Goal: Task Accomplishment & Management: Manage account settings

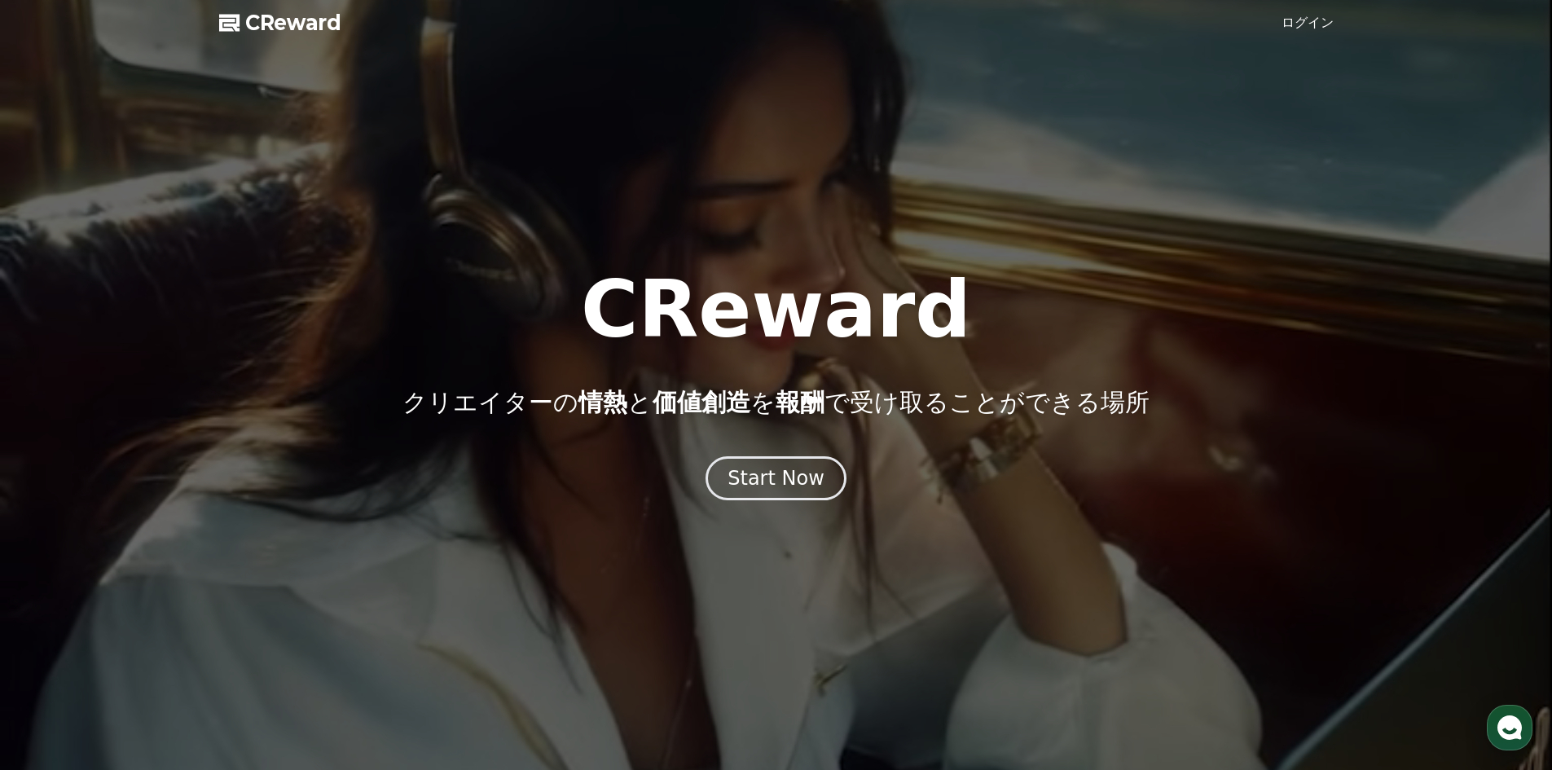
click at [1317, 24] on link "ログイン" at bounding box center [1307, 23] width 52 height 20
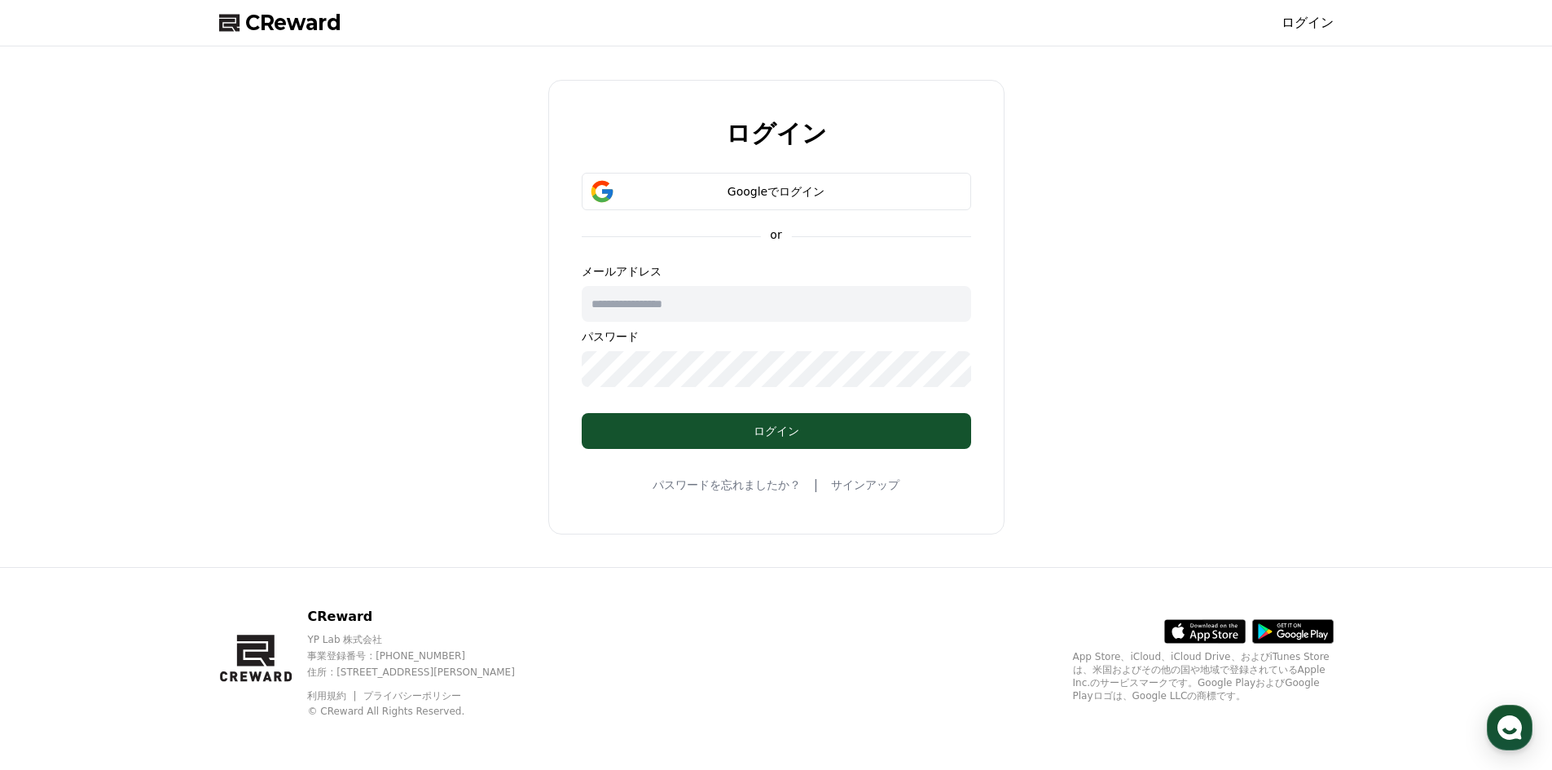
click at [632, 306] on input "text" at bounding box center [776, 304] width 389 height 36
click at [631, 301] on input "text" at bounding box center [776, 304] width 389 height 36
click at [639, 317] on input "text" at bounding box center [776, 304] width 389 height 36
click at [463, 338] on div "ログイン Googleでログイン or メールアドレス パスワード ログイン パスワードを忘れましたか？ | サインアップ" at bounding box center [776, 306] width 1127 height 507
click at [757, 481] on link "パスワードを忘れましたか？" at bounding box center [726, 484] width 148 height 16
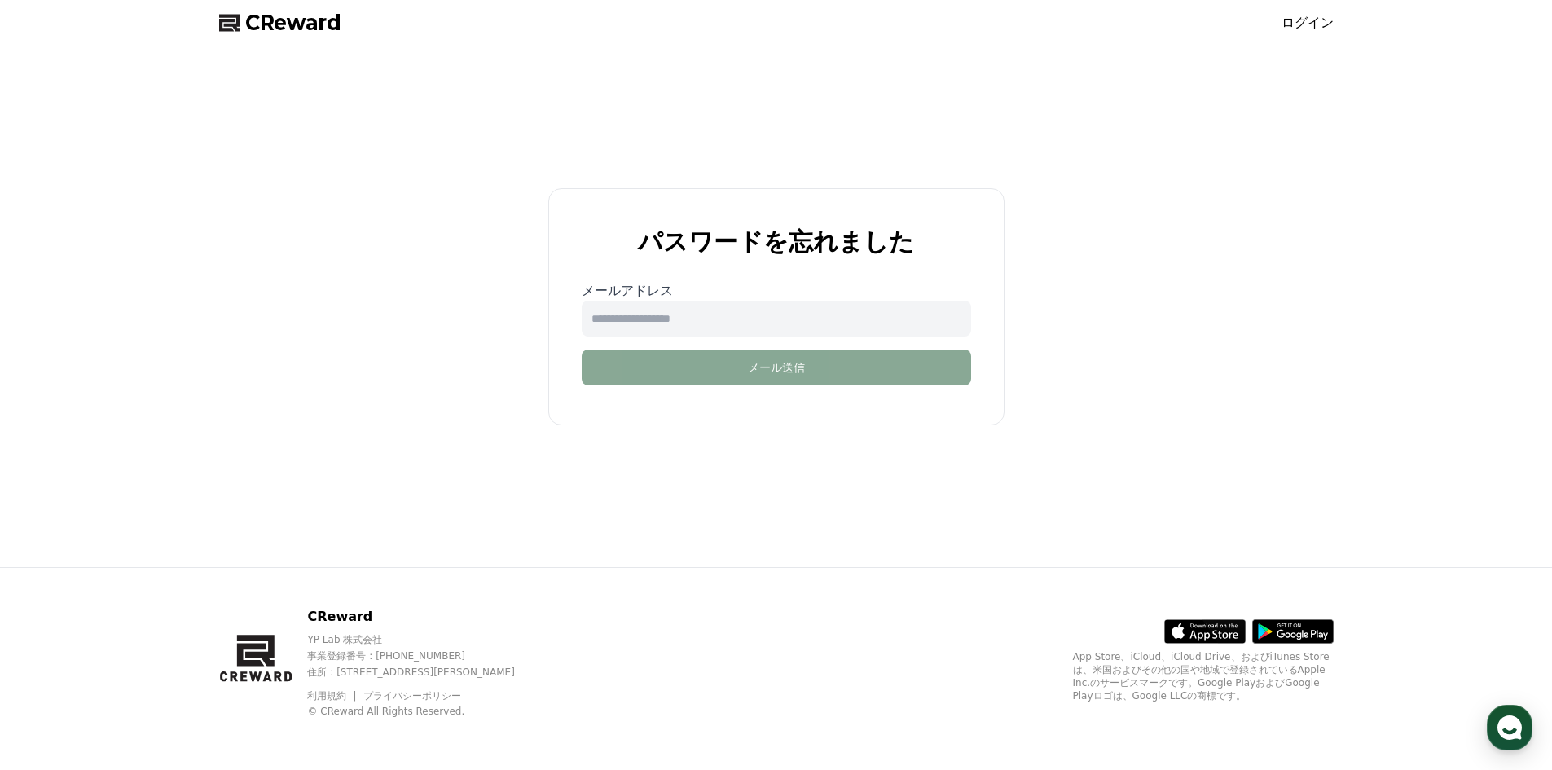
click at [661, 325] on input "email" at bounding box center [776, 319] width 389 height 36
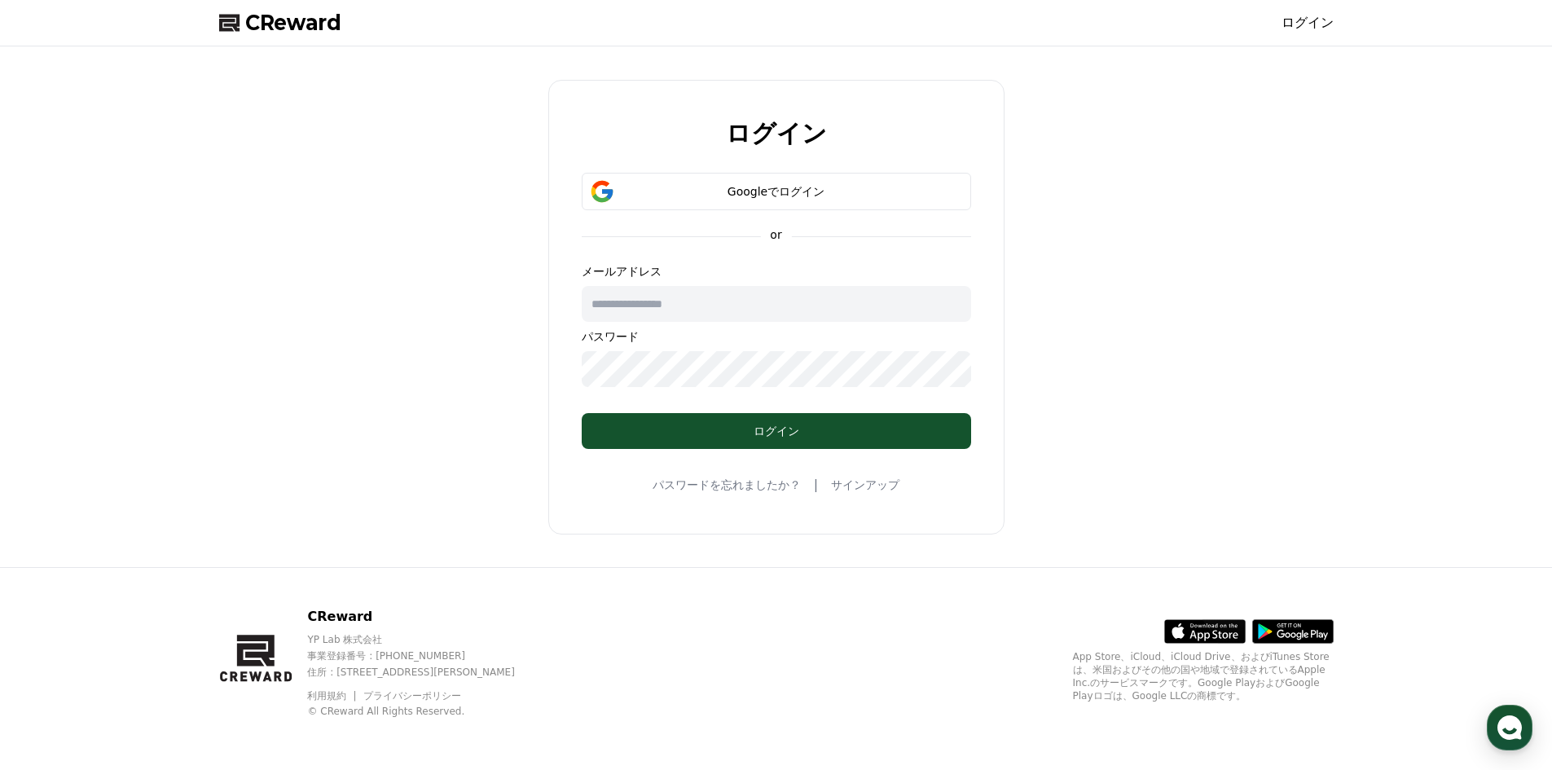
click at [638, 298] on input "text" at bounding box center [776, 304] width 389 height 36
paste input "**********"
type input "**********"
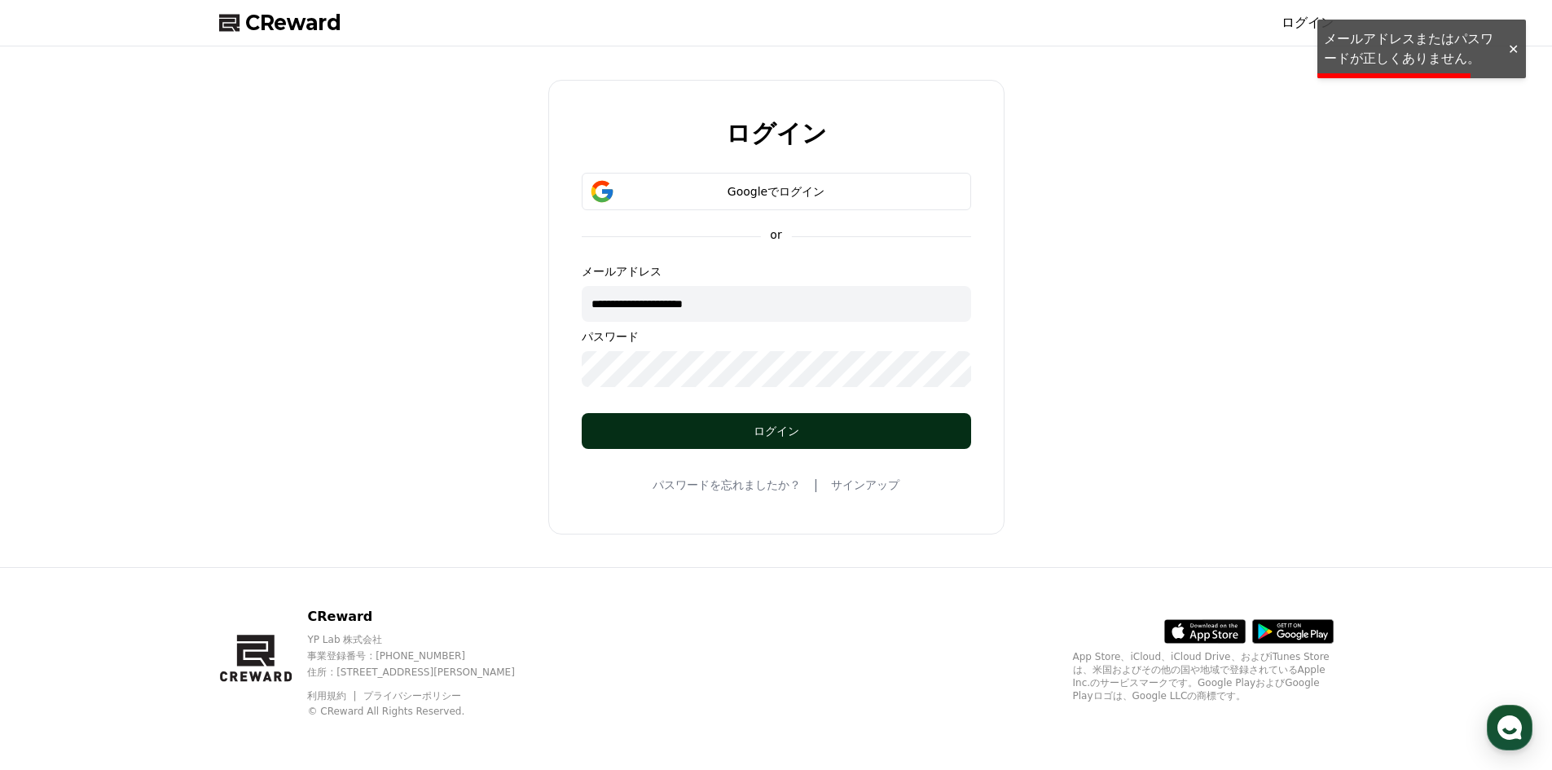
click at [721, 434] on div "ログイン" at bounding box center [776, 431] width 324 height 16
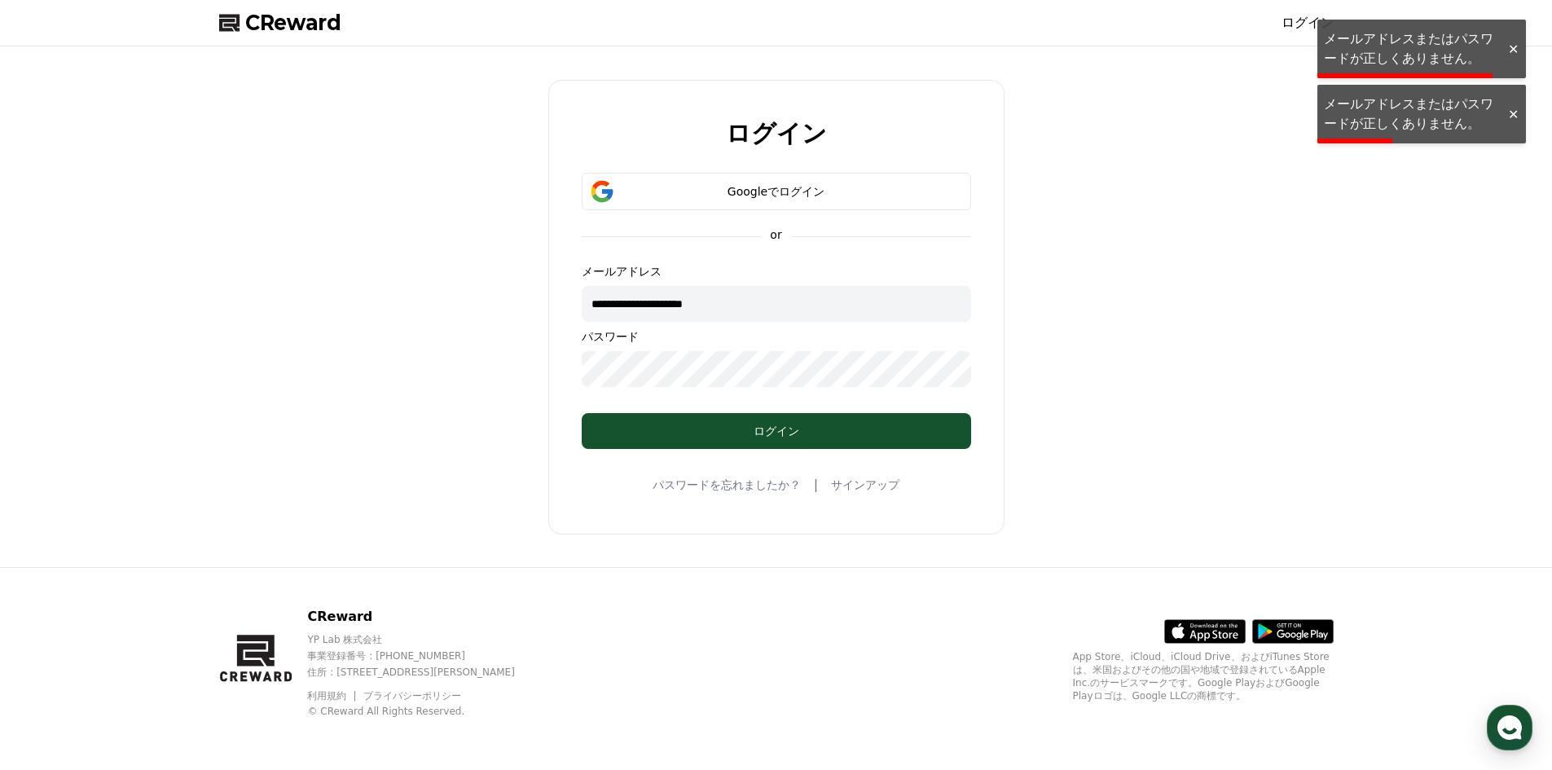
click at [507, 349] on div "**********" at bounding box center [776, 306] width 1127 height 507
click at [718, 490] on link "パスワードを忘れましたか？" at bounding box center [726, 484] width 148 height 16
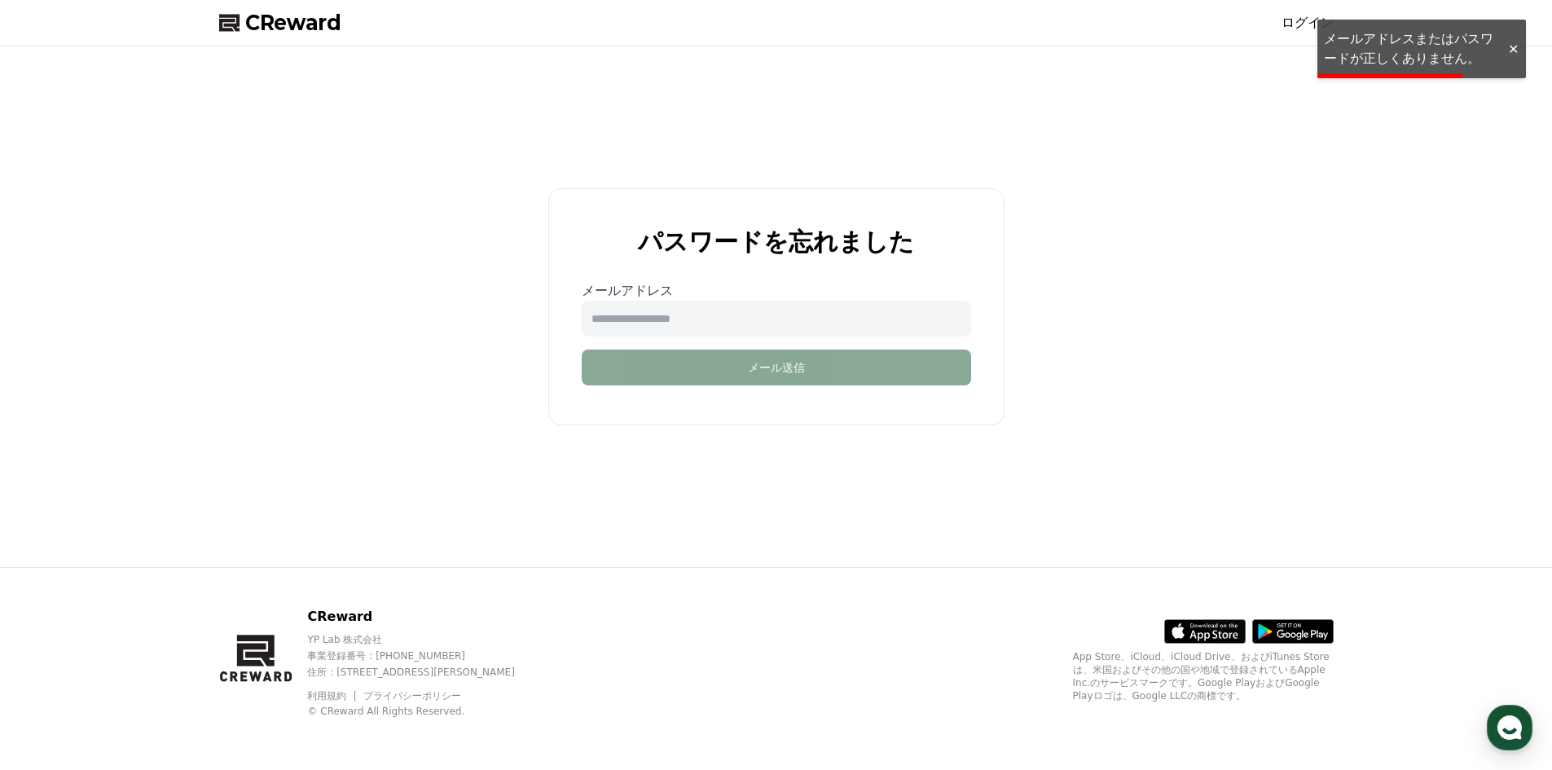
click at [665, 327] on input "email" at bounding box center [776, 319] width 389 height 36
paste input "**********"
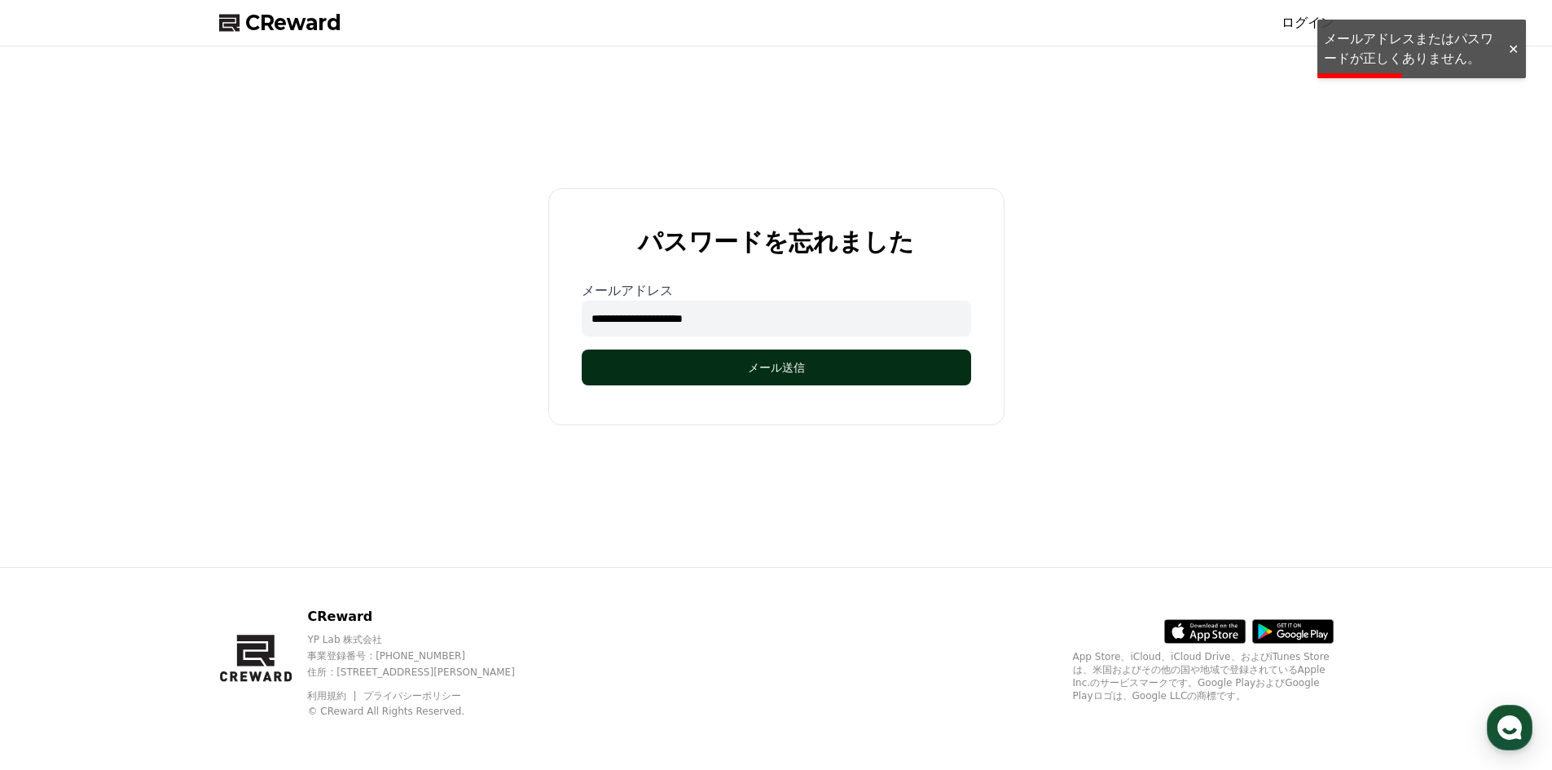
type input "**********"
click at [719, 358] on button "メール送信" at bounding box center [776, 367] width 389 height 36
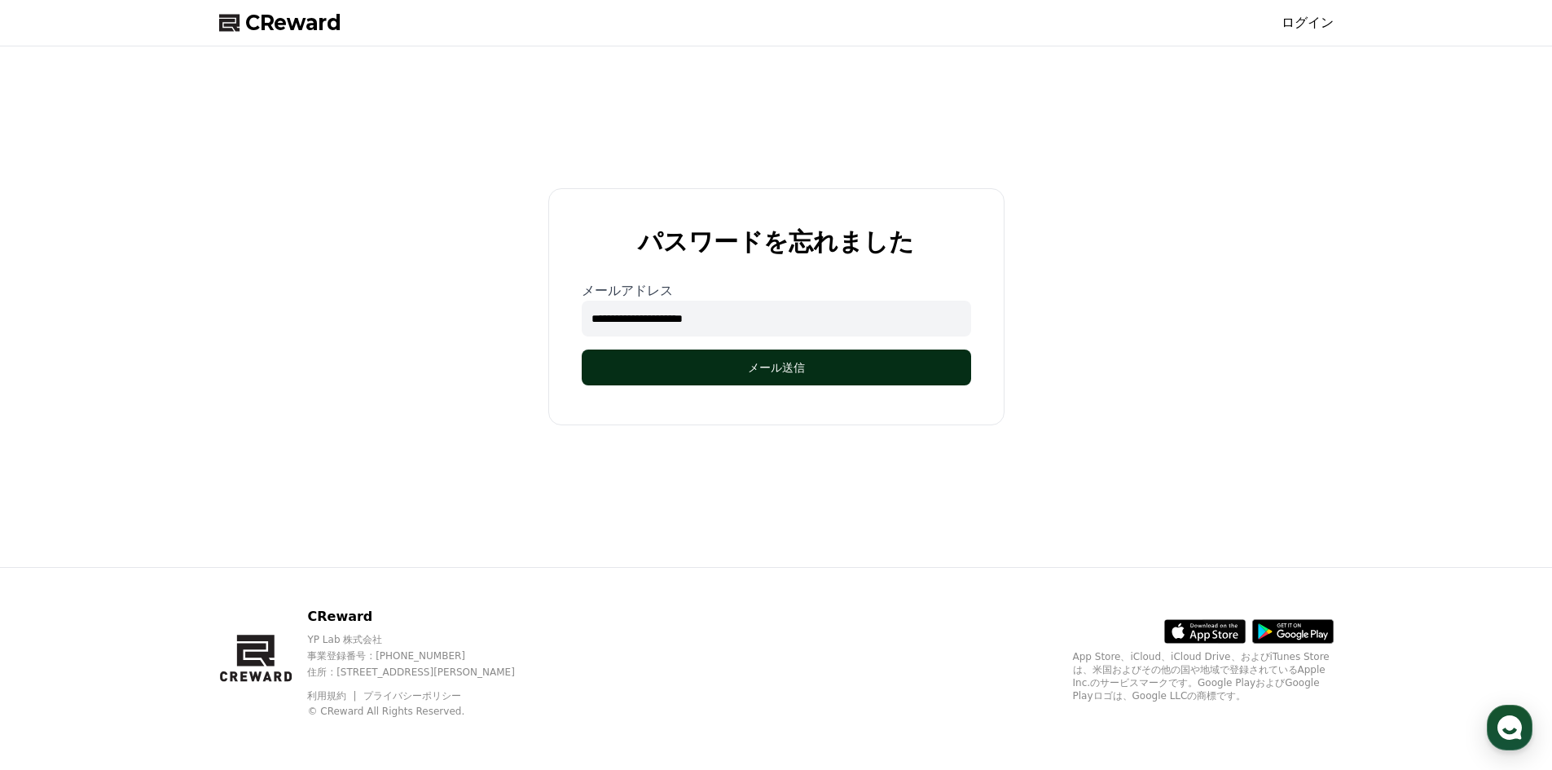
click at [835, 375] on button "メール送信" at bounding box center [776, 367] width 389 height 36
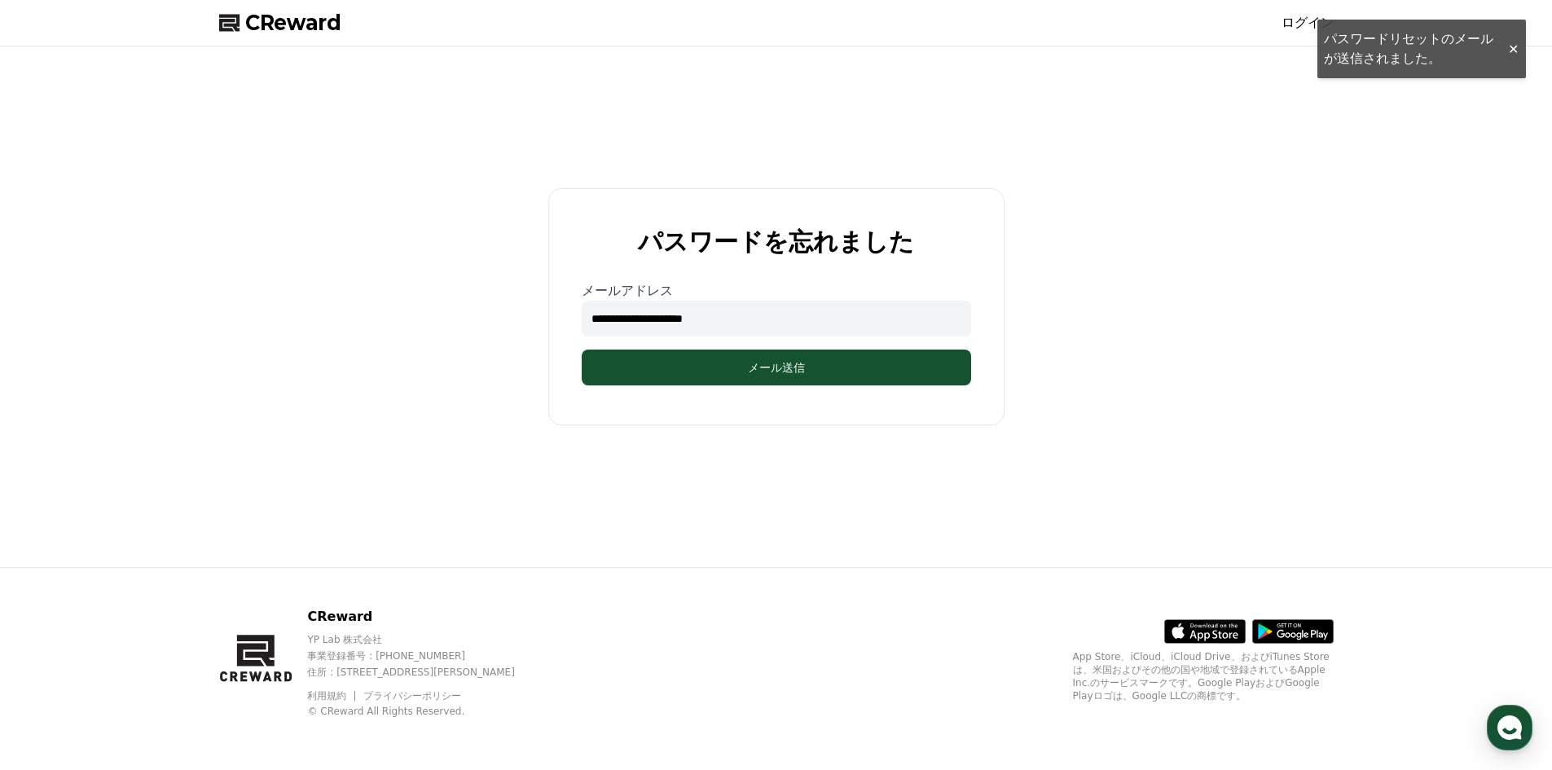
click at [486, 275] on div "**********" at bounding box center [776, 306] width 1127 height 507
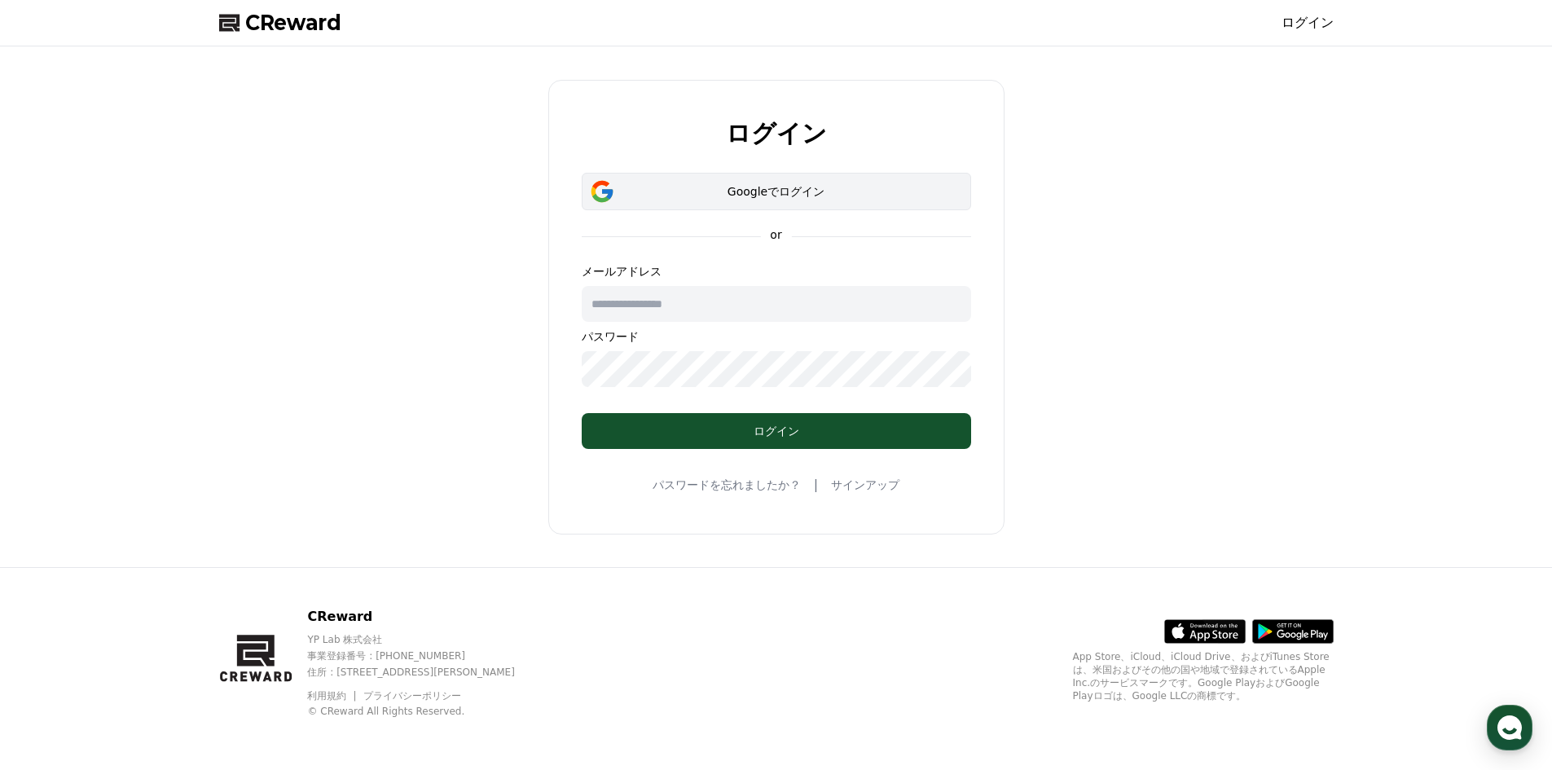
click at [803, 183] on div "Googleでログイン" at bounding box center [776, 191] width 342 height 16
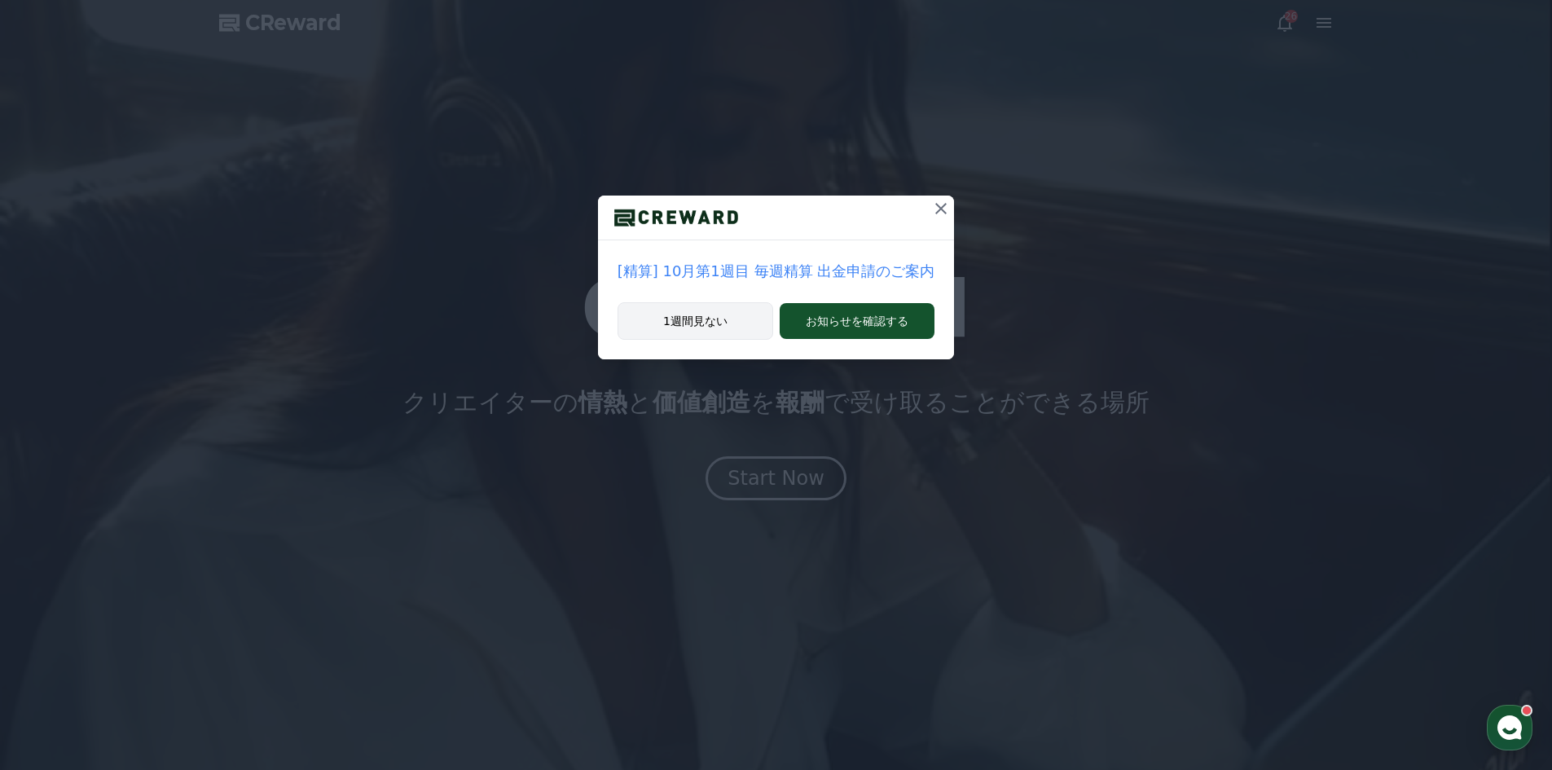
click at [700, 323] on button "1週間見ない" at bounding box center [695, 320] width 156 height 37
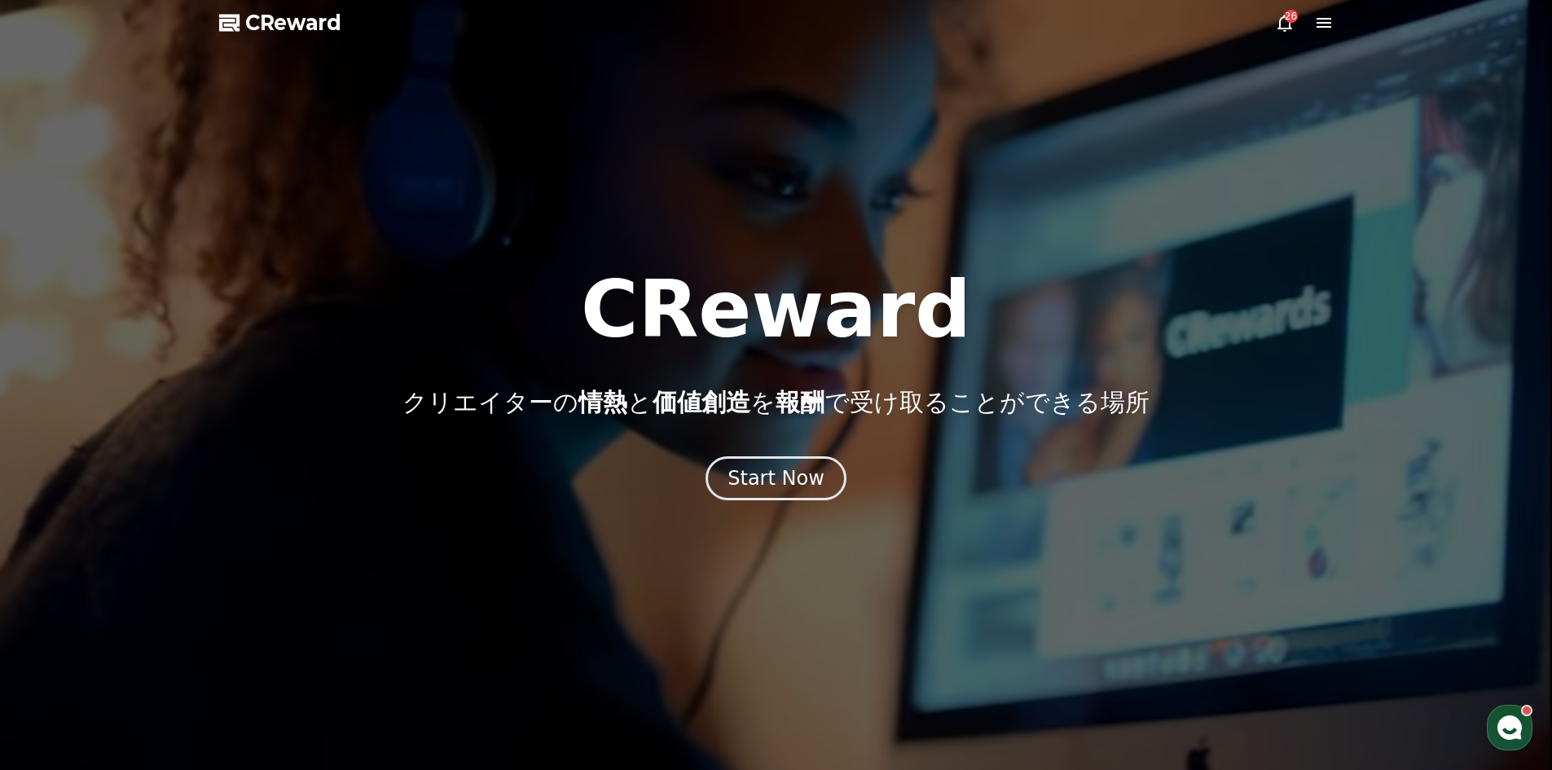
click at [1293, 22] on div "26" at bounding box center [1290, 16] width 13 height 13
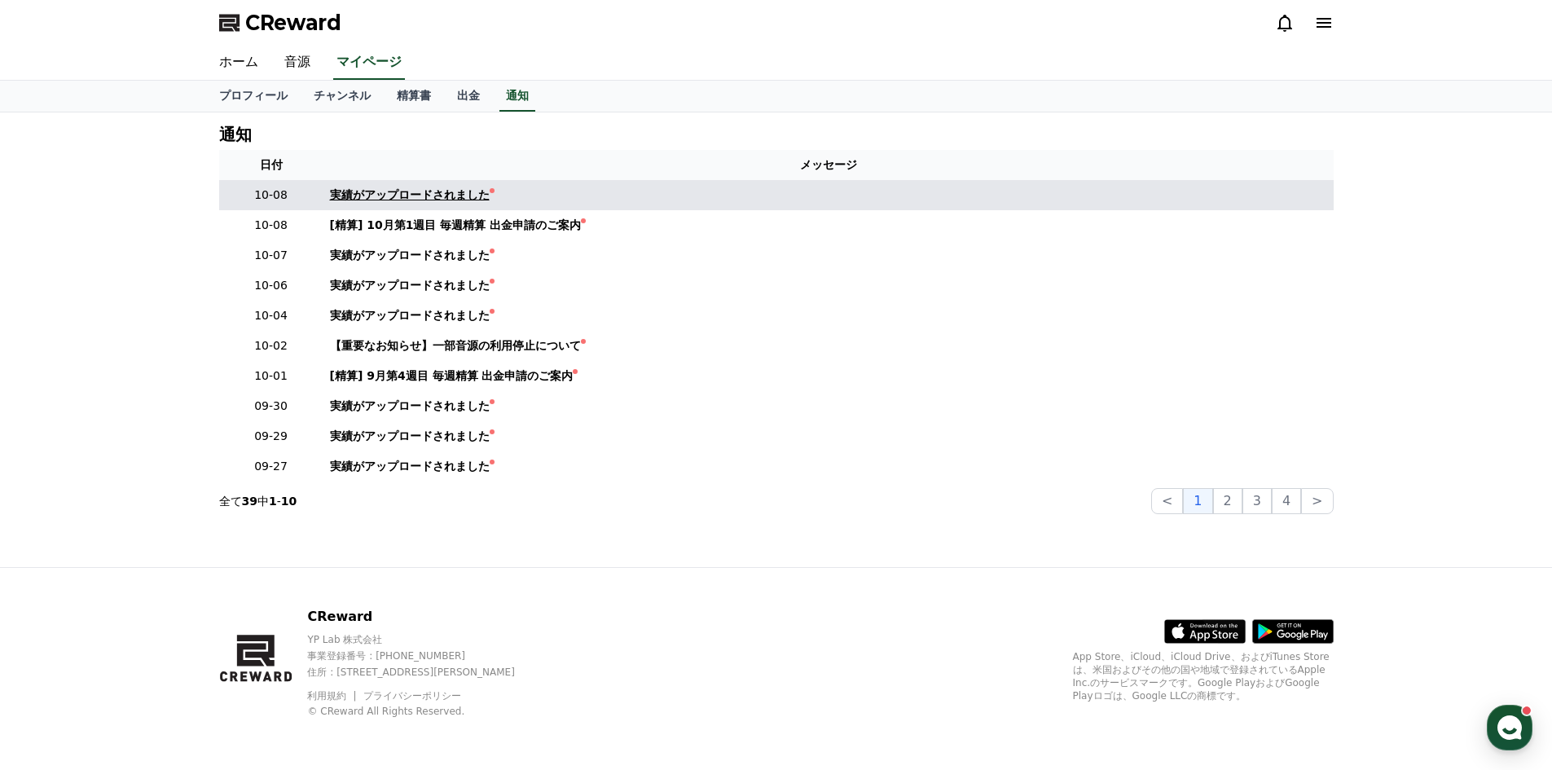
click at [412, 195] on div "実績がアップロードされました" at bounding box center [410, 195] width 160 height 17
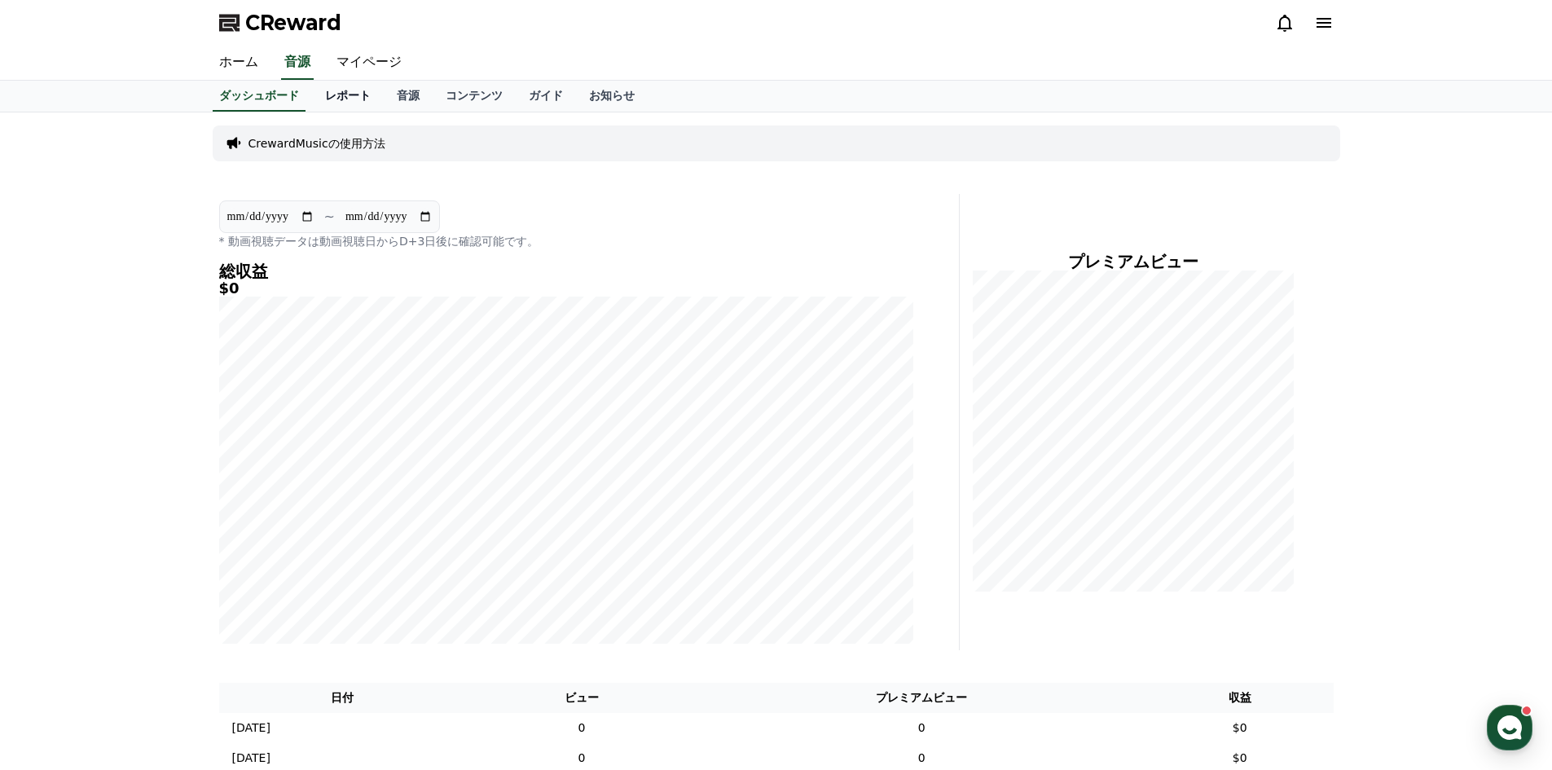
click at [327, 96] on link "レポート" at bounding box center [348, 96] width 72 height 31
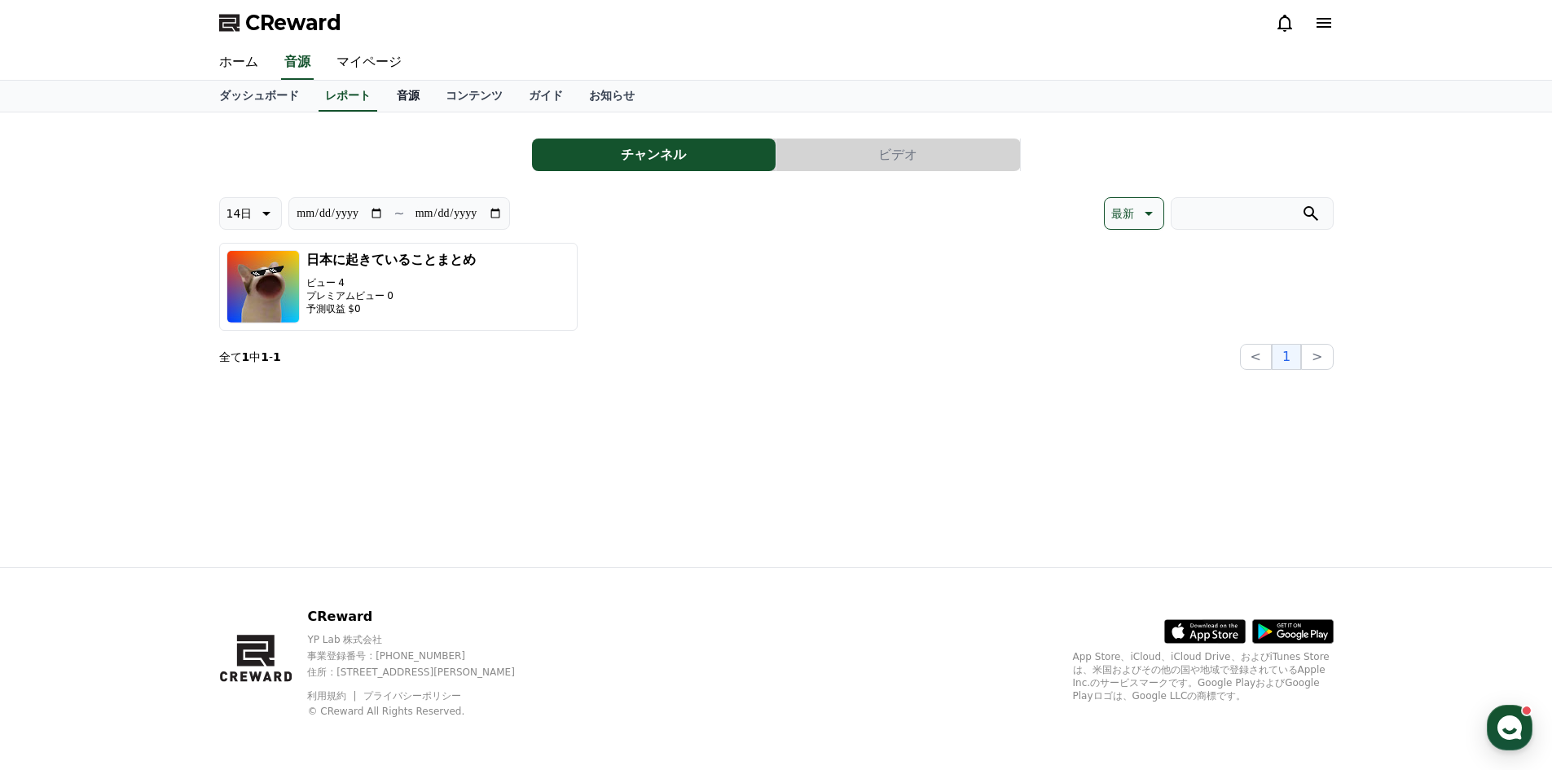
click at [384, 86] on link "音源" at bounding box center [408, 96] width 49 height 31
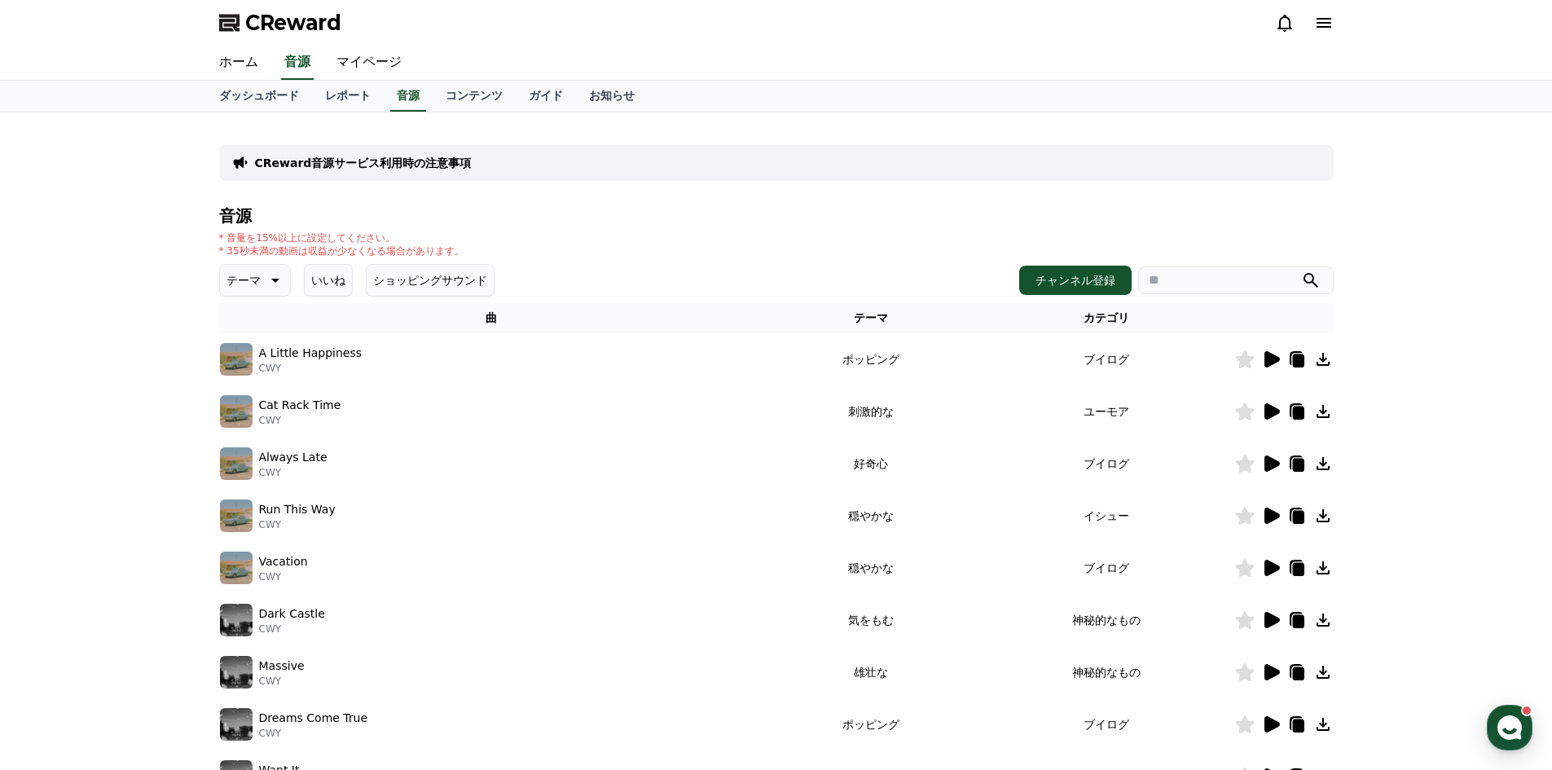
click at [1266, 362] on icon at bounding box center [1271, 359] width 15 height 16
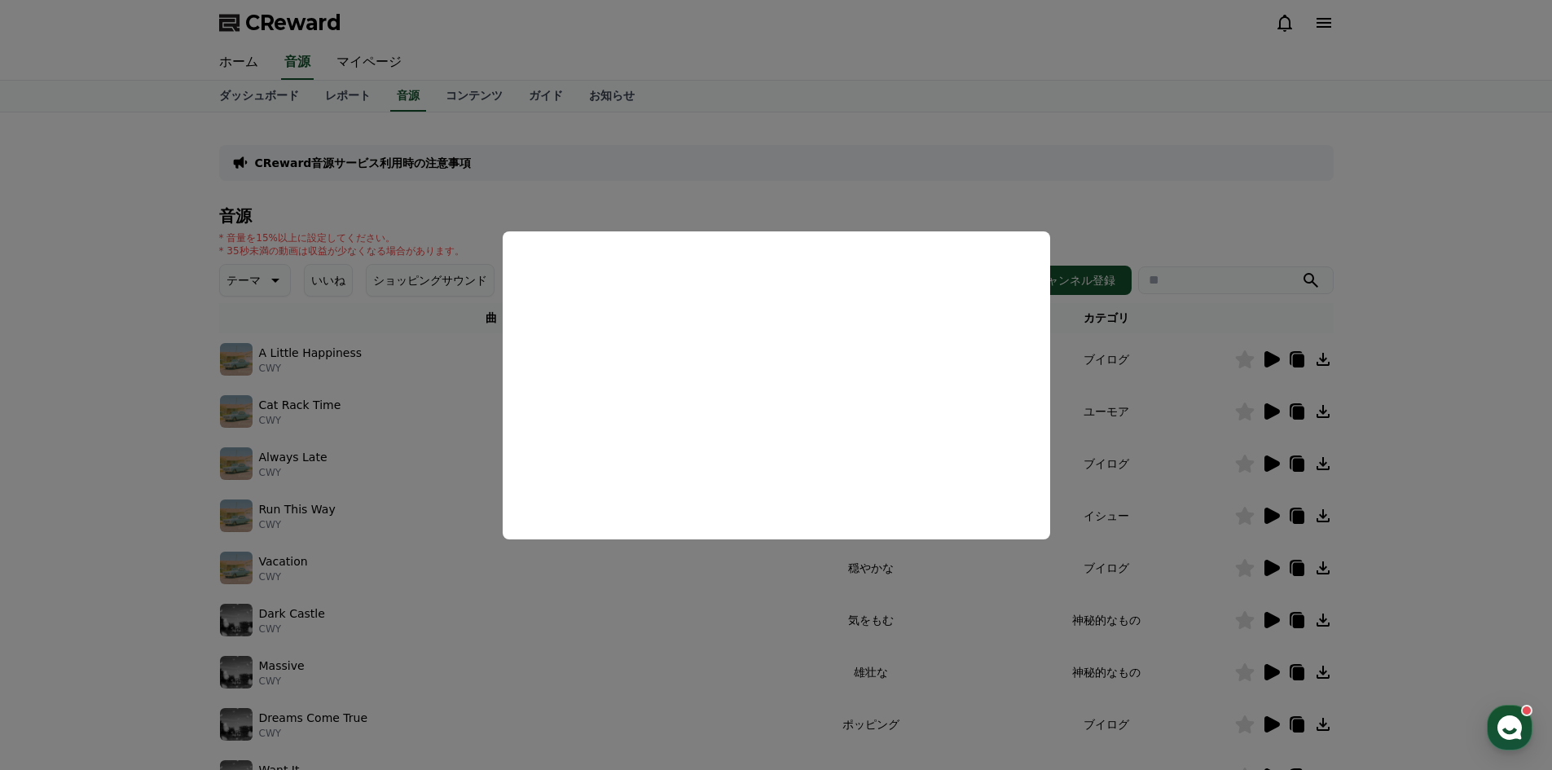
click at [735, 591] on button "close modal" at bounding box center [776, 385] width 1552 height 770
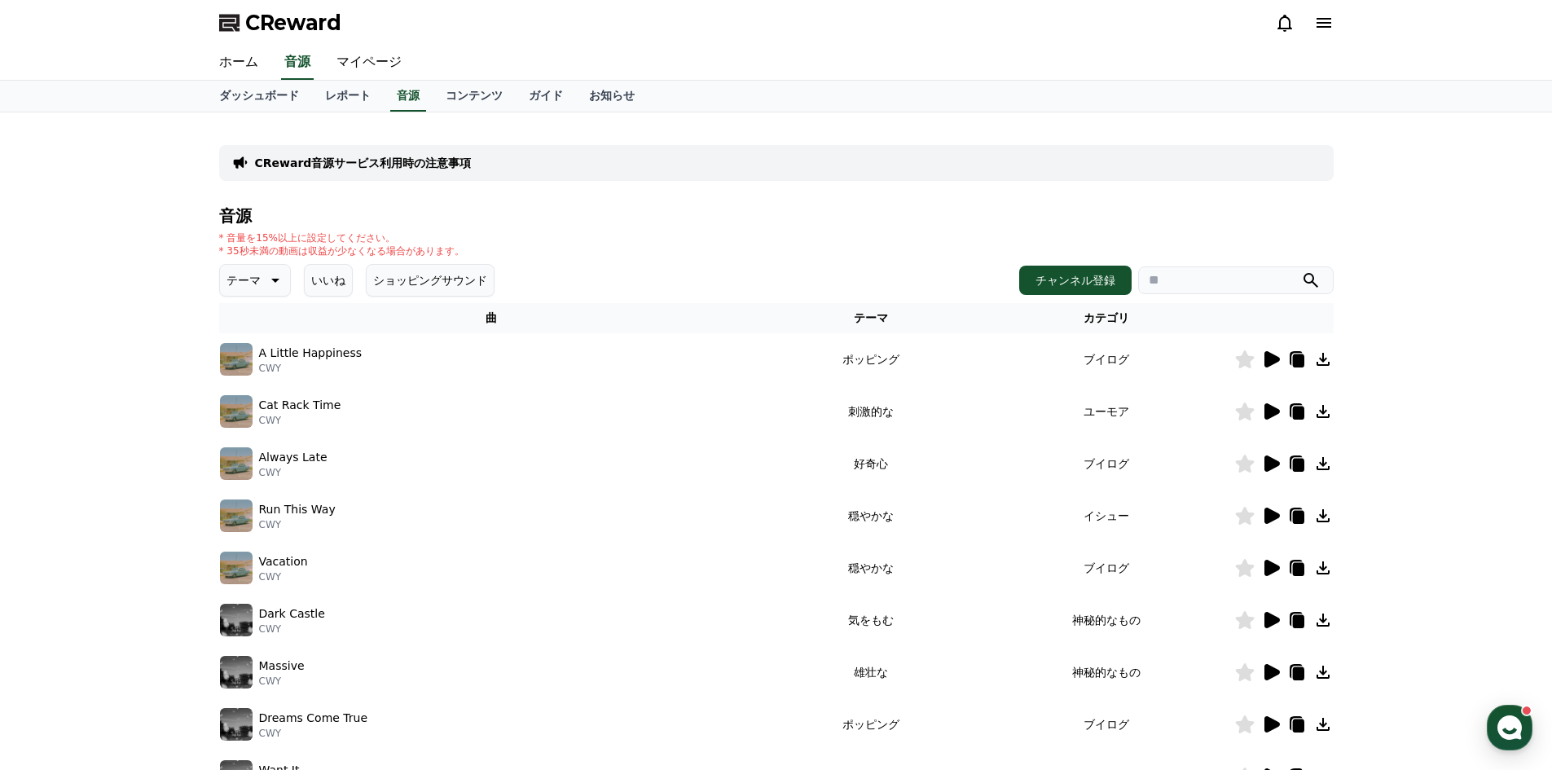
click at [1268, 411] on icon at bounding box center [1271, 411] width 15 height 16
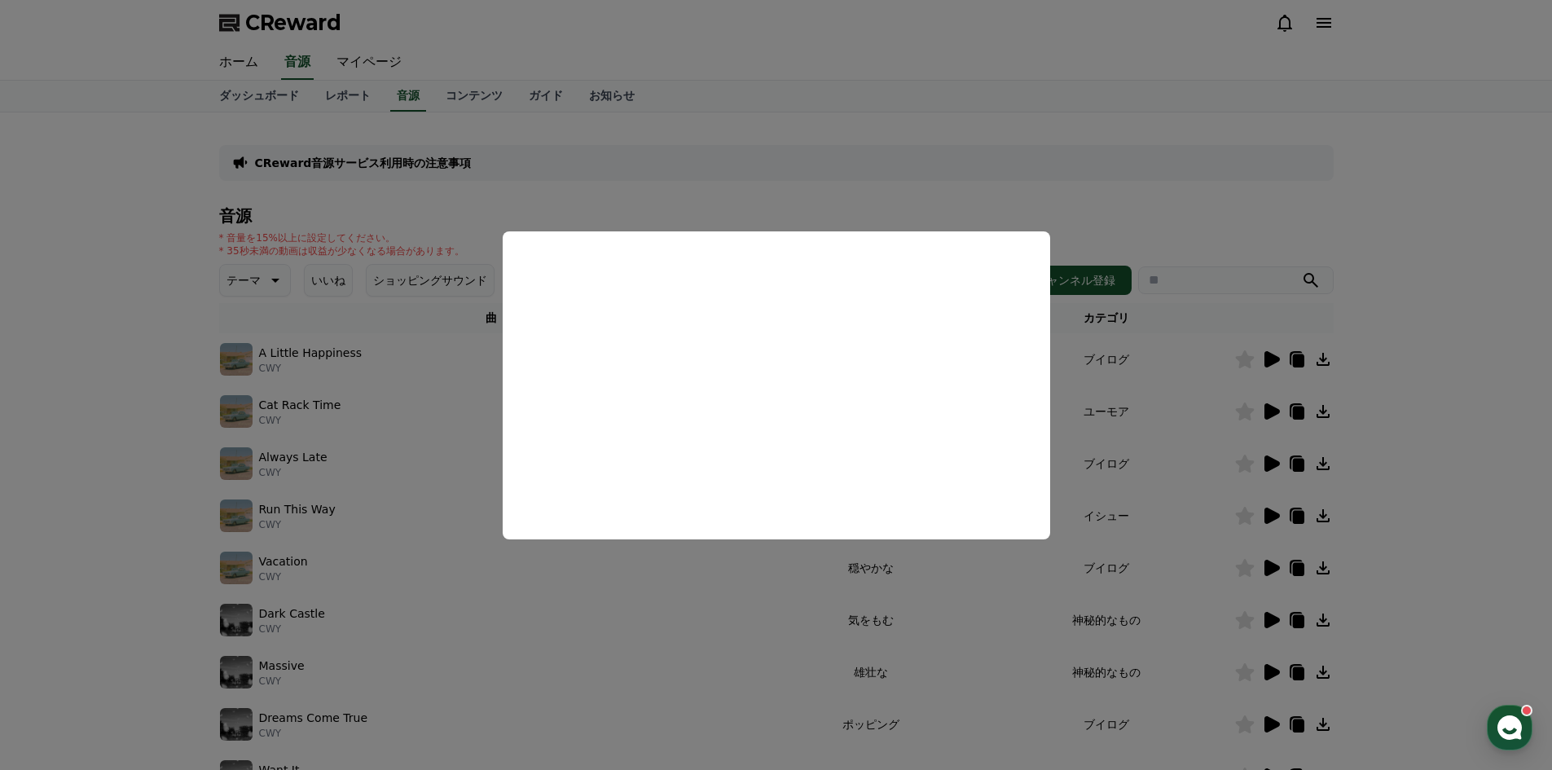
click at [705, 577] on button "close modal" at bounding box center [776, 385] width 1552 height 770
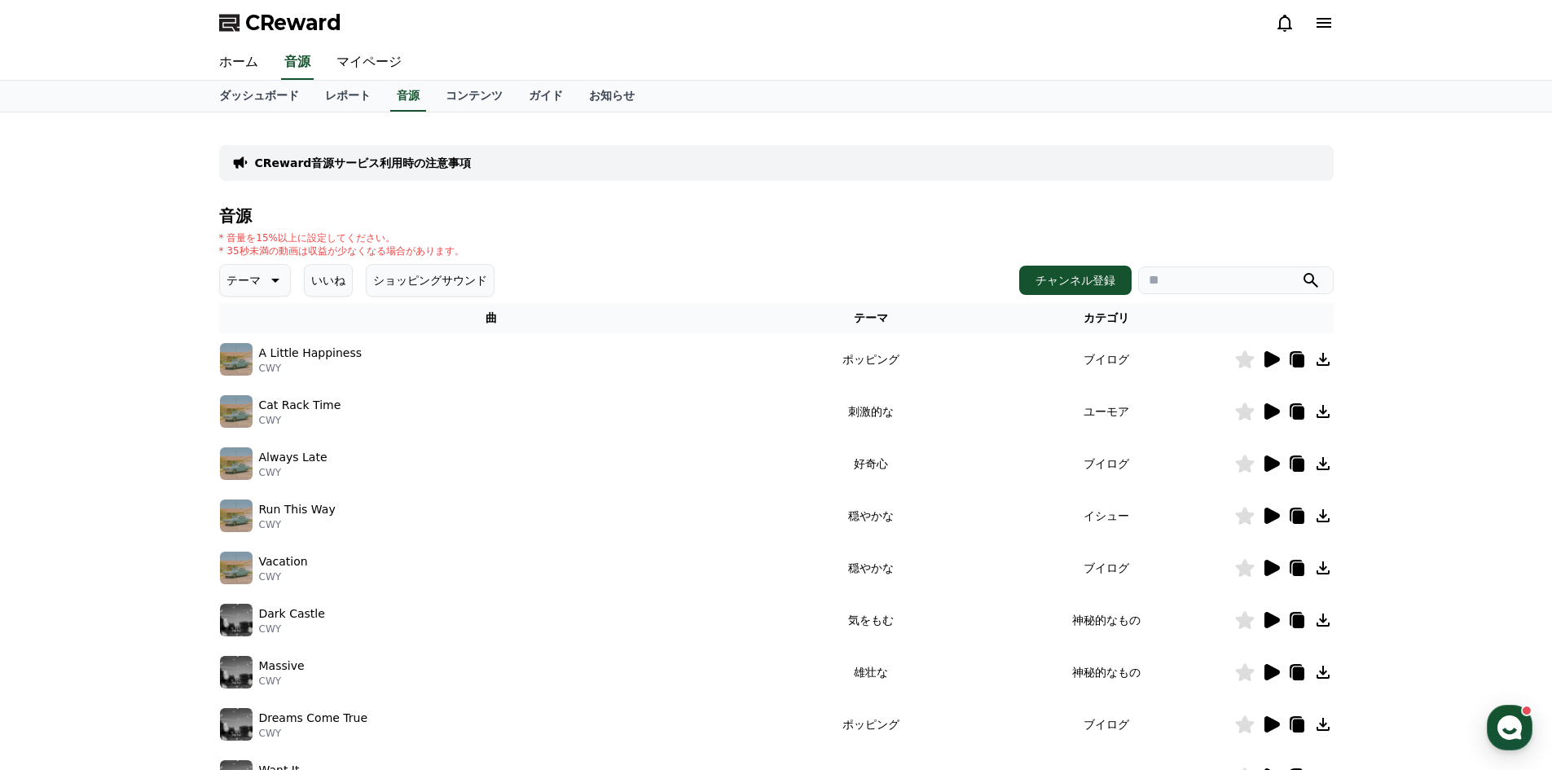
click at [1271, 469] on icon at bounding box center [1271, 463] width 15 height 16
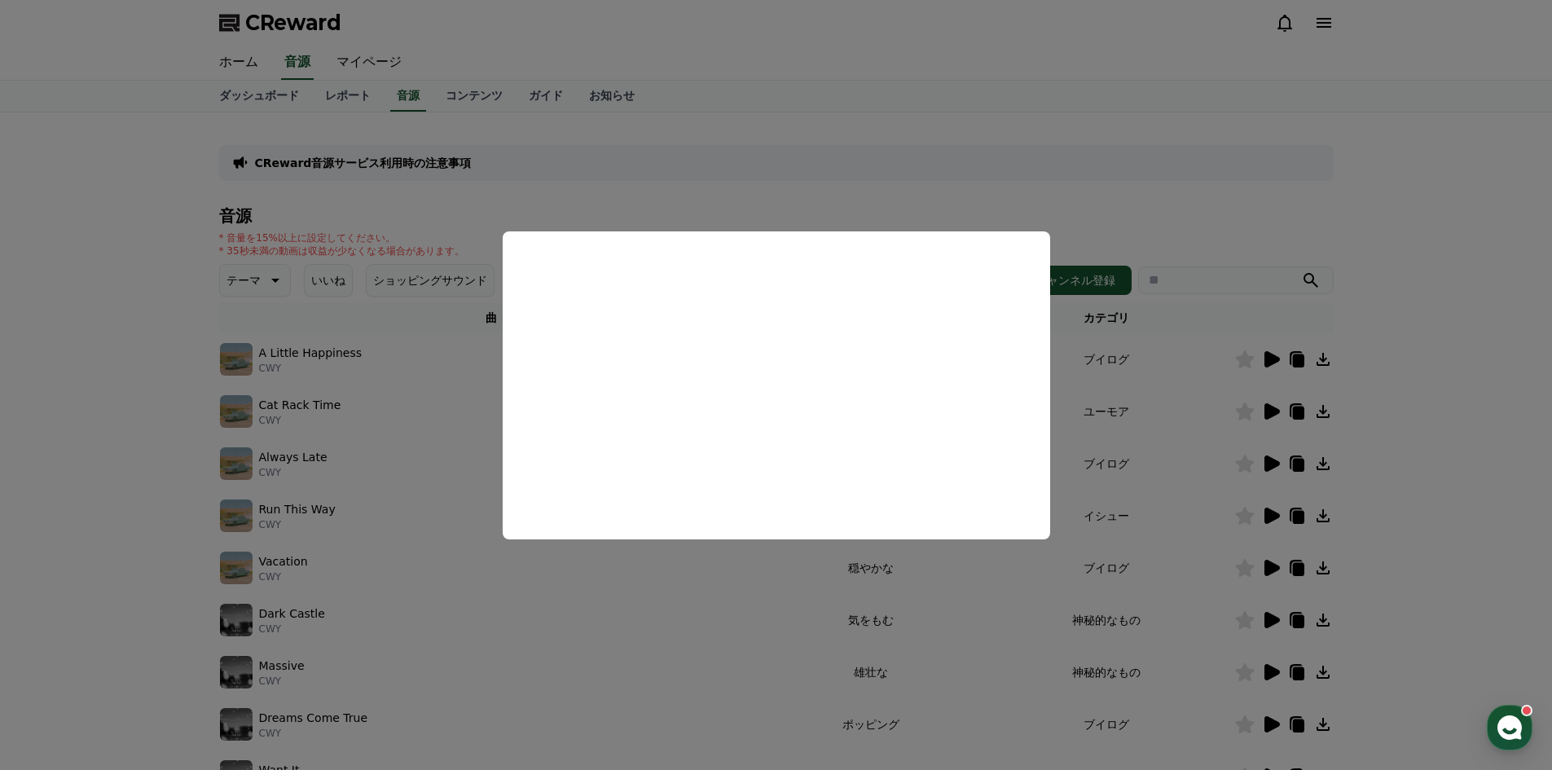
click at [626, 575] on button "close modal" at bounding box center [776, 385] width 1552 height 770
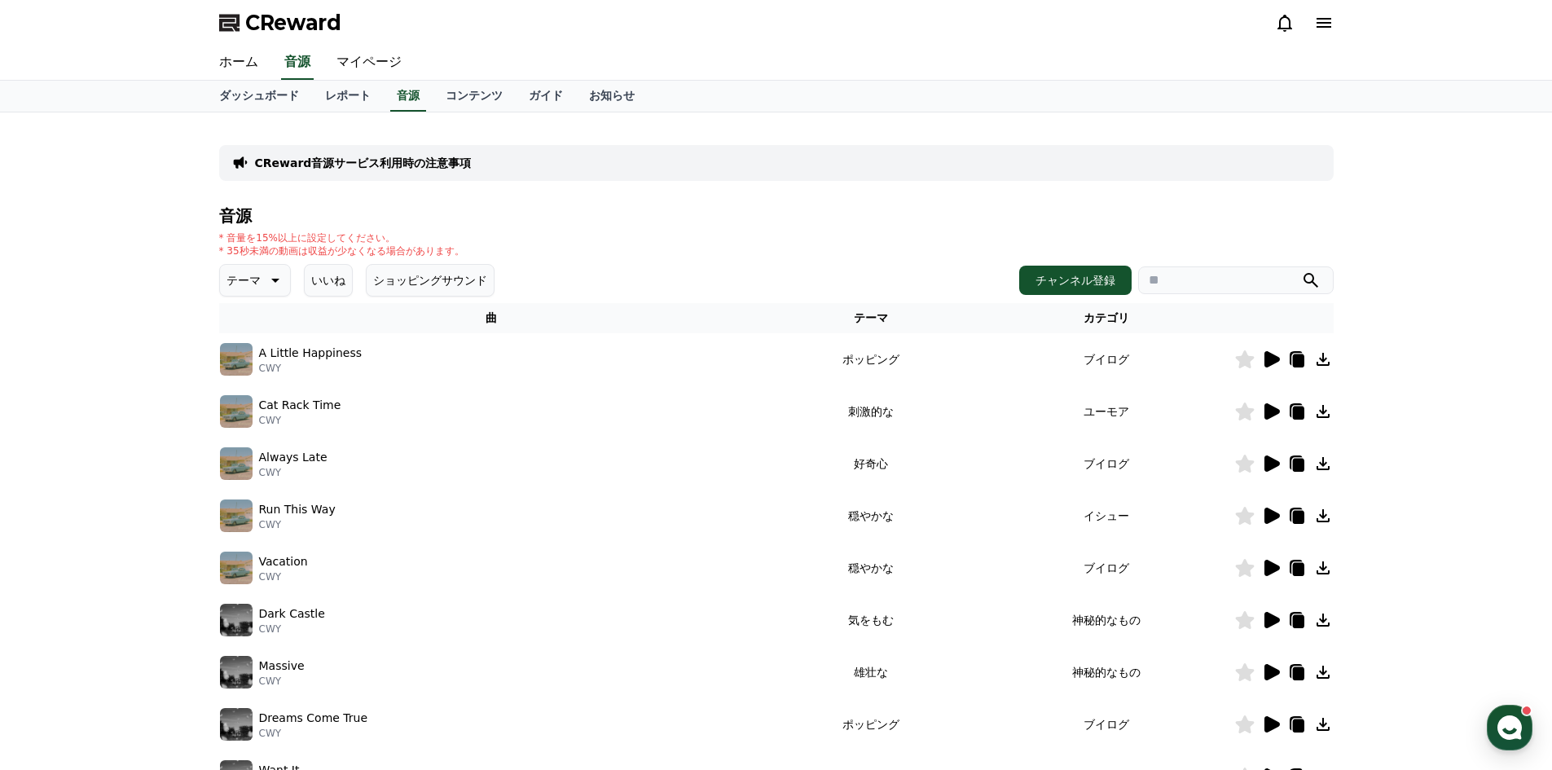
click at [1274, 460] on icon at bounding box center [1271, 463] width 15 height 16
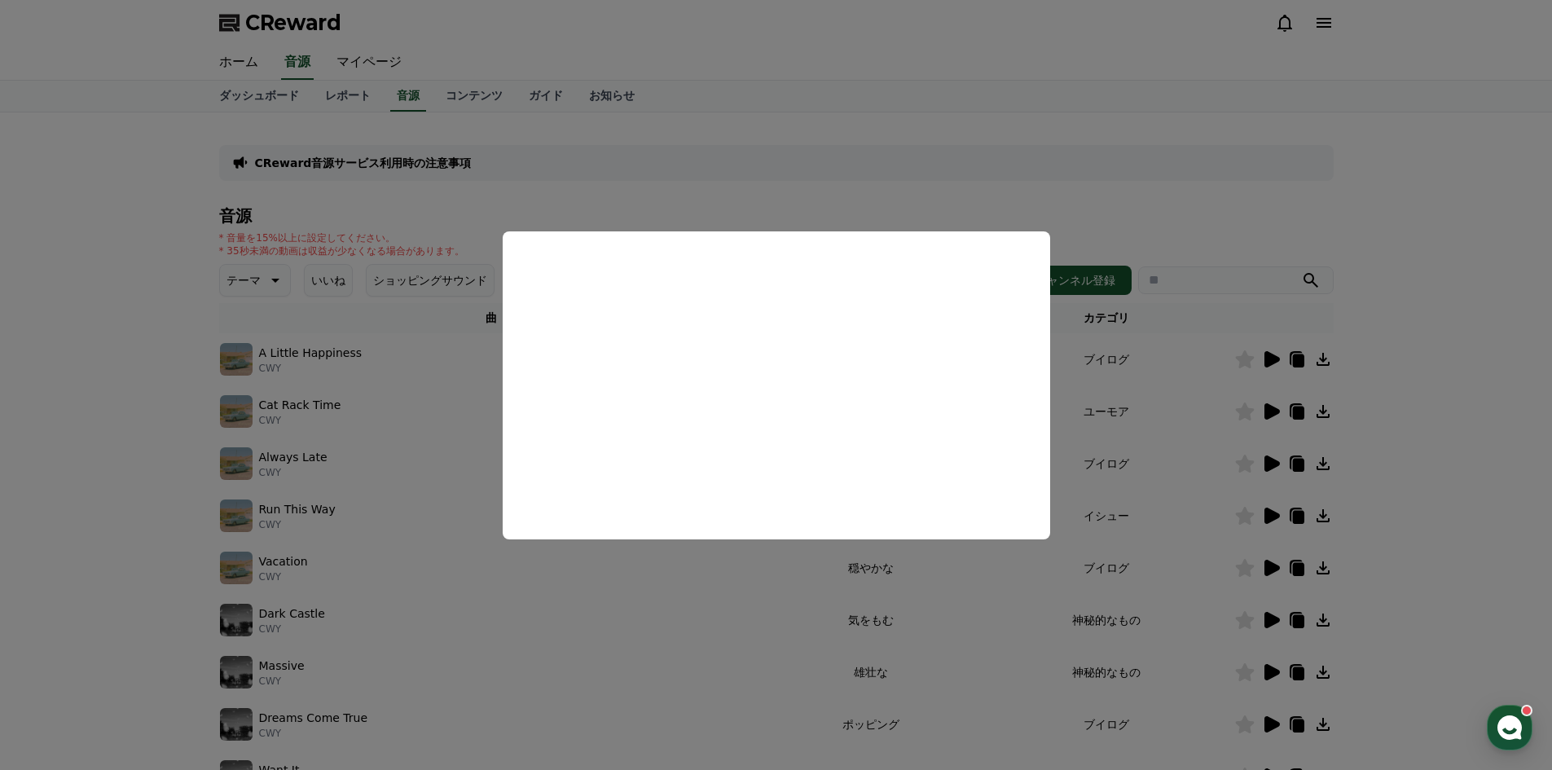
click at [1218, 509] on button "close modal" at bounding box center [776, 385] width 1552 height 770
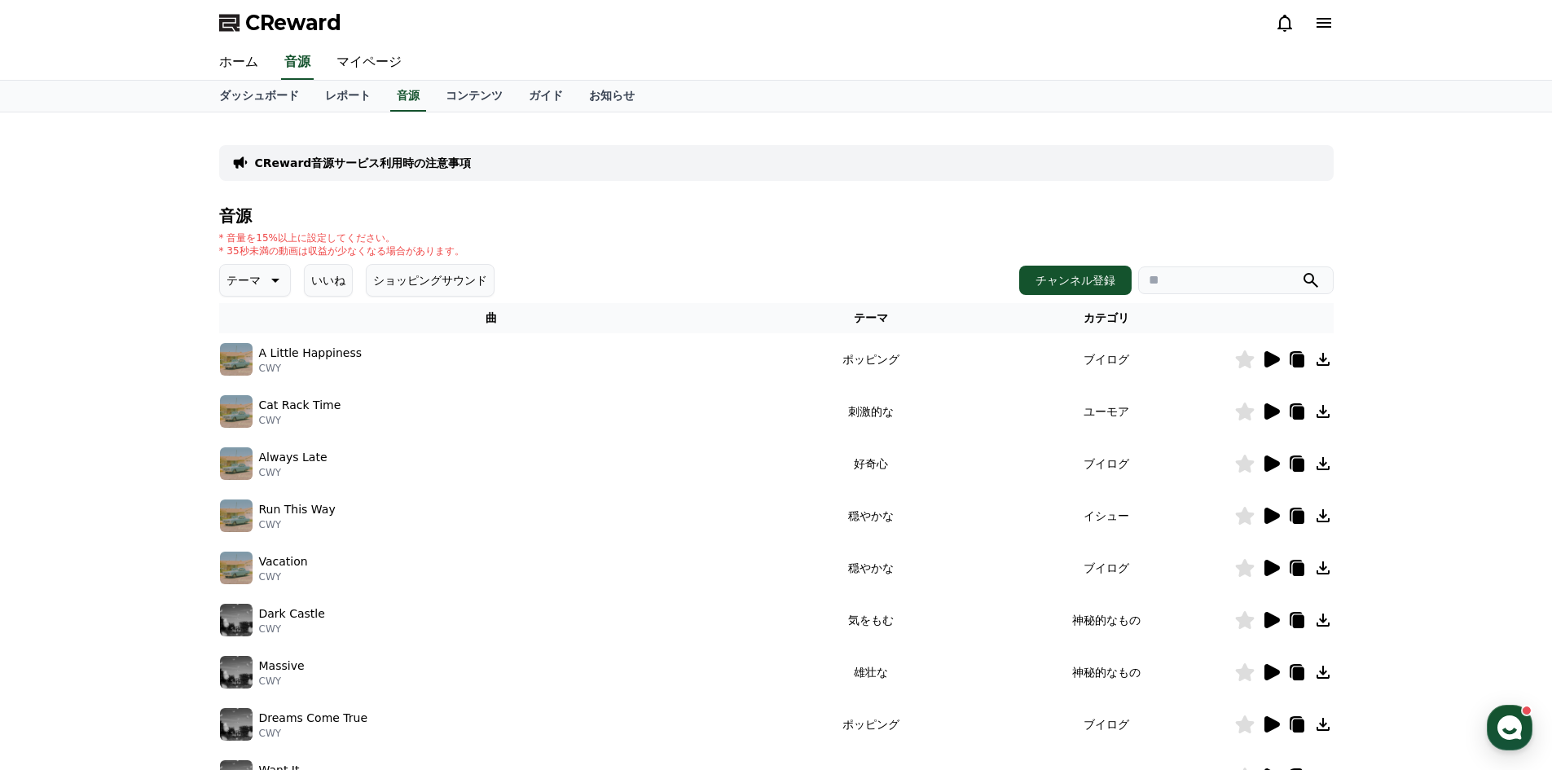
click at [1265, 515] on icon at bounding box center [1271, 515] width 15 height 16
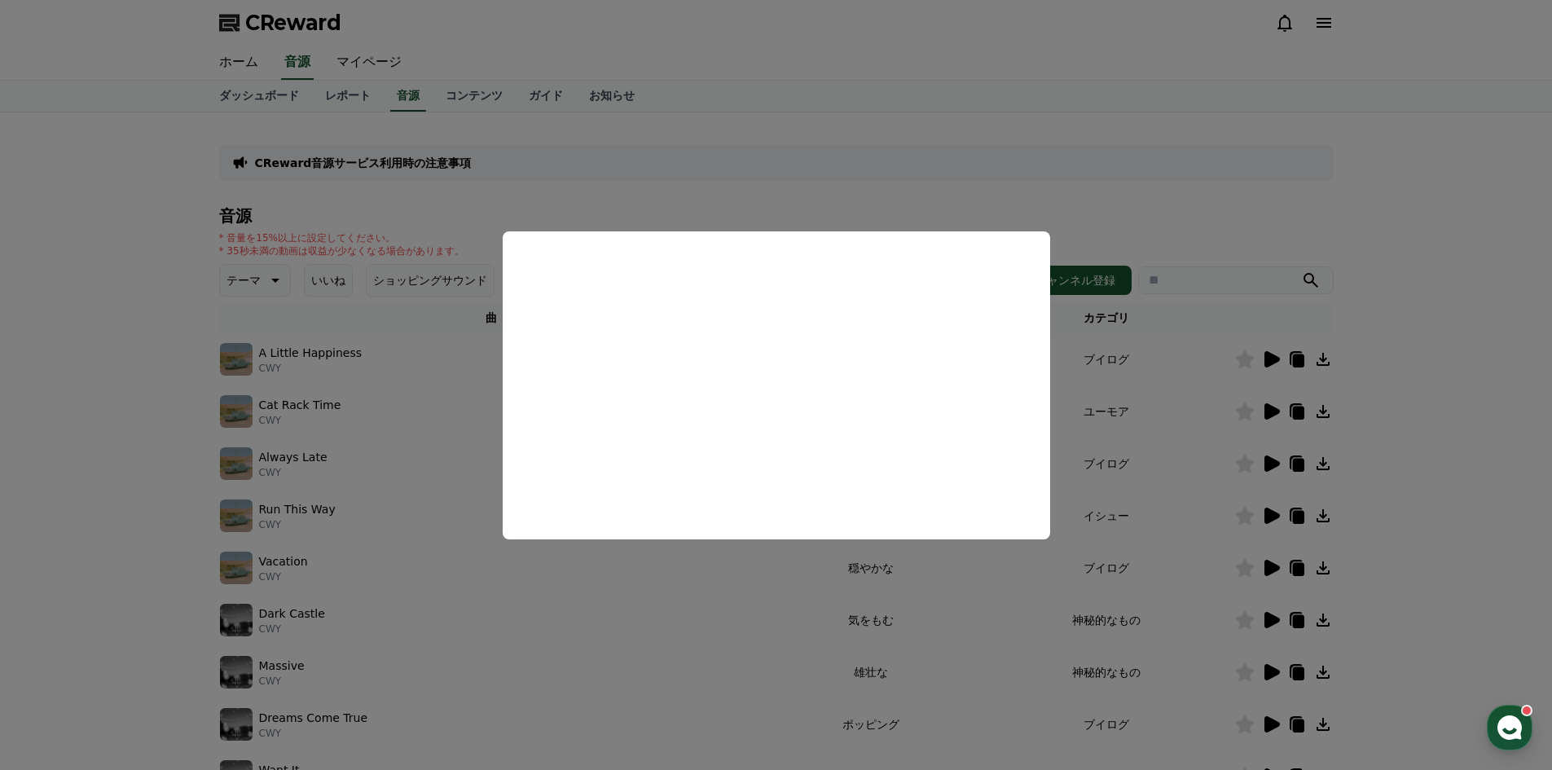
click at [526, 564] on button "close modal" at bounding box center [776, 385] width 1552 height 770
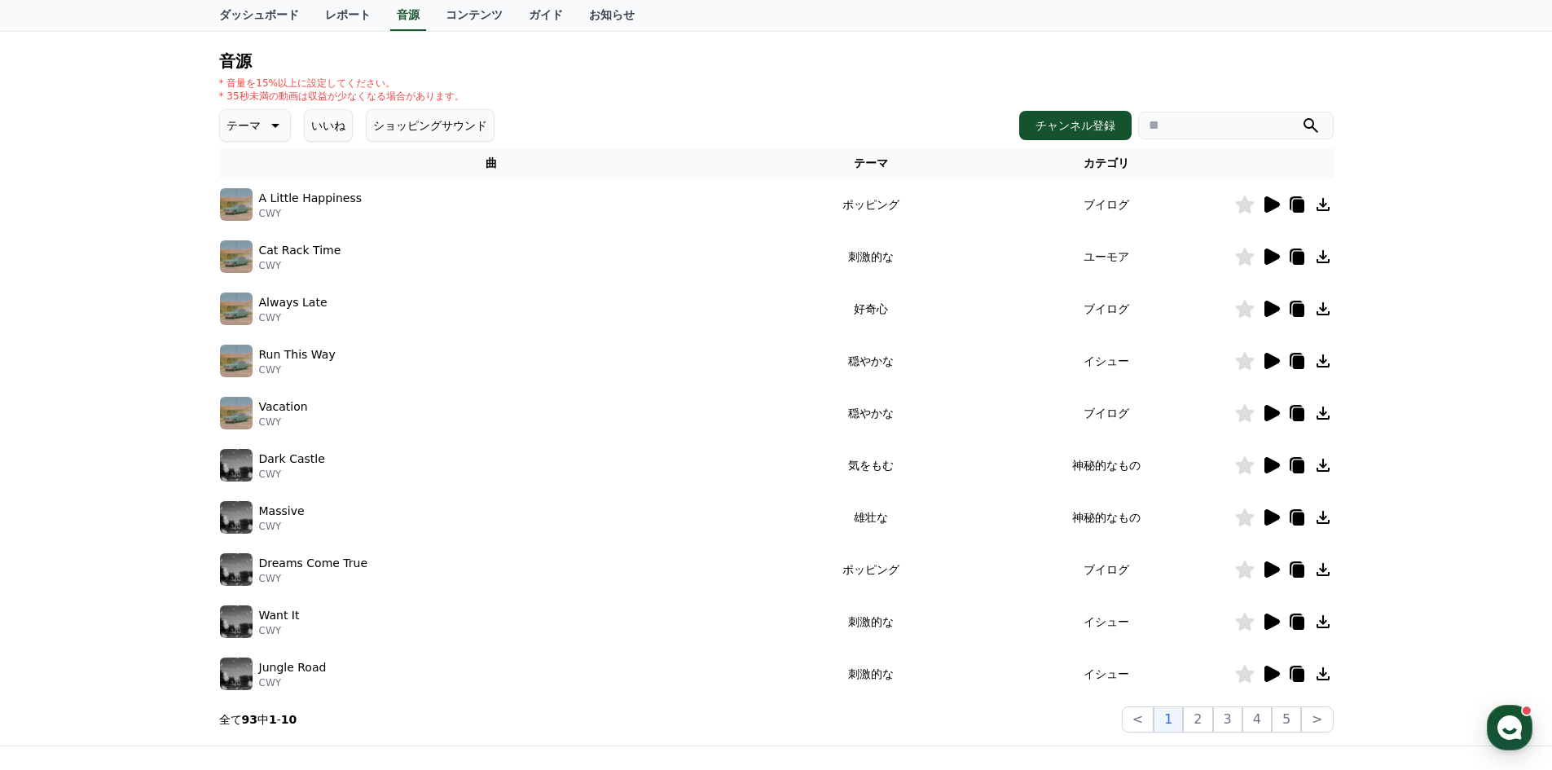
scroll to position [163, 0]
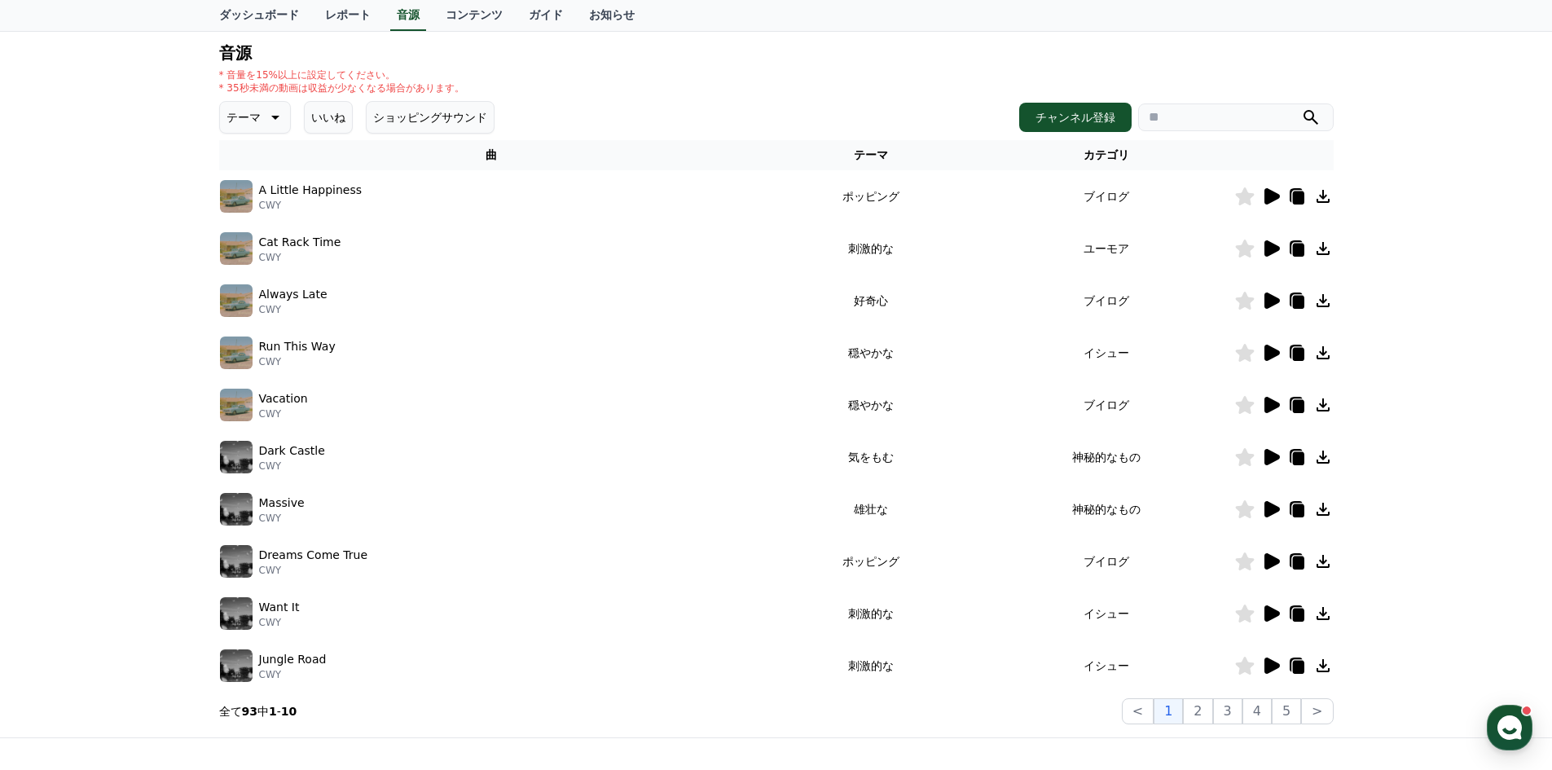
click at [1264, 458] on icon at bounding box center [1271, 457] width 20 height 20
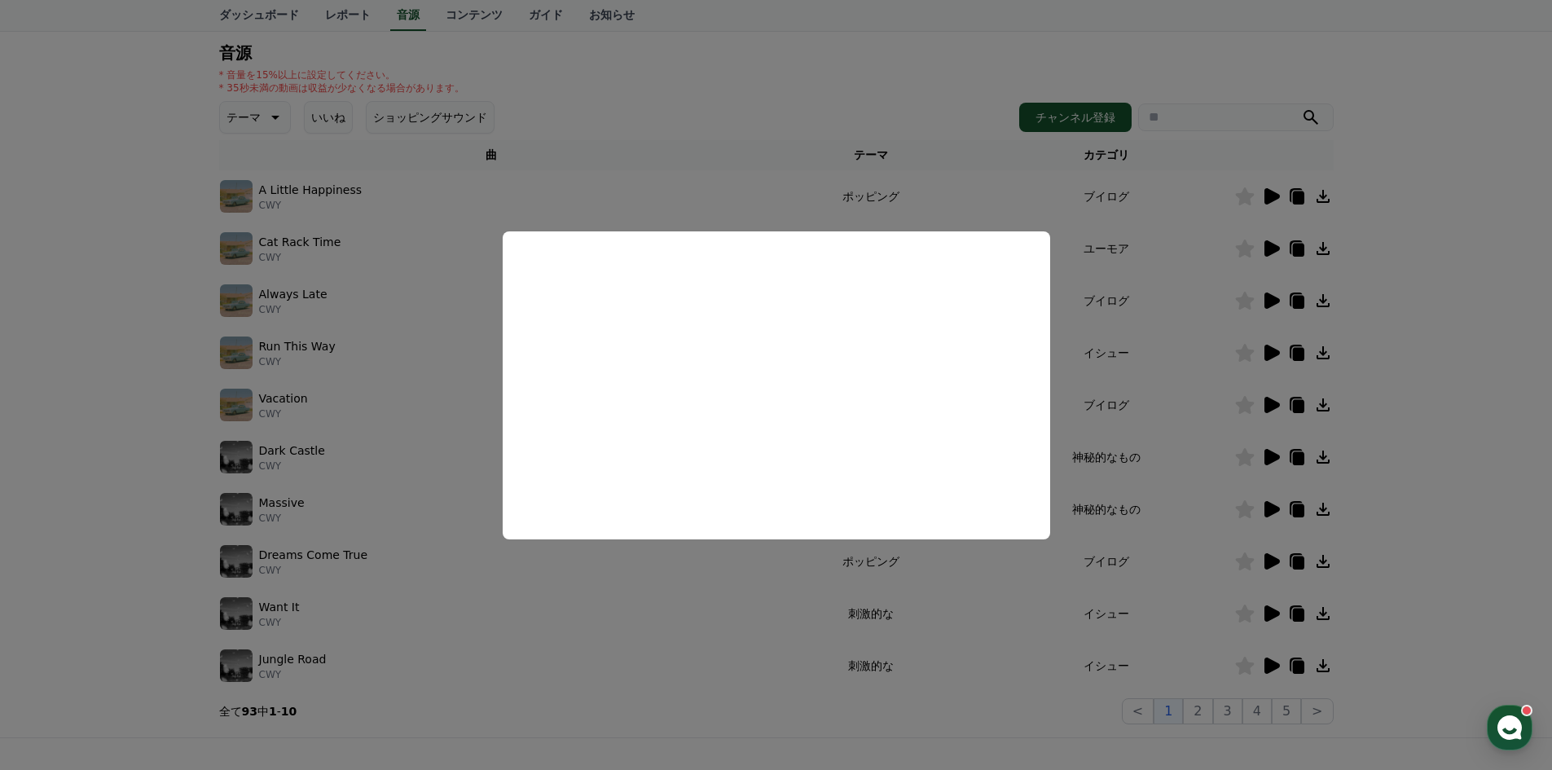
click at [572, 585] on button "close modal" at bounding box center [776, 385] width 1552 height 770
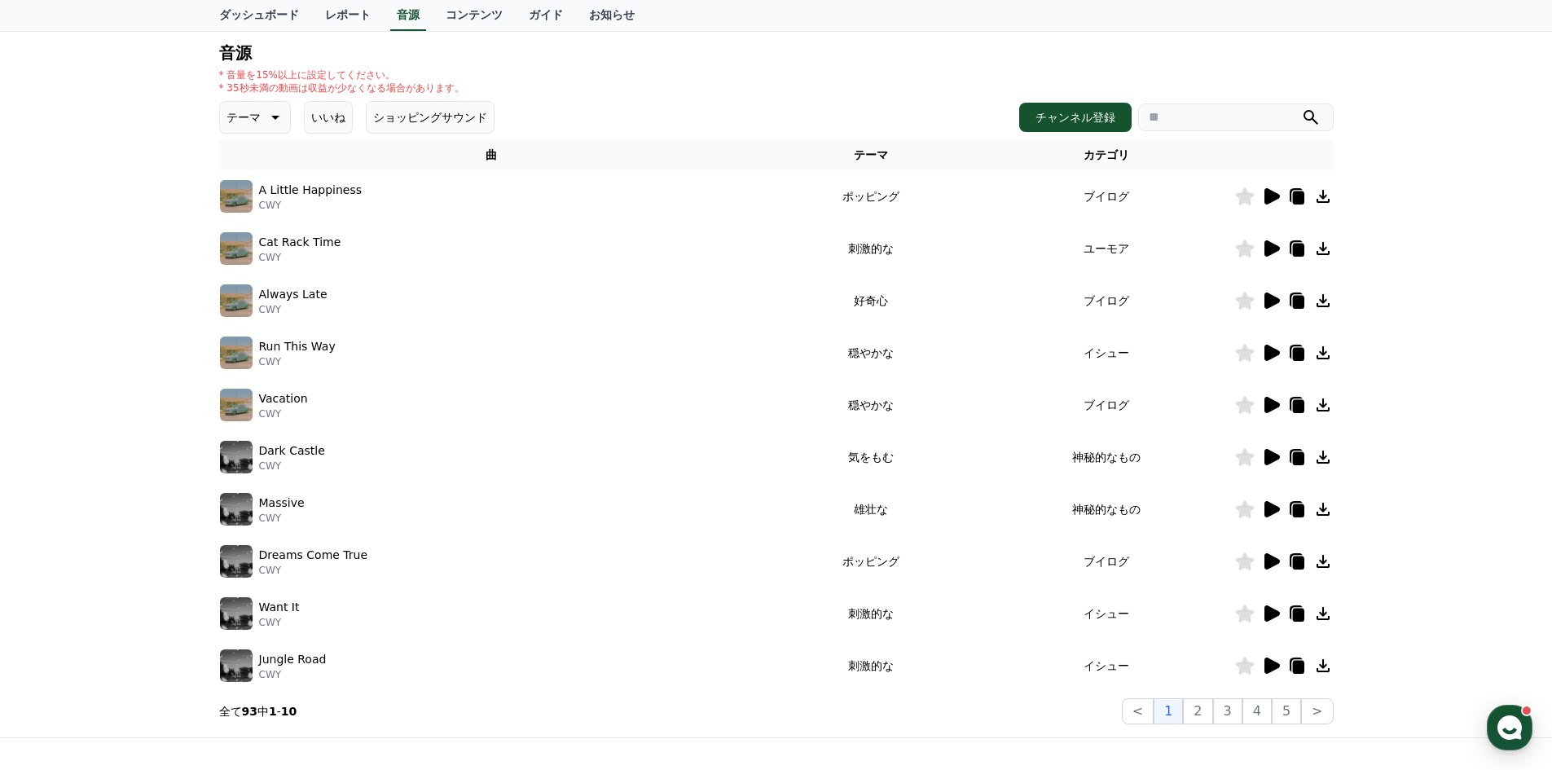
click at [1271, 565] on icon at bounding box center [1271, 561] width 15 height 16
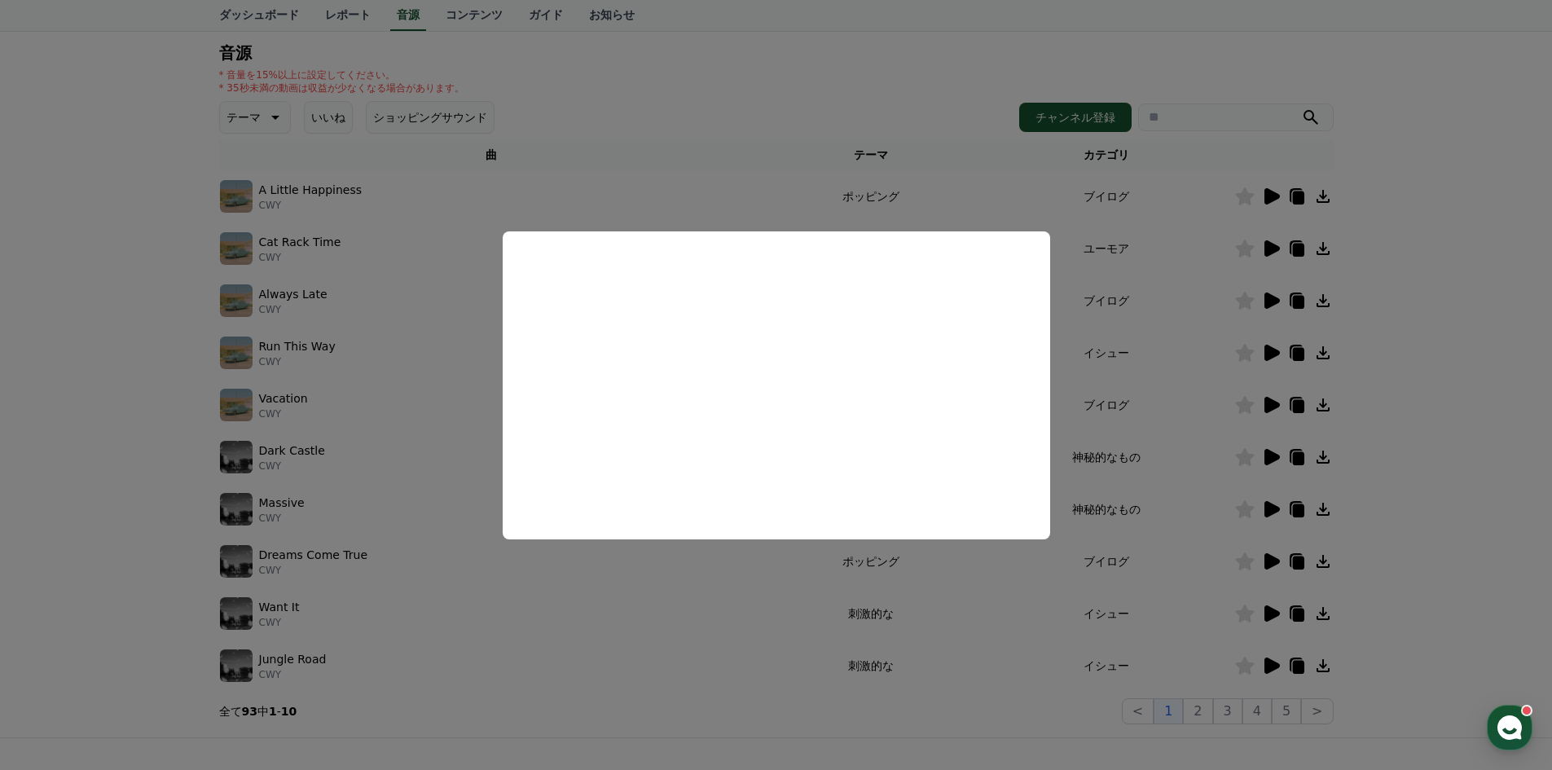
click at [547, 599] on button "close modal" at bounding box center [776, 385] width 1552 height 770
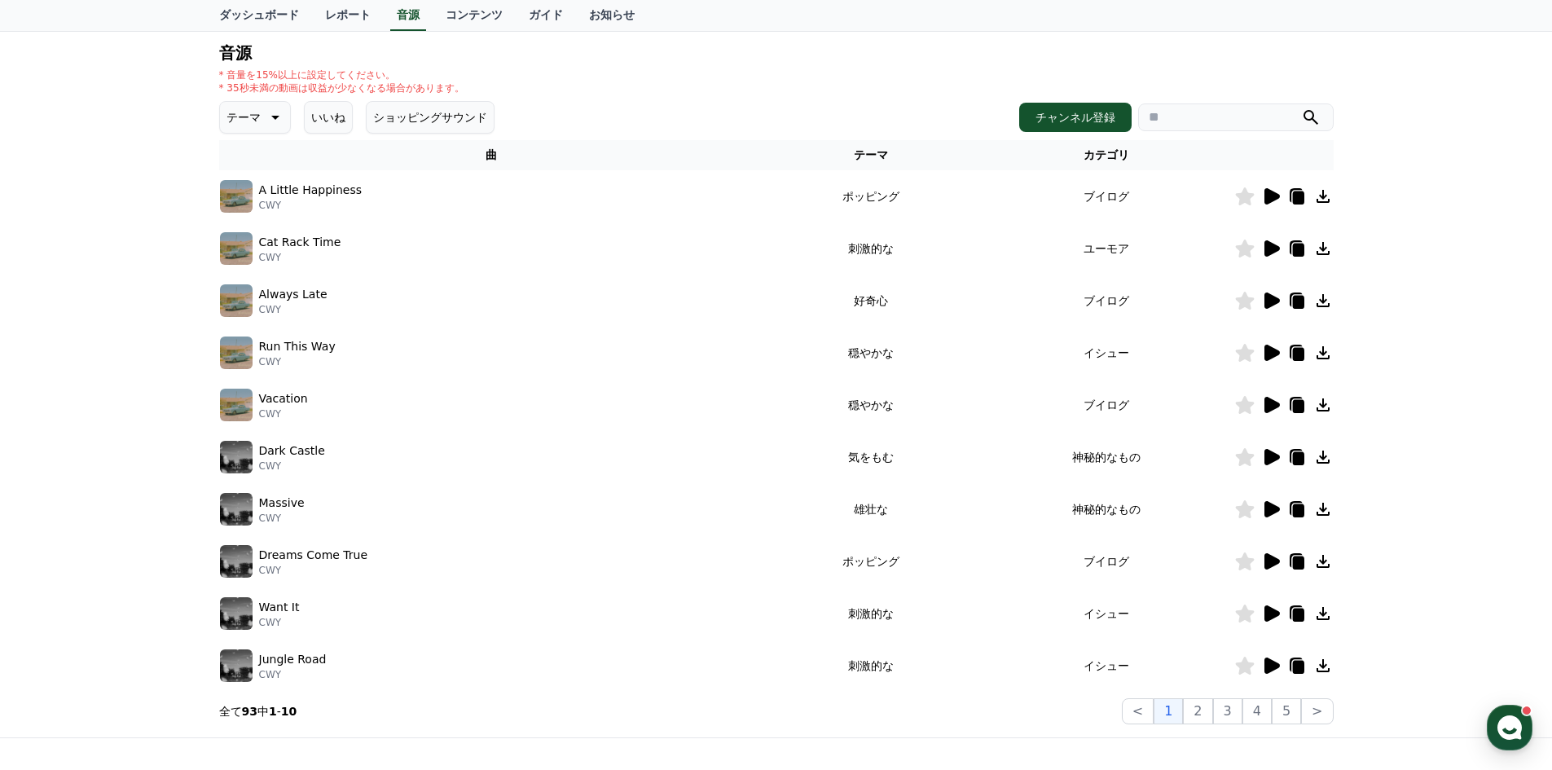
click at [1274, 616] on icon at bounding box center [1271, 613] width 15 height 16
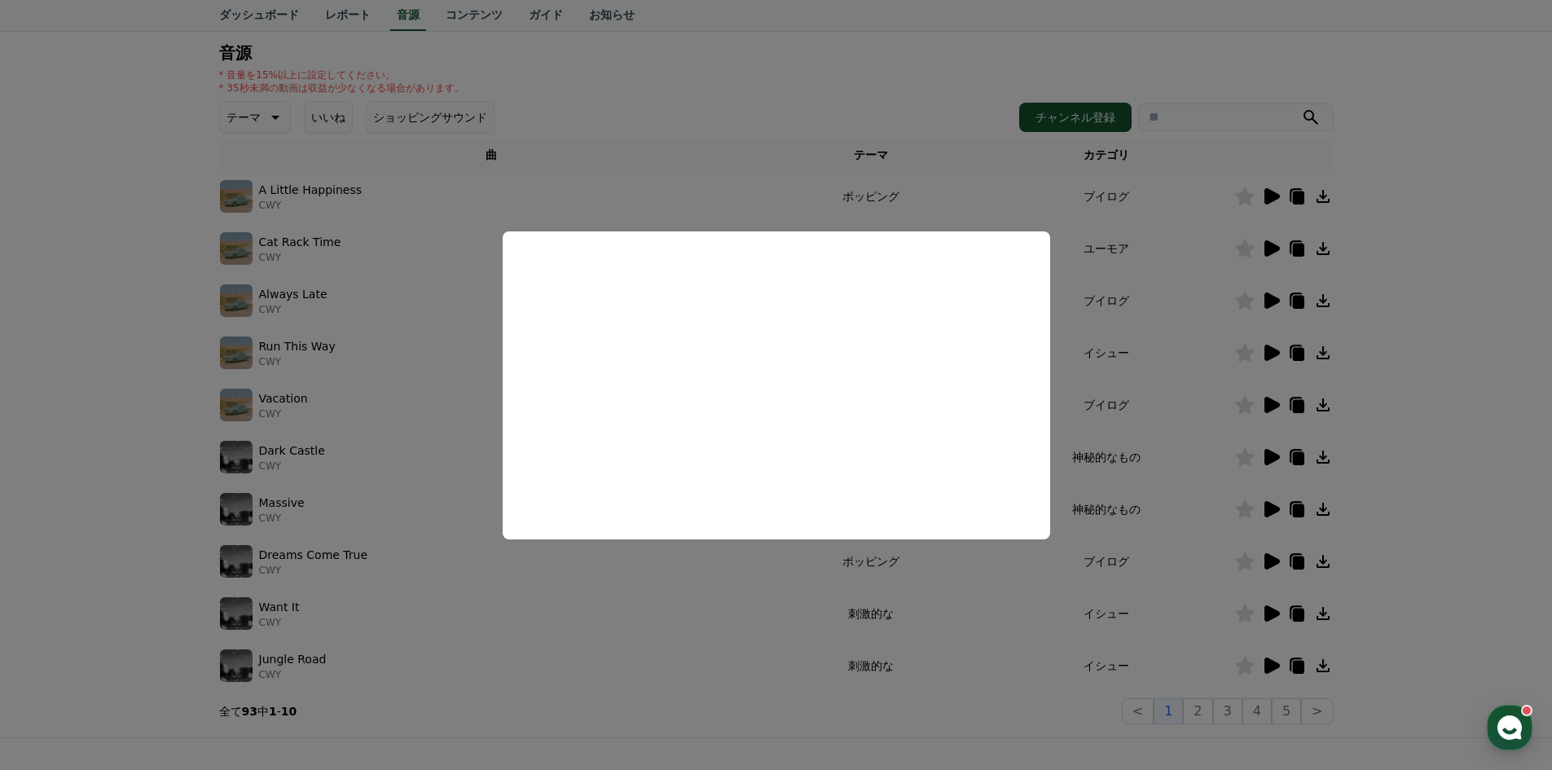
drag, startPoint x: 568, startPoint y: 605, endPoint x: 652, endPoint y: 608, distance: 84.8
click at [595, 608] on button "close modal" at bounding box center [776, 385] width 1552 height 770
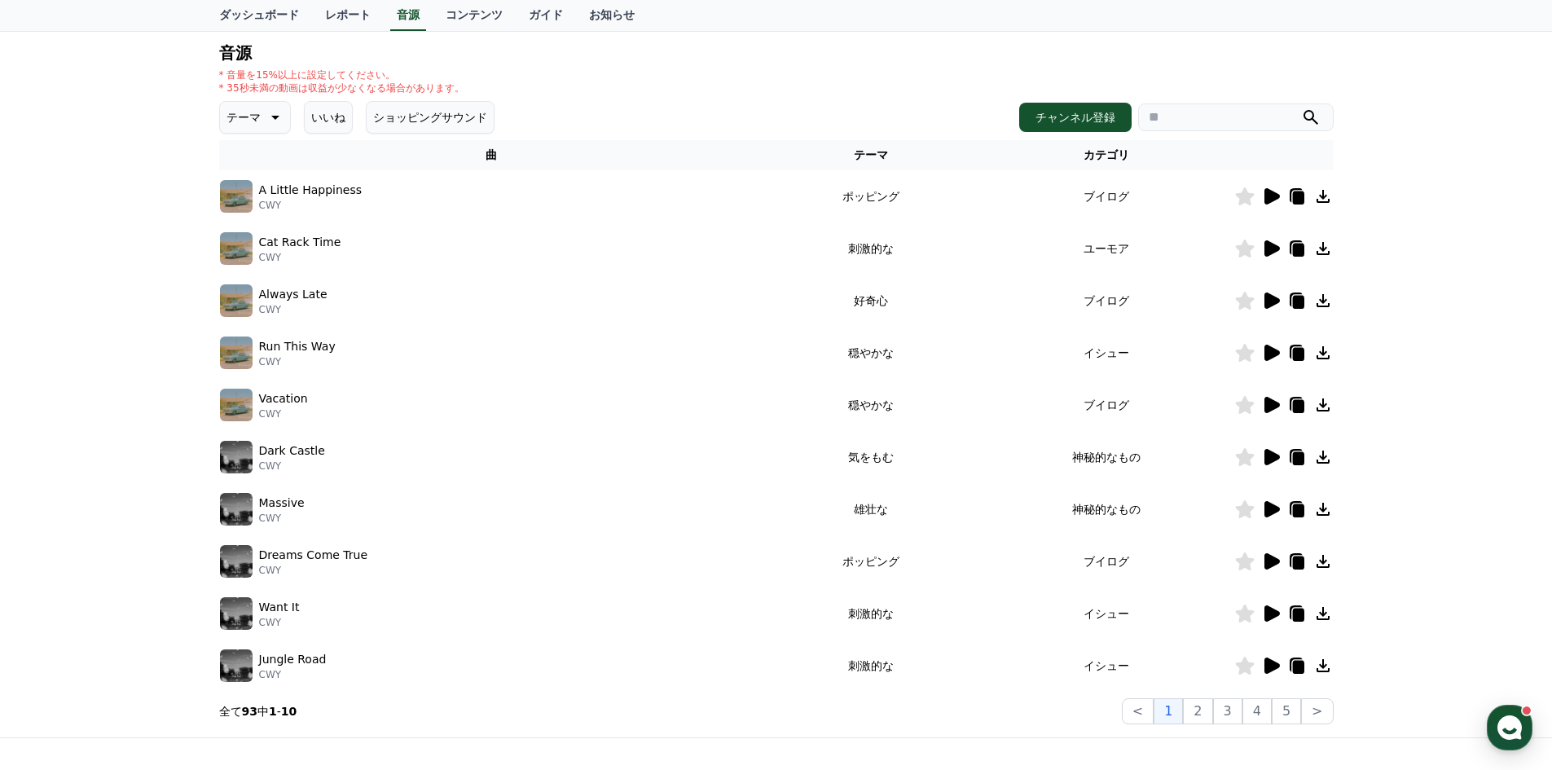
click at [1266, 666] on icon at bounding box center [1271, 665] width 15 height 16
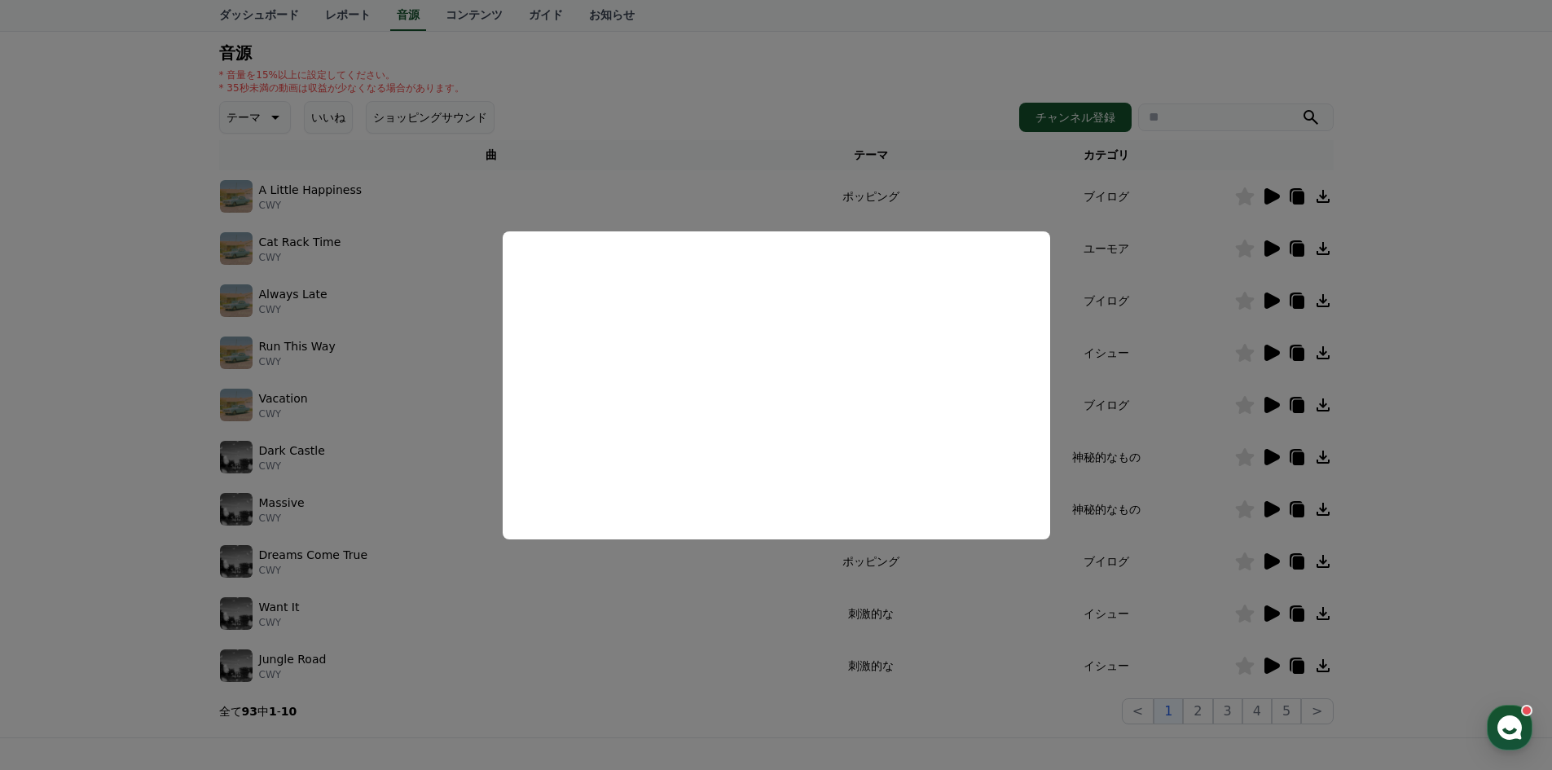
click at [546, 628] on button "close modal" at bounding box center [776, 385] width 1552 height 770
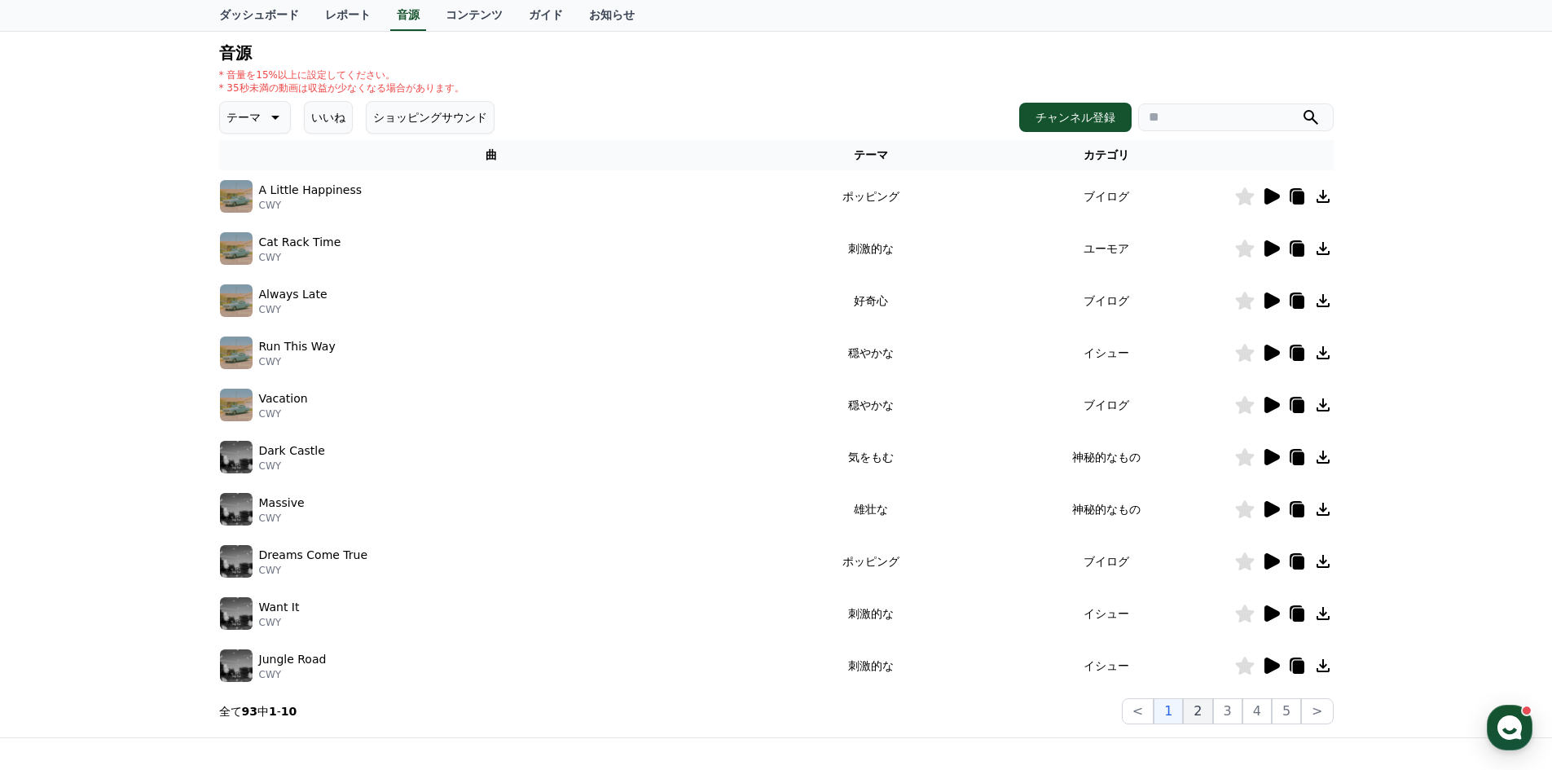
click at [1208, 720] on button "2" at bounding box center [1197, 711] width 29 height 26
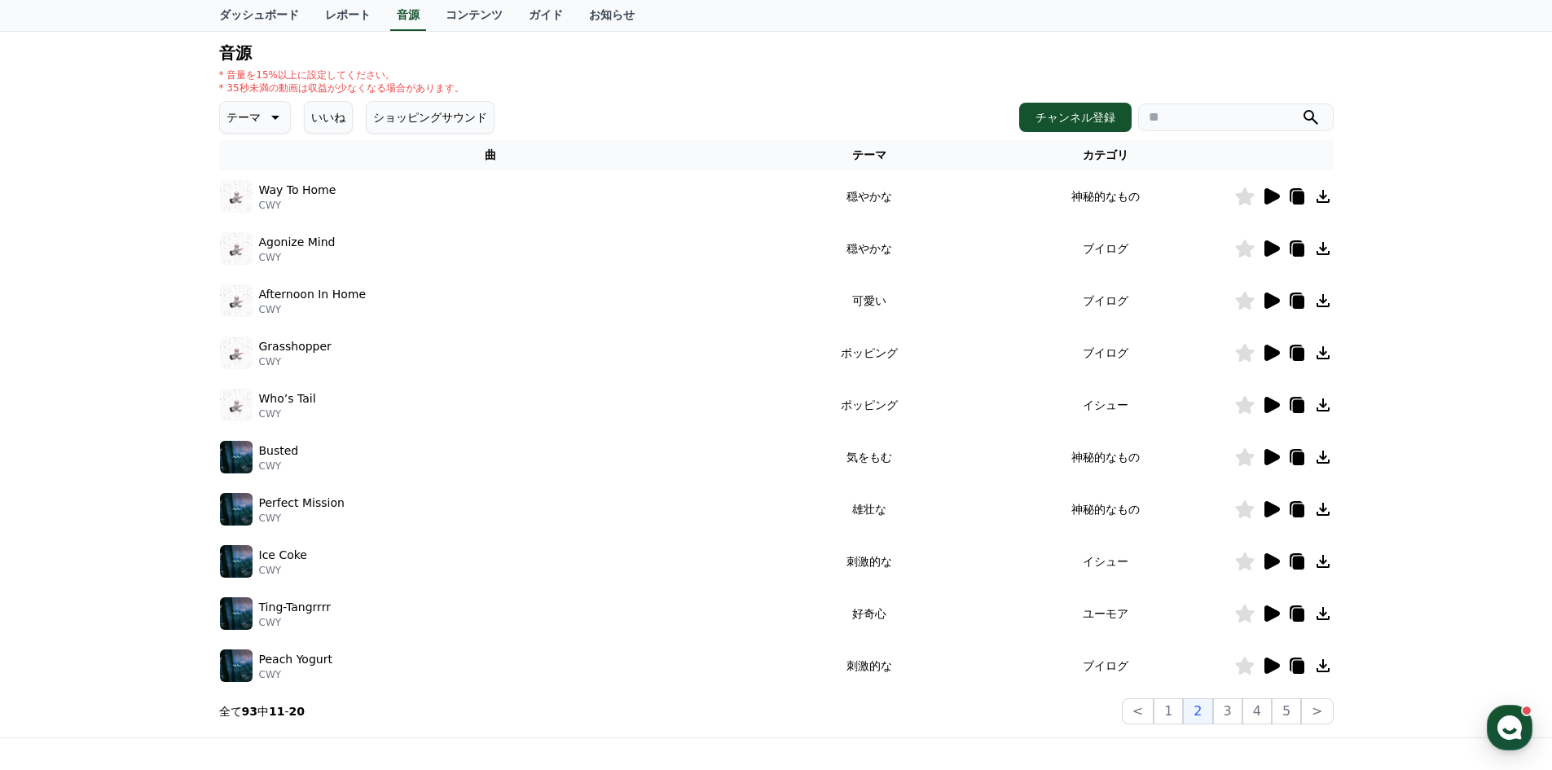
click at [1269, 255] on icon at bounding box center [1271, 249] width 20 height 20
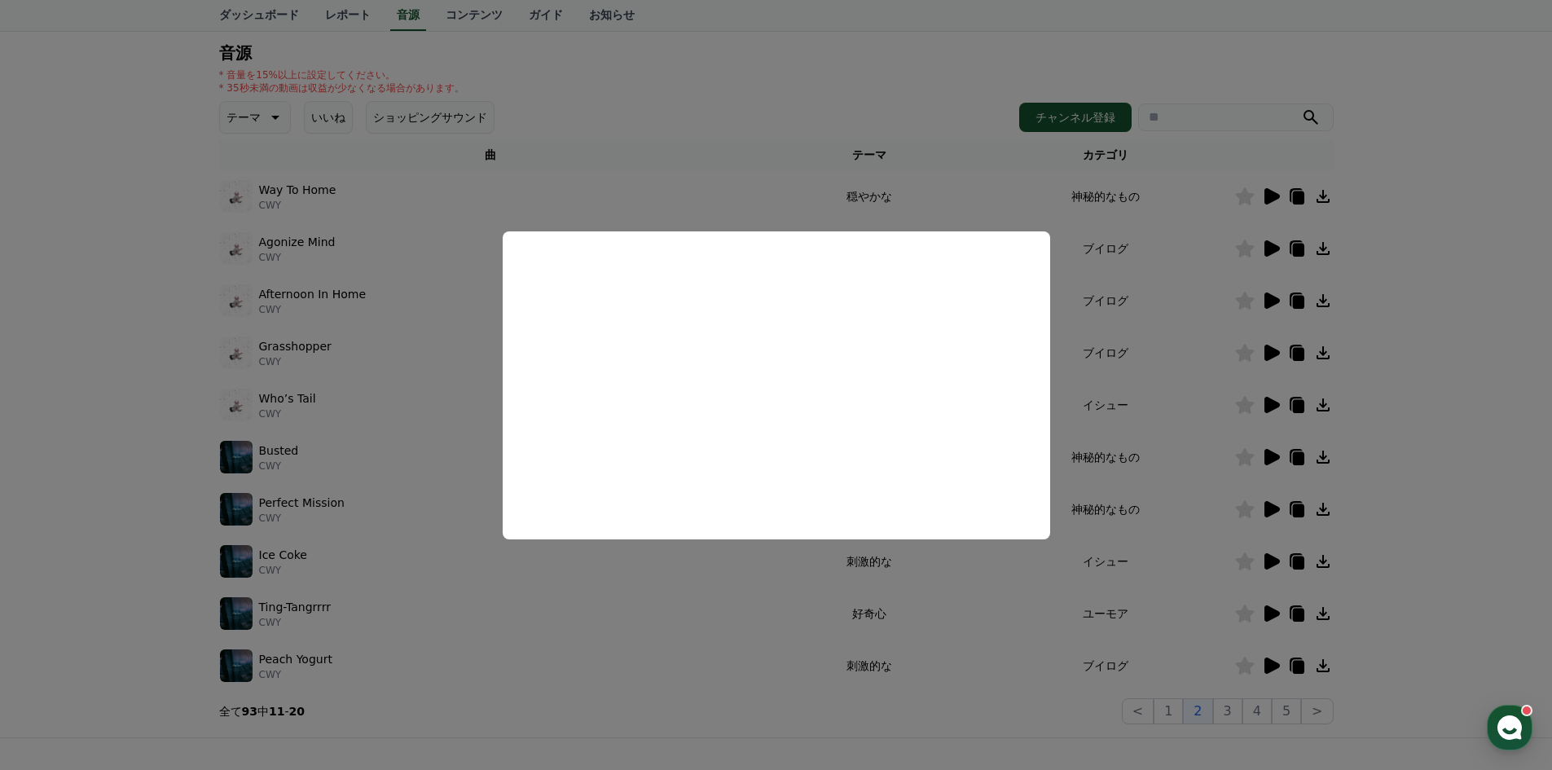
click at [706, 580] on button "close modal" at bounding box center [776, 385] width 1552 height 770
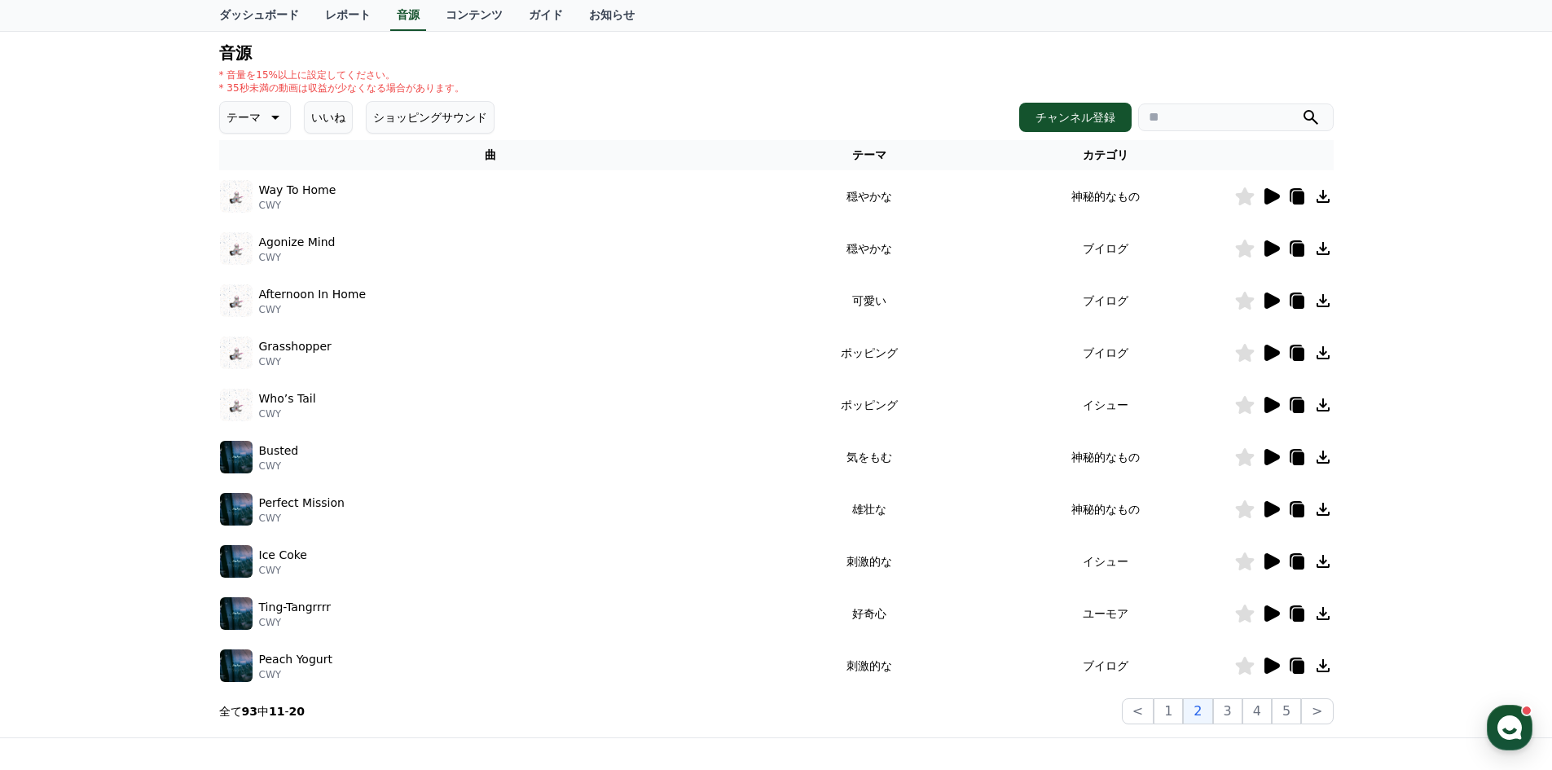
click at [1267, 301] on icon at bounding box center [1271, 300] width 15 height 16
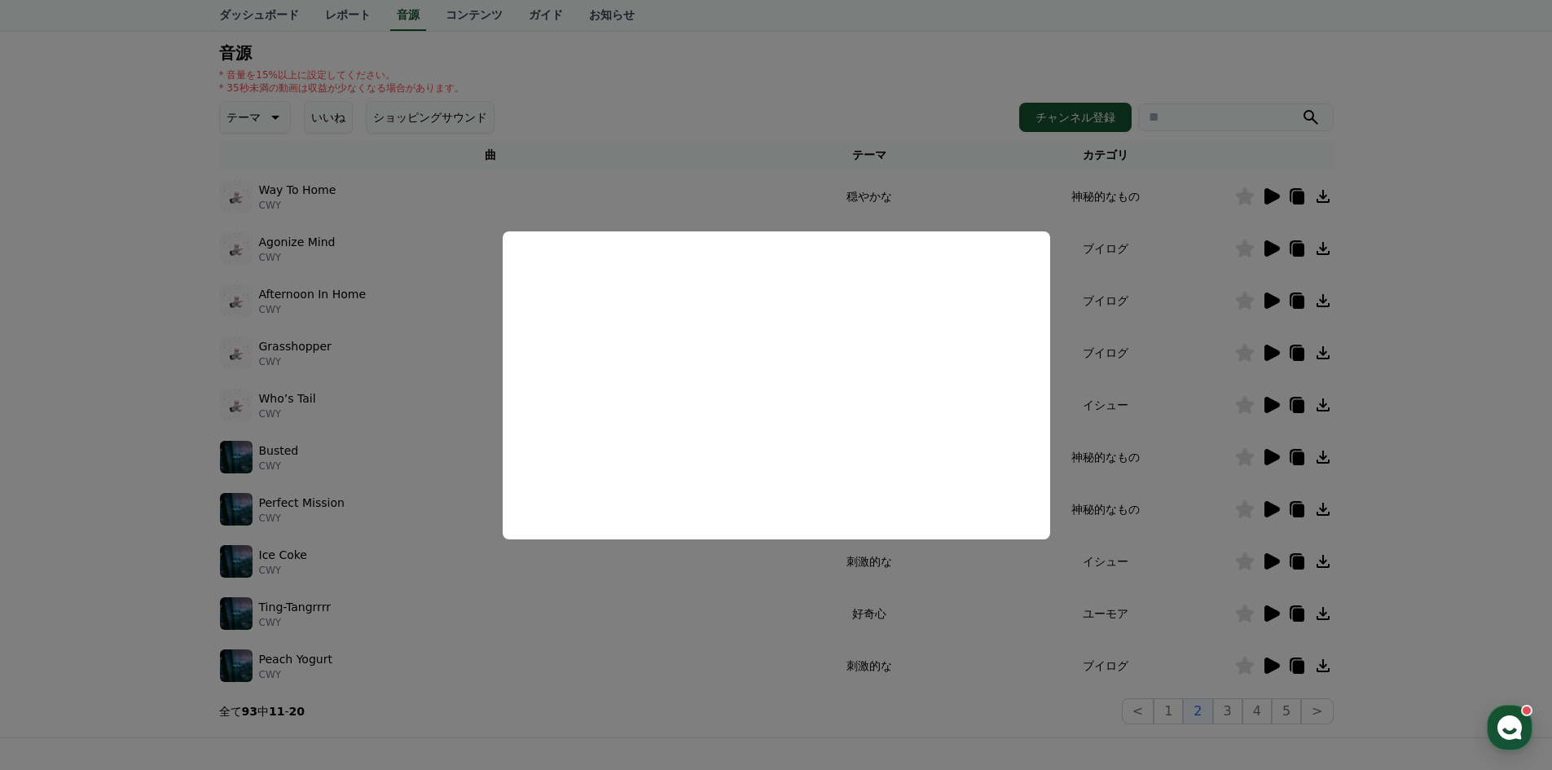
click at [714, 587] on button "close modal" at bounding box center [776, 385] width 1552 height 770
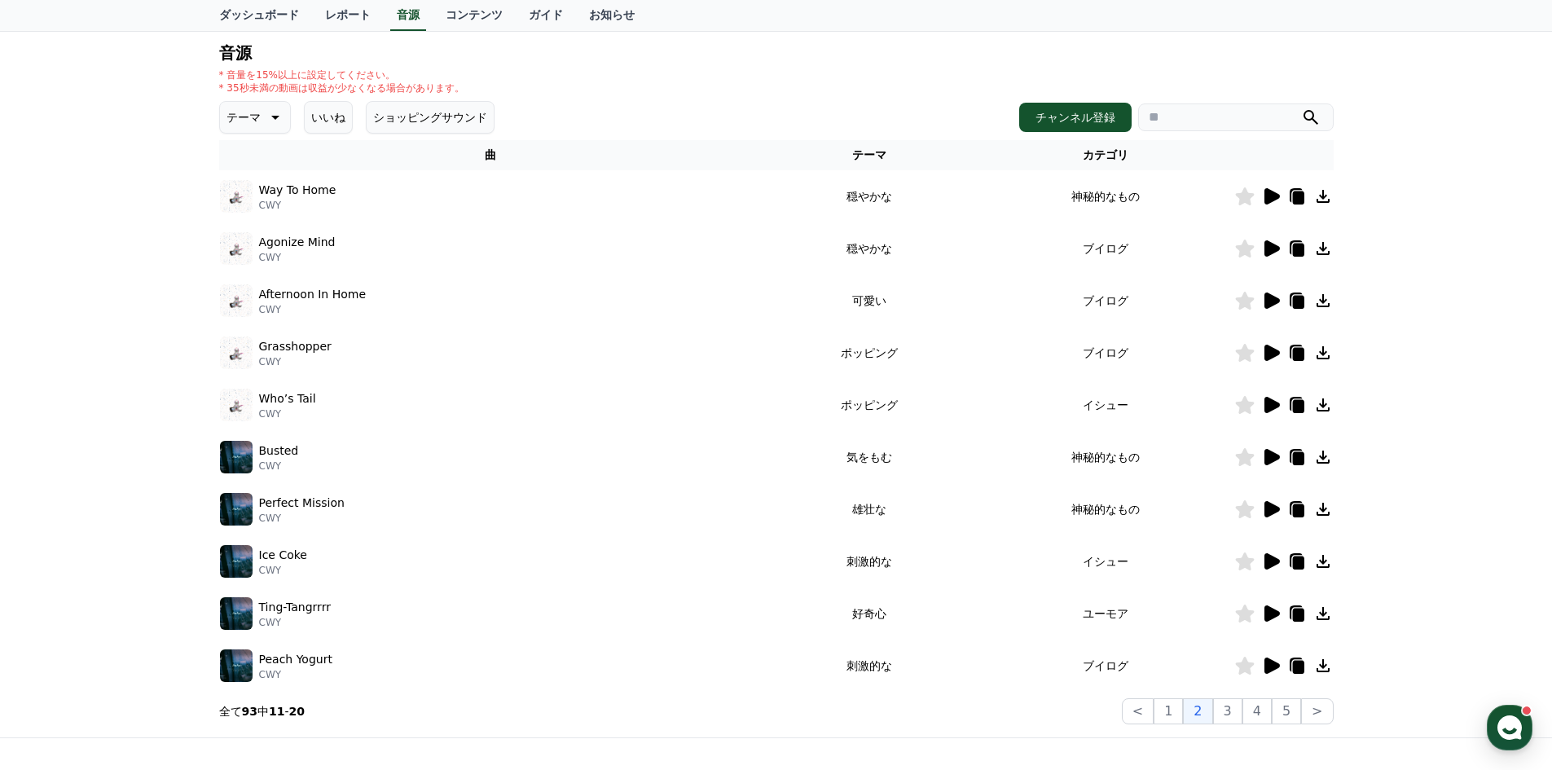
click at [1271, 362] on td at bounding box center [1283, 353] width 99 height 52
click at [1274, 349] on icon at bounding box center [1271, 353] width 15 height 16
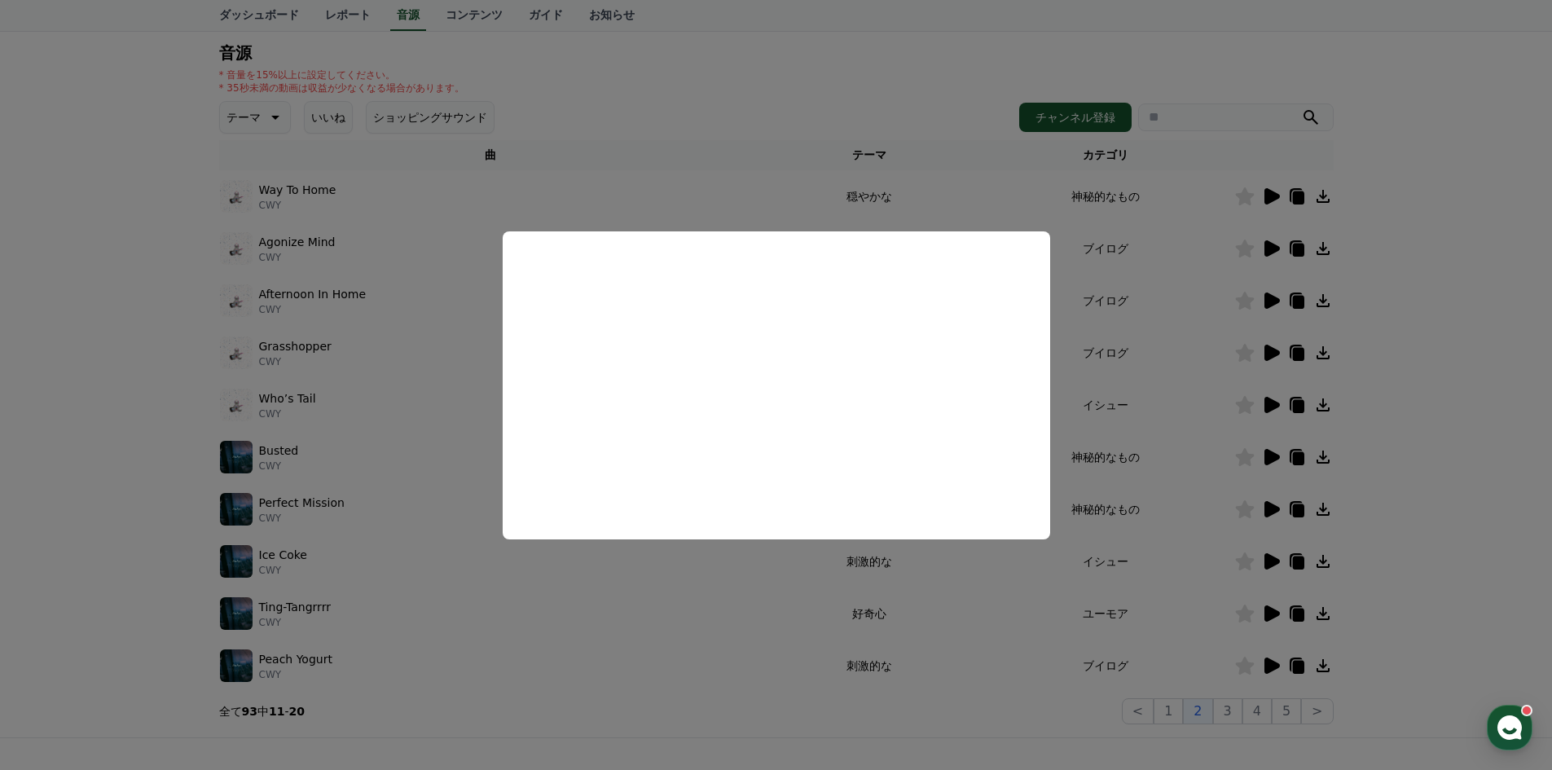
click at [696, 564] on button "close modal" at bounding box center [776, 385] width 1552 height 770
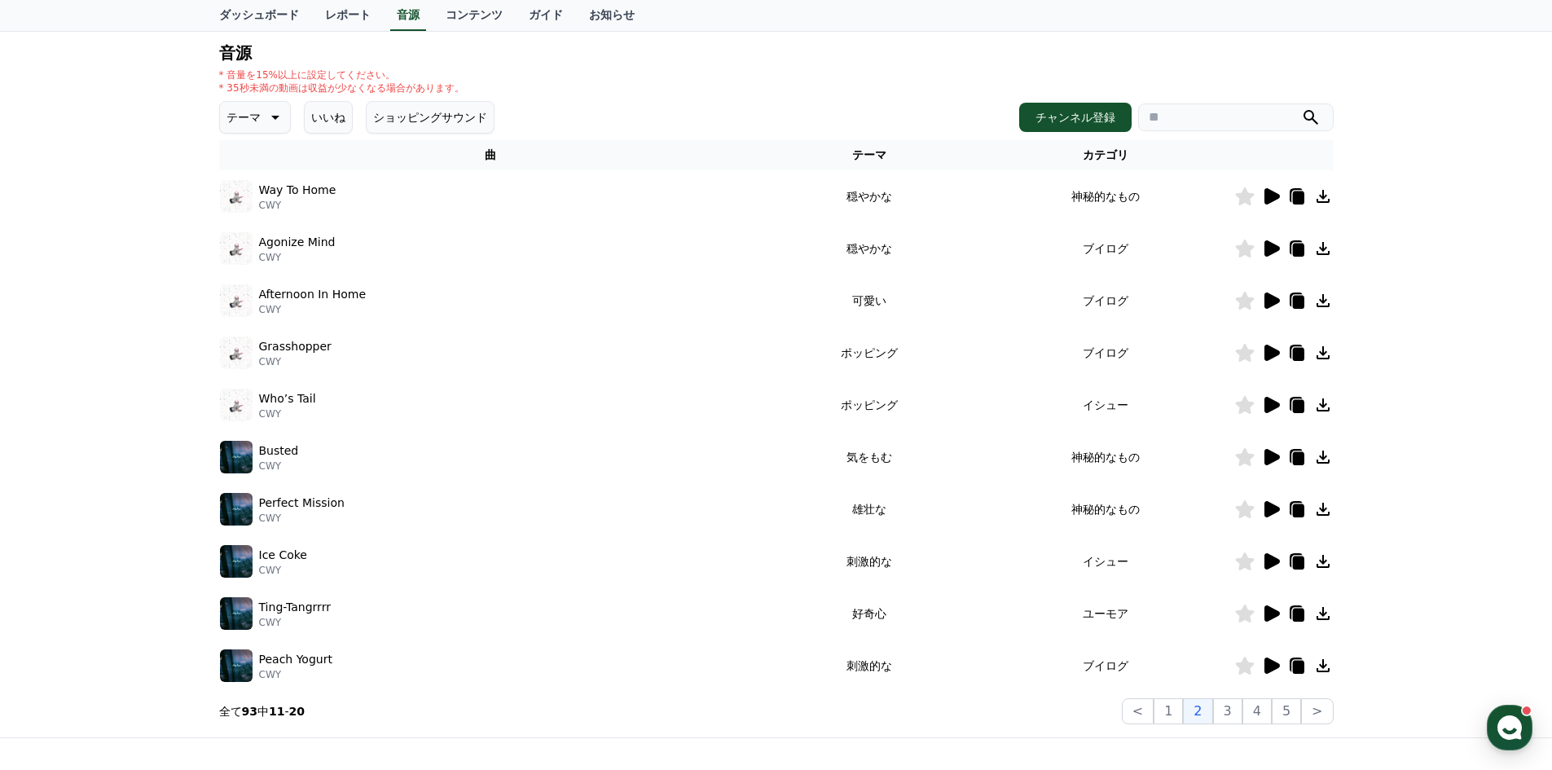
click at [1266, 618] on icon at bounding box center [1271, 613] width 15 height 16
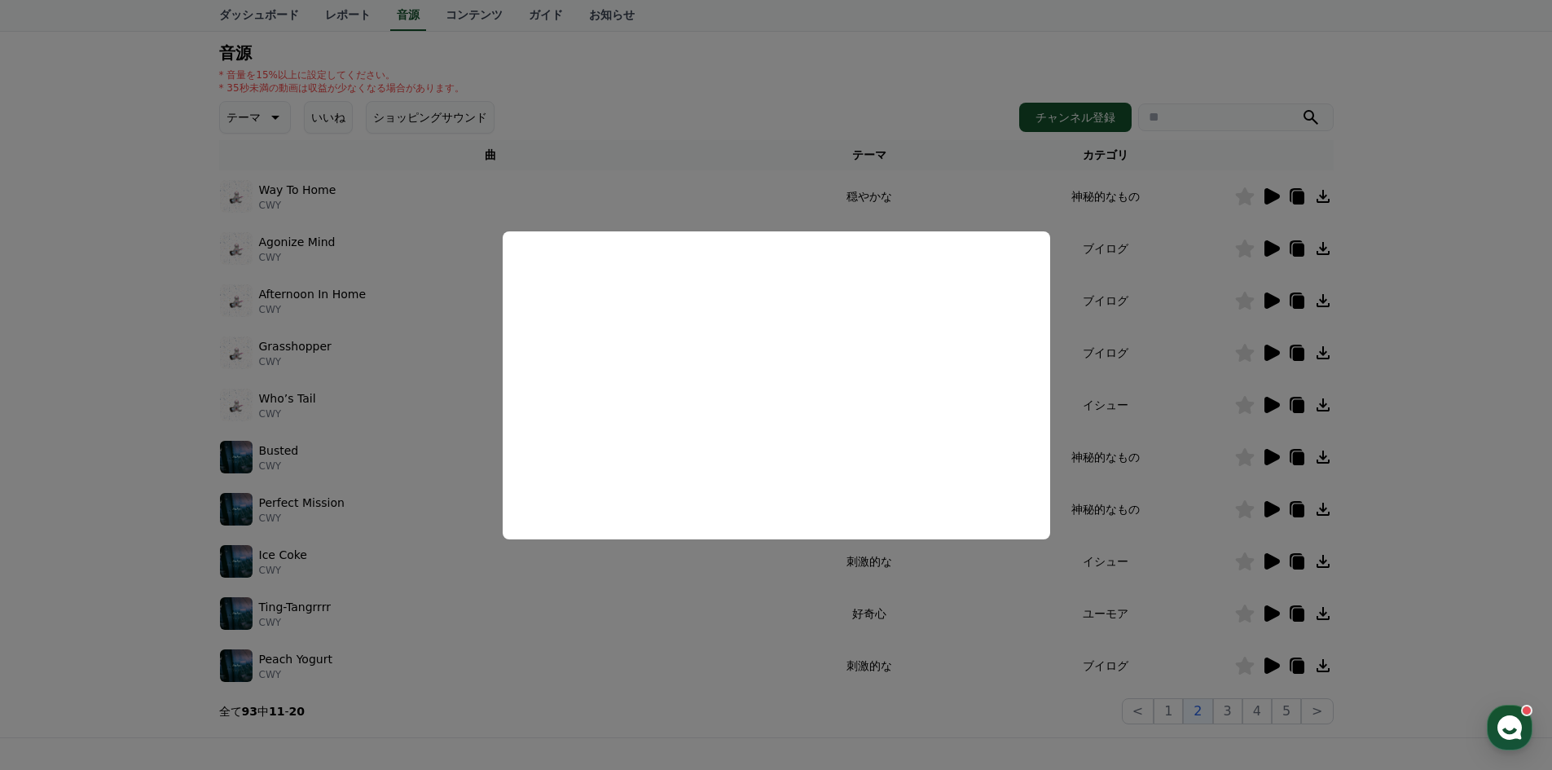
click at [743, 606] on button "close modal" at bounding box center [776, 385] width 1552 height 770
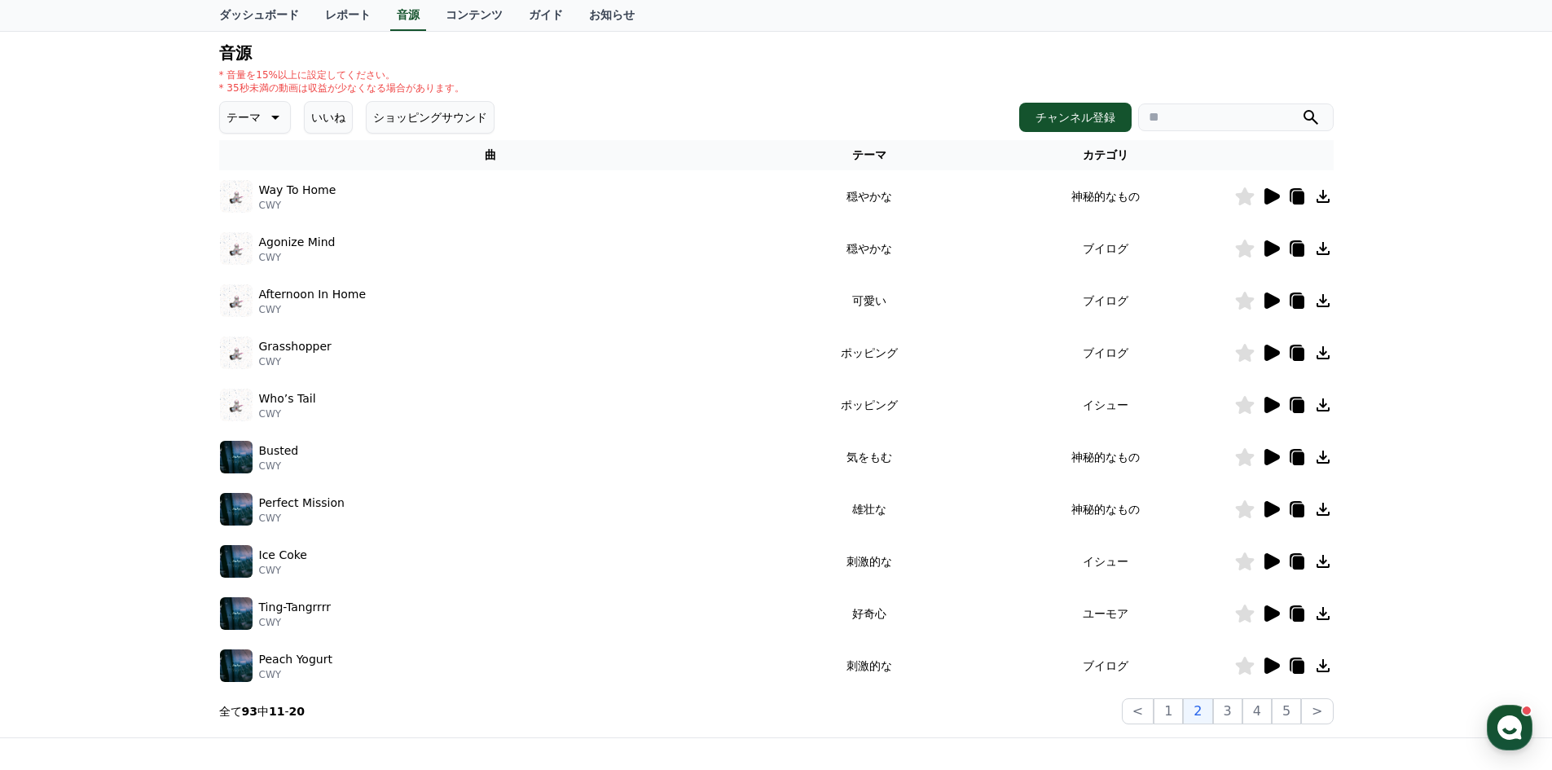
click at [1108, 619] on td "ユーモア" at bounding box center [1105, 613] width 257 height 52
click at [1104, 613] on td "ユーモア" at bounding box center [1105, 613] width 257 height 52
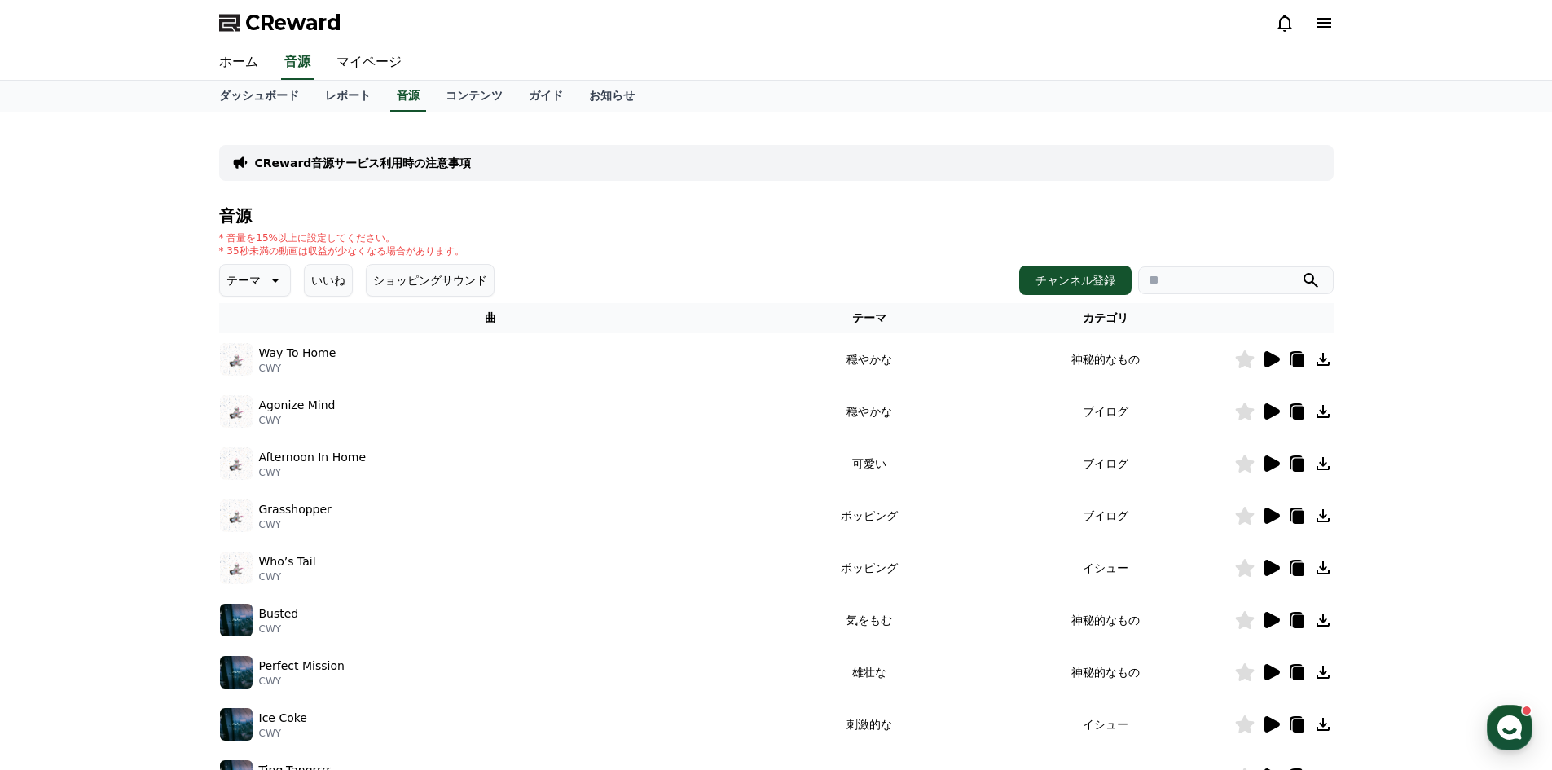
click at [1109, 317] on th "カテゴリ" at bounding box center [1105, 318] width 257 height 30
click at [252, 283] on button "テーマ" at bounding box center [255, 280] width 72 height 33
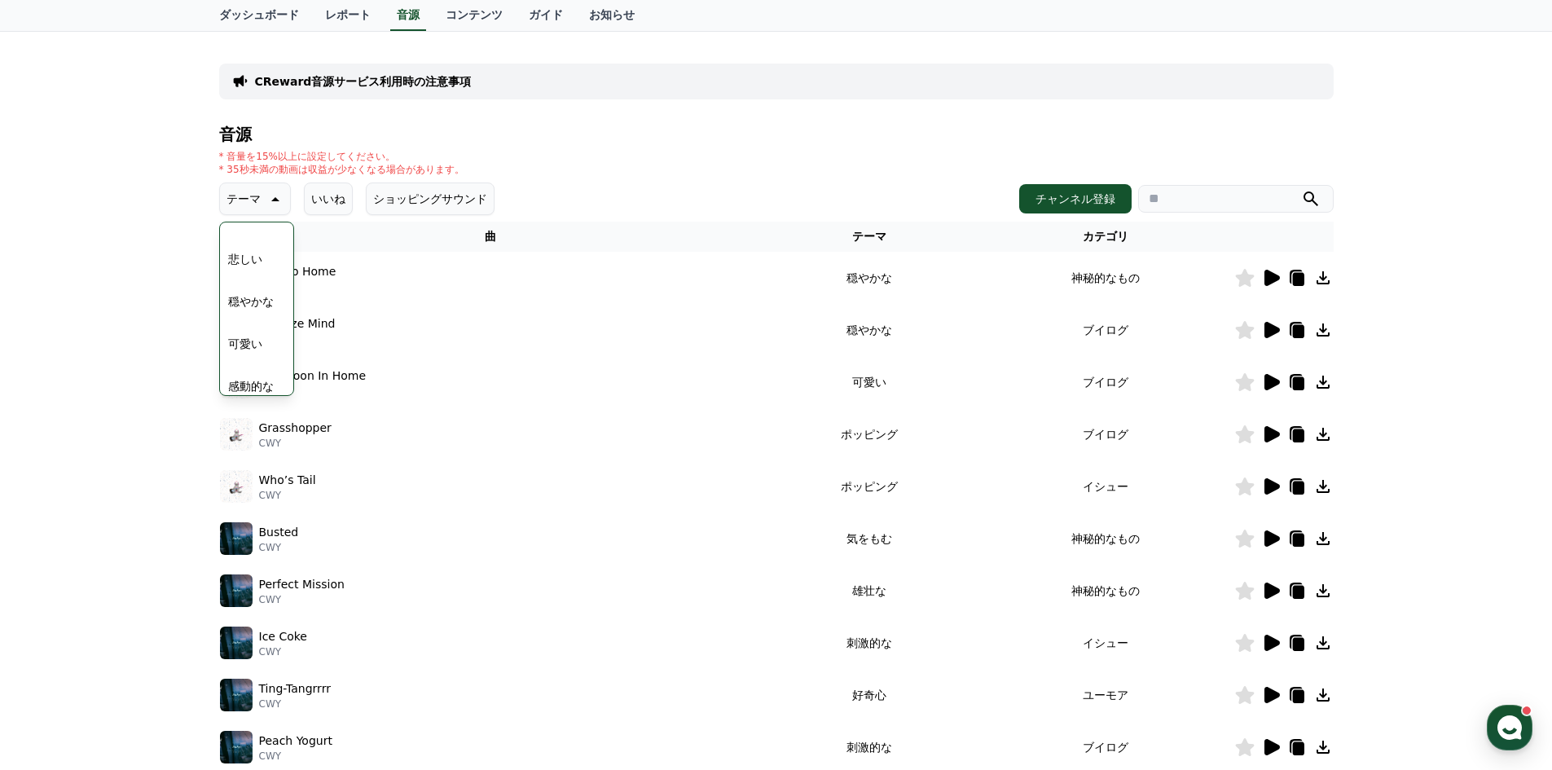
scroll to position [590, 0]
click at [246, 325] on button "可愛い" at bounding box center [245, 330] width 47 height 36
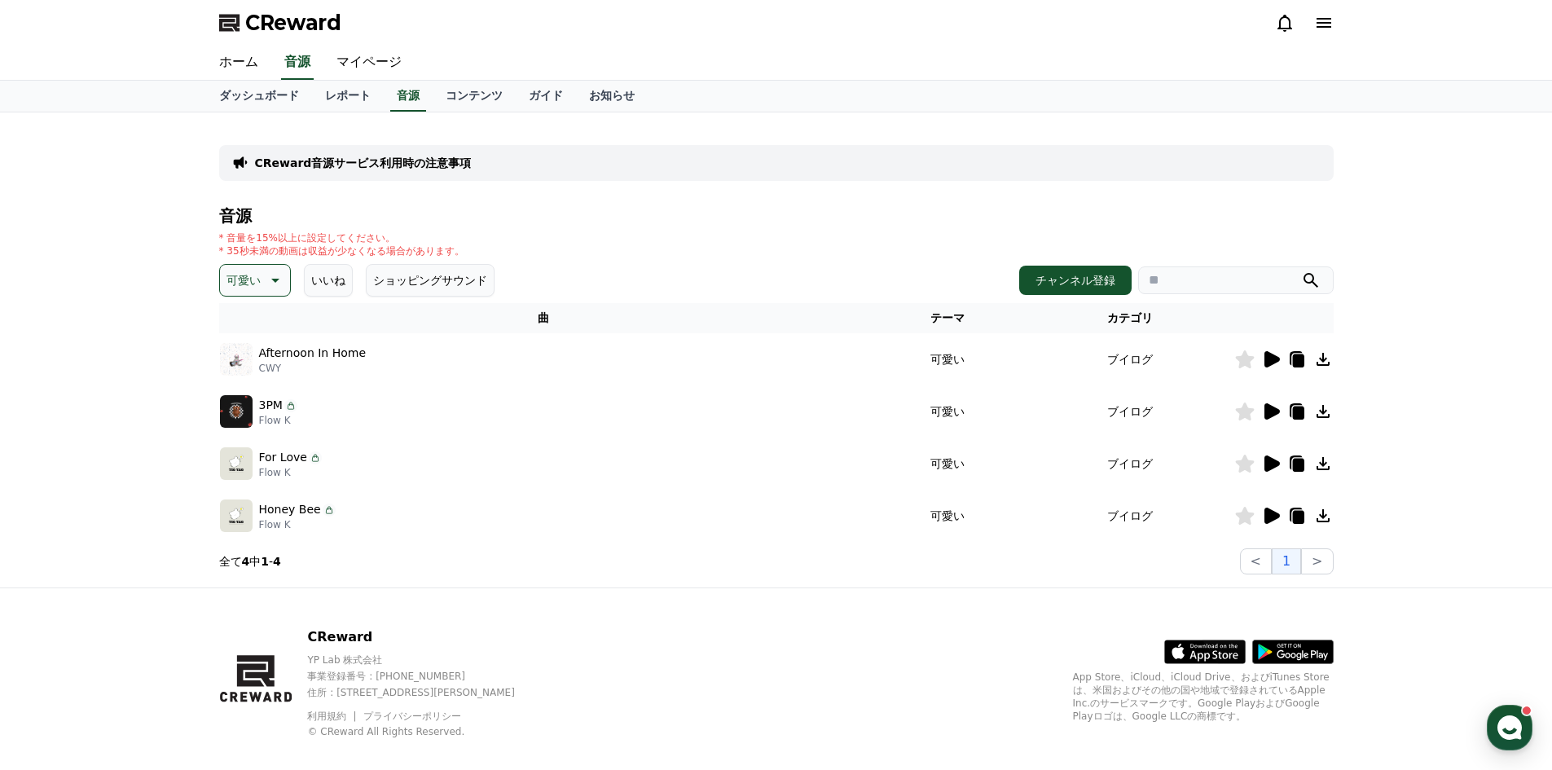
click at [1262, 361] on icon at bounding box center [1271, 359] width 20 height 20
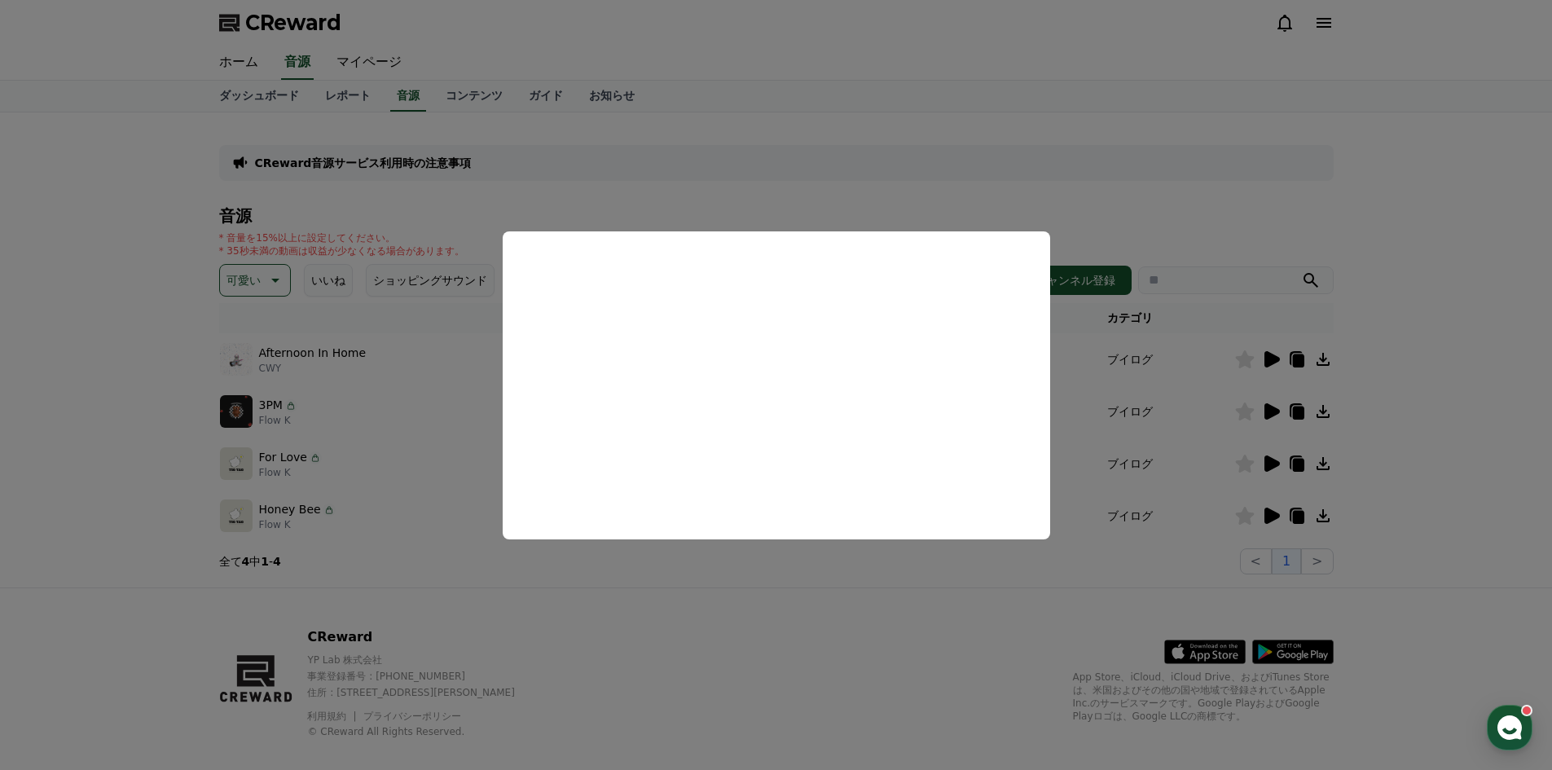
click at [740, 588] on button "close modal" at bounding box center [776, 385] width 1552 height 770
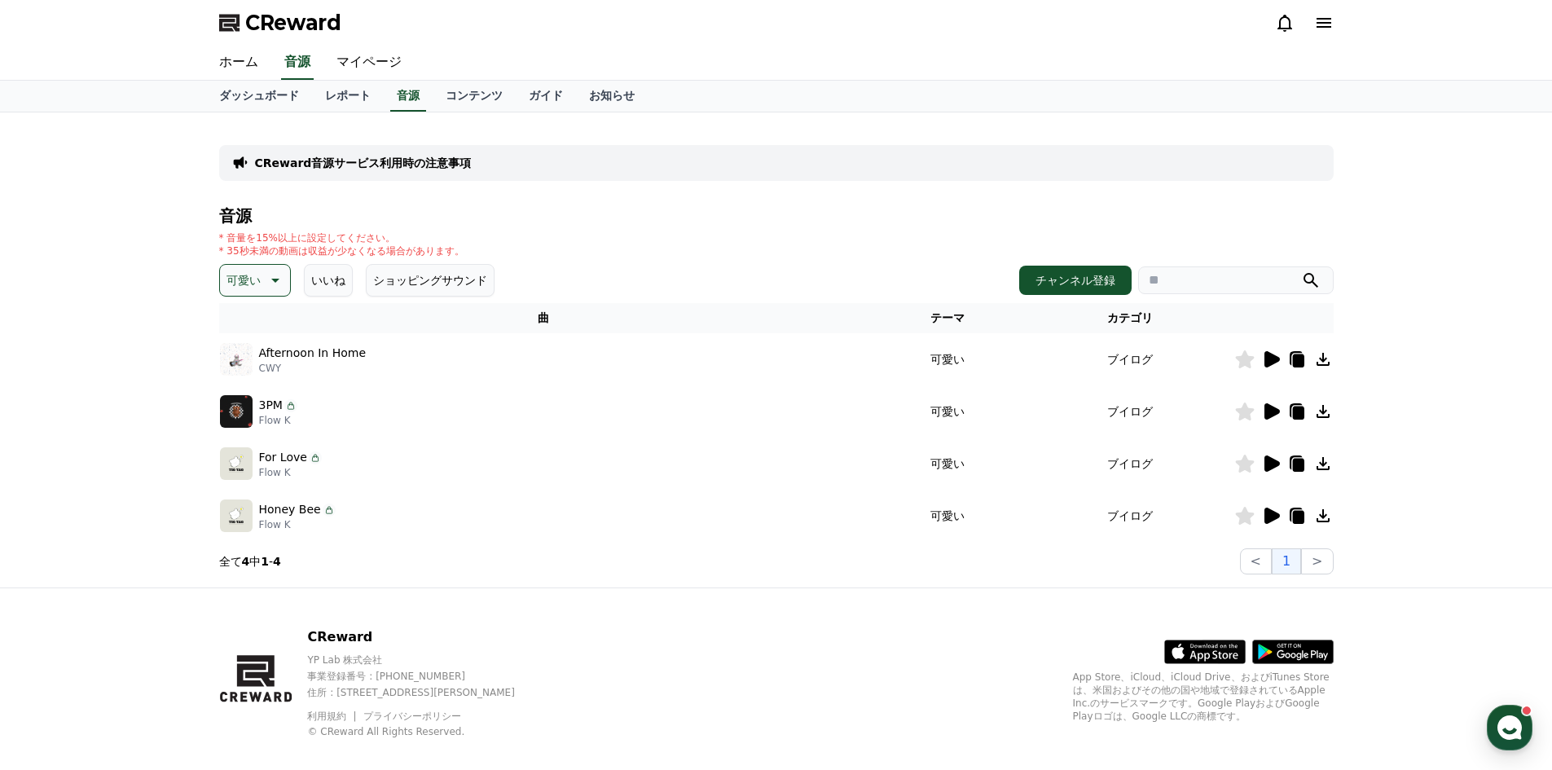
click at [1267, 417] on icon at bounding box center [1271, 411] width 15 height 16
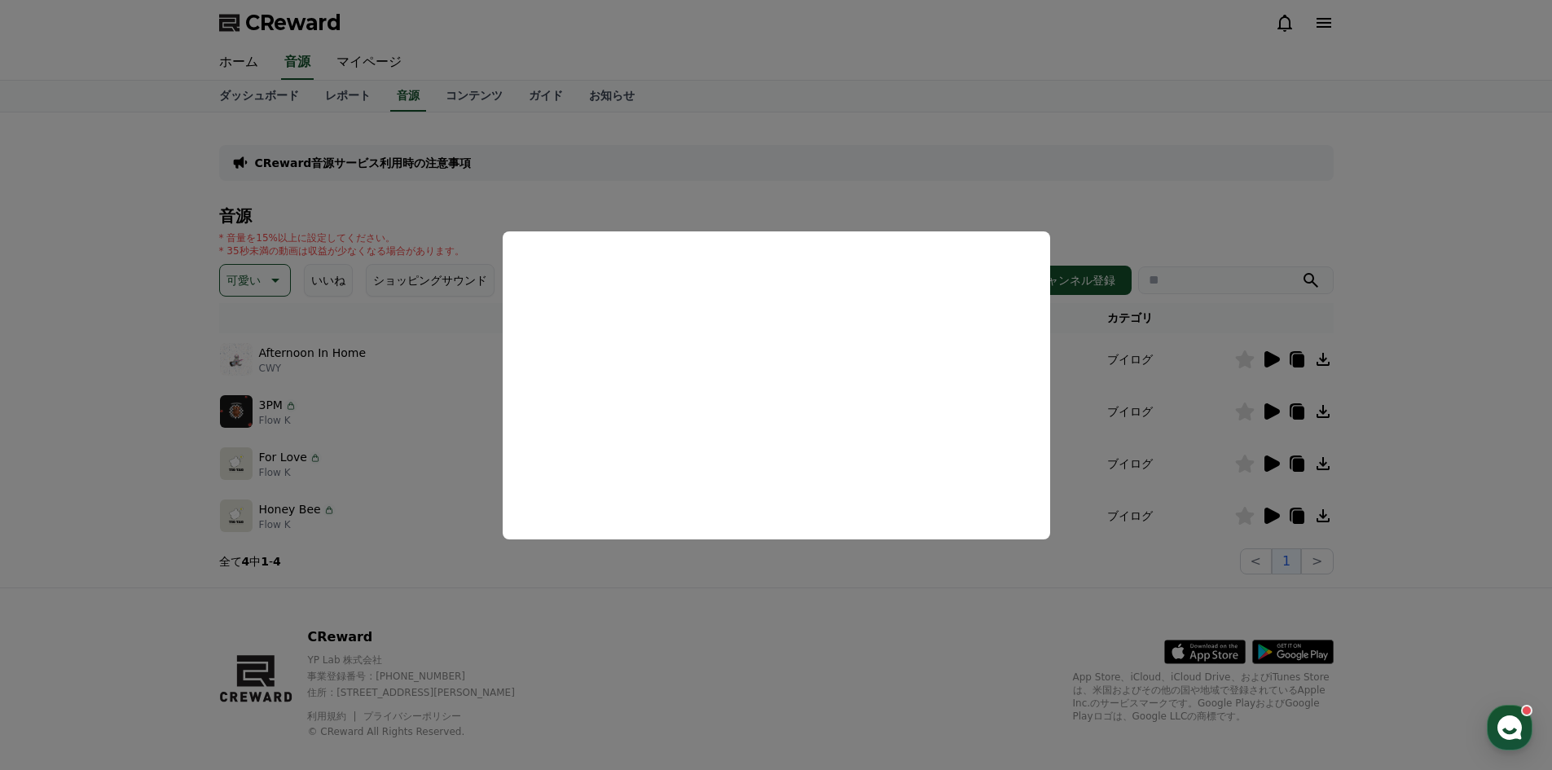
drag, startPoint x: 754, startPoint y: 575, endPoint x: 868, endPoint y: 551, distance: 116.6
click at [754, 574] on button "close modal" at bounding box center [776, 385] width 1552 height 770
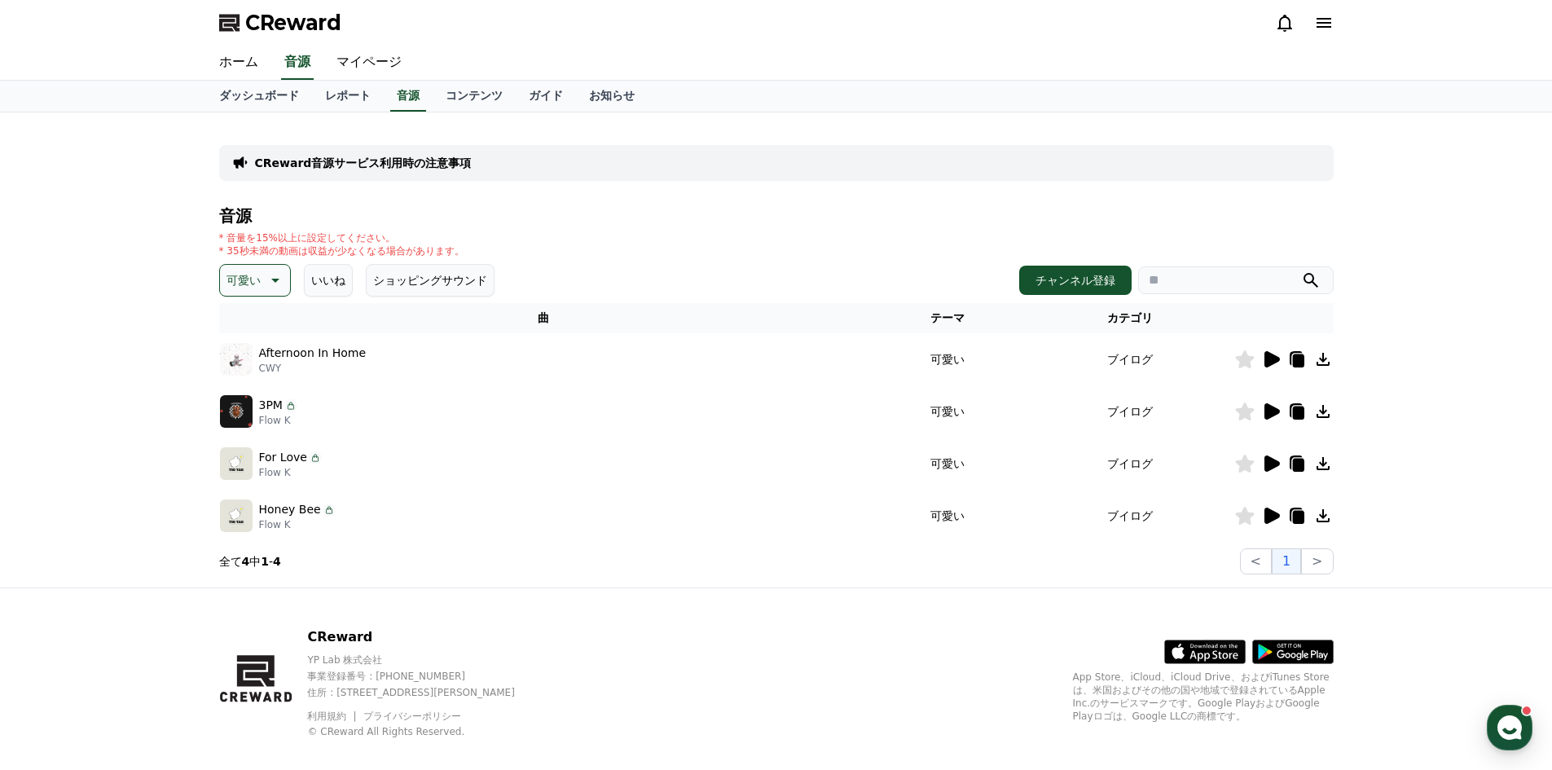
click at [1269, 463] on icon at bounding box center [1271, 463] width 15 height 16
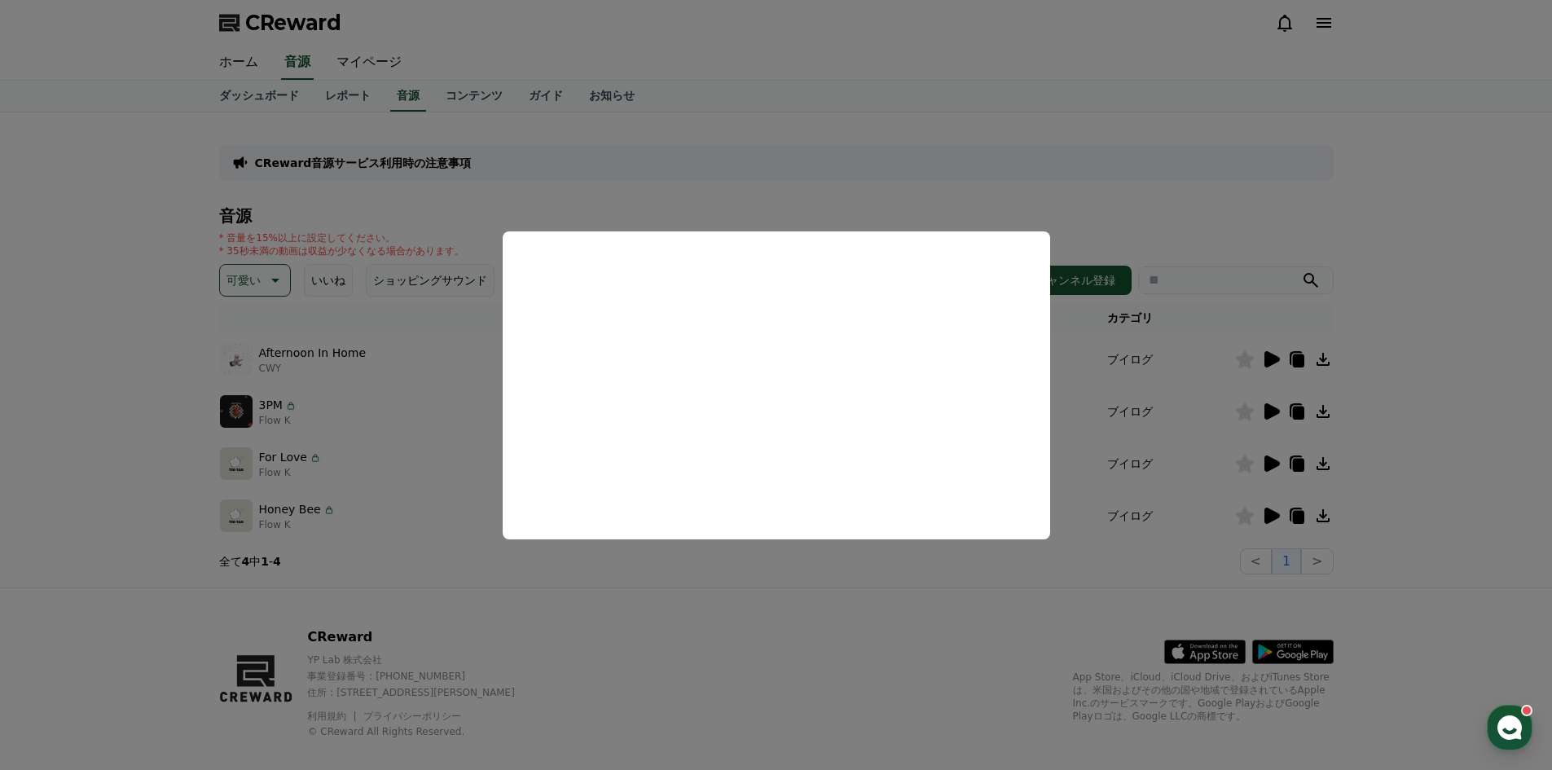
click at [778, 576] on button "close modal" at bounding box center [776, 385] width 1552 height 770
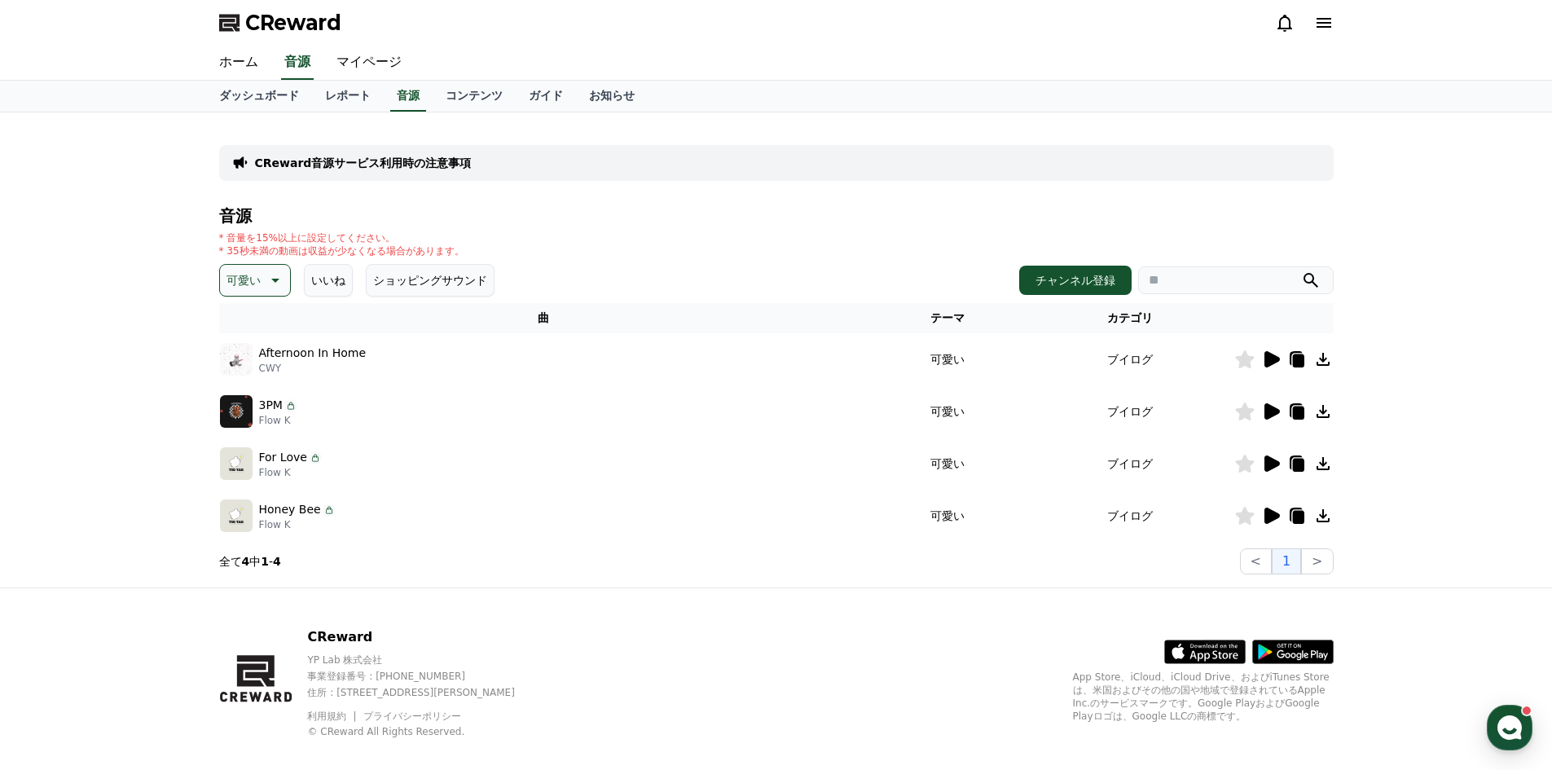
click at [1277, 516] on icon at bounding box center [1271, 515] width 15 height 16
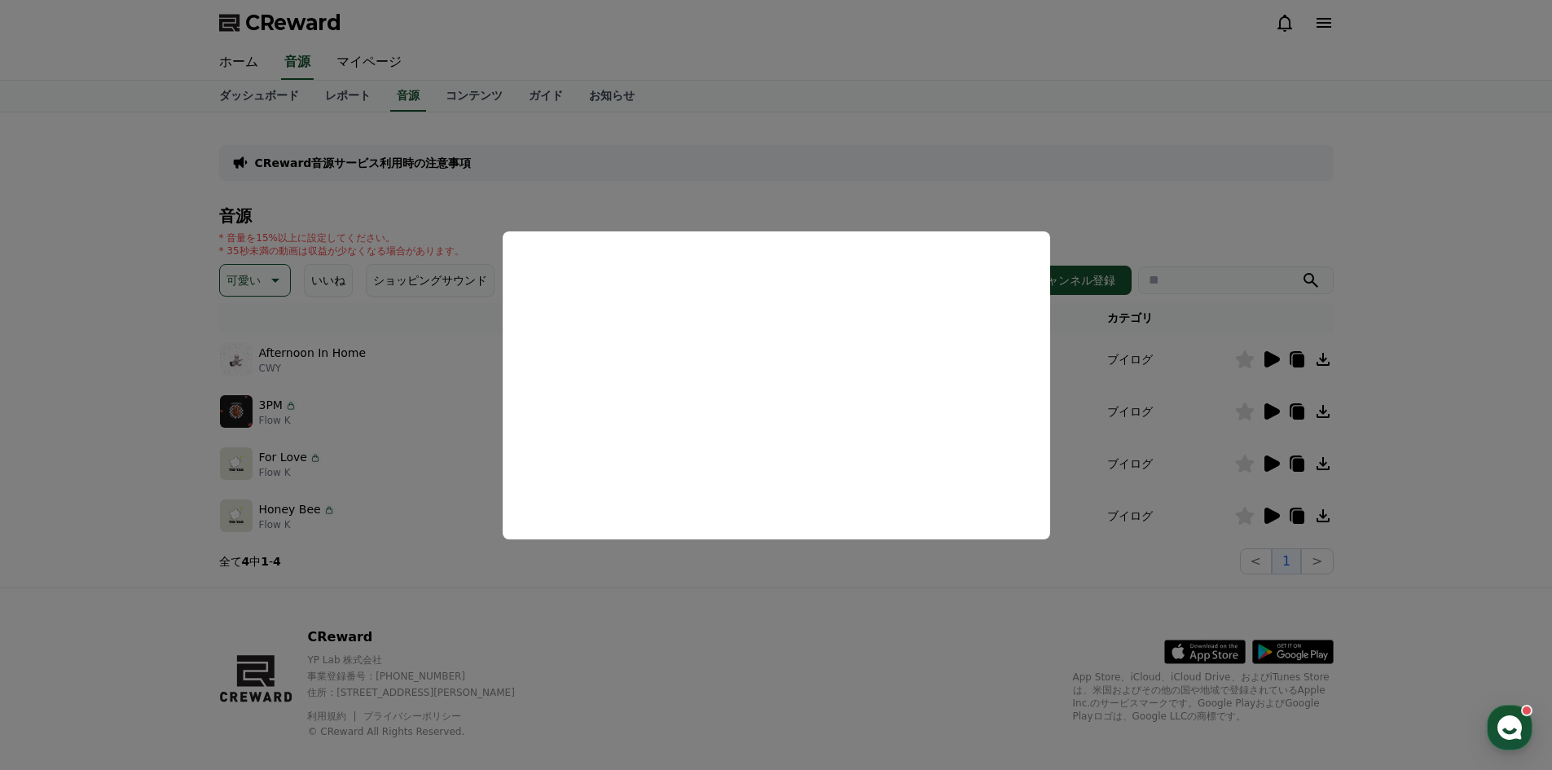
click at [121, 354] on button "close modal" at bounding box center [776, 385] width 1552 height 770
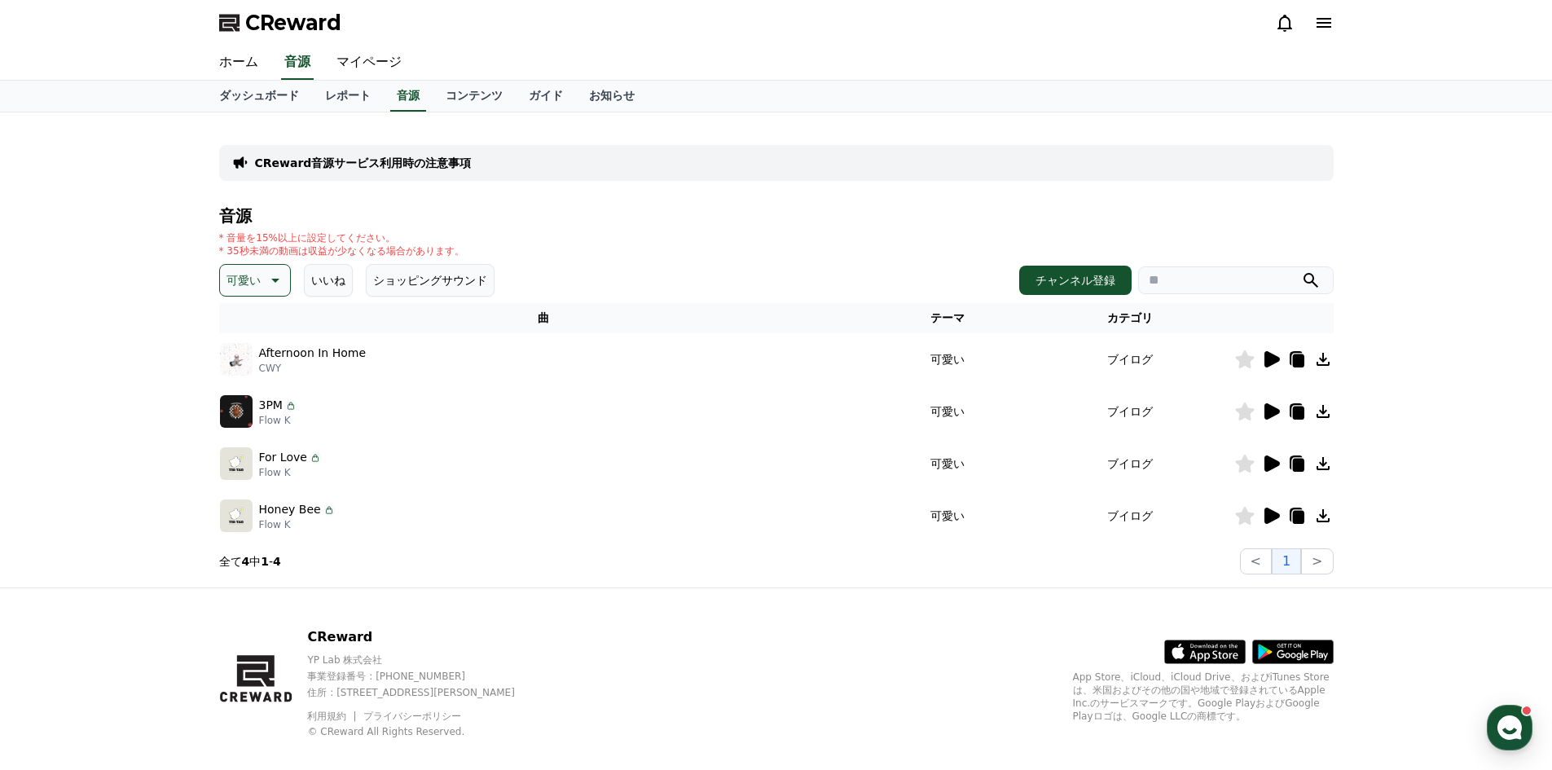
click at [288, 285] on div "可愛い いいね ショッピングサウンド" at bounding box center [356, 280] width 275 height 33
click at [277, 283] on icon at bounding box center [274, 280] width 20 height 20
click at [249, 408] on button "明るい" at bounding box center [245, 411] width 47 height 36
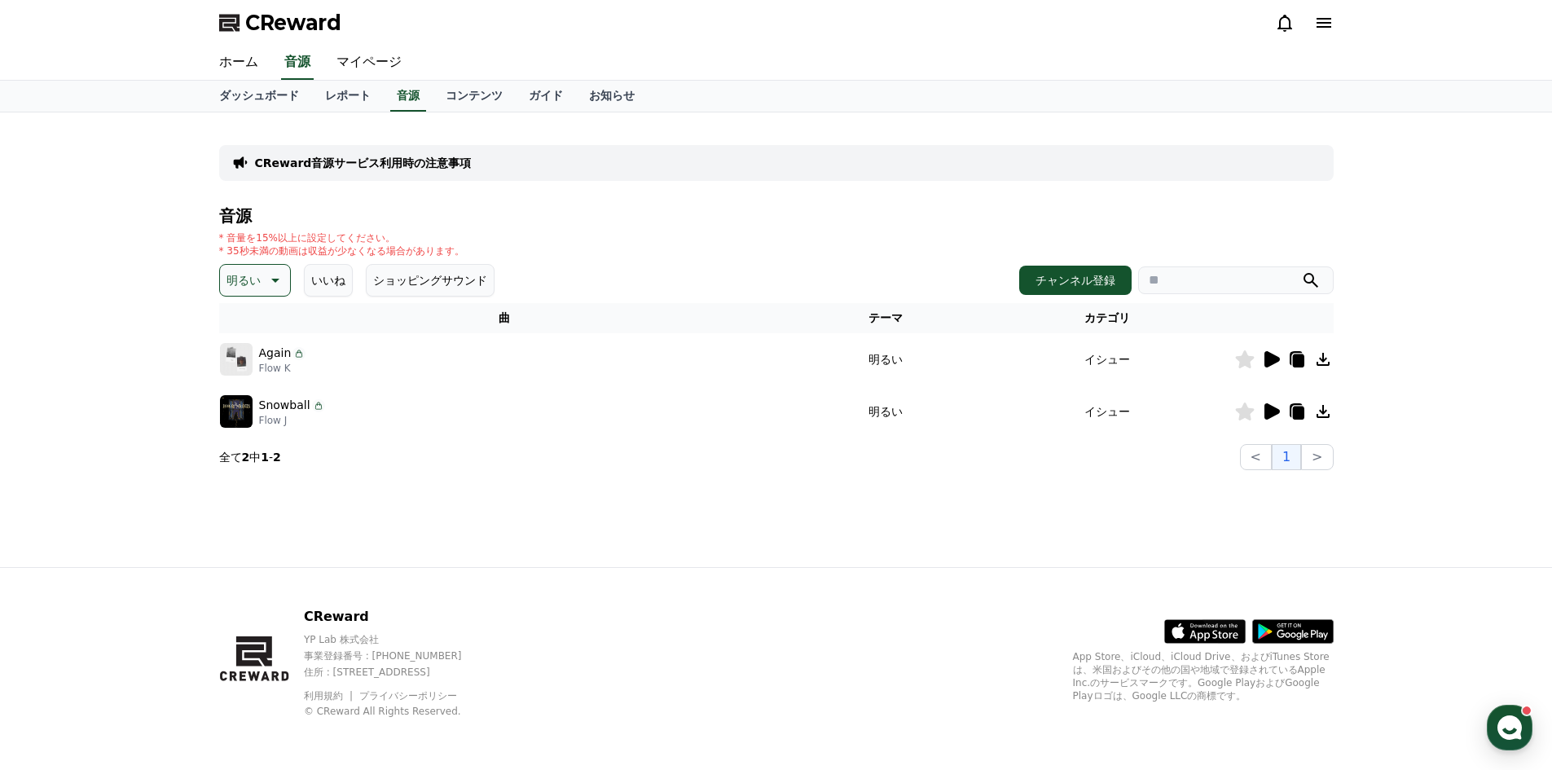
click at [1267, 360] on icon at bounding box center [1271, 359] width 15 height 16
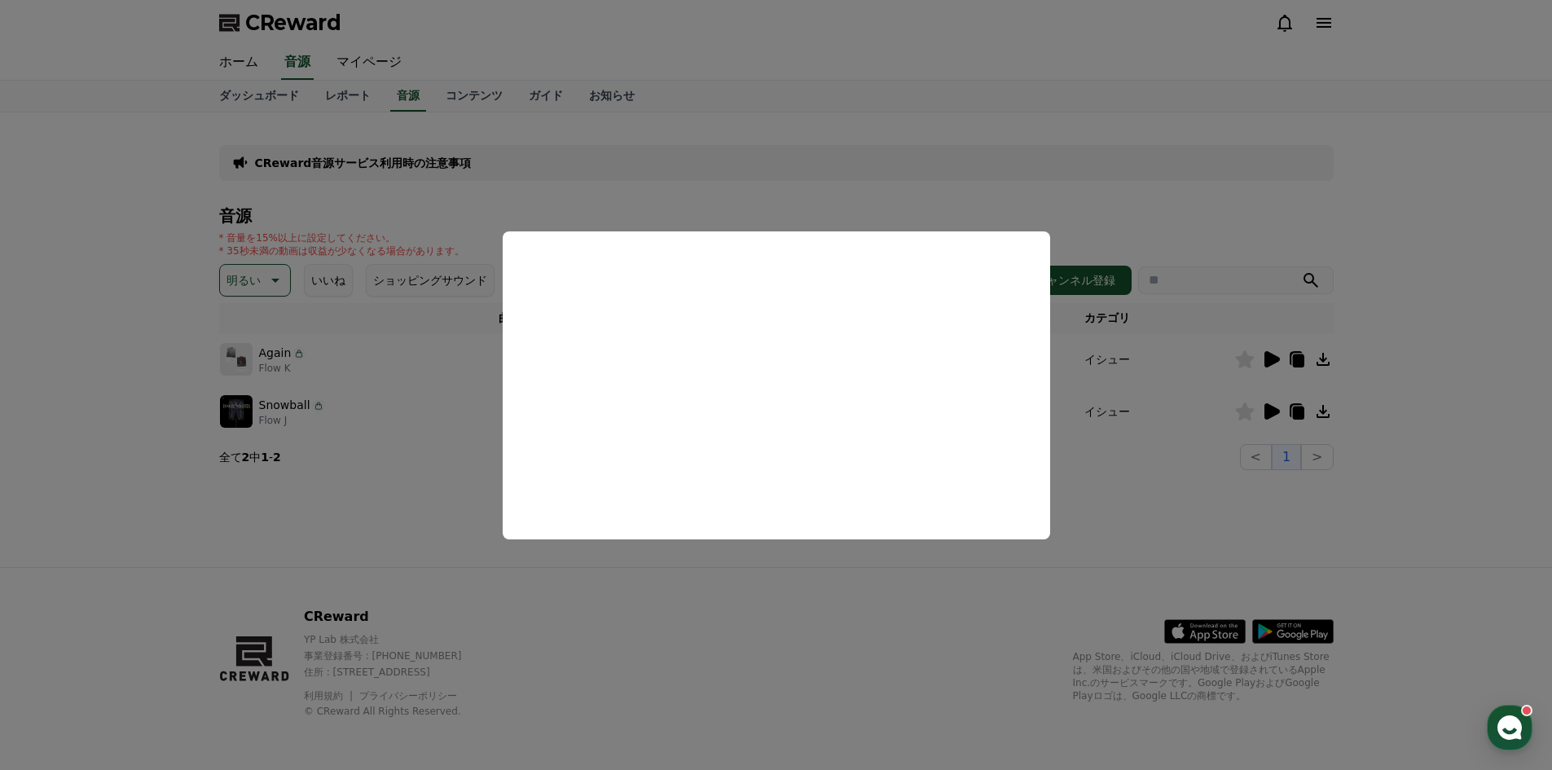
click at [709, 591] on button "close modal" at bounding box center [776, 385] width 1552 height 770
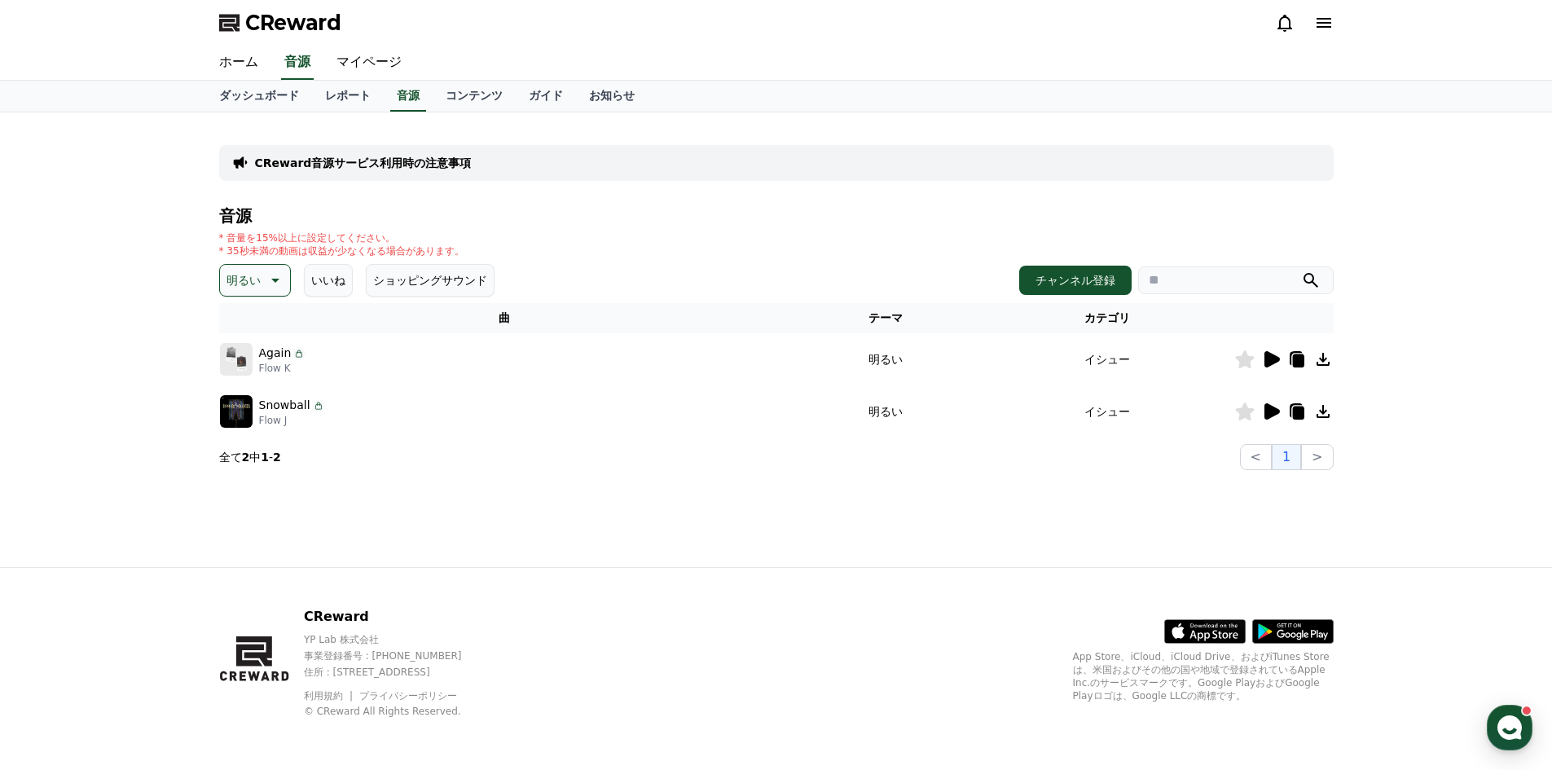
click at [1271, 414] on icon at bounding box center [1271, 411] width 15 height 16
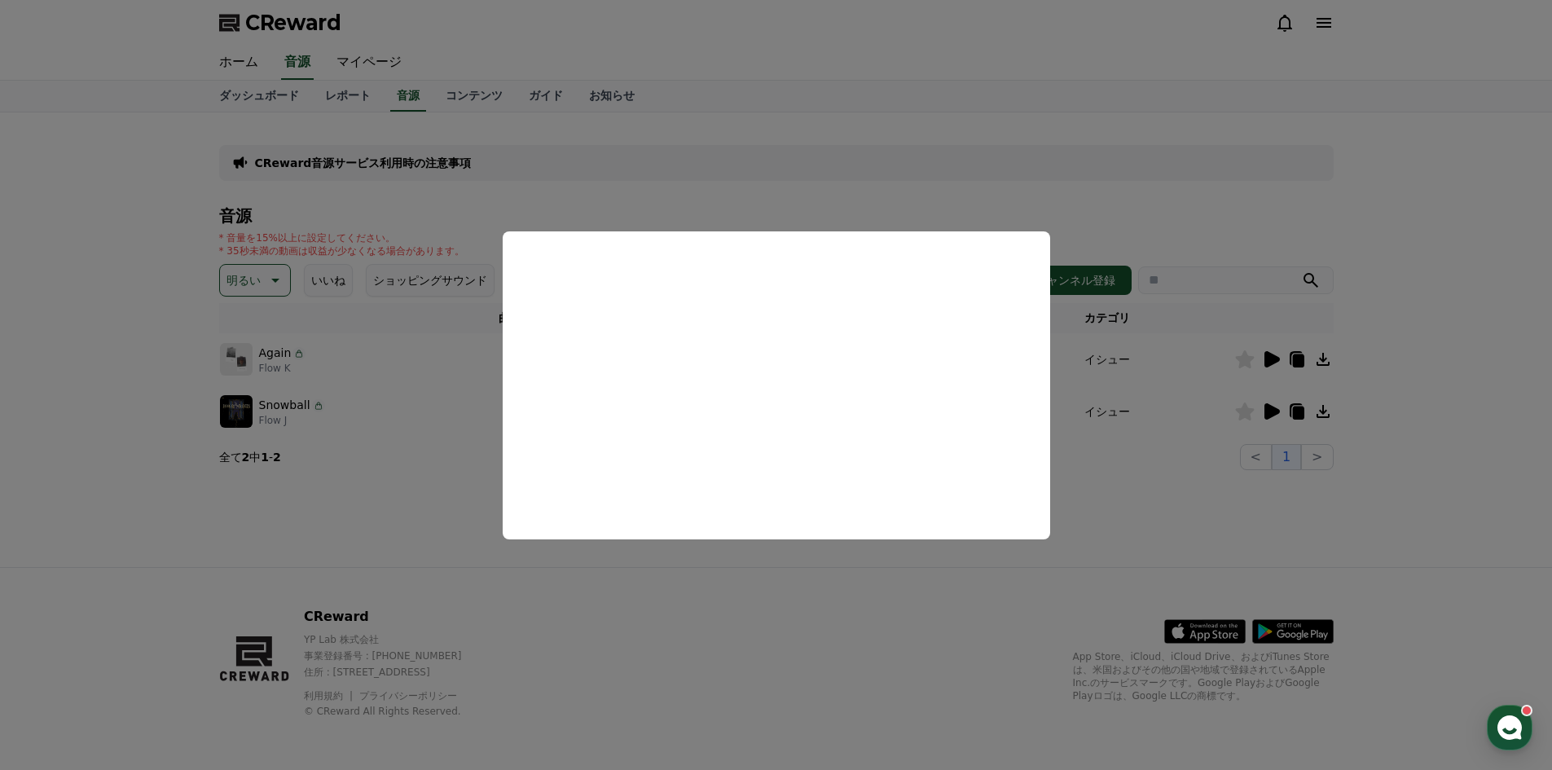
click at [402, 507] on button "close modal" at bounding box center [776, 385] width 1552 height 770
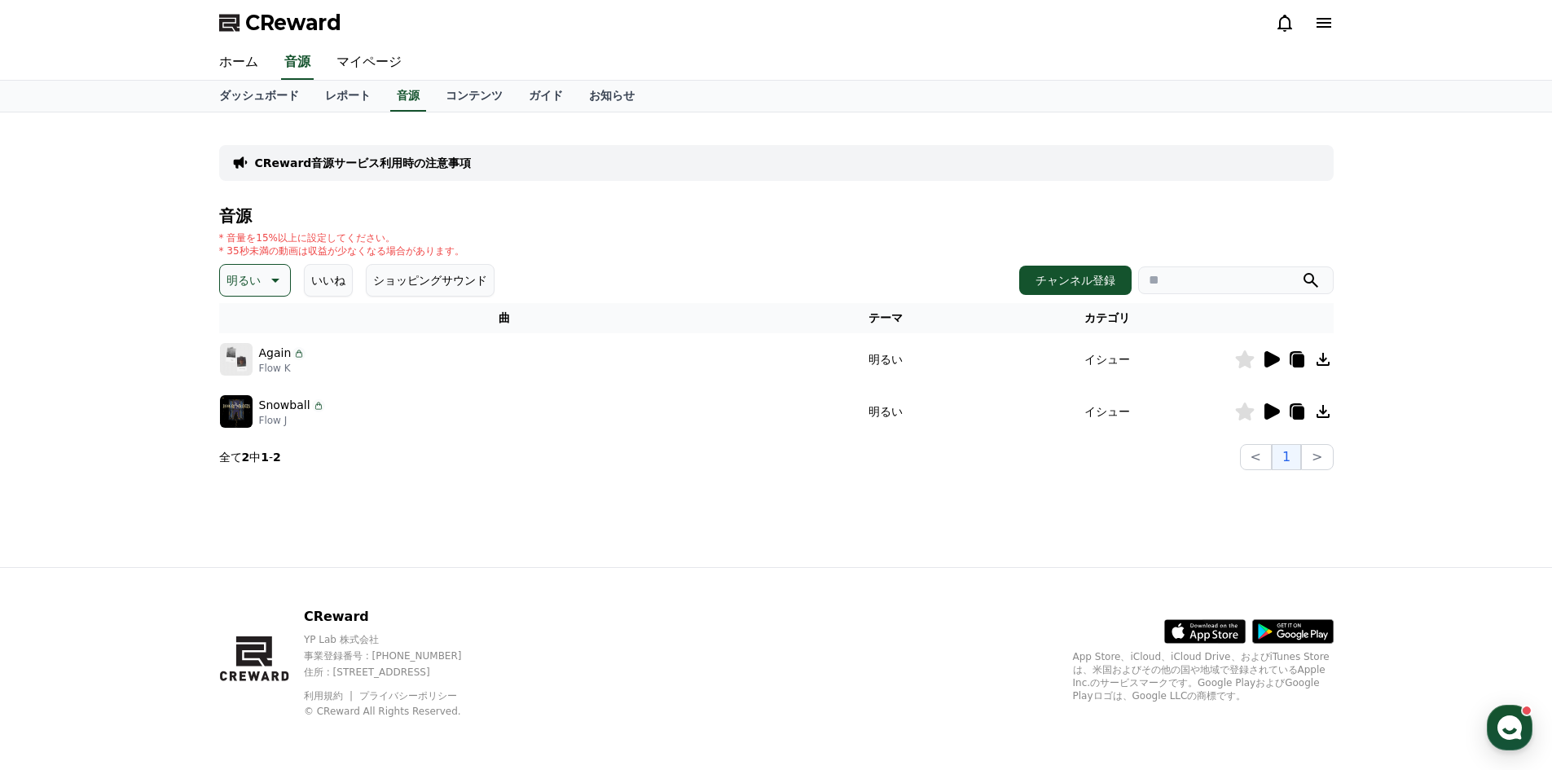
click at [323, 275] on button "いいね" at bounding box center [328, 280] width 49 height 33
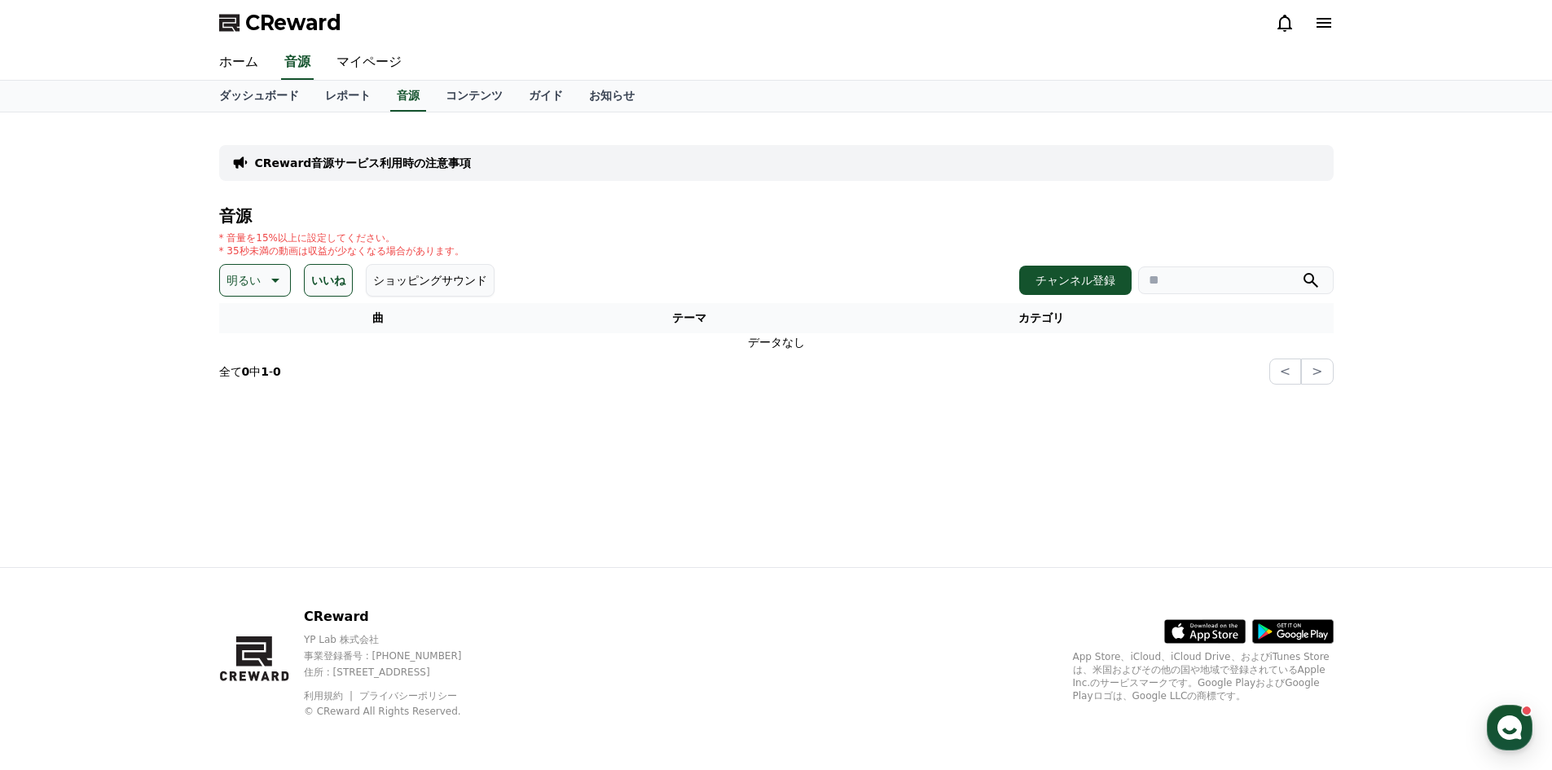
click at [270, 277] on icon at bounding box center [274, 280] width 20 height 20
click at [311, 281] on button "いいね" at bounding box center [328, 280] width 49 height 33
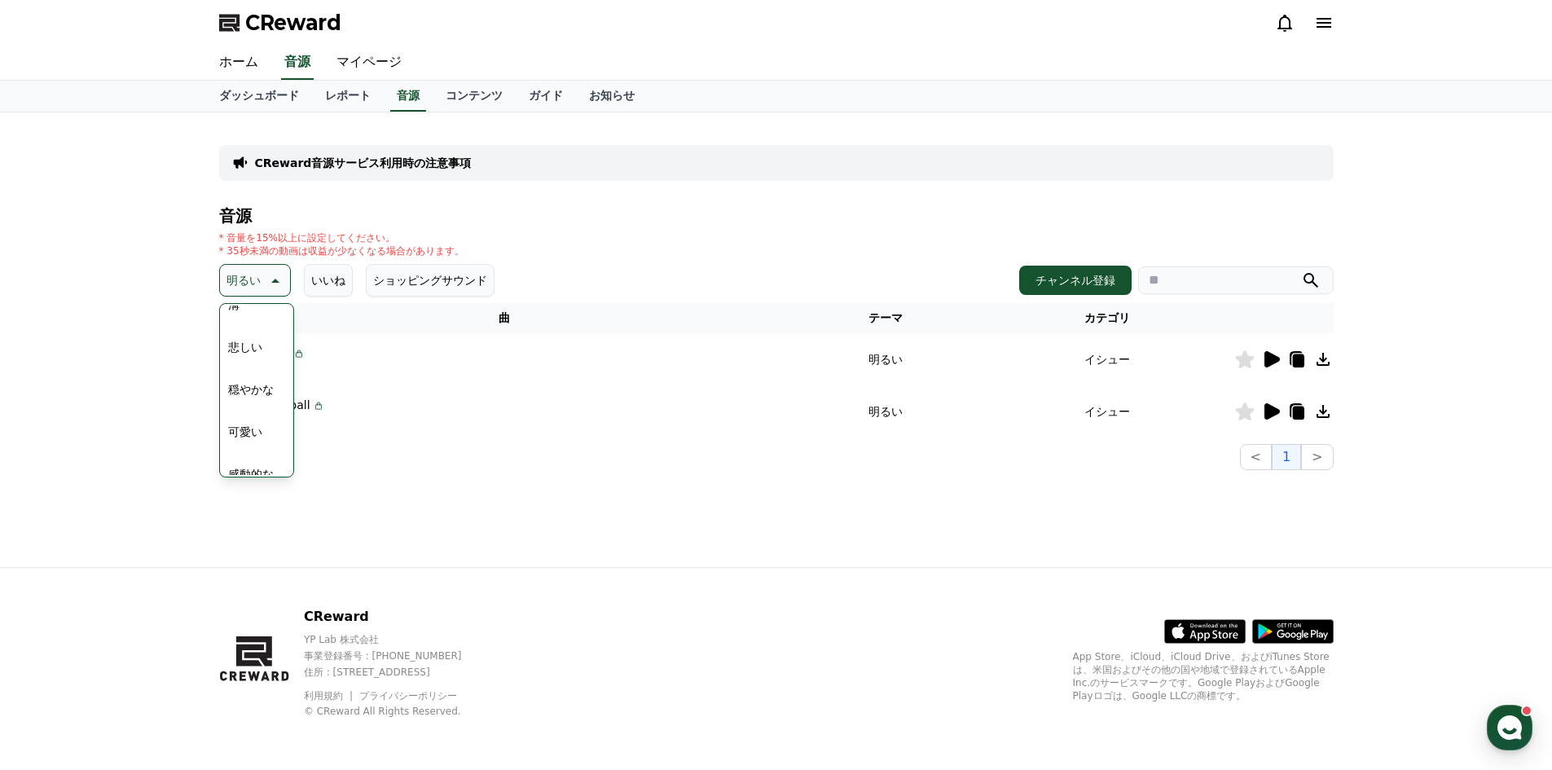
scroll to position [508, 0]
click at [253, 459] on button "穏やかな" at bounding box center [251, 450] width 59 height 36
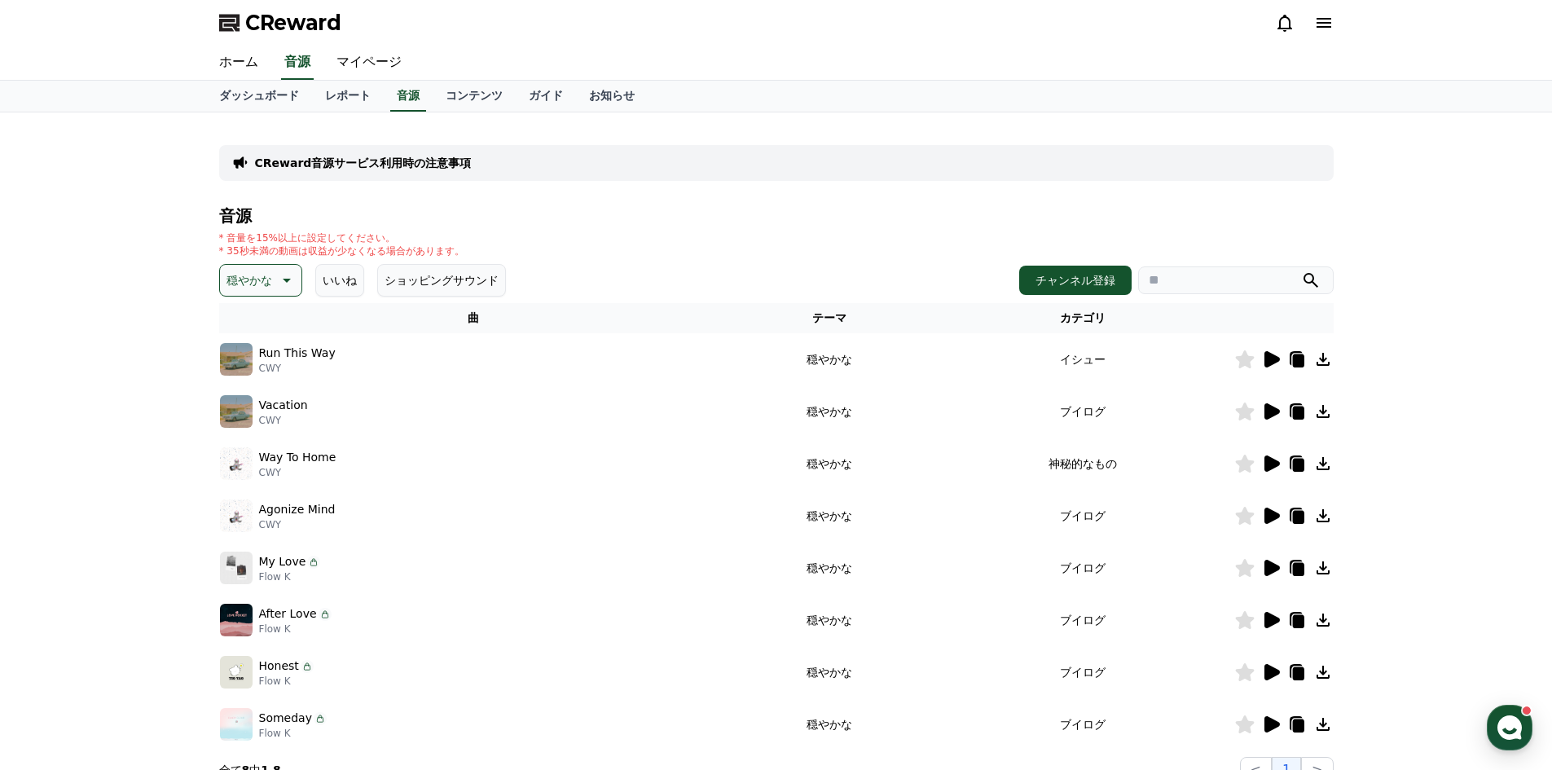
click at [1271, 359] on icon at bounding box center [1271, 359] width 15 height 16
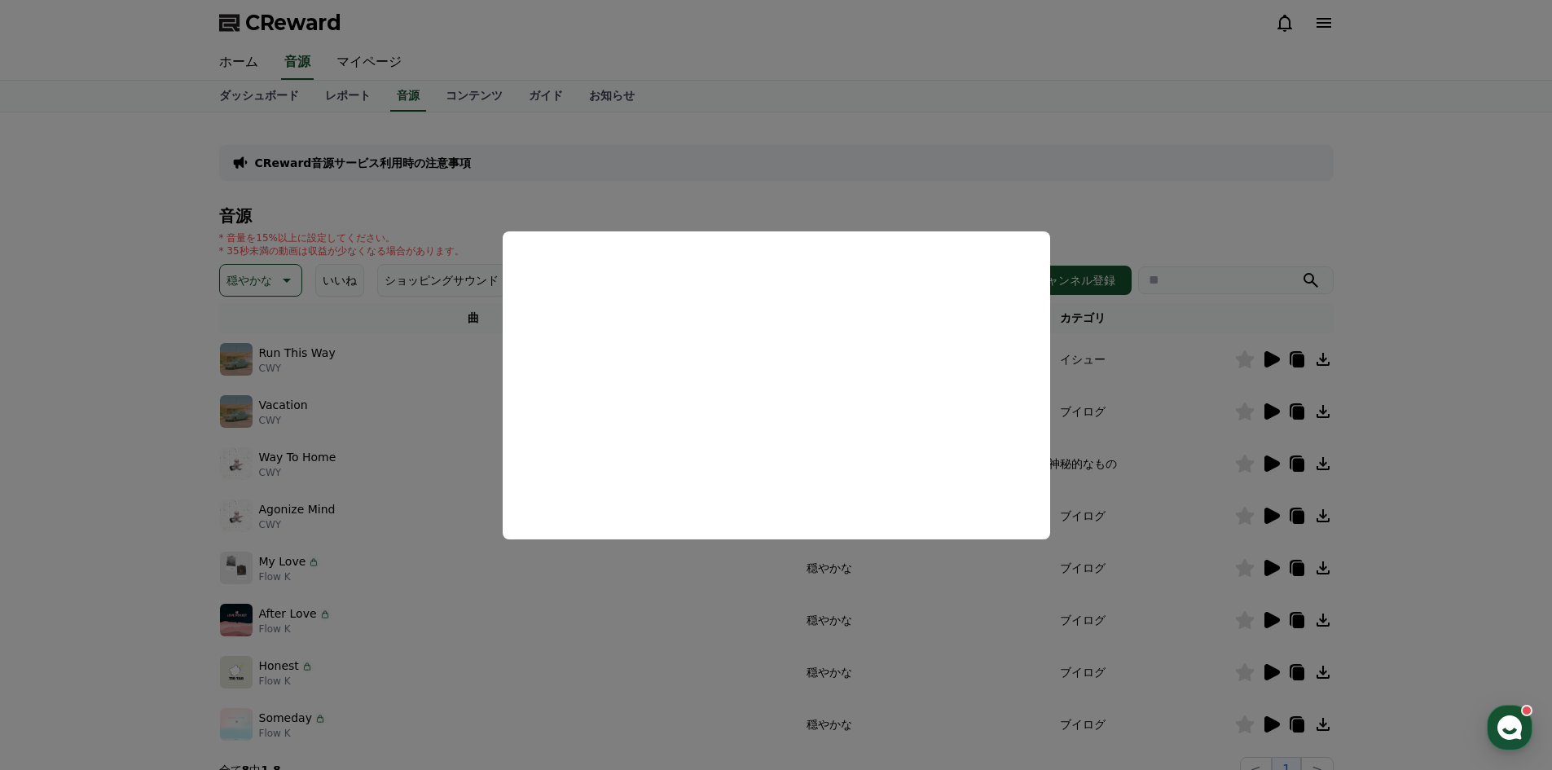
click at [1274, 411] on button "close modal" at bounding box center [776, 385] width 1552 height 770
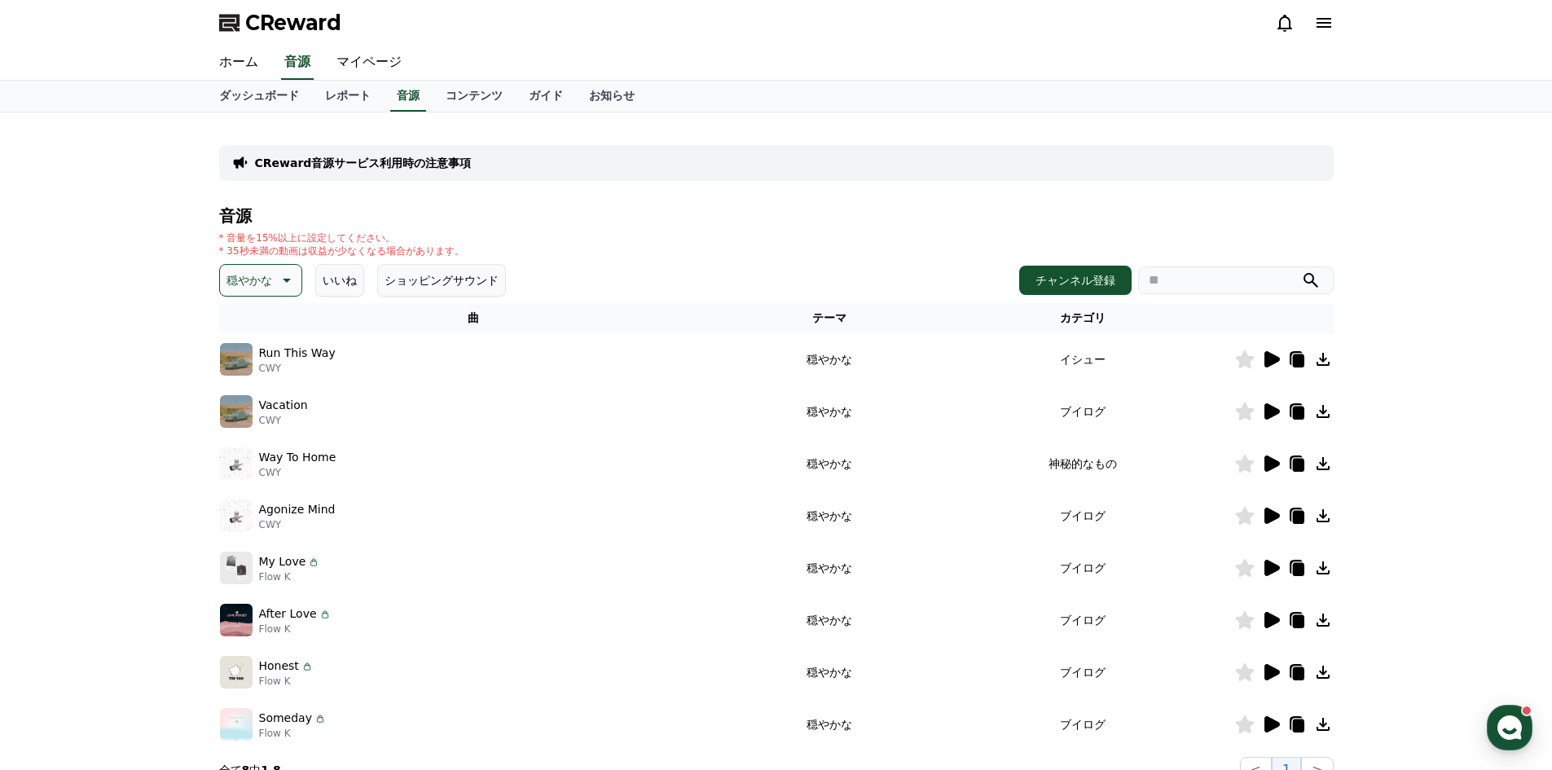
click at [1264, 408] on icon at bounding box center [1271, 411] width 15 height 16
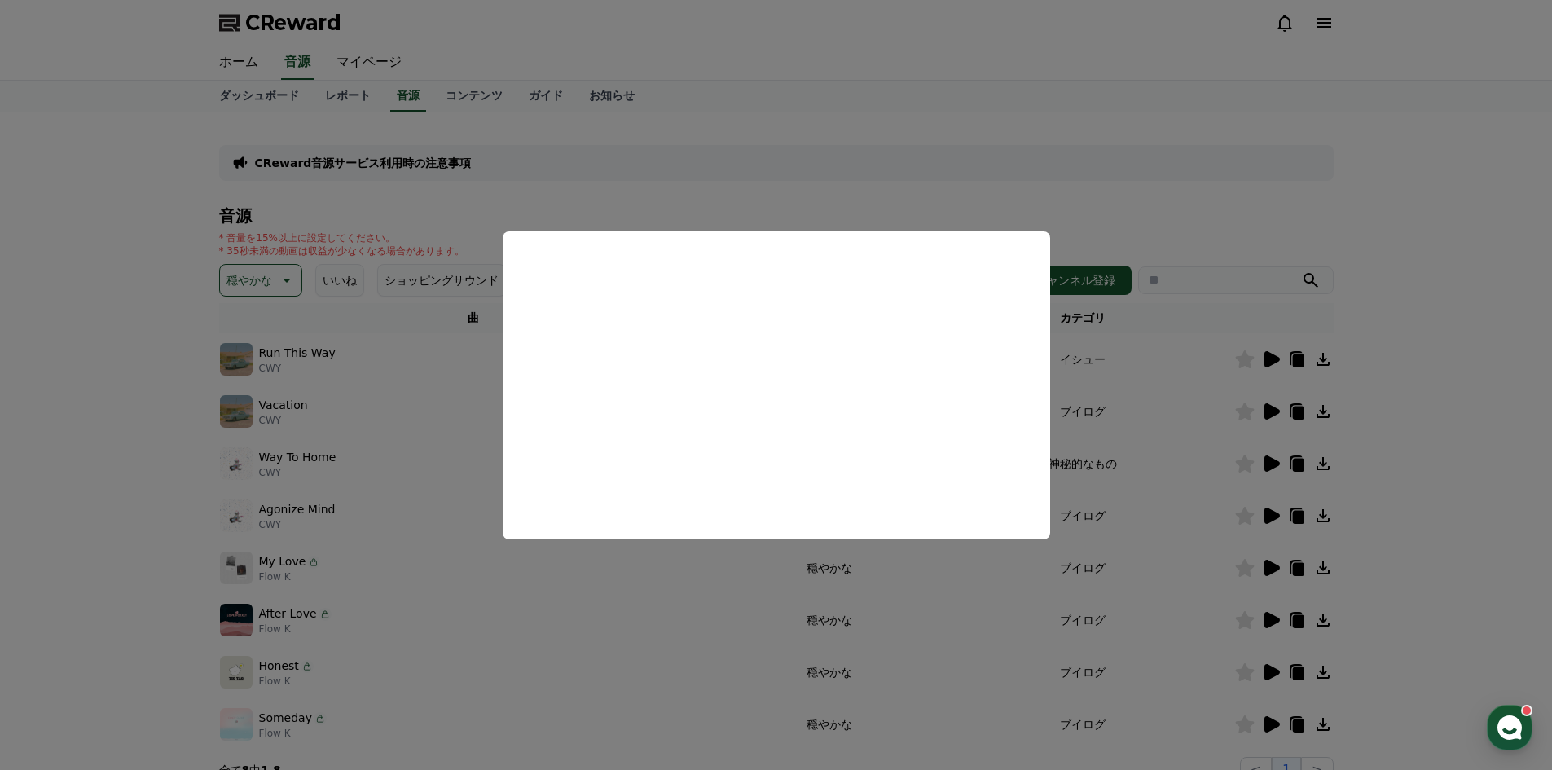
click at [111, 423] on button "close modal" at bounding box center [776, 385] width 1552 height 770
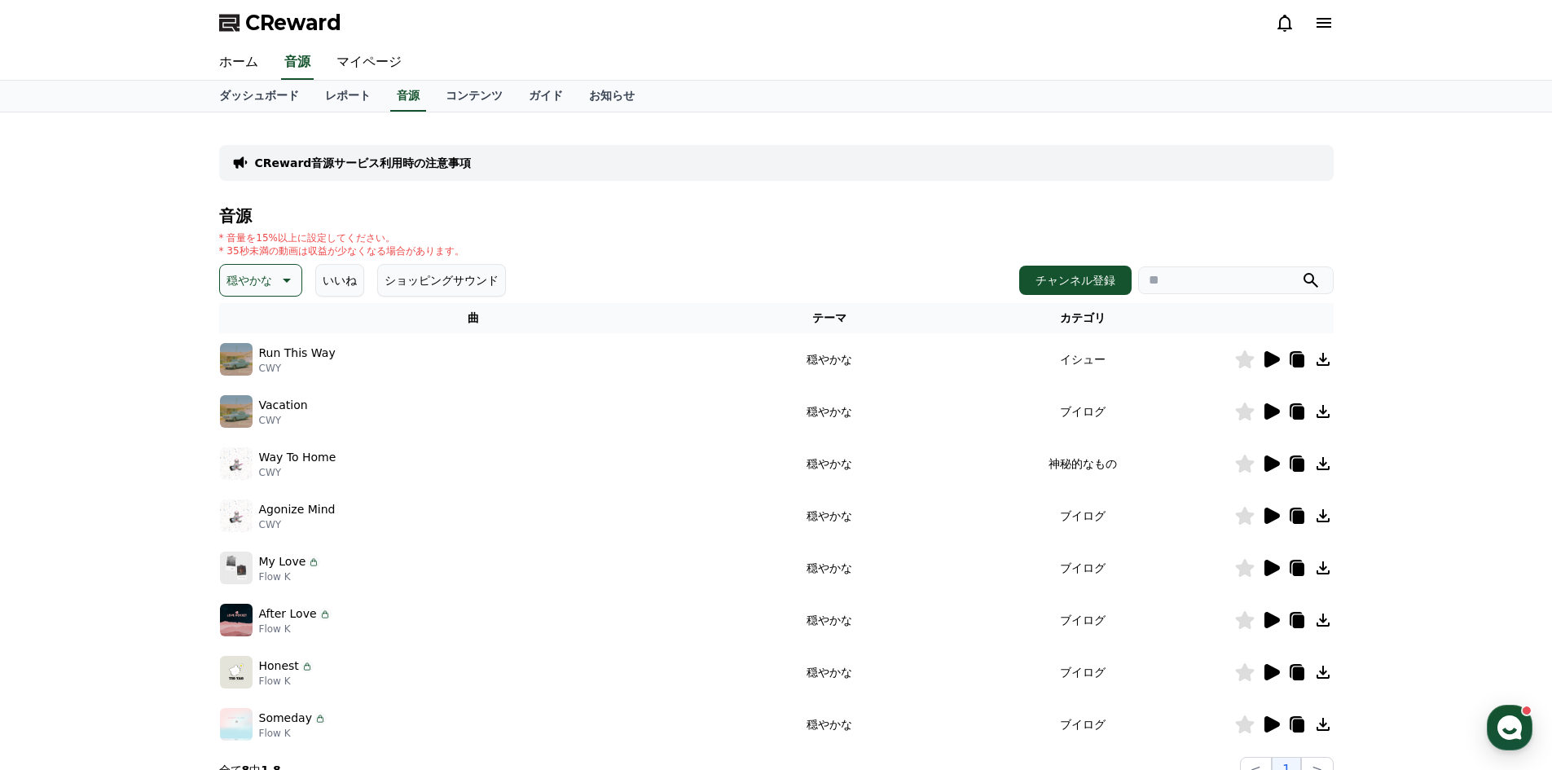
click at [1263, 513] on icon at bounding box center [1271, 516] width 20 height 20
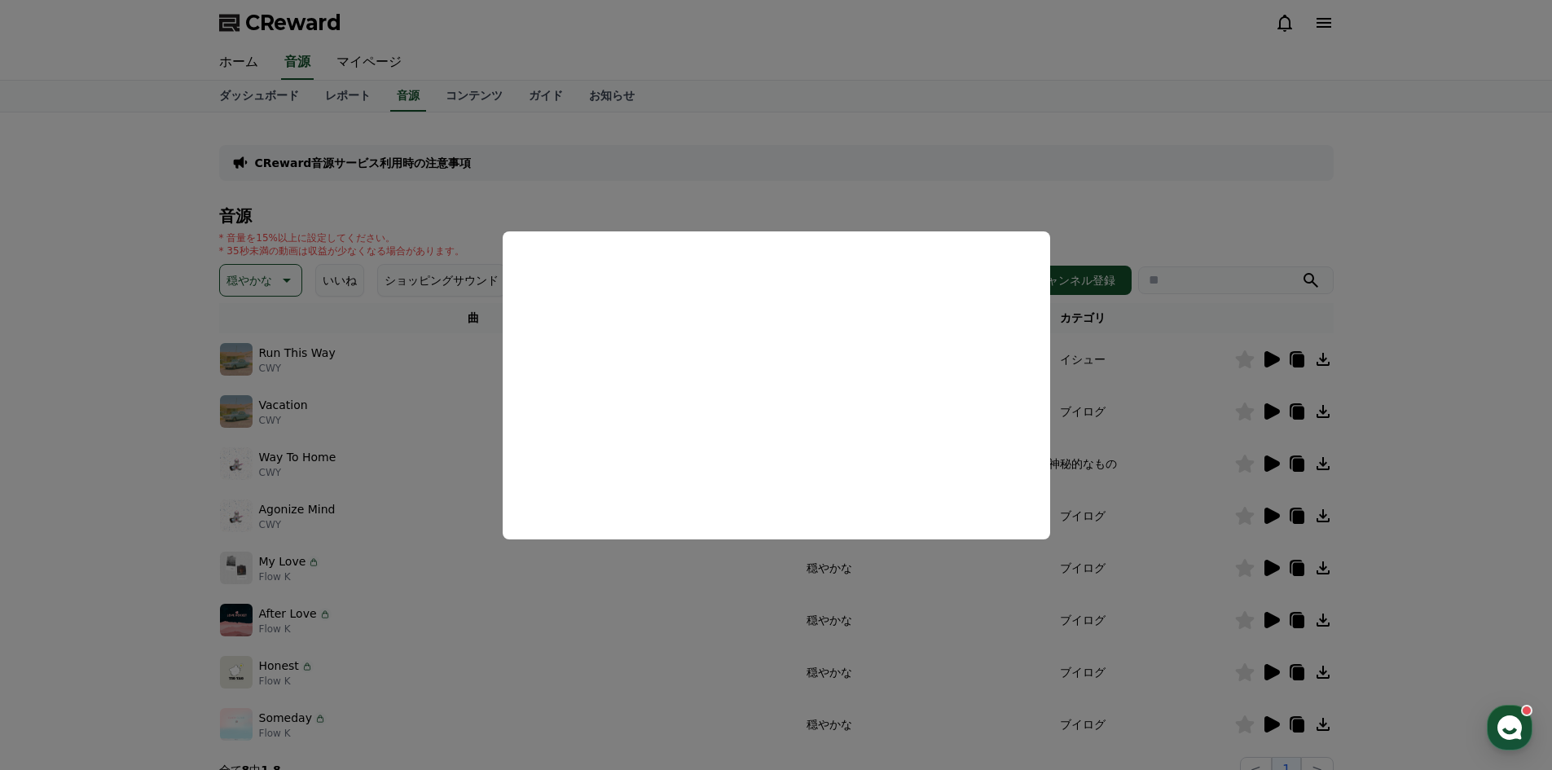
click at [85, 431] on button "close modal" at bounding box center [776, 385] width 1552 height 770
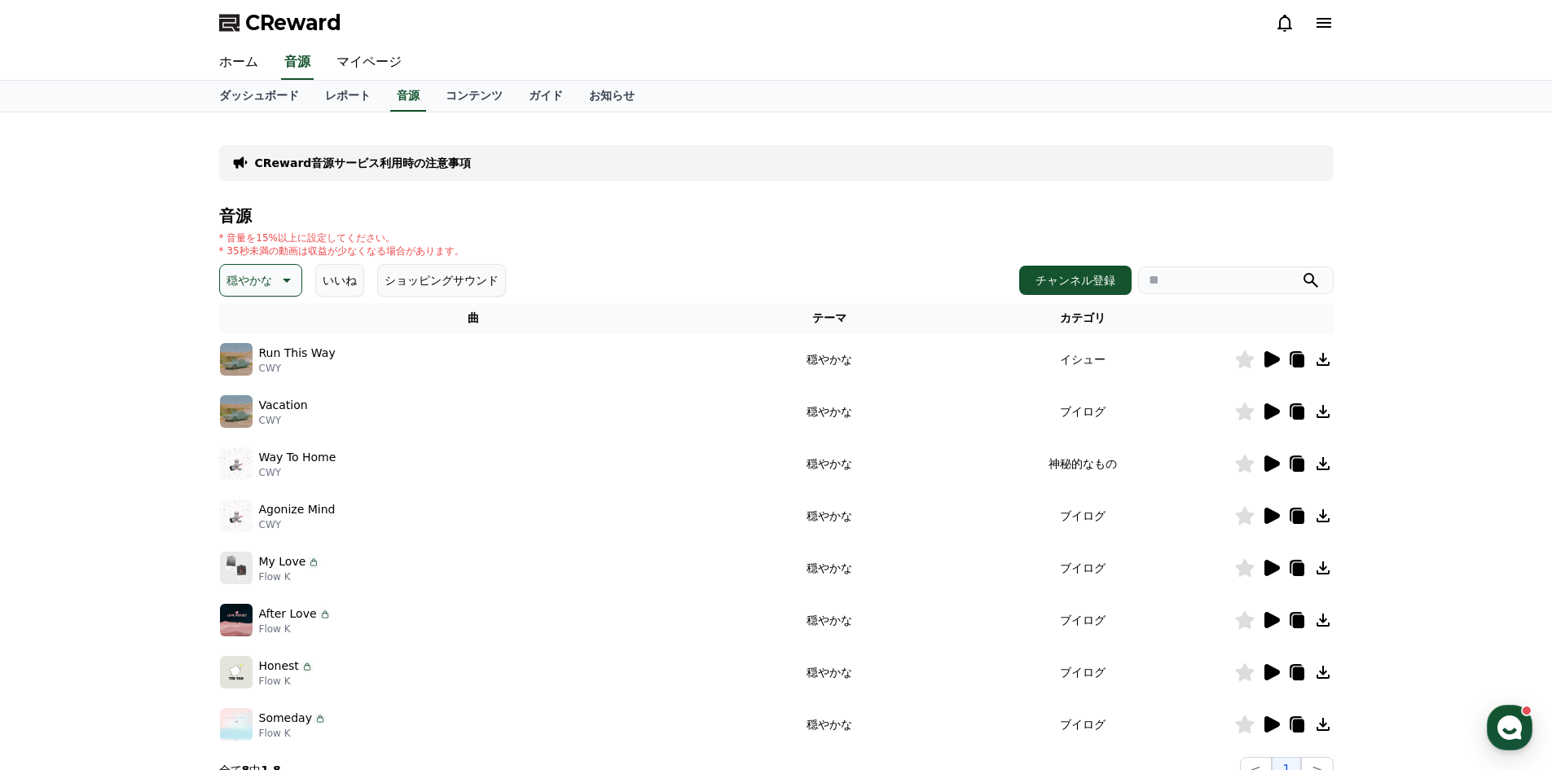
click at [257, 266] on button "穏やかな" at bounding box center [260, 280] width 83 height 33
click at [234, 323] on button "全て" at bounding box center [240, 323] width 36 height 36
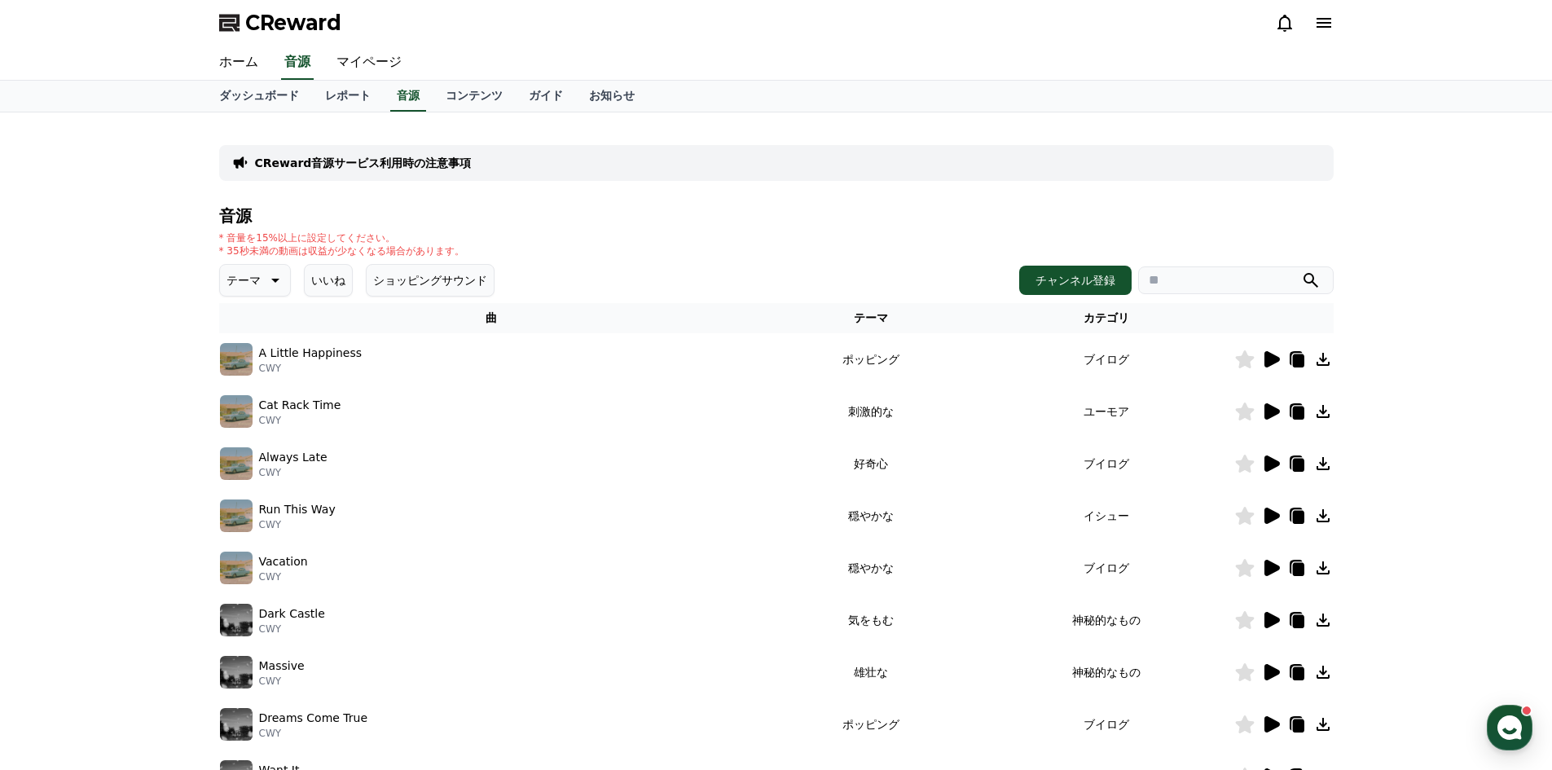
click at [110, 426] on div "CReward音源サービス利用時の注意事項 音源 * 音量を15%以上に設定してください。 * 35秒未満の動画は収益が少なくなる場合があります。 テーマ い…" at bounding box center [776, 506] width 1552 height 788
click at [1267, 411] on icon at bounding box center [1271, 411] width 15 height 16
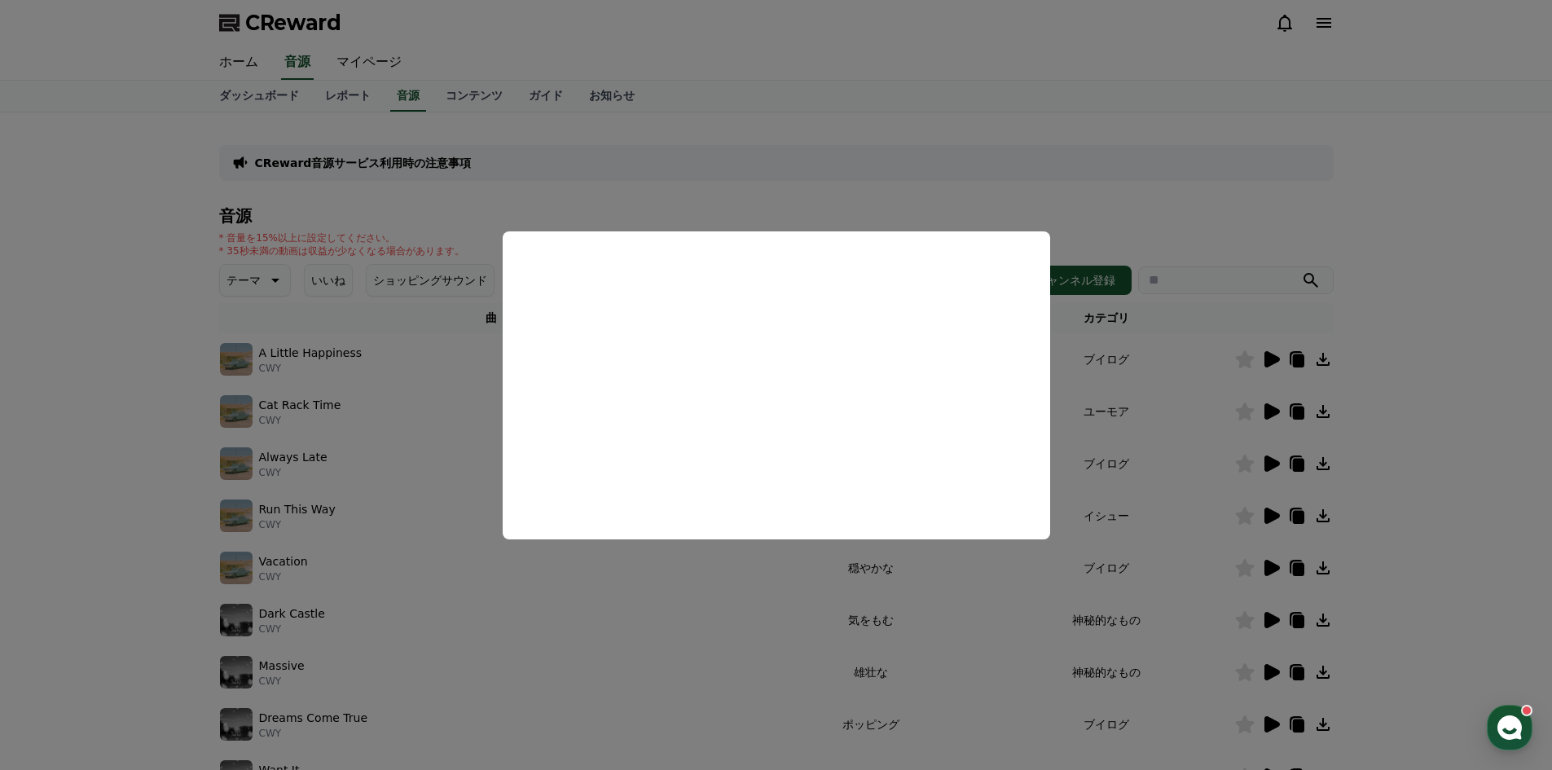
click at [183, 468] on button "close modal" at bounding box center [776, 385] width 1552 height 770
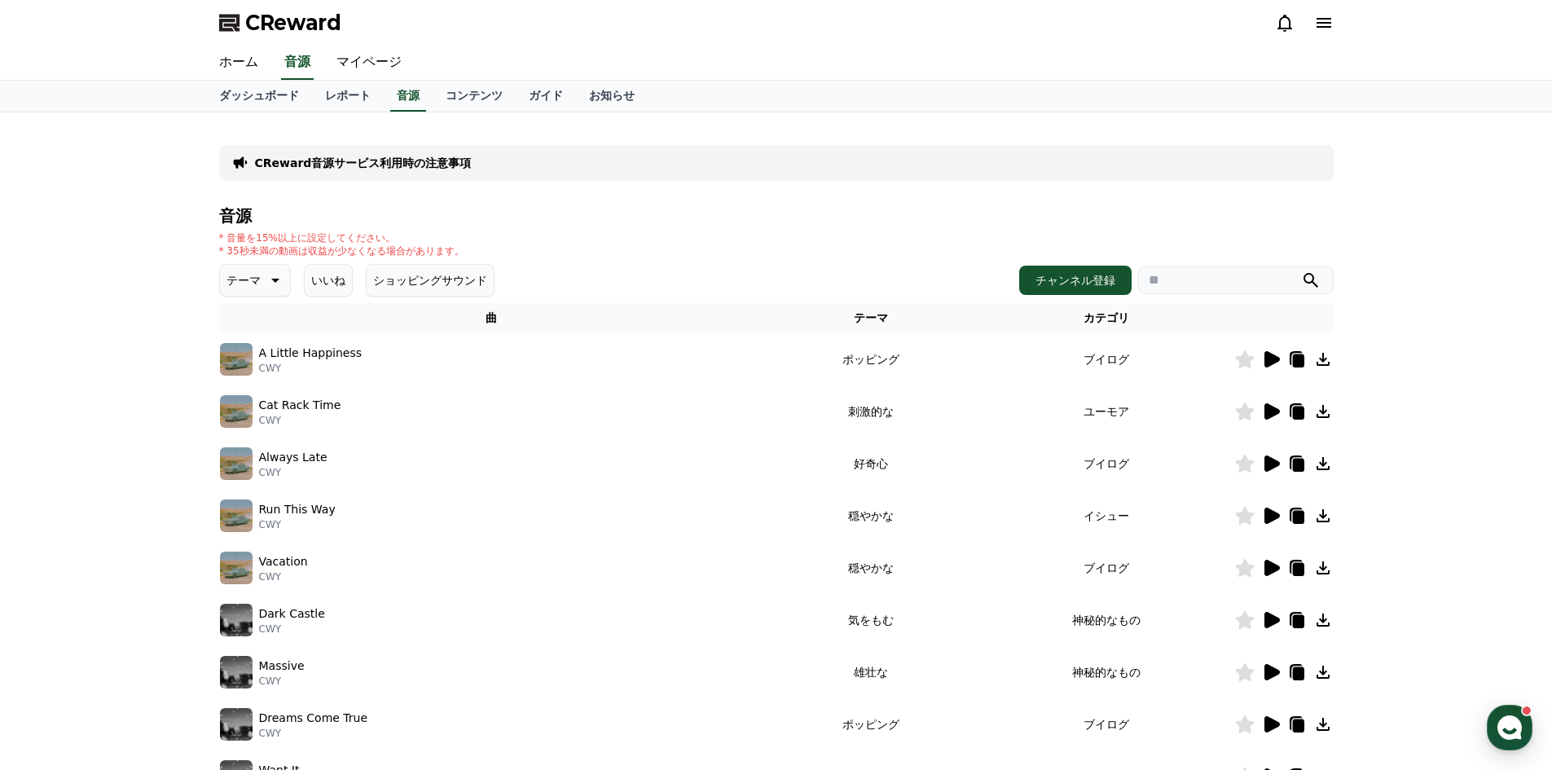
click at [1273, 517] on icon at bounding box center [1271, 515] width 15 height 16
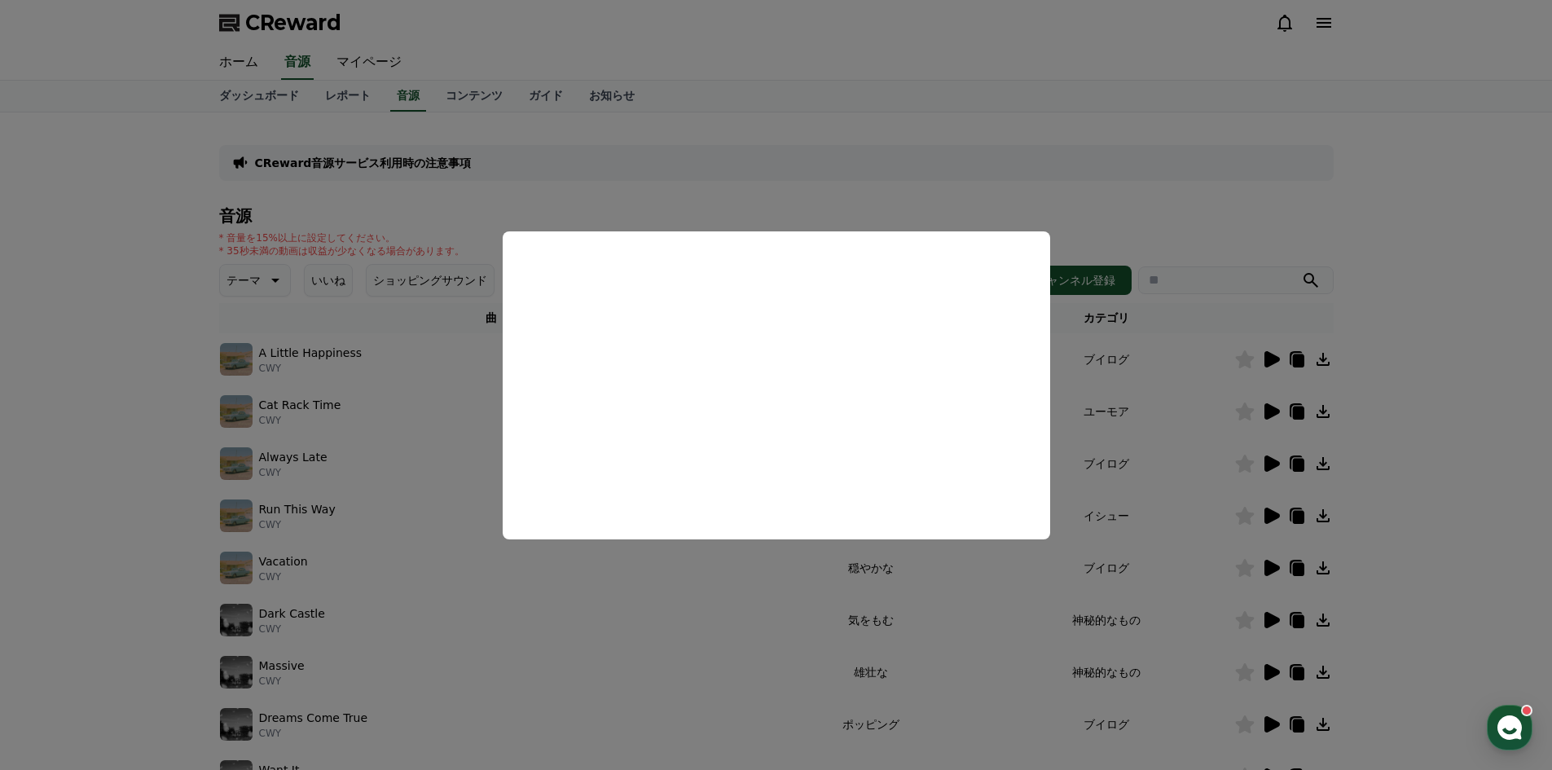
click at [1162, 204] on button "close modal" at bounding box center [776, 385] width 1552 height 770
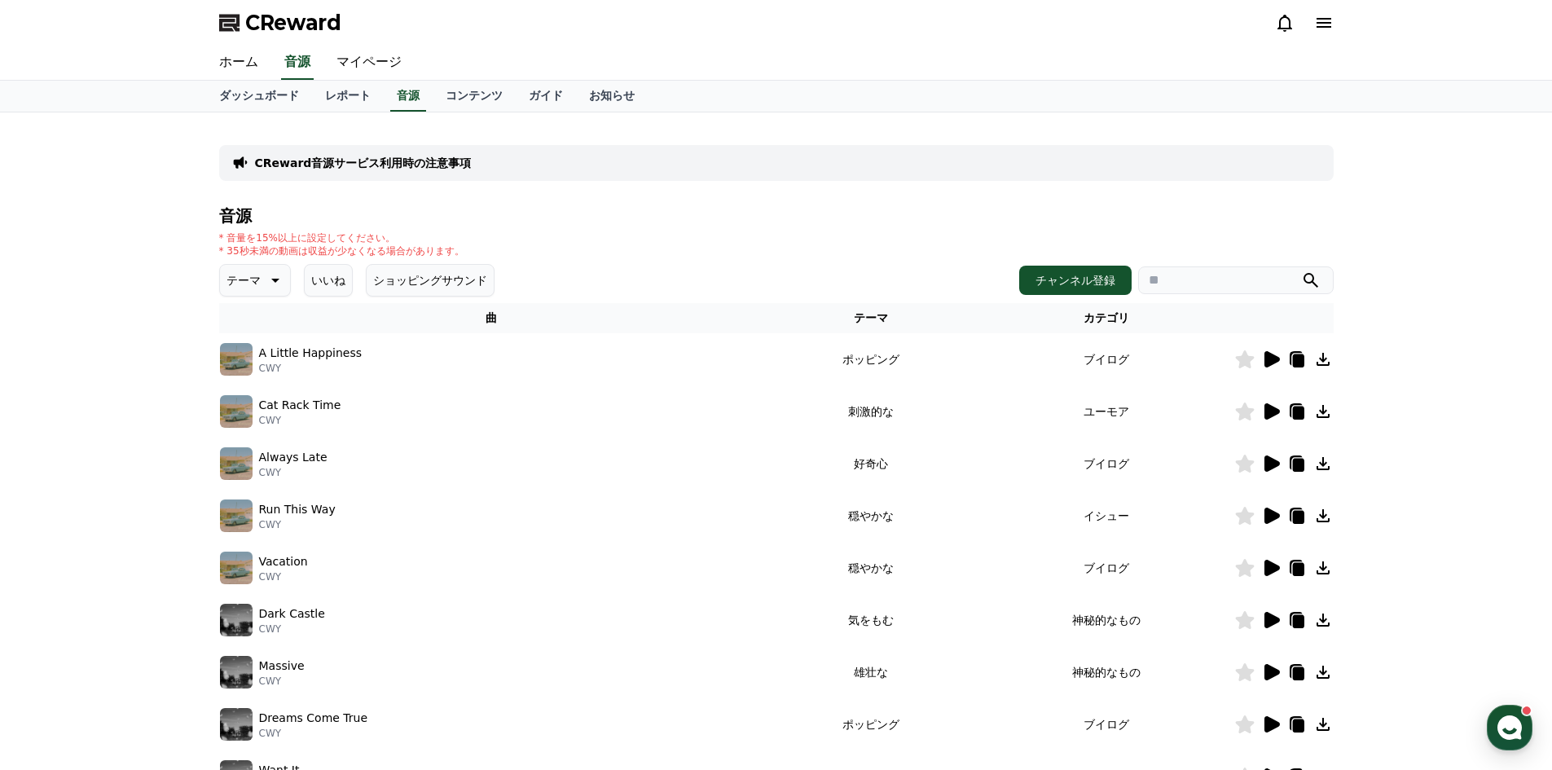
click at [1267, 468] on icon at bounding box center [1271, 463] width 15 height 16
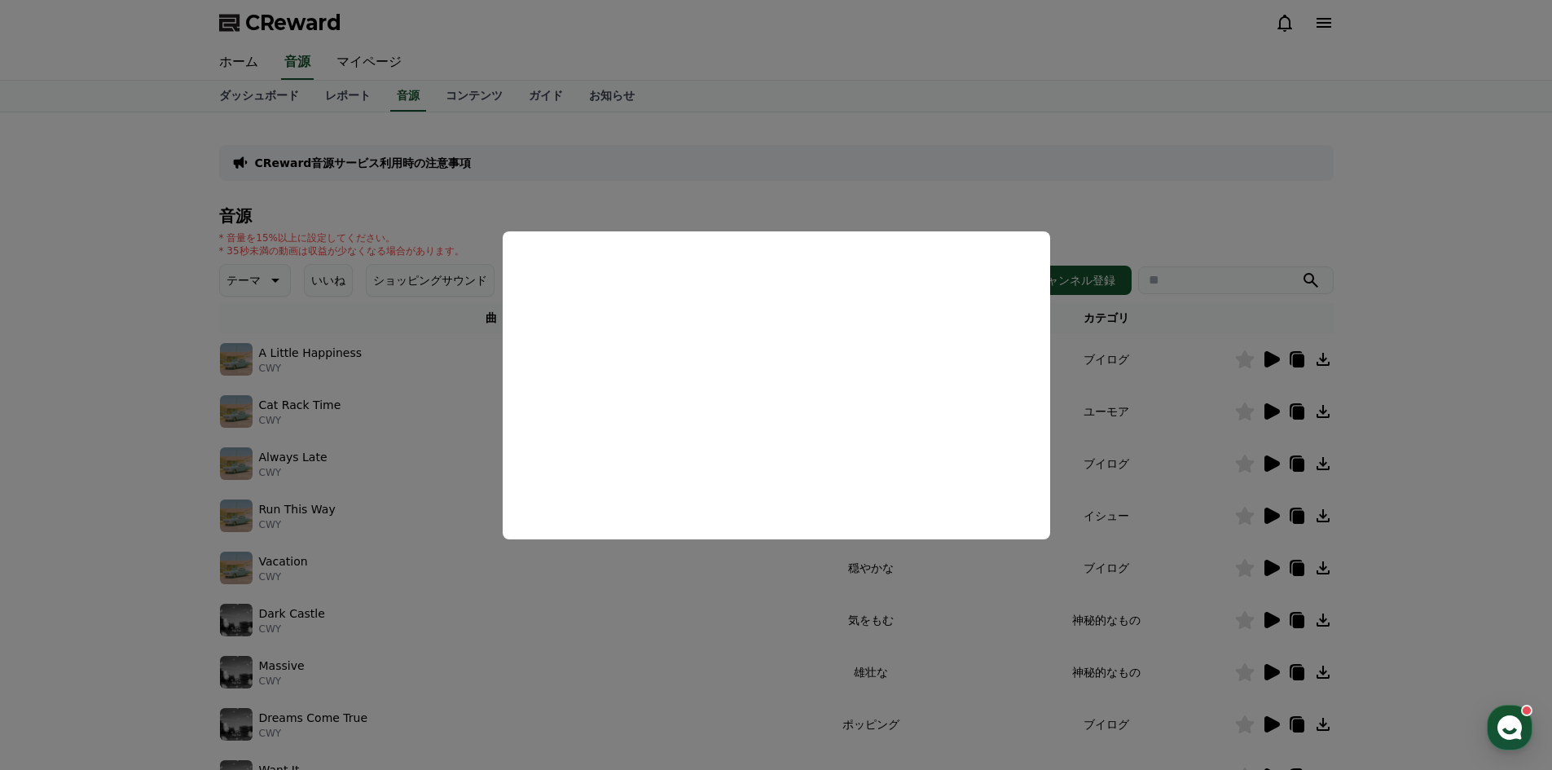
click at [1151, 220] on button "close modal" at bounding box center [776, 385] width 1552 height 770
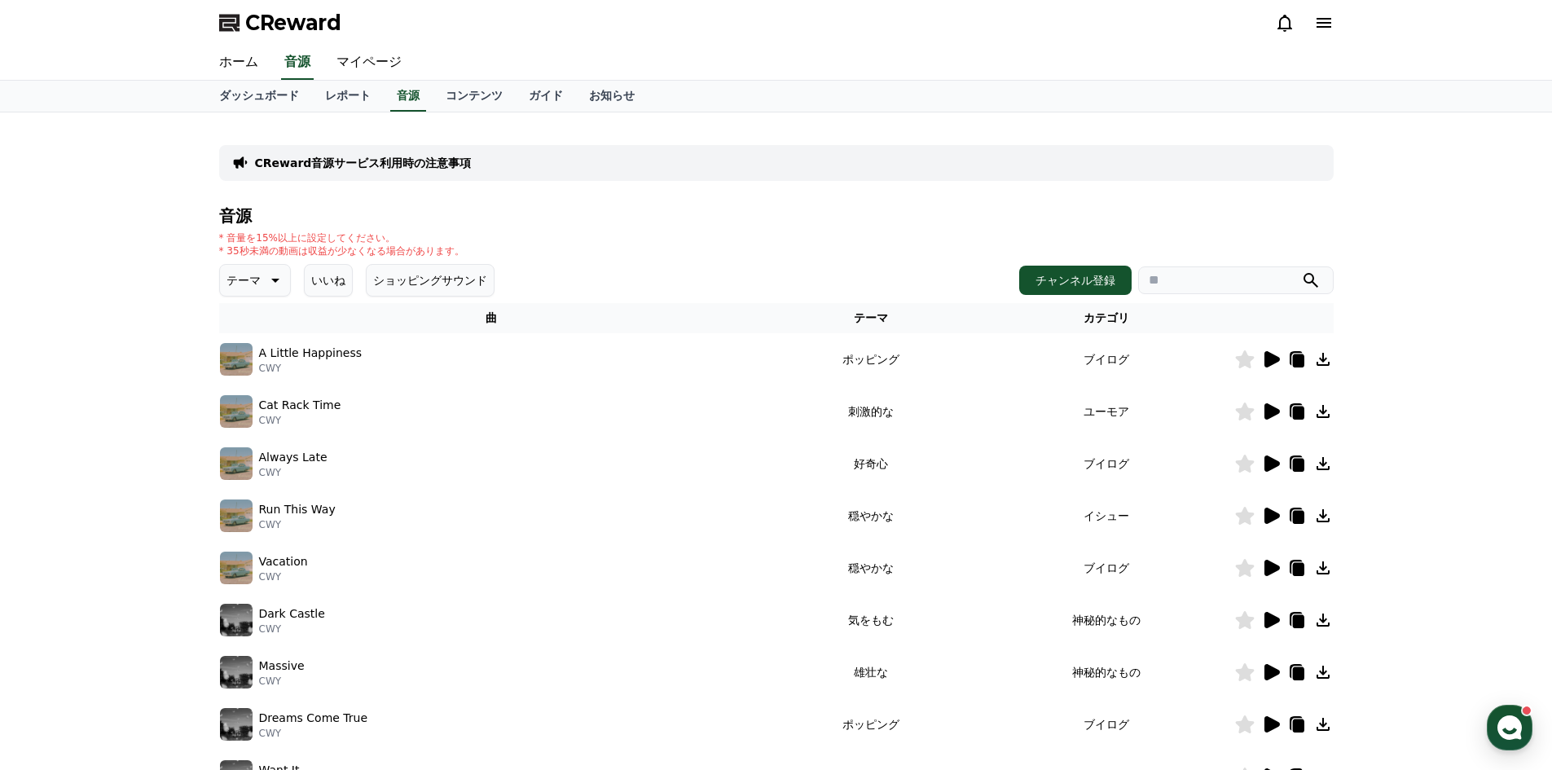
click at [1276, 355] on icon at bounding box center [1271, 359] width 20 height 20
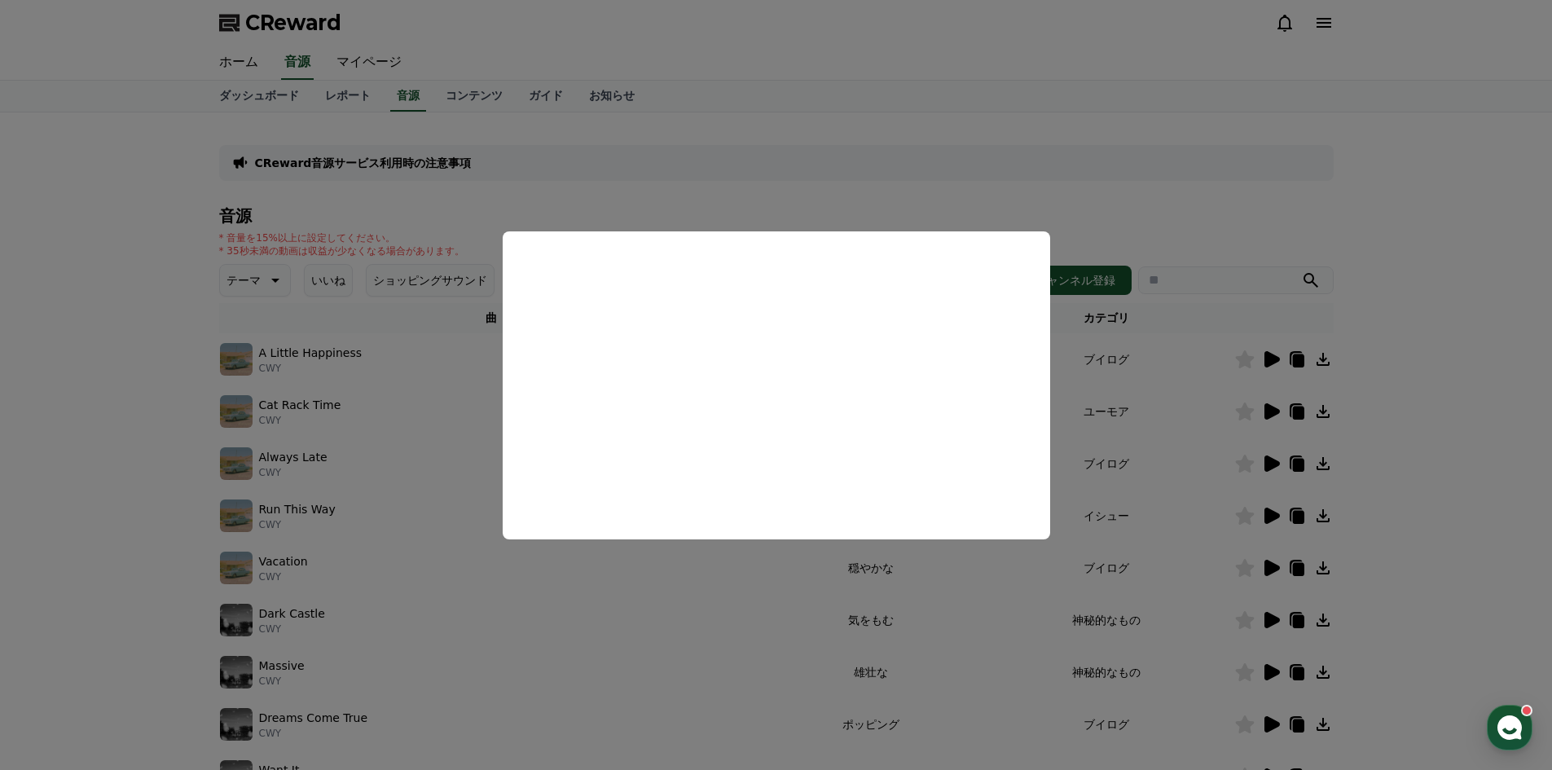
click at [1119, 197] on button "close modal" at bounding box center [776, 385] width 1552 height 770
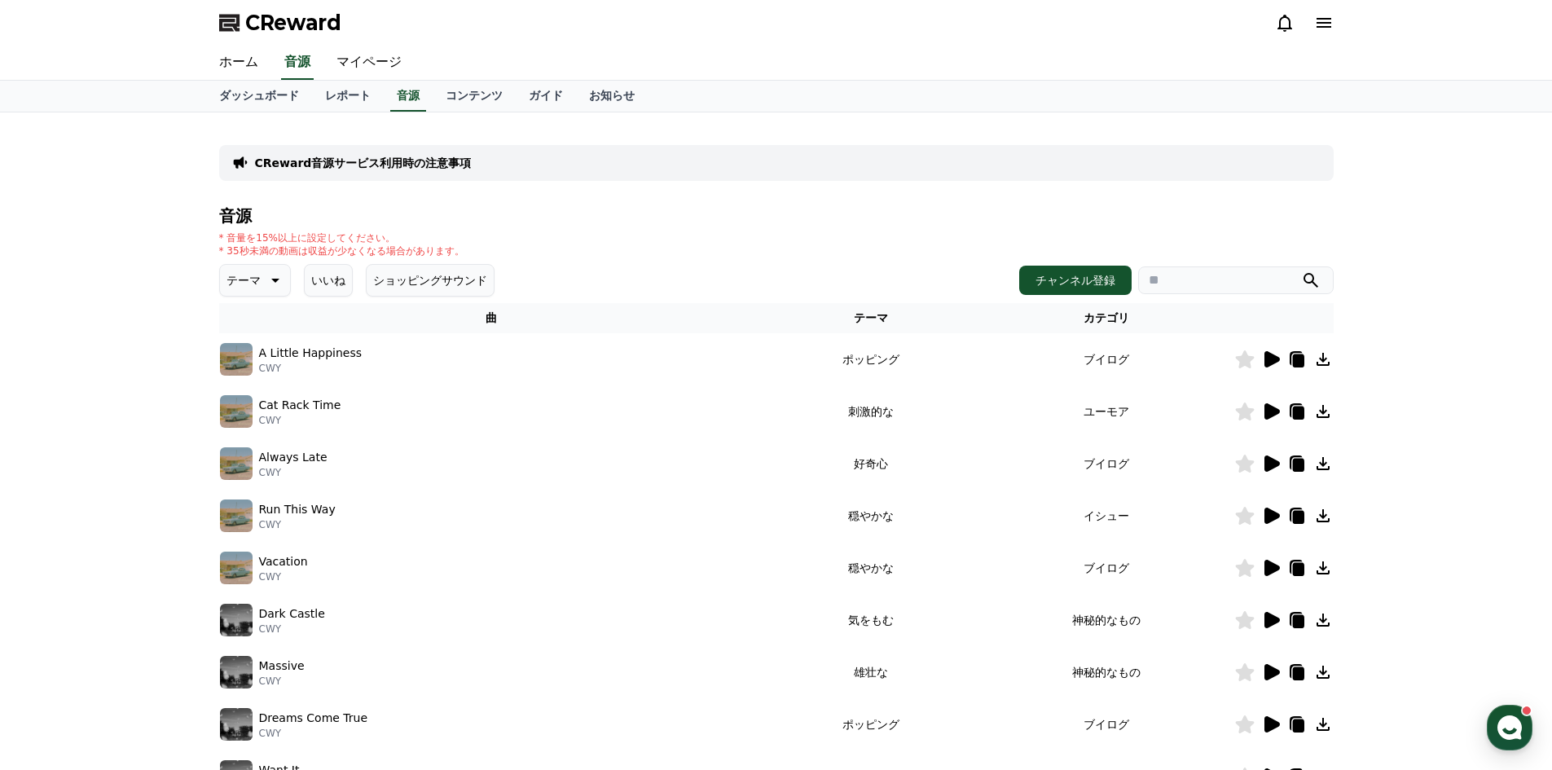
click at [1276, 411] on icon at bounding box center [1271, 411] width 15 height 16
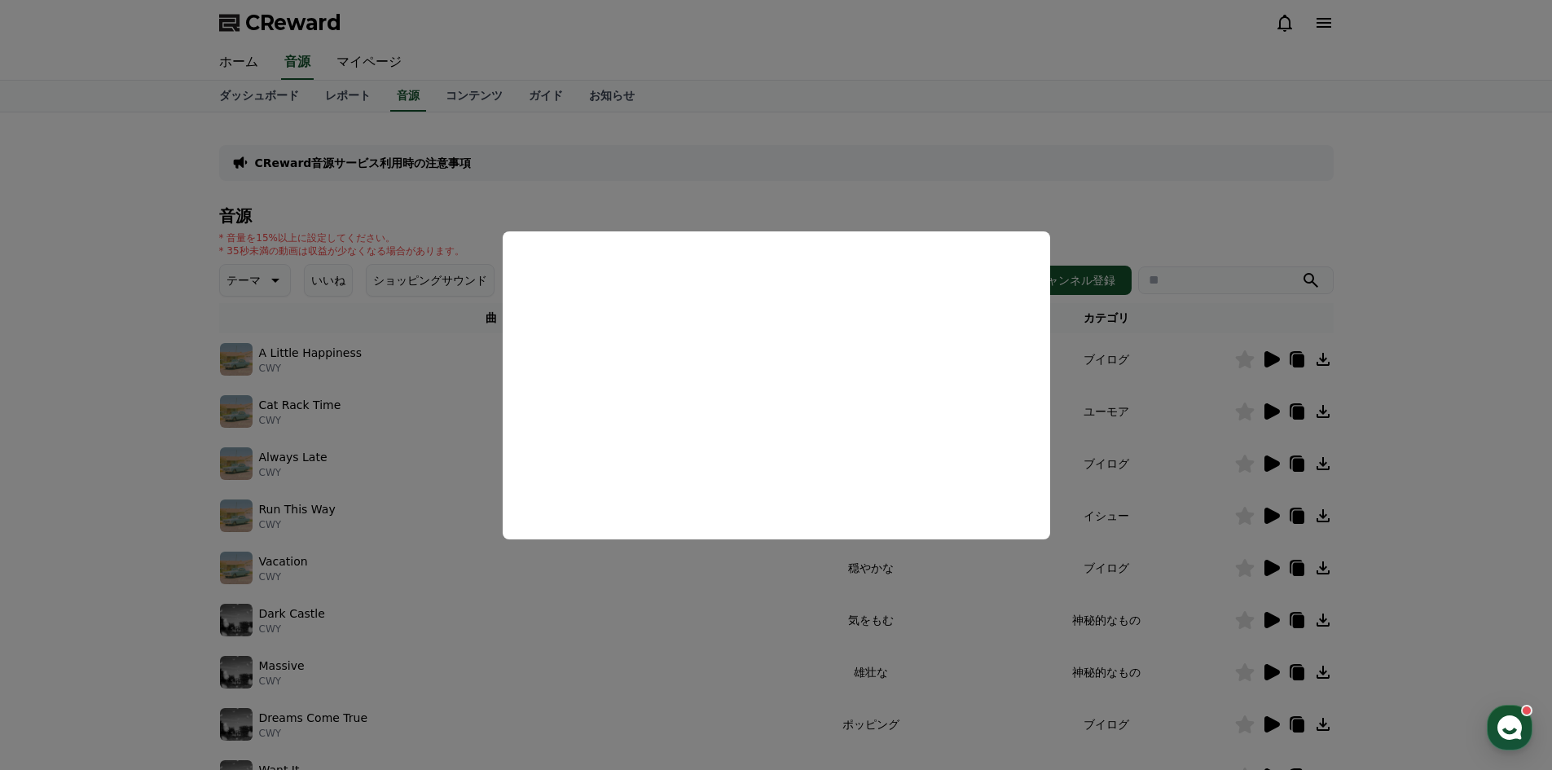
click at [898, 163] on button "close modal" at bounding box center [776, 385] width 1552 height 770
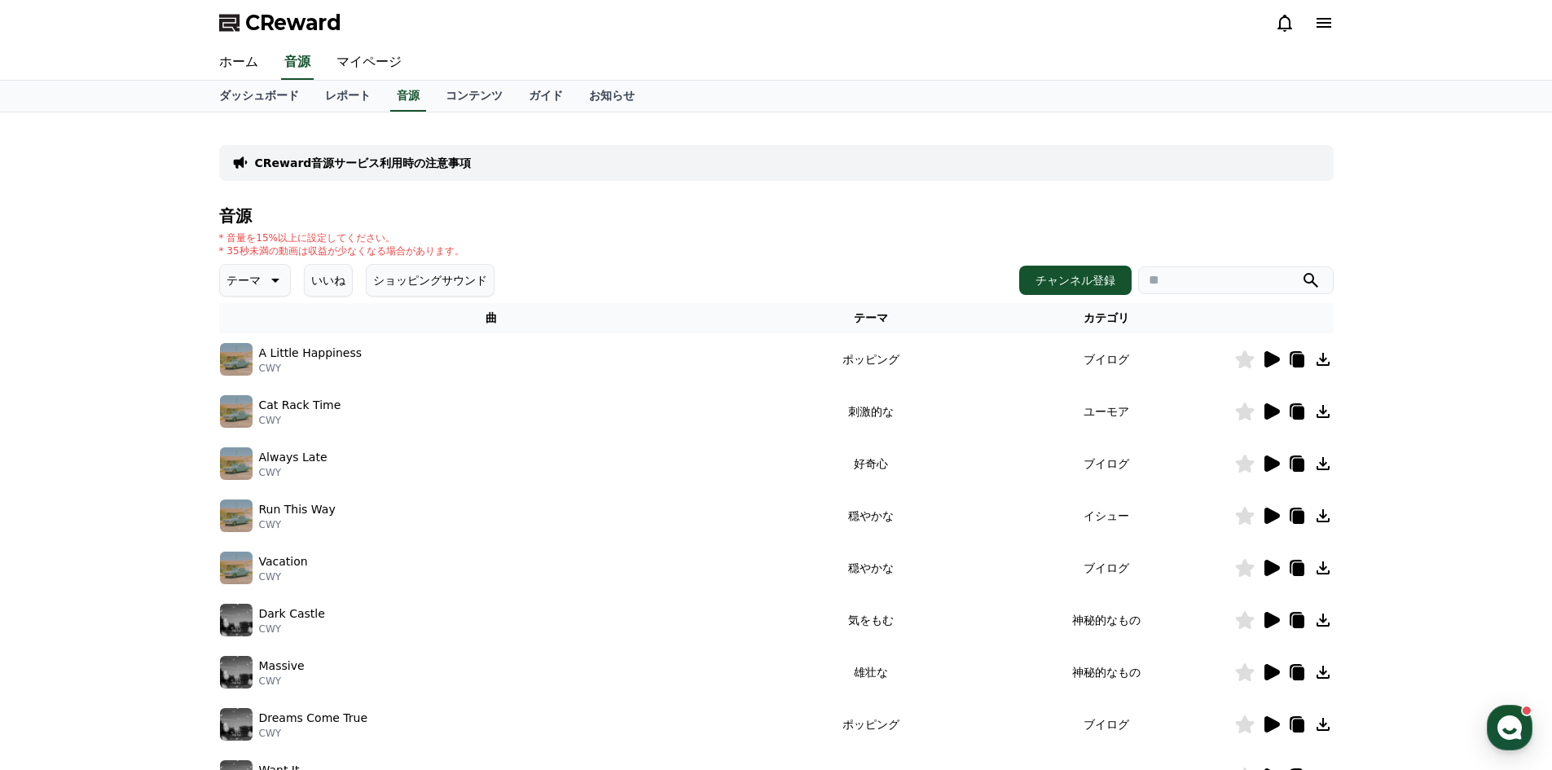
click at [1269, 564] on icon at bounding box center [1271, 568] width 15 height 16
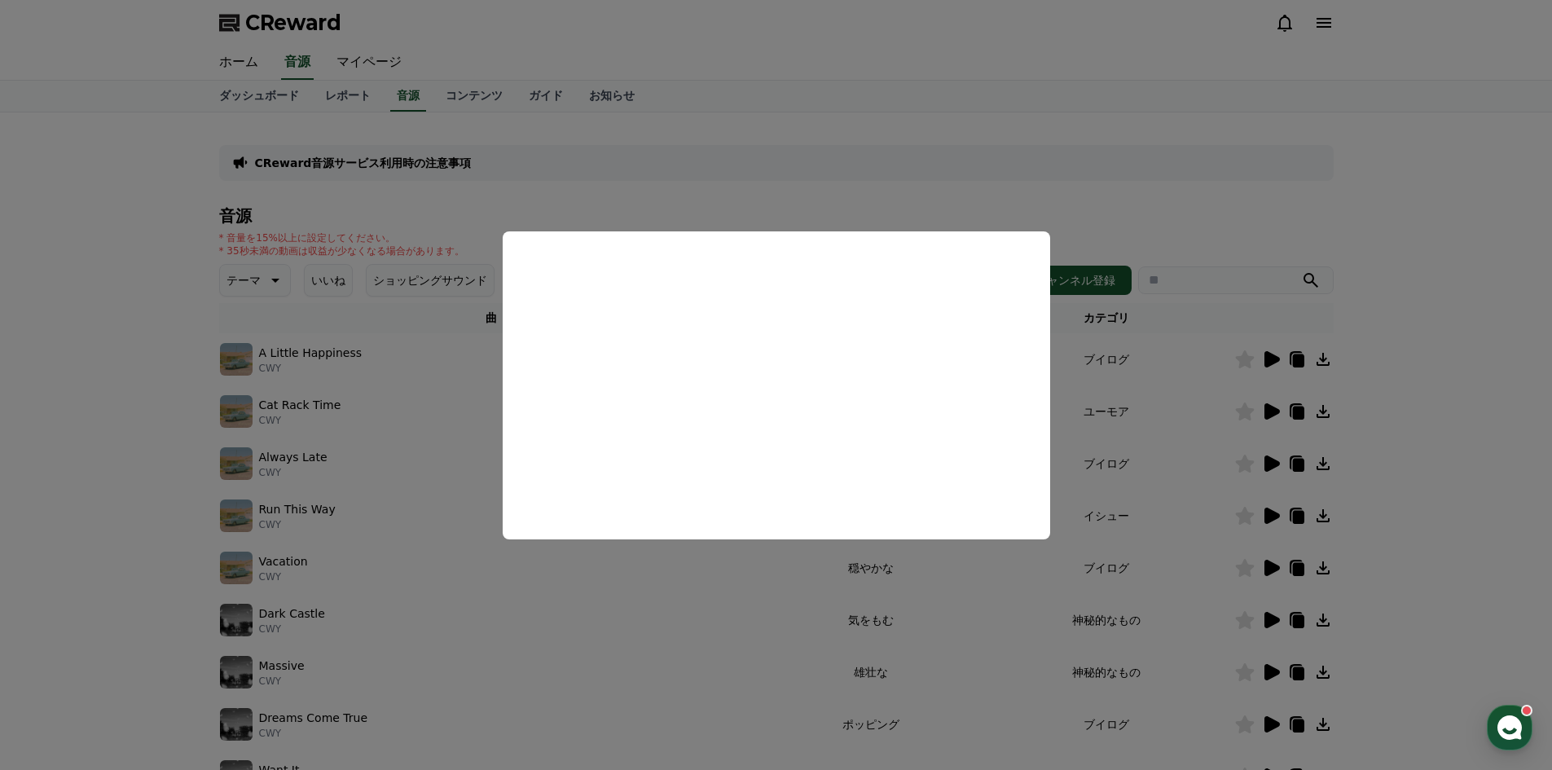
click at [1174, 209] on button "close modal" at bounding box center [776, 385] width 1552 height 770
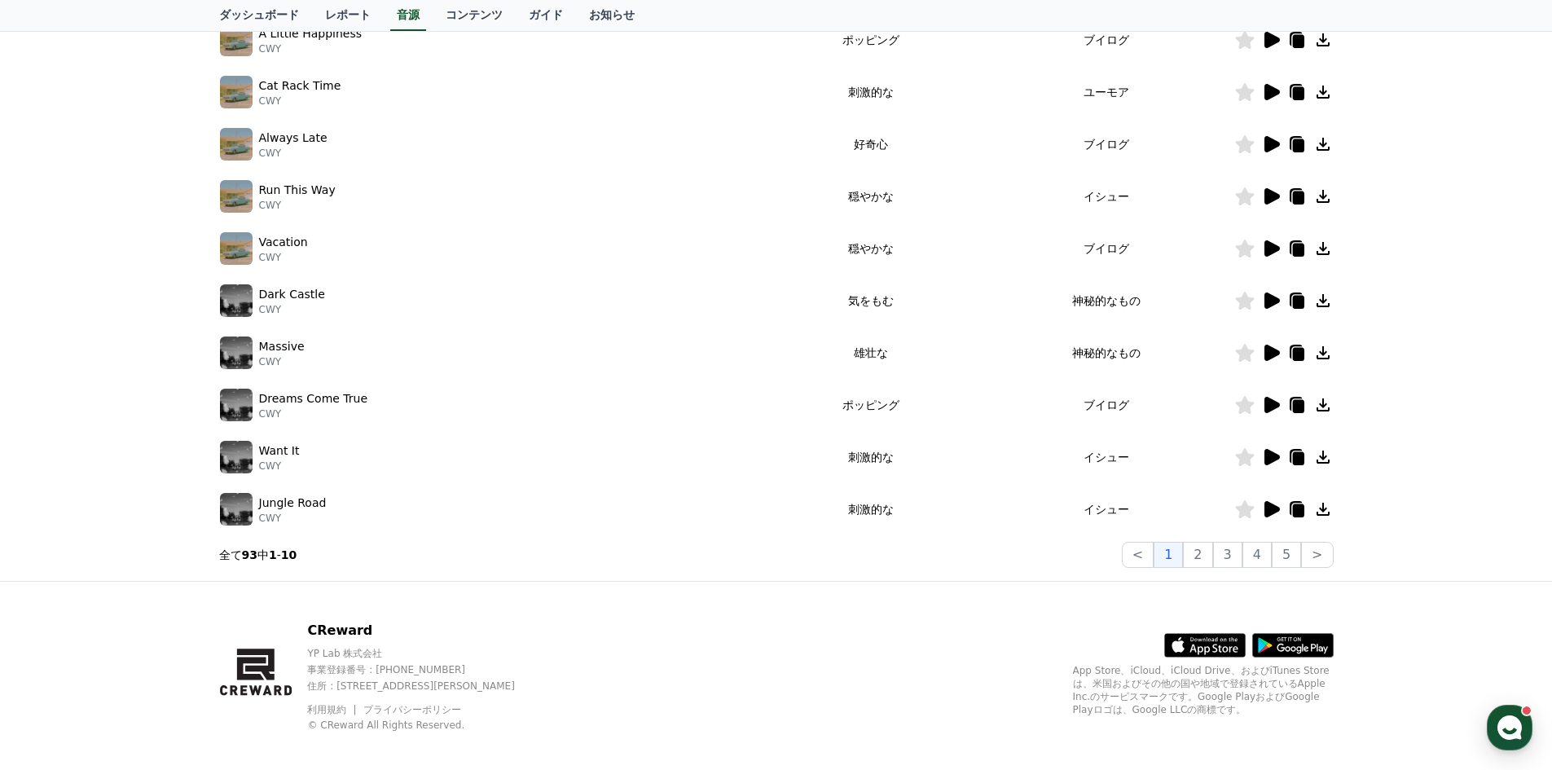
scroll to position [333, 0]
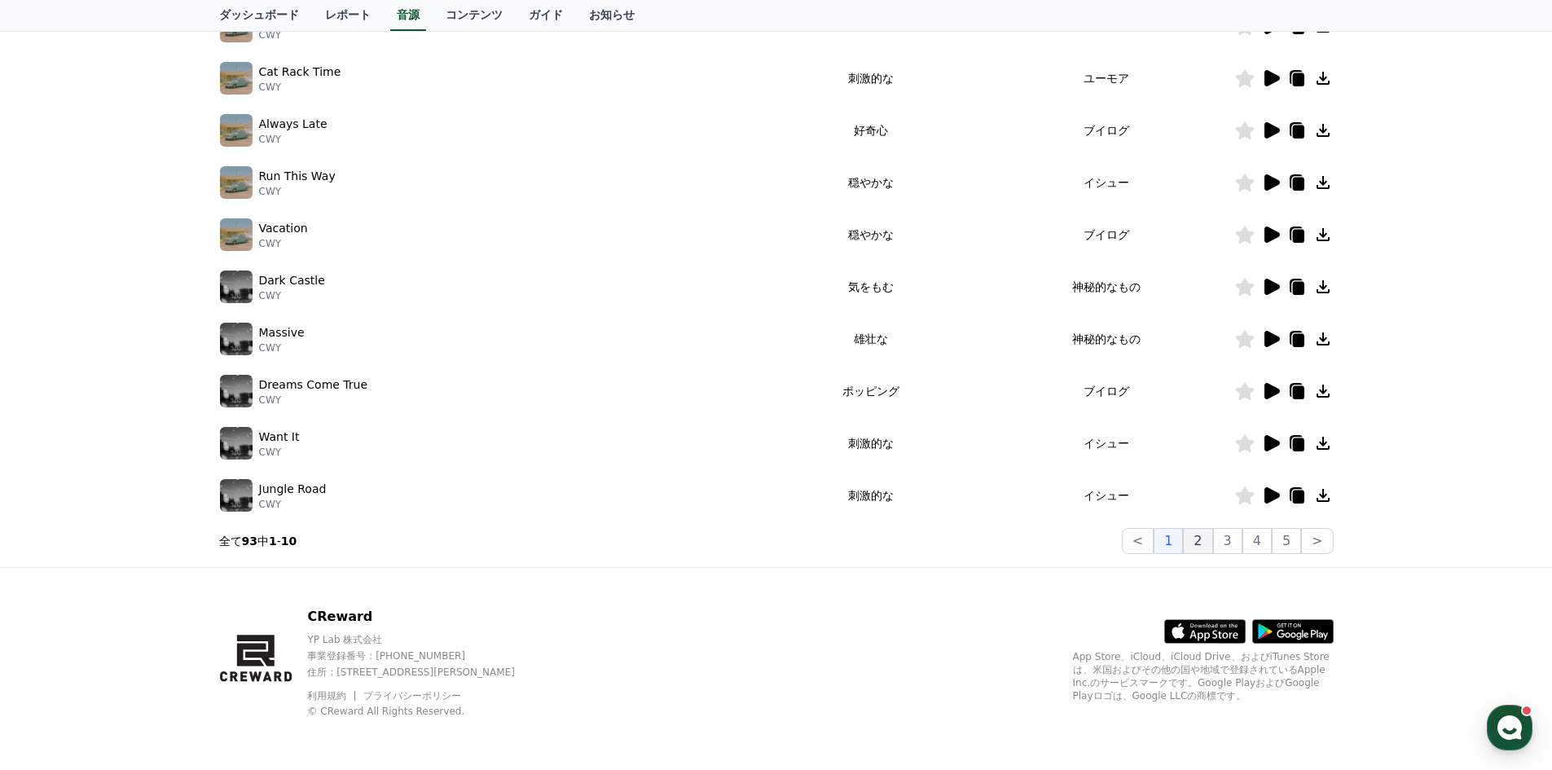
click at [1195, 537] on button "2" at bounding box center [1197, 541] width 29 height 26
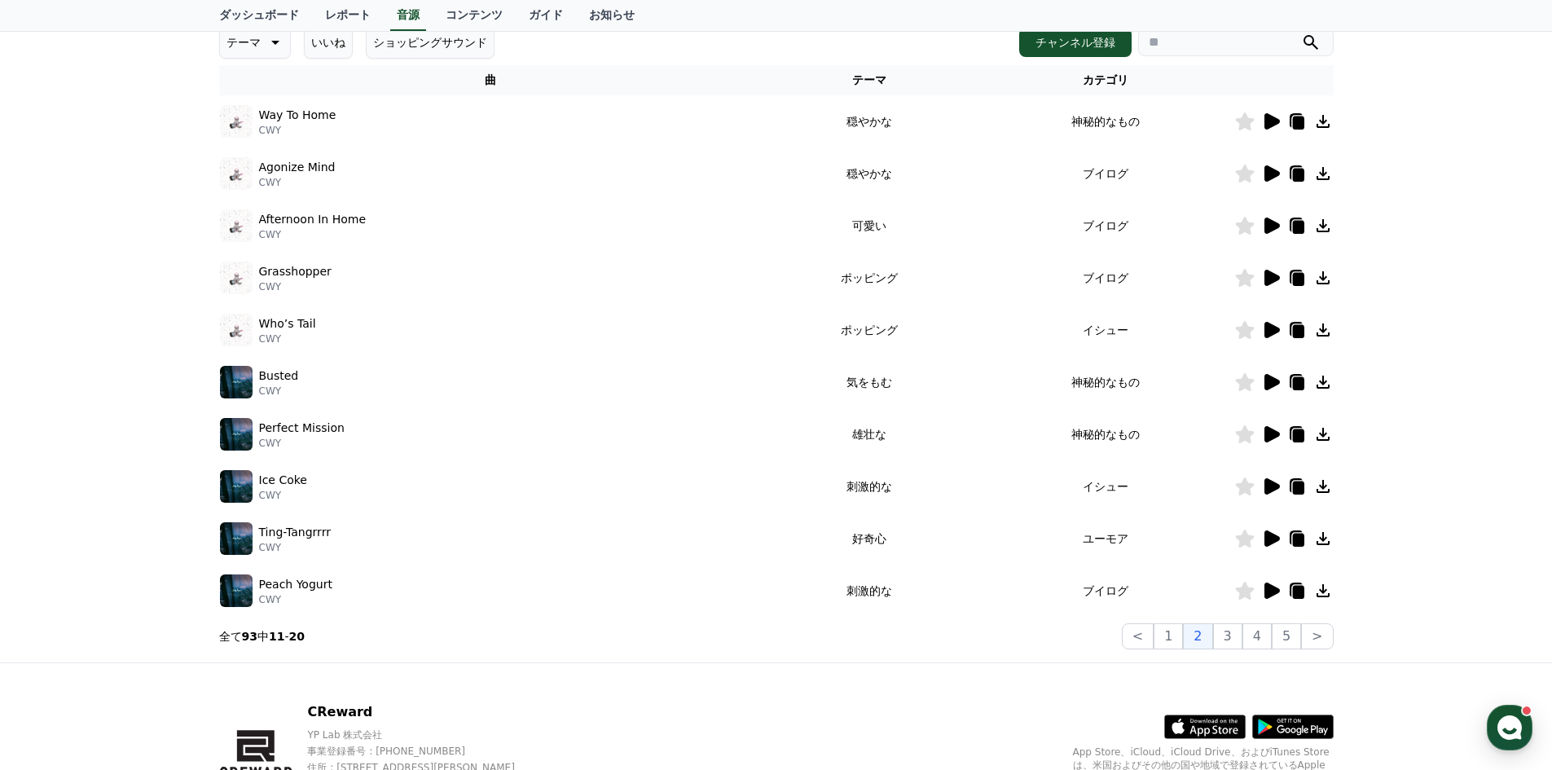
scroll to position [244, 0]
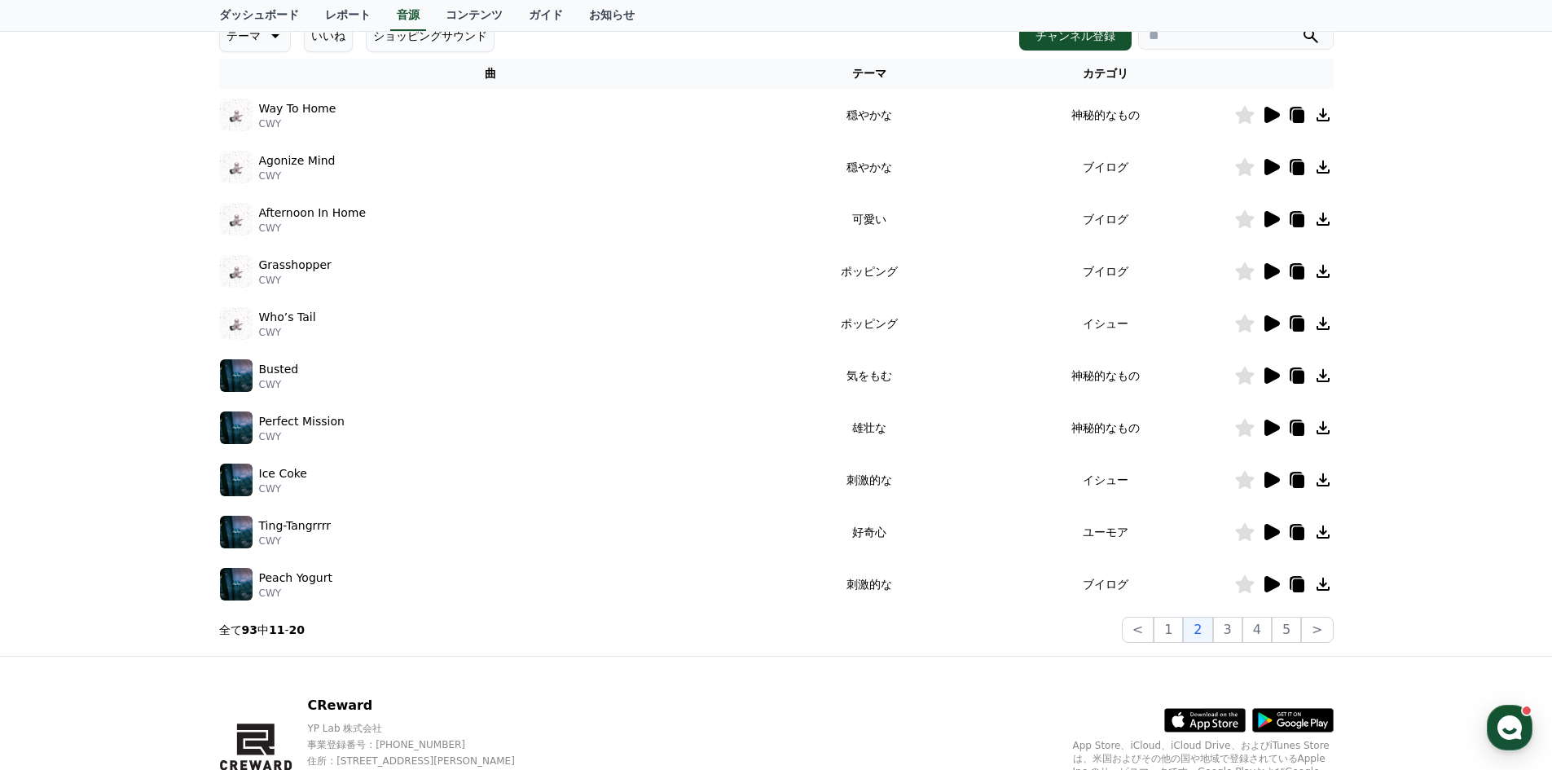
click at [1269, 542] on td at bounding box center [1283, 532] width 99 height 52
click at [1272, 533] on icon at bounding box center [1271, 532] width 15 height 16
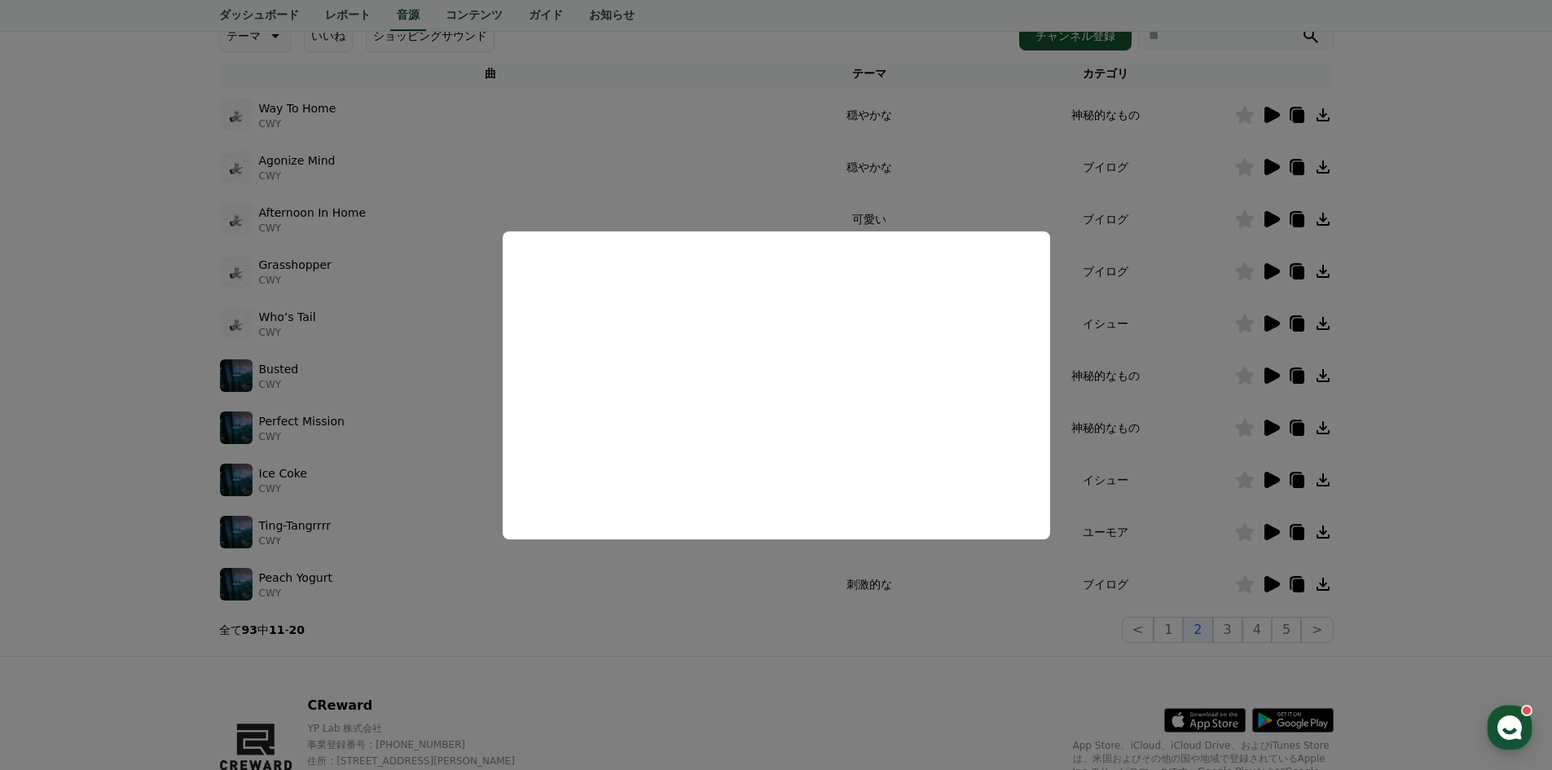
click at [791, 635] on button "close modal" at bounding box center [776, 385] width 1552 height 770
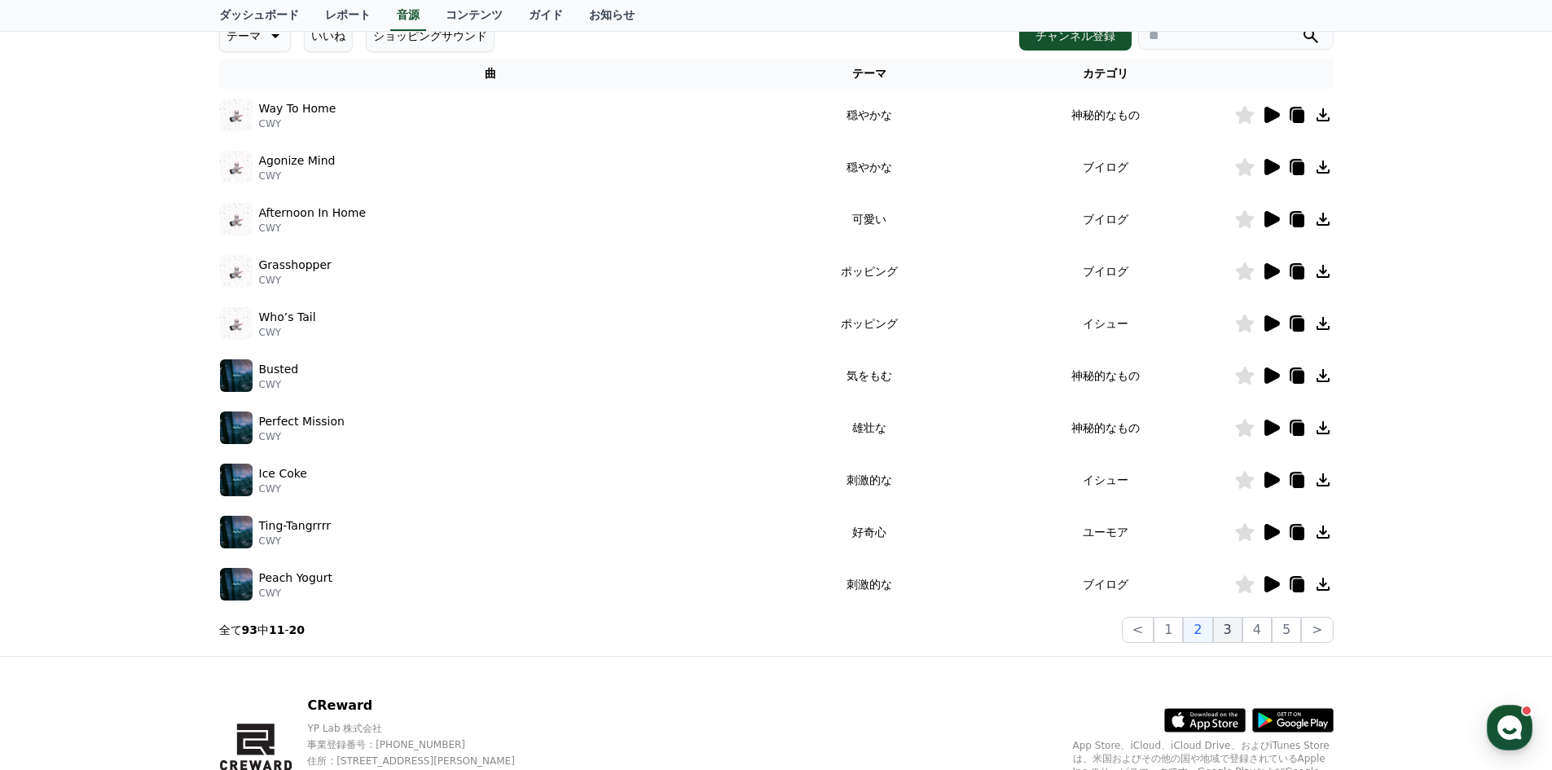
click at [1237, 632] on button "3" at bounding box center [1227, 630] width 29 height 26
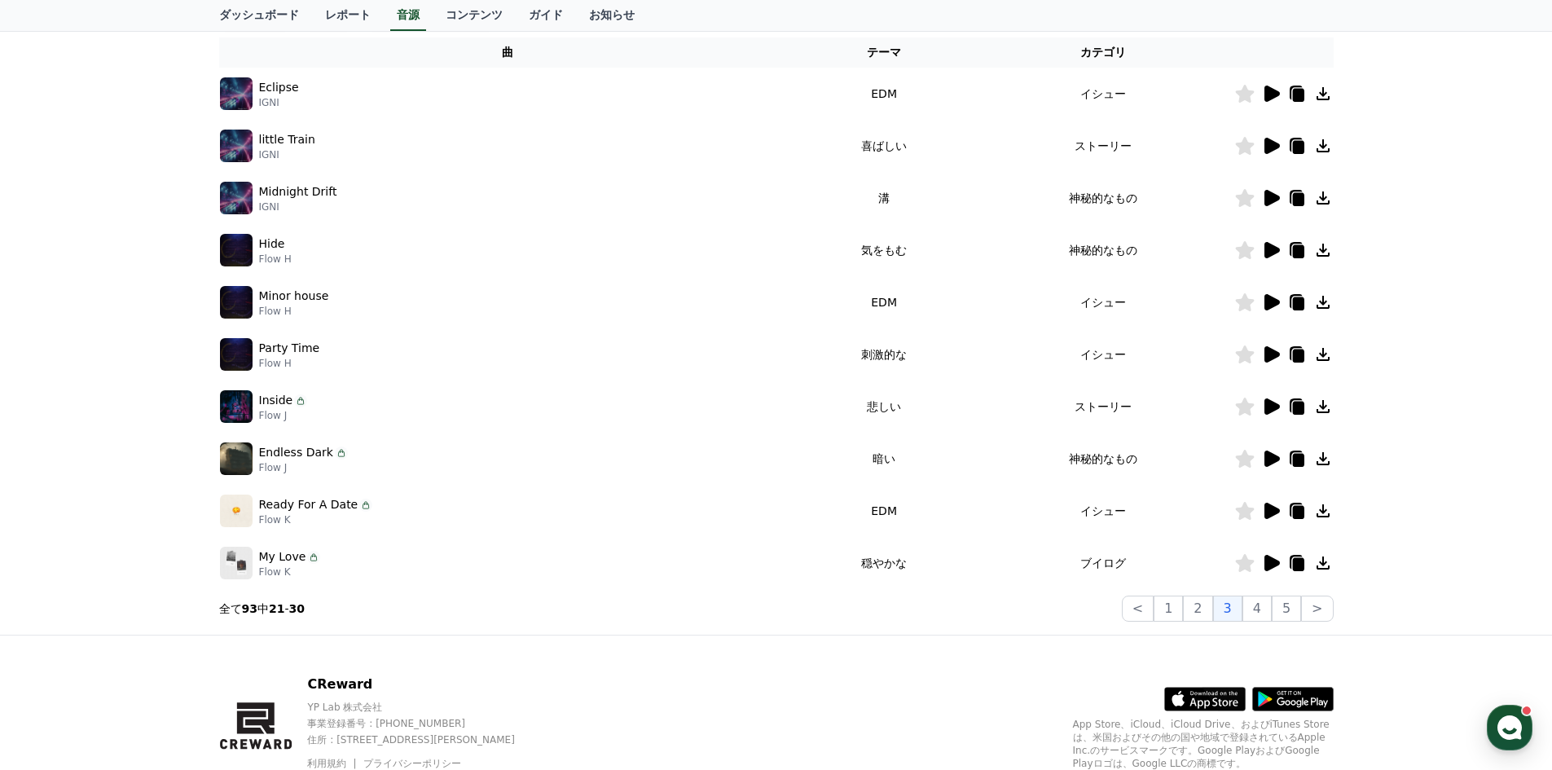
scroll to position [333, 0]
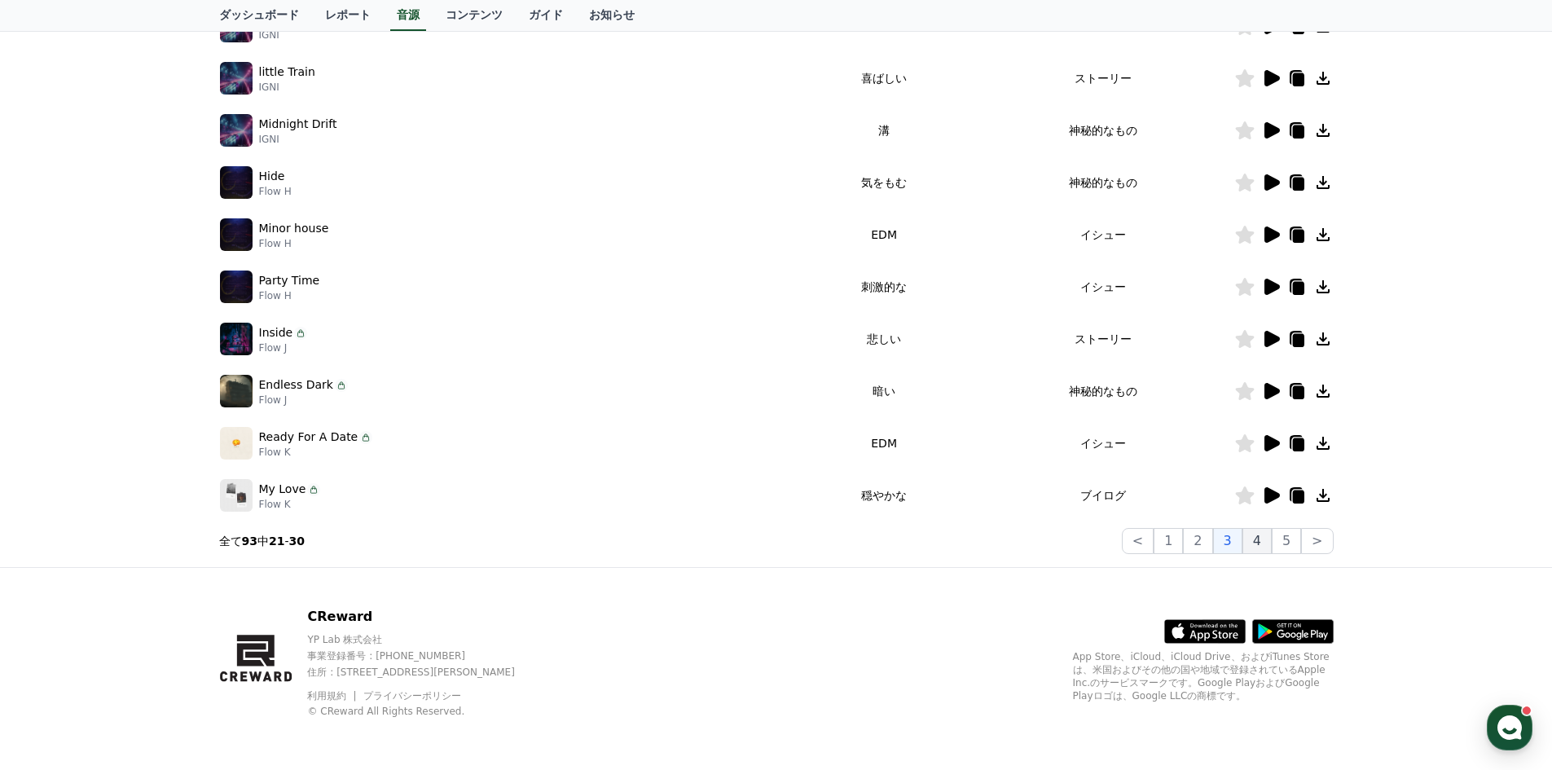
click at [1256, 546] on button "4" at bounding box center [1256, 541] width 29 height 26
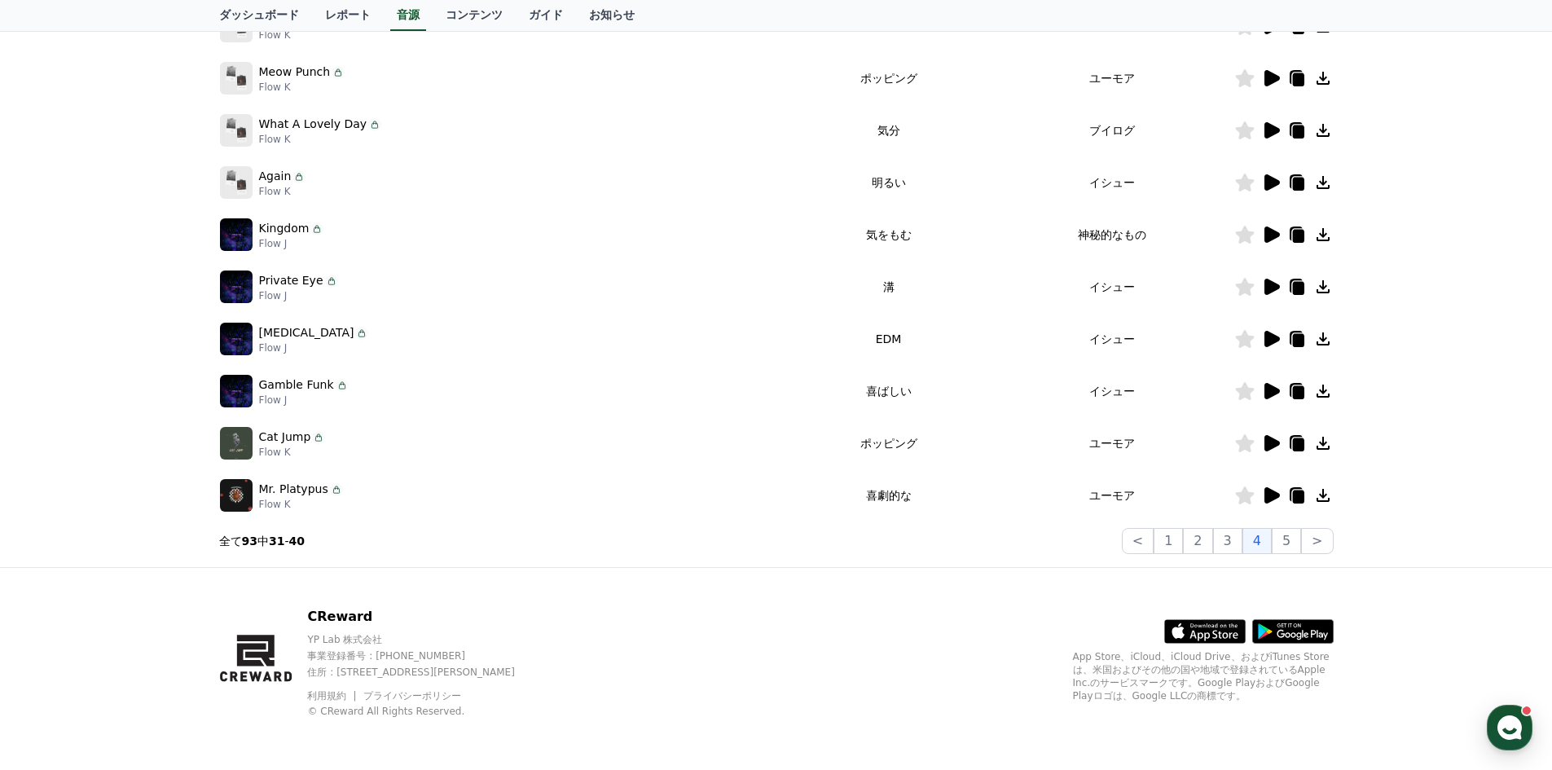
scroll to position [252, 0]
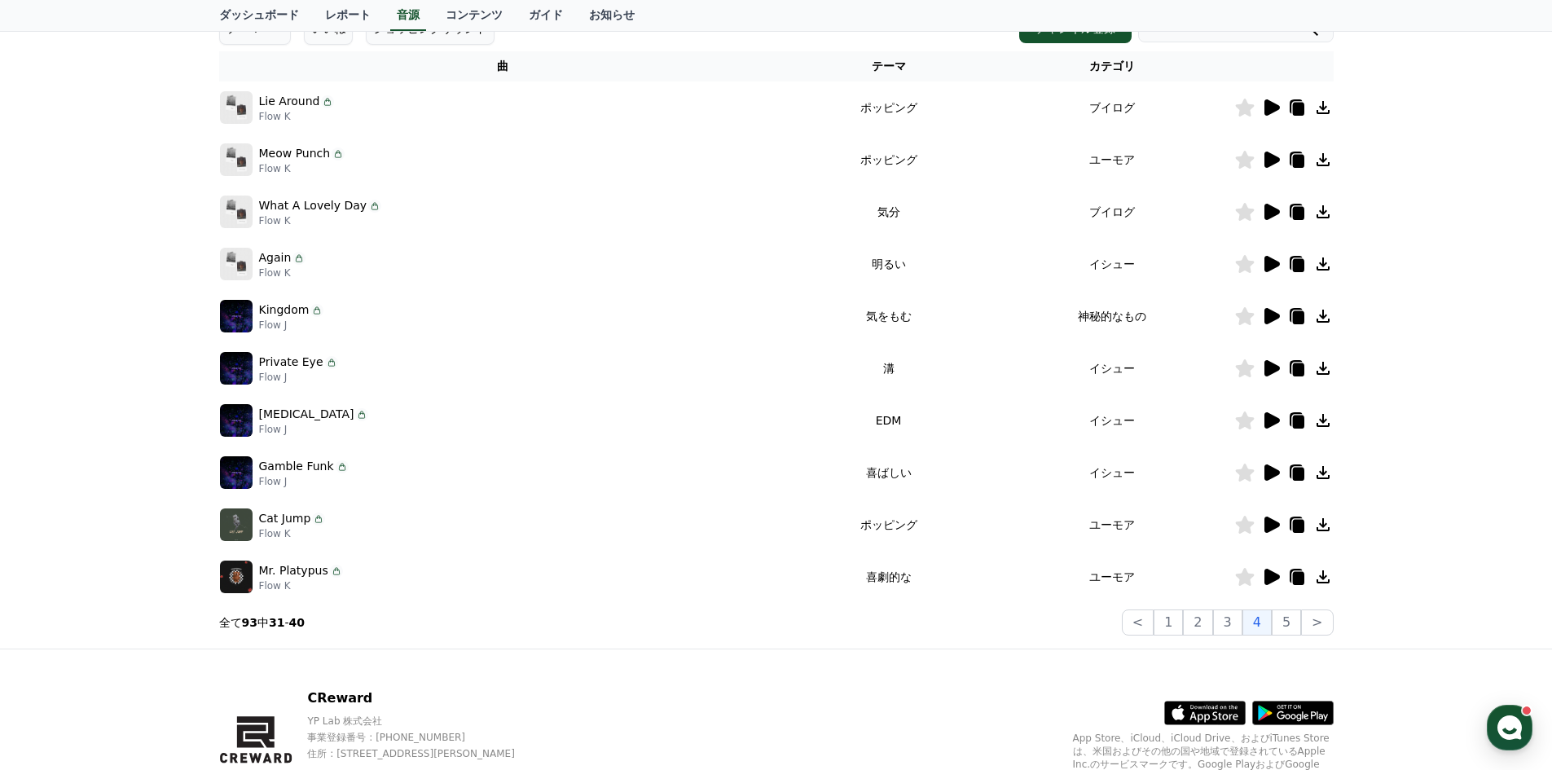
click at [1266, 110] on icon at bounding box center [1271, 107] width 15 height 16
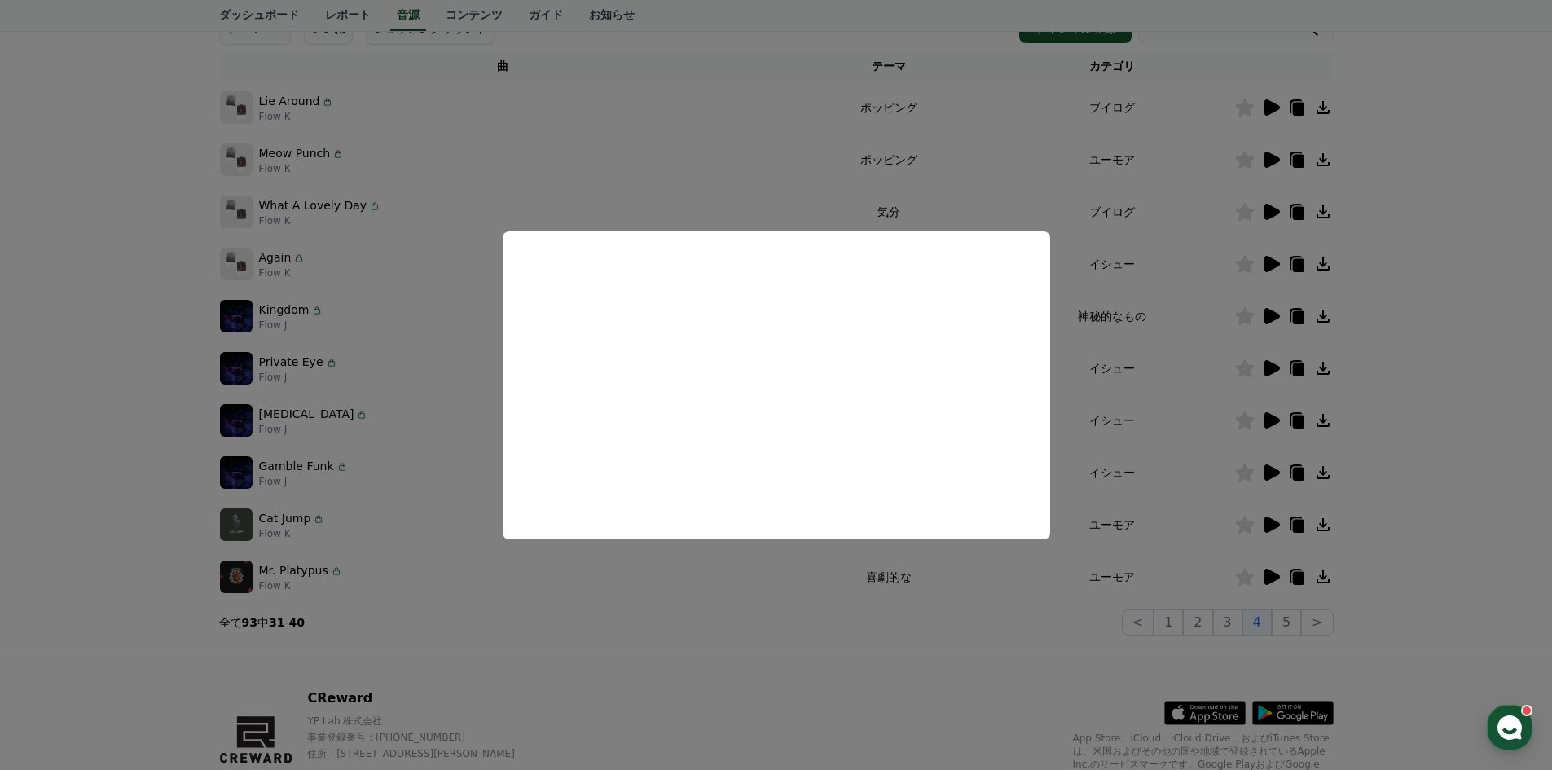
click at [103, 265] on button "close modal" at bounding box center [776, 385] width 1552 height 770
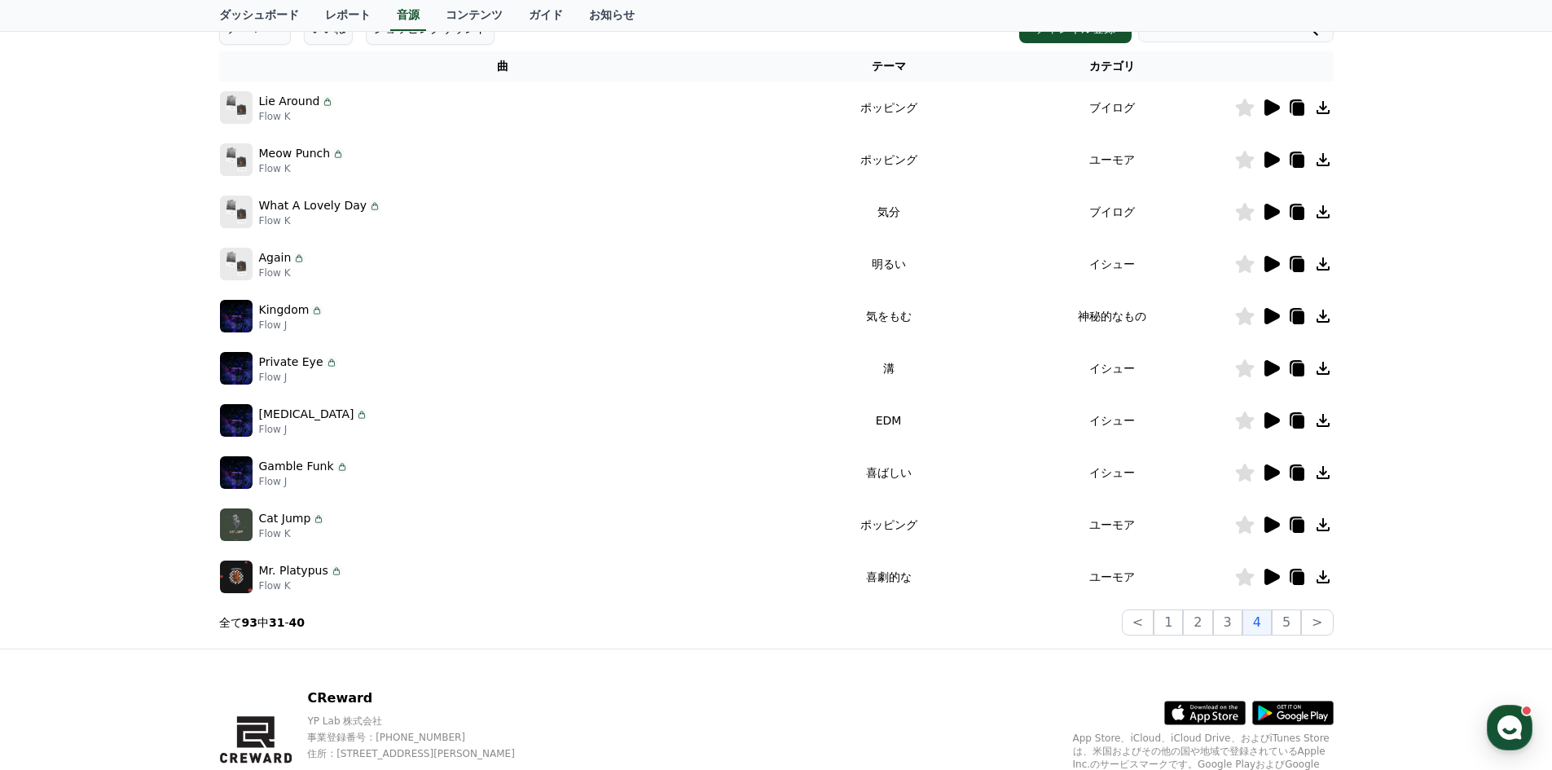
click at [1272, 160] on icon at bounding box center [1271, 159] width 15 height 16
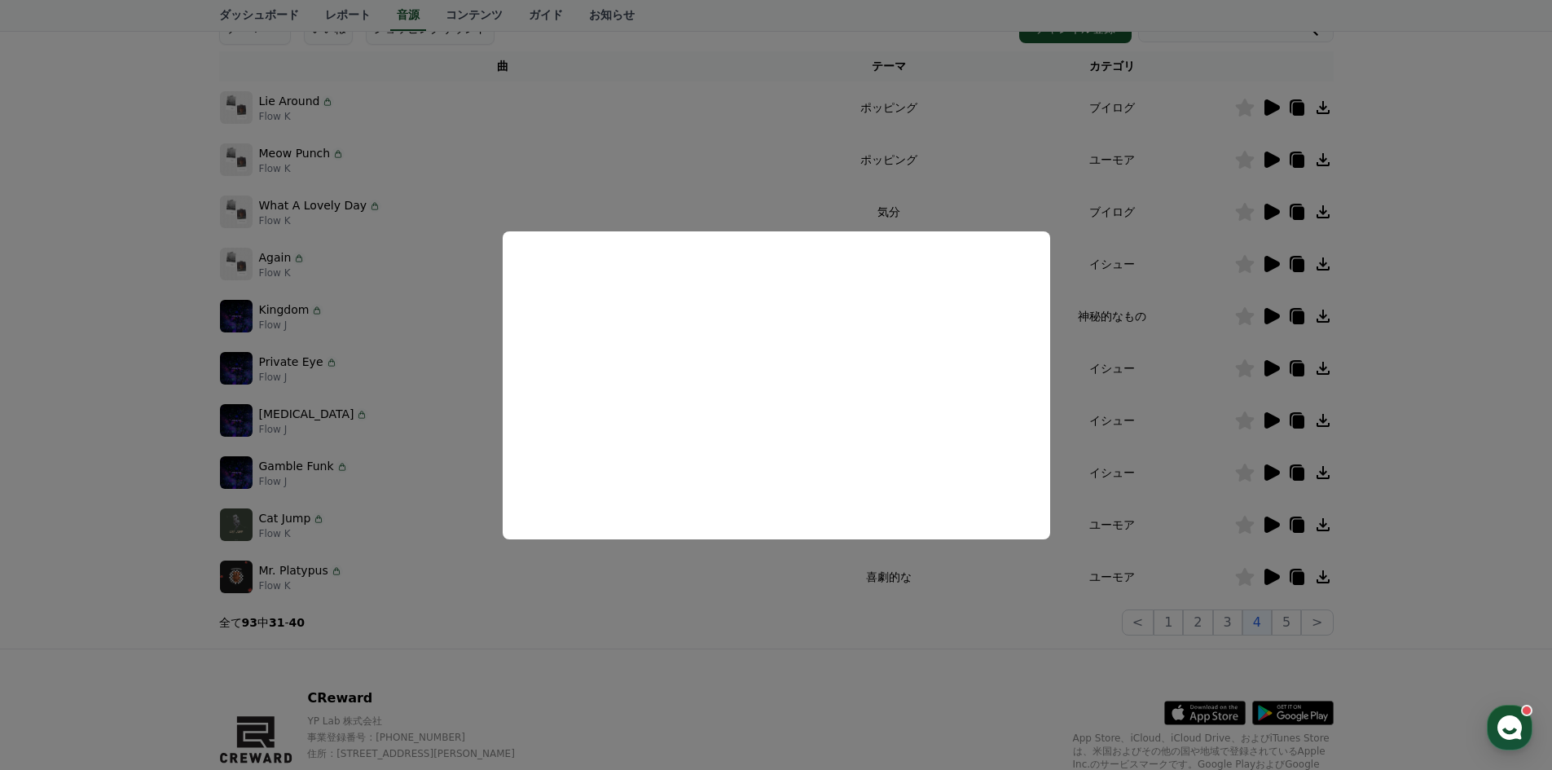
click at [99, 348] on button "close modal" at bounding box center [776, 385] width 1552 height 770
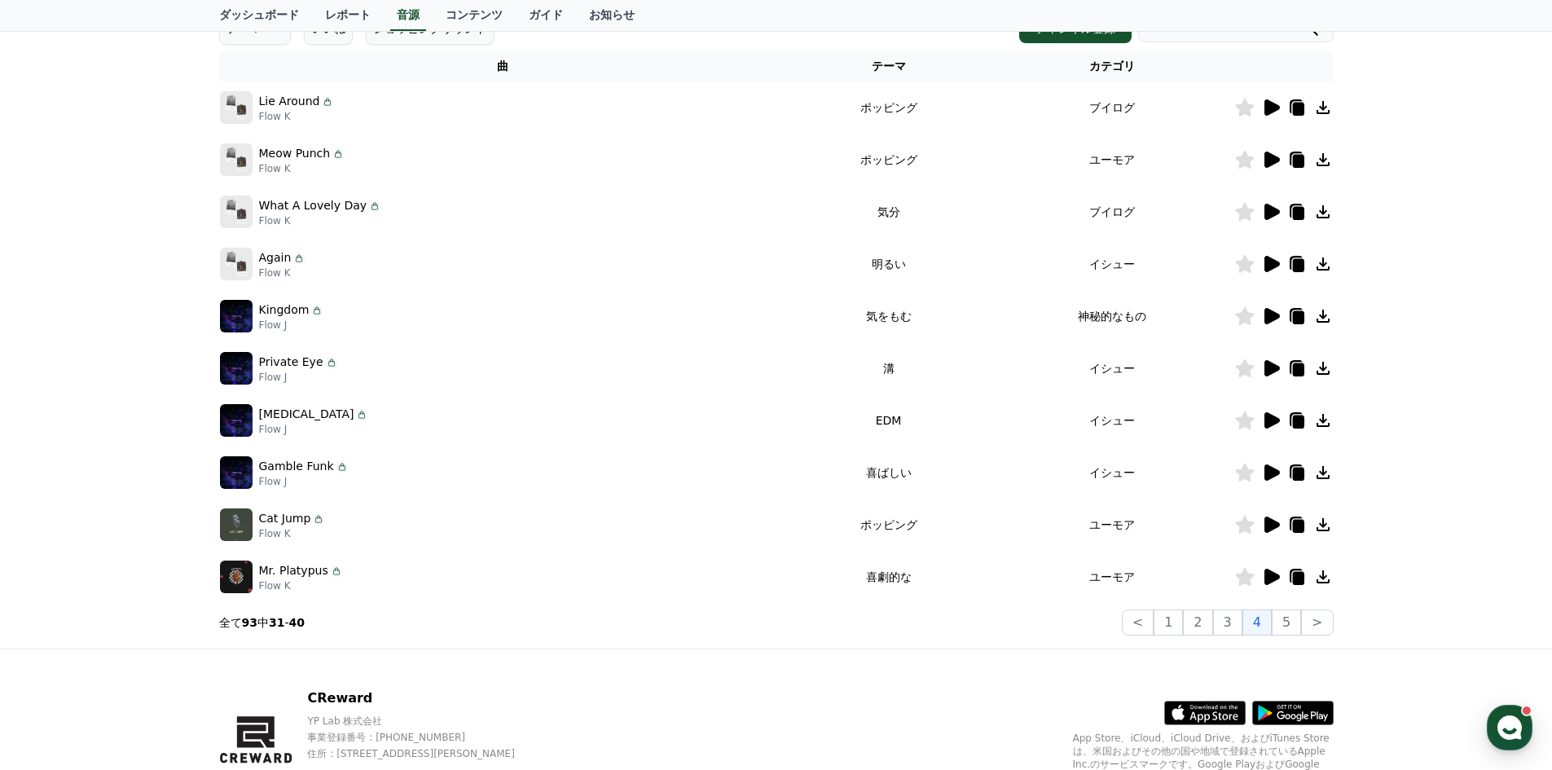
click at [1274, 210] on icon at bounding box center [1271, 212] width 15 height 16
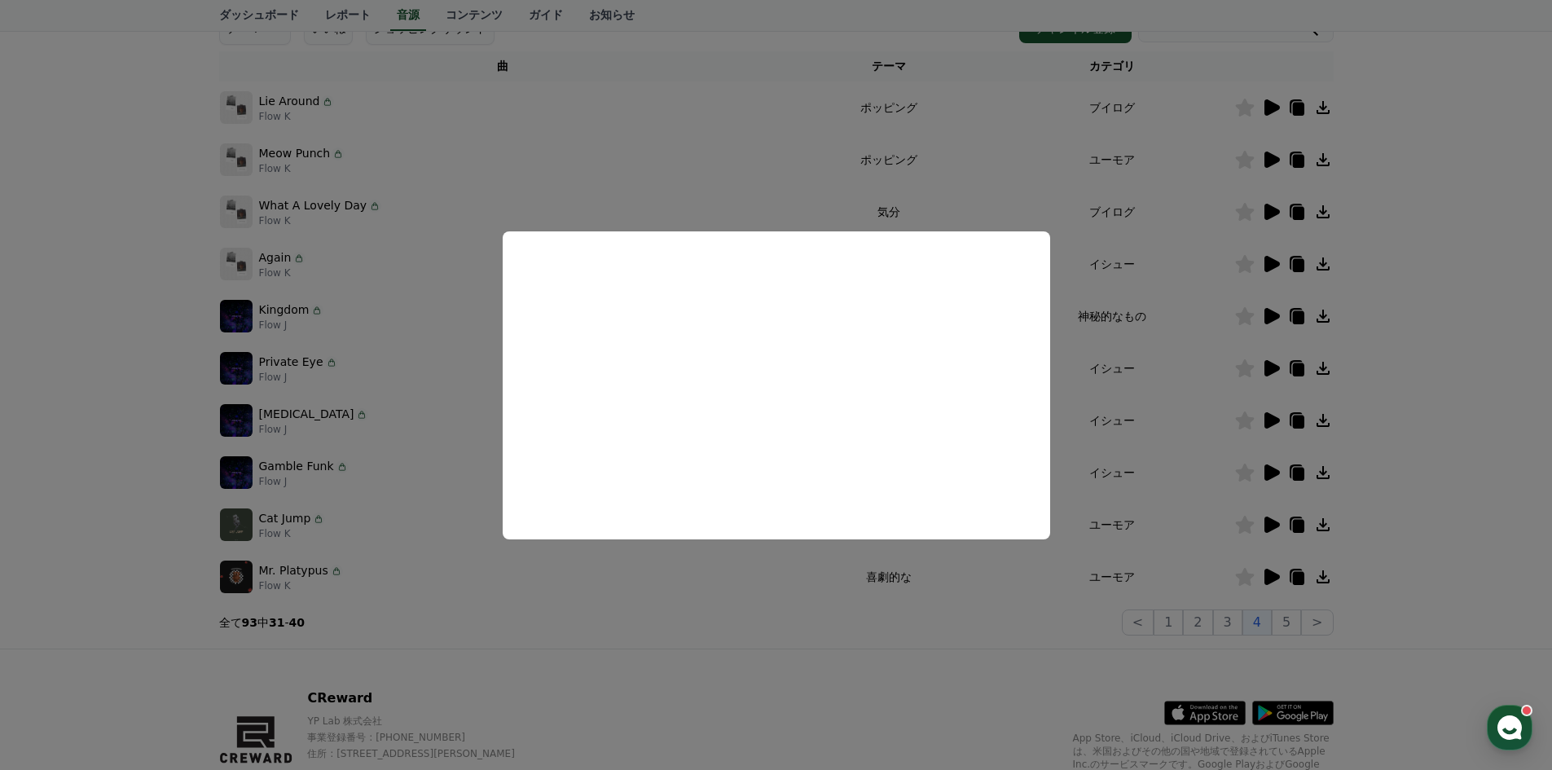
click at [102, 329] on button "close modal" at bounding box center [776, 385] width 1552 height 770
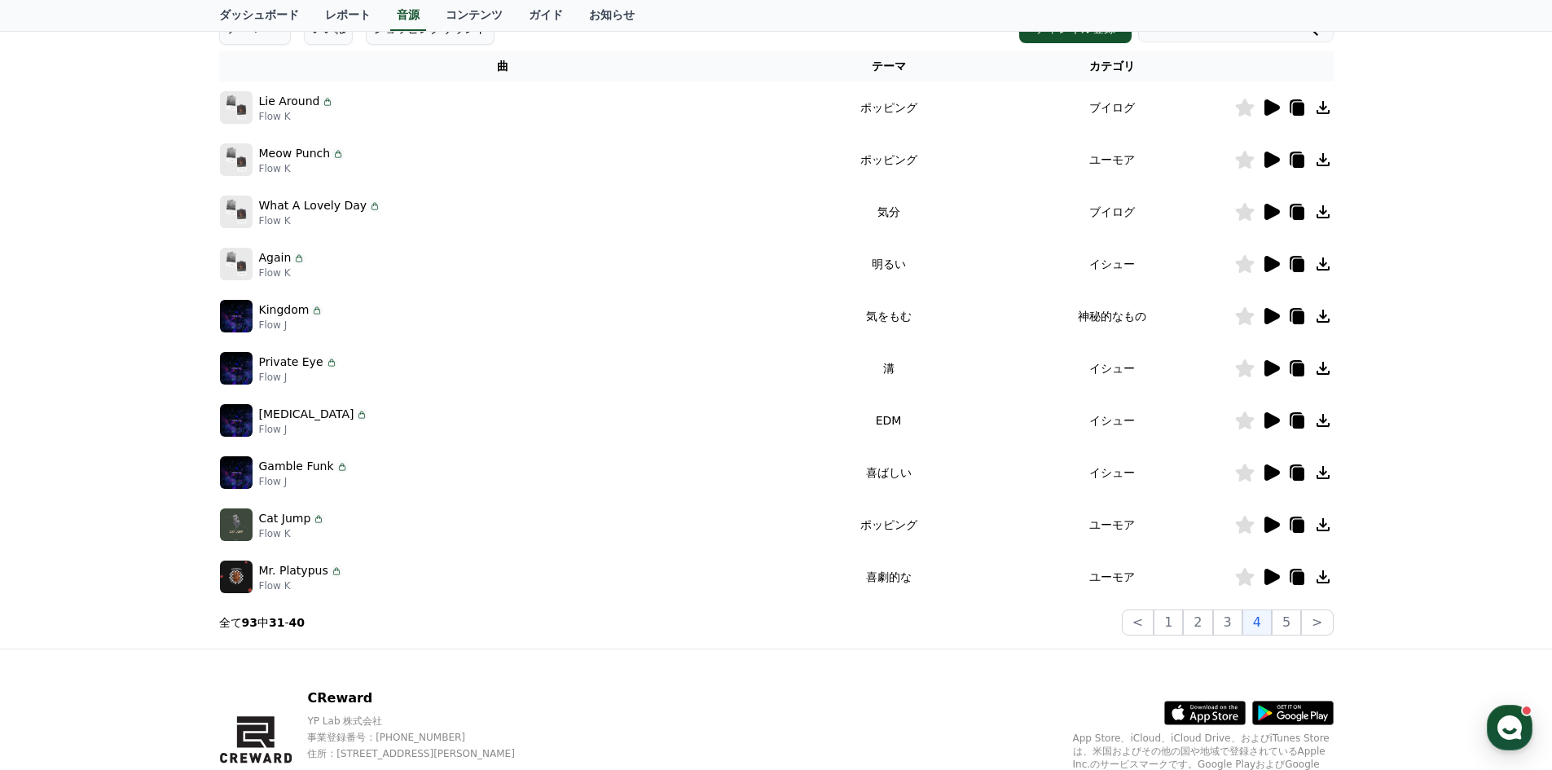
click at [1271, 519] on icon at bounding box center [1271, 524] width 15 height 16
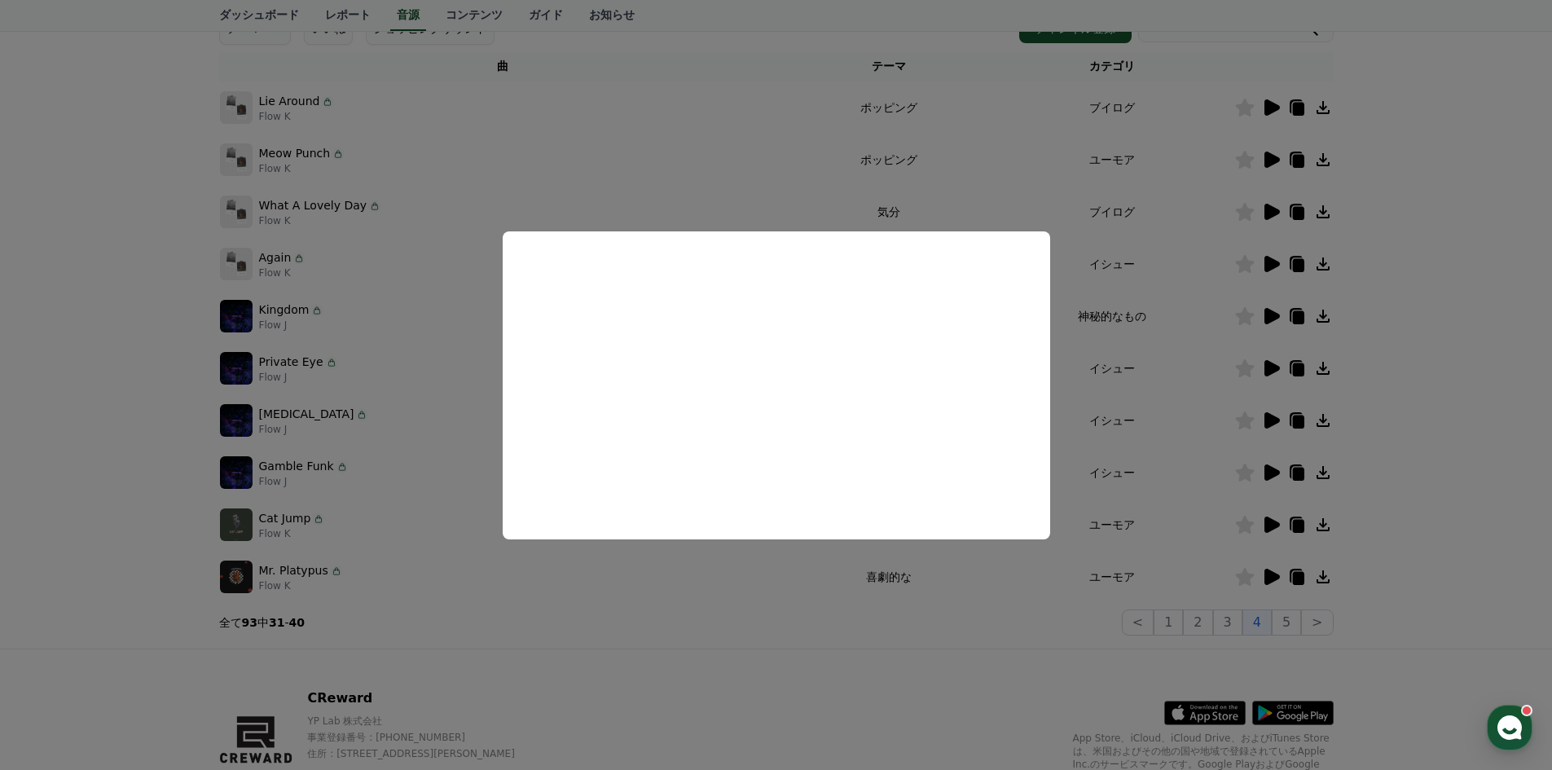
click at [112, 523] on button "close modal" at bounding box center [776, 385] width 1552 height 770
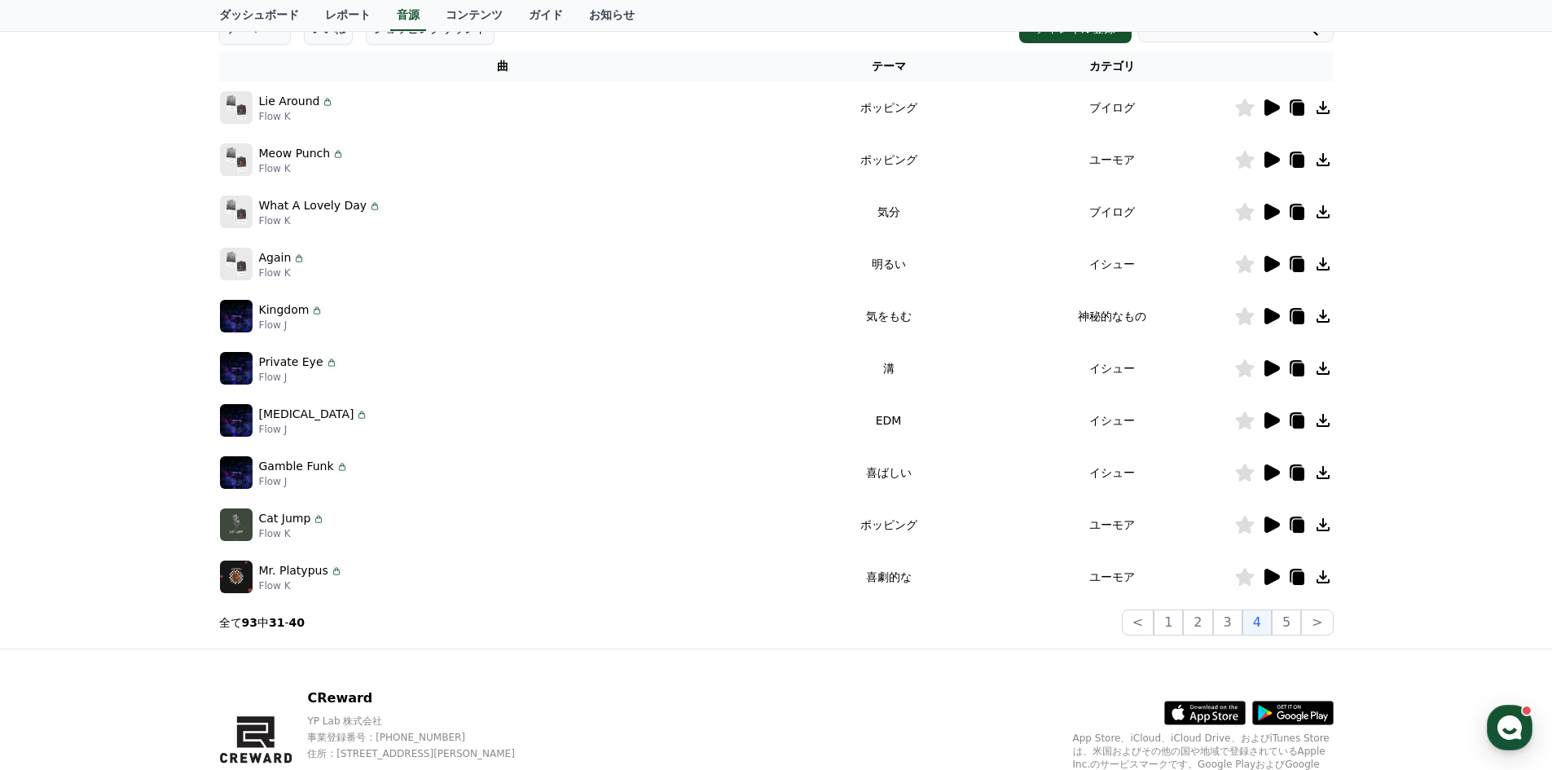
click at [1269, 578] on icon at bounding box center [1271, 577] width 15 height 16
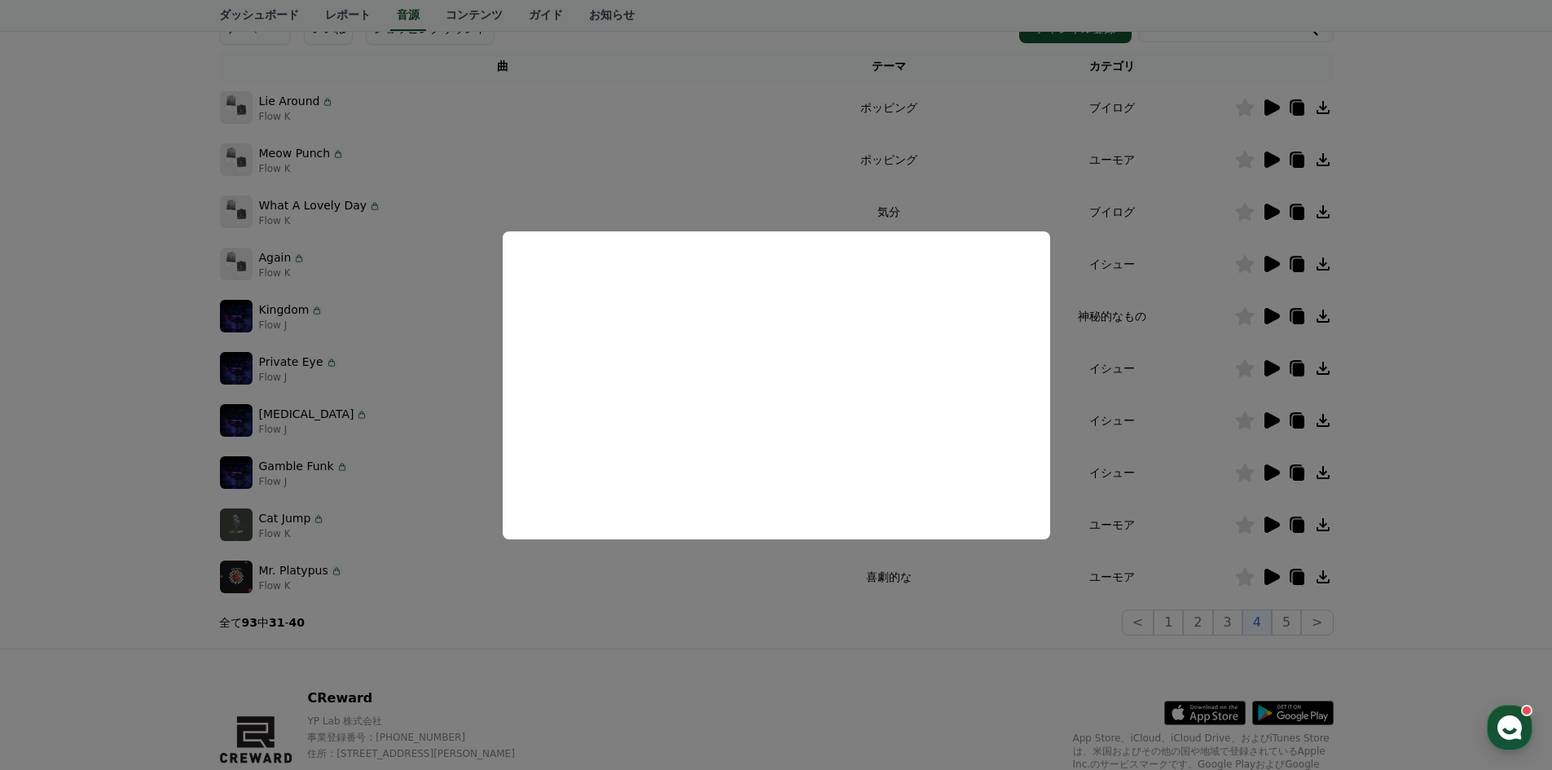
drag, startPoint x: 66, startPoint y: 472, endPoint x: 215, endPoint y: 486, distance: 149.8
click at [73, 472] on button "close modal" at bounding box center [776, 385] width 1552 height 770
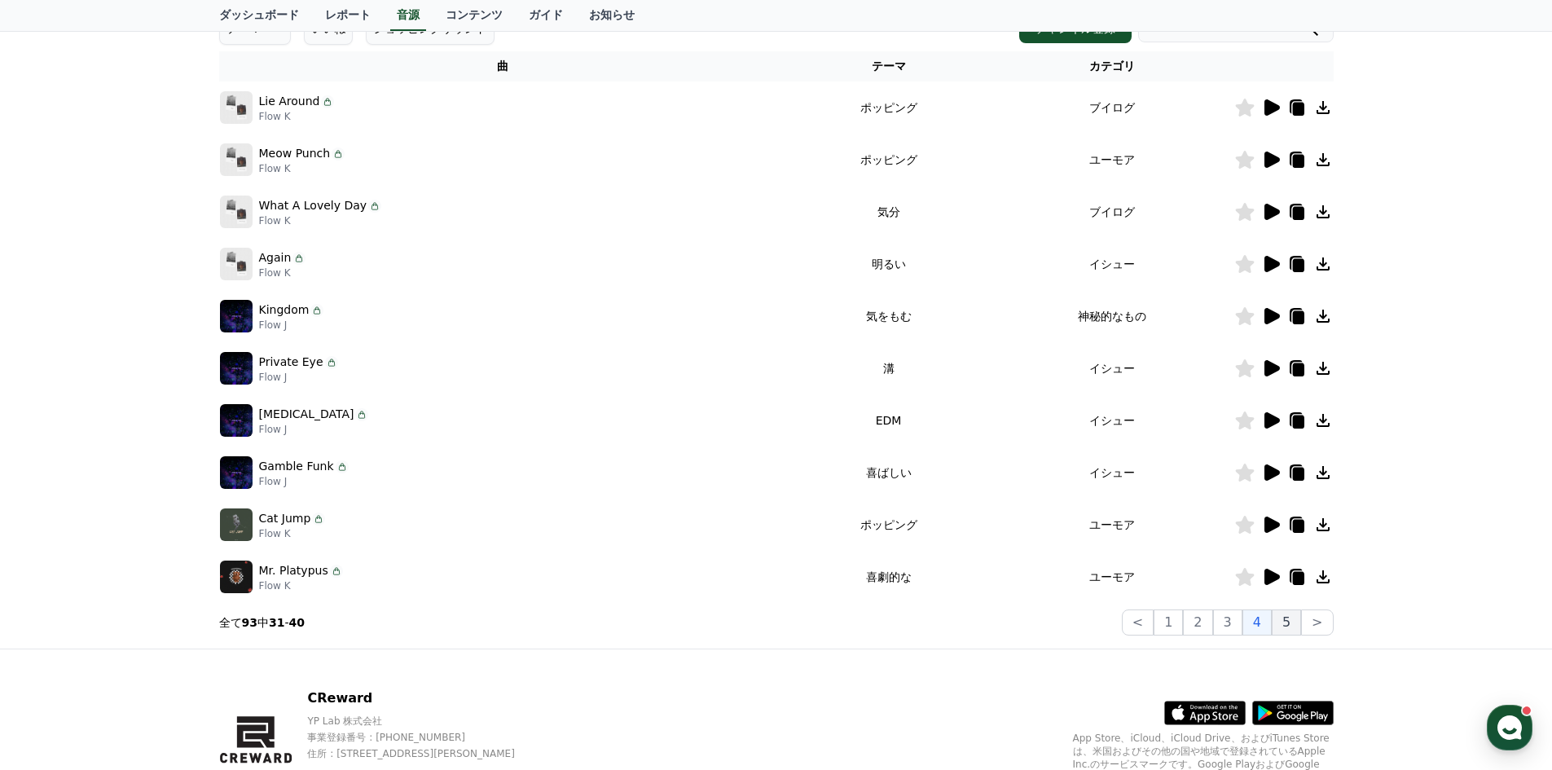
click at [1289, 624] on button "5" at bounding box center [1285, 622] width 29 height 26
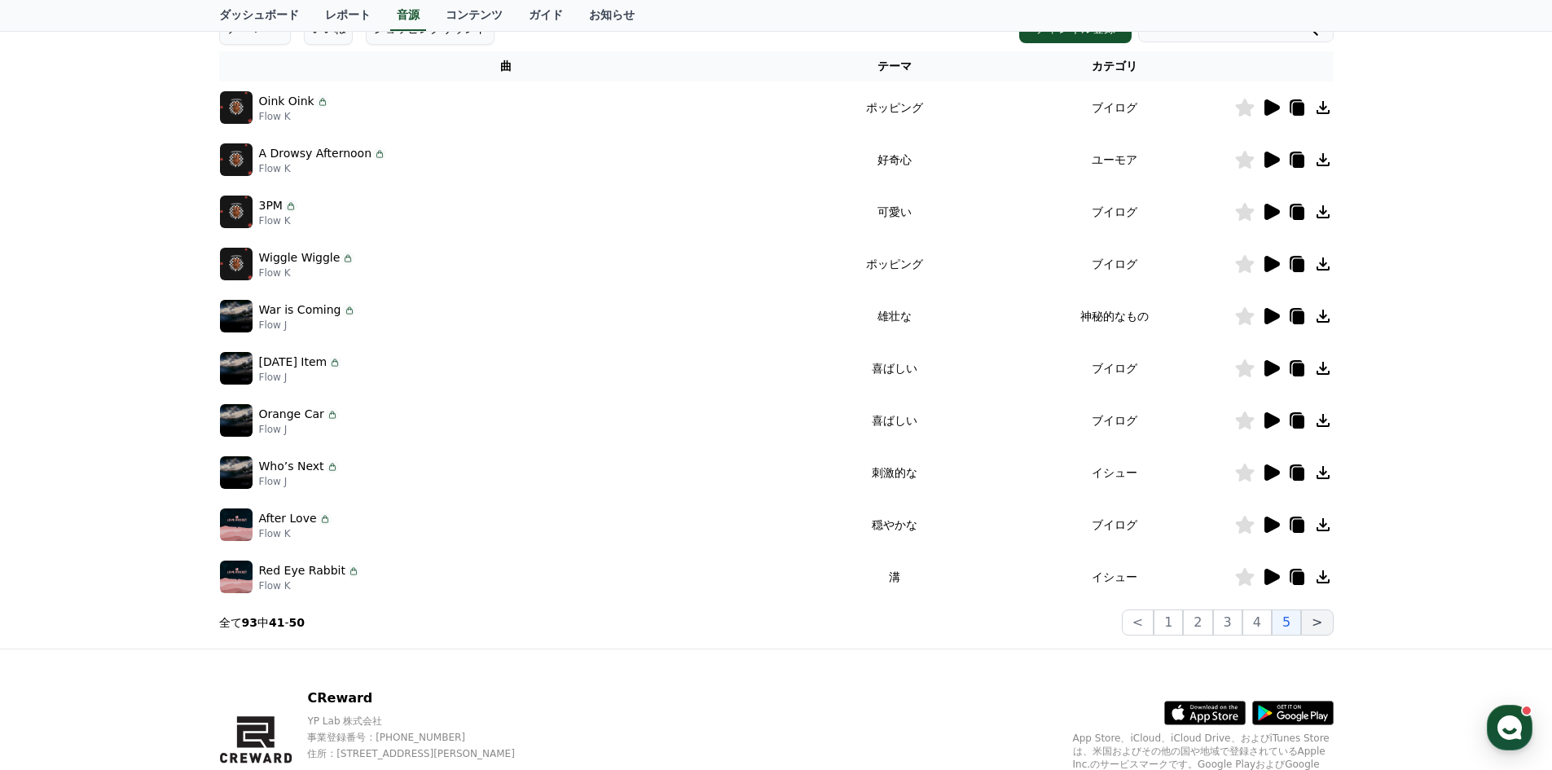
click at [1322, 627] on button ">" at bounding box center [1317, 622] width 32 height 26
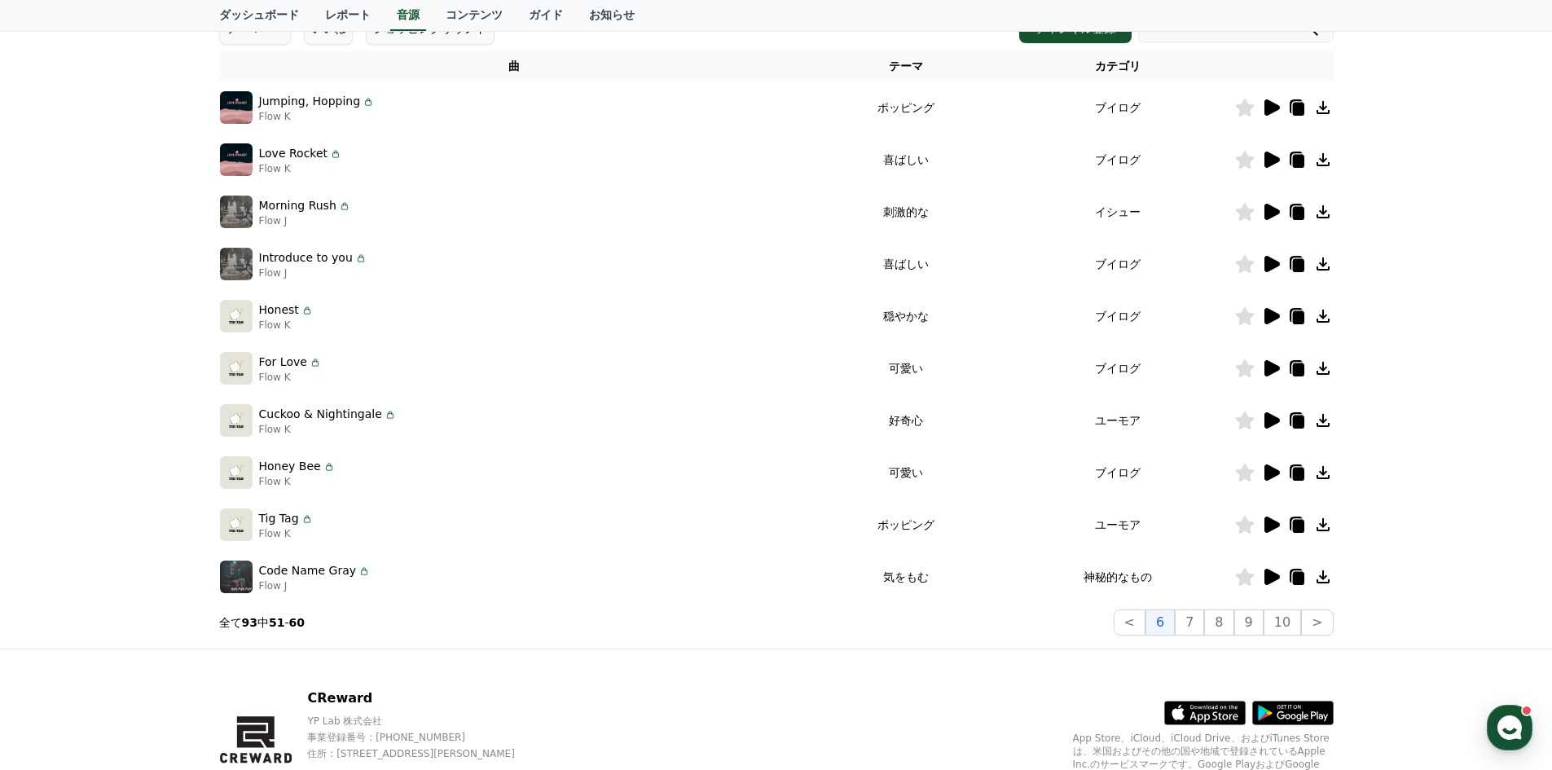
click at [1263, 529] on icon at bounding box center [1271, 525] width 20 height 20
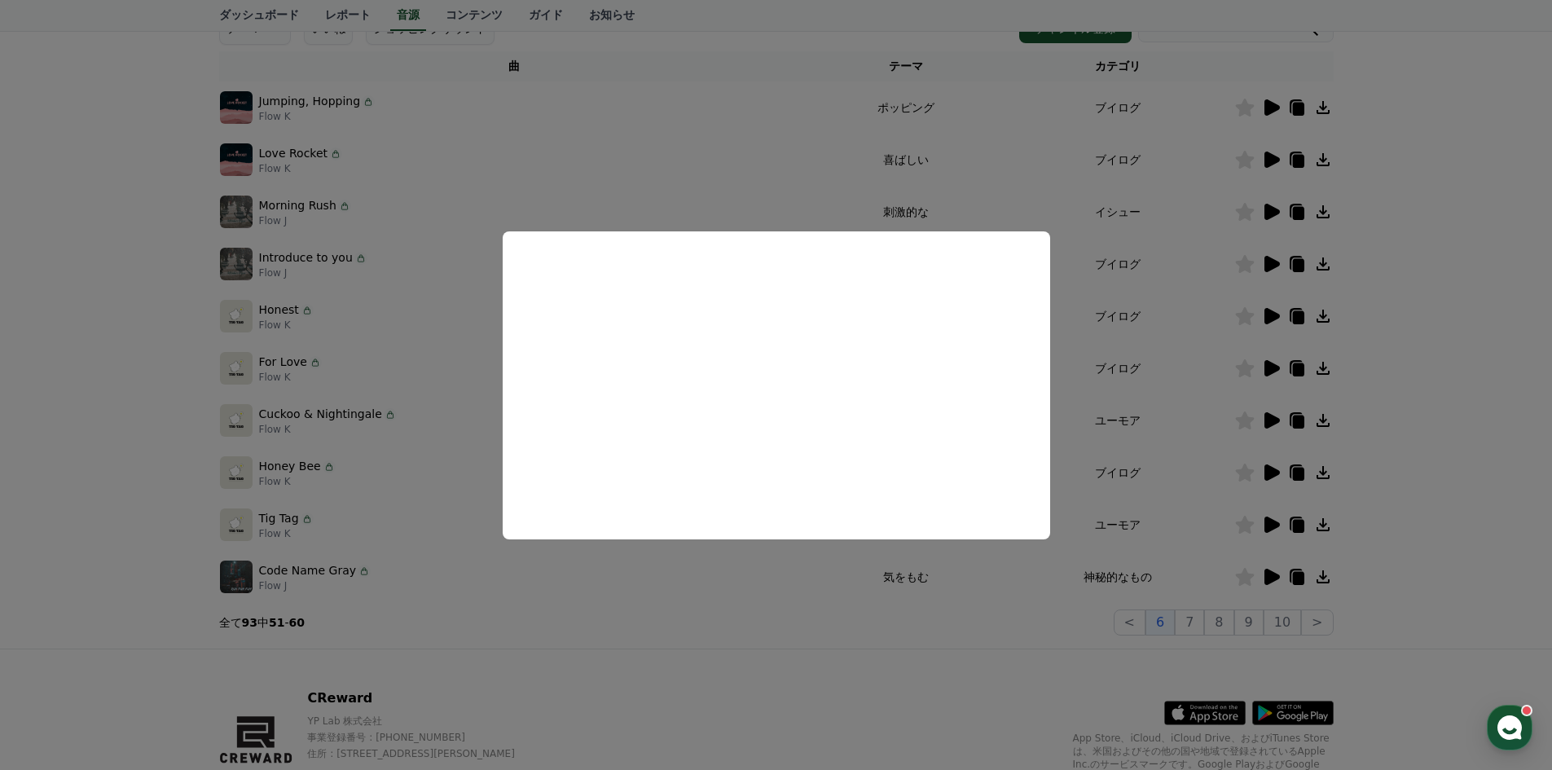
click at [128, 462] on button "close modal" at bounding box center [776, 385] width 1552 height 770
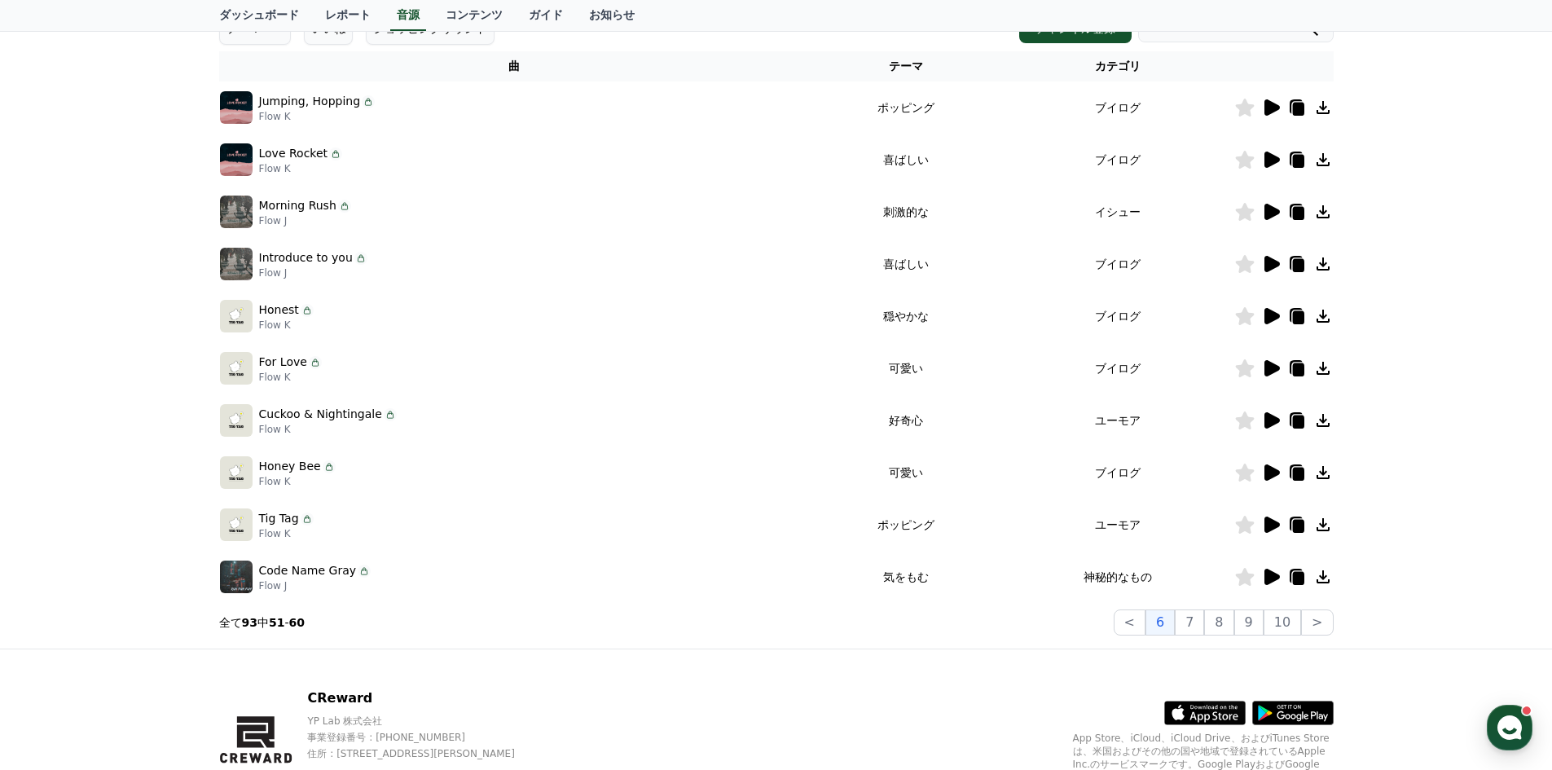
click at [1270, 411] on icon at bounding box center [1271, 421] width 20 height 20
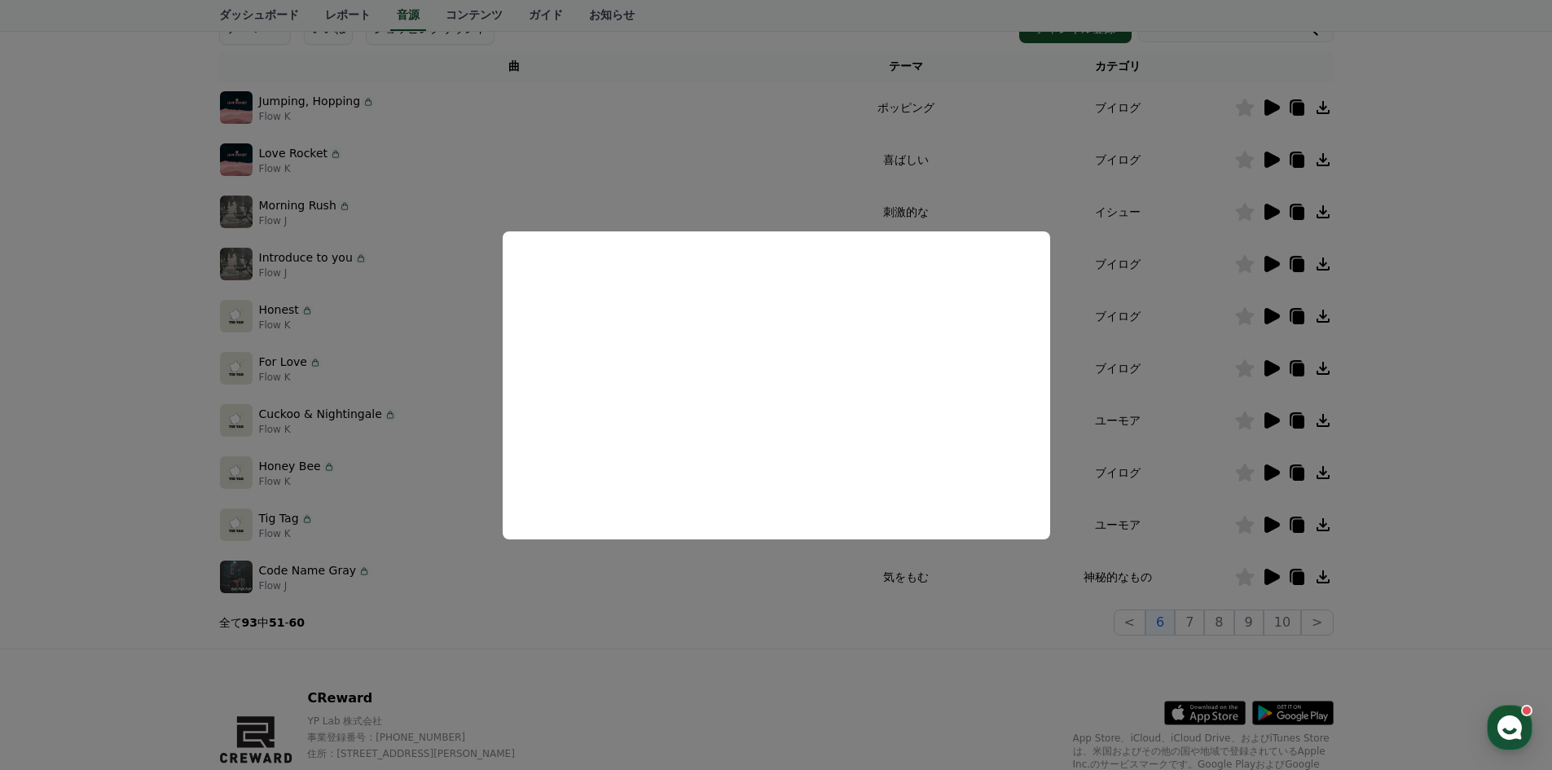
click at [148, 450] on button "close modal" at bounding box center [776, 385] width 1552 height 770
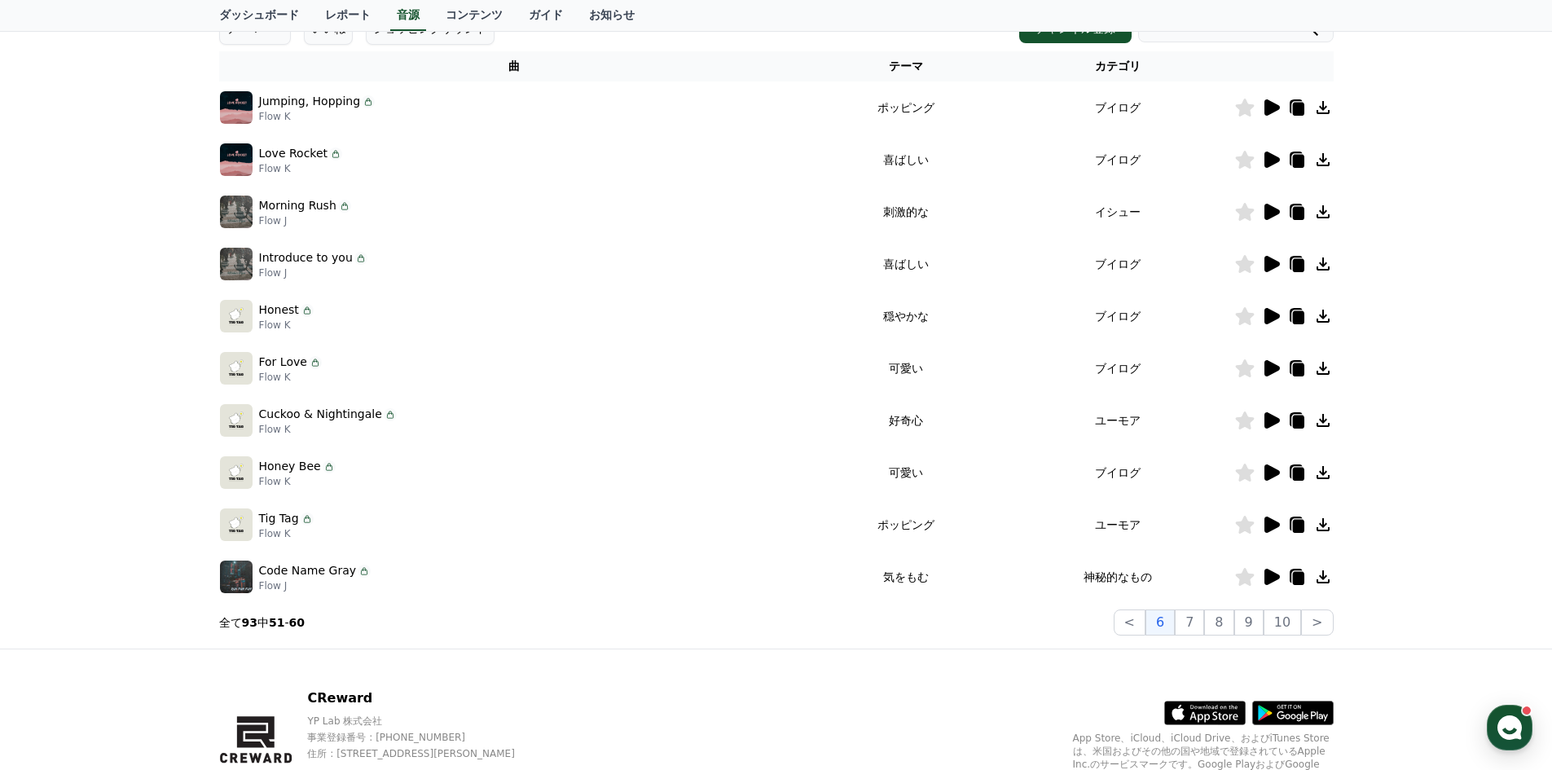
click at [1276, 581] on icon at bounding box center [1271, 577] width 20 height 20
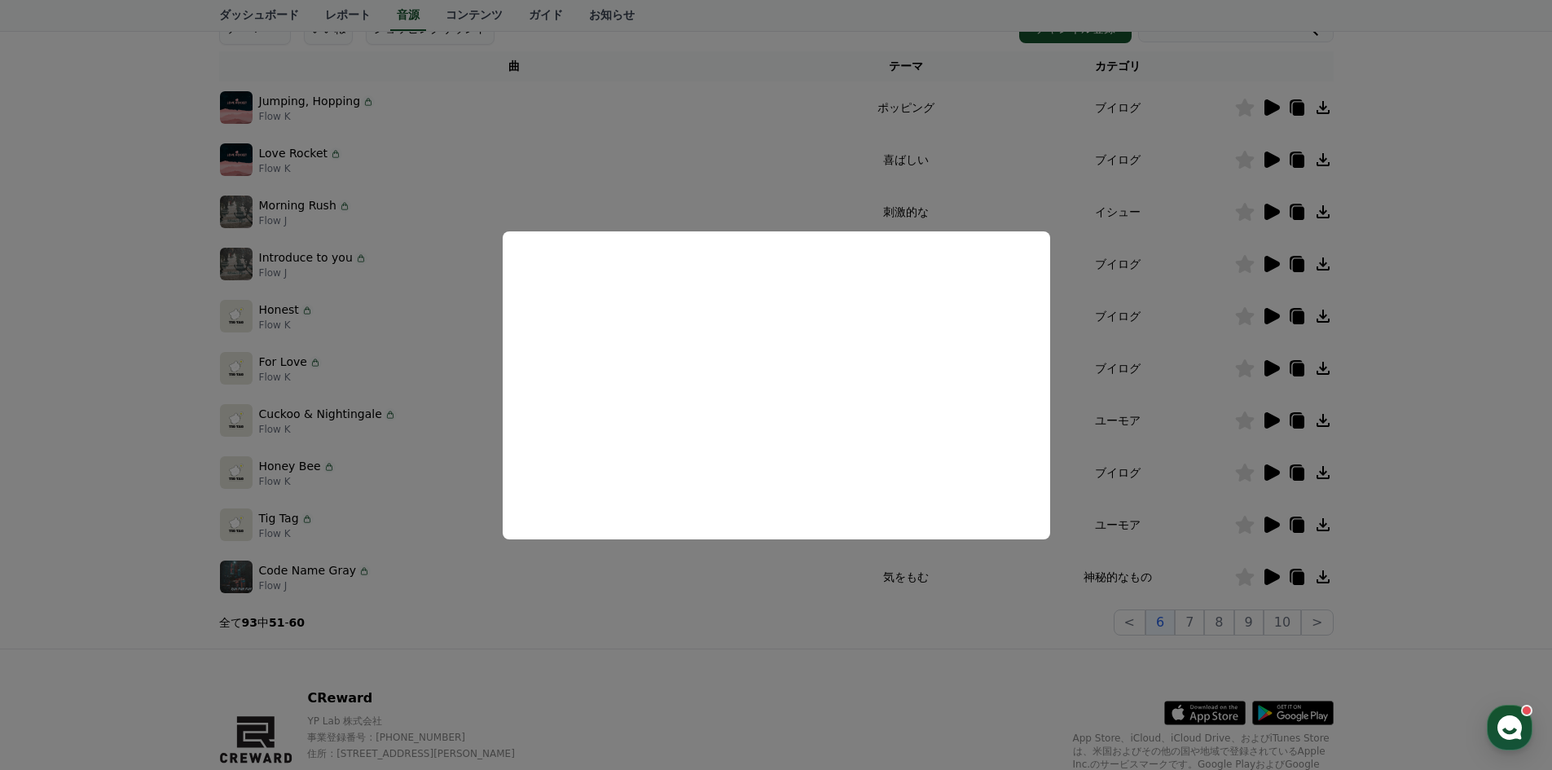
click at [830, 639] on button "close modal" at bounding box center [776, 385] width 1552 height 770
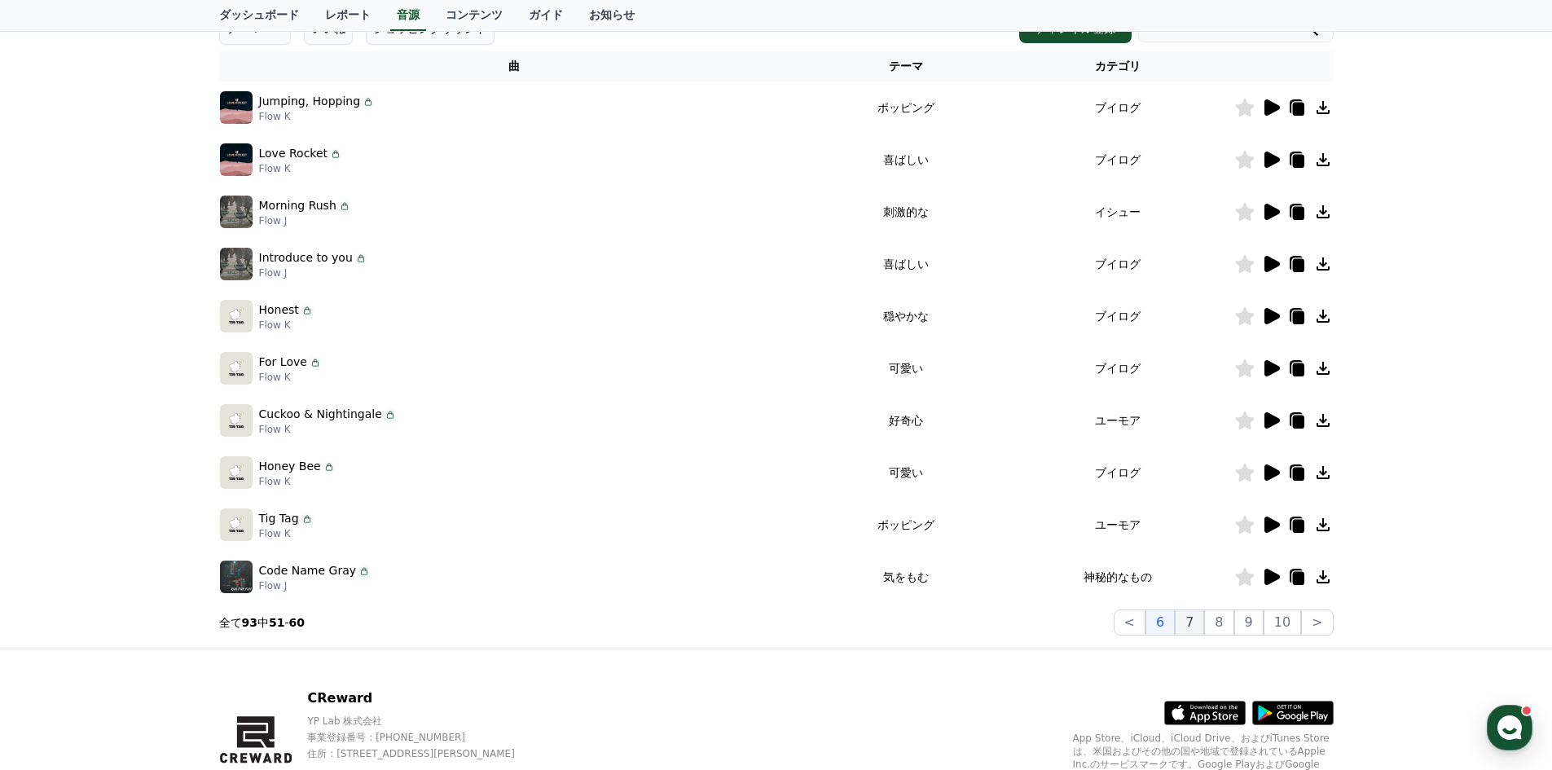
click at [1204, 628] on button "7" at bounding box center [1189, 622] width 29 height 26
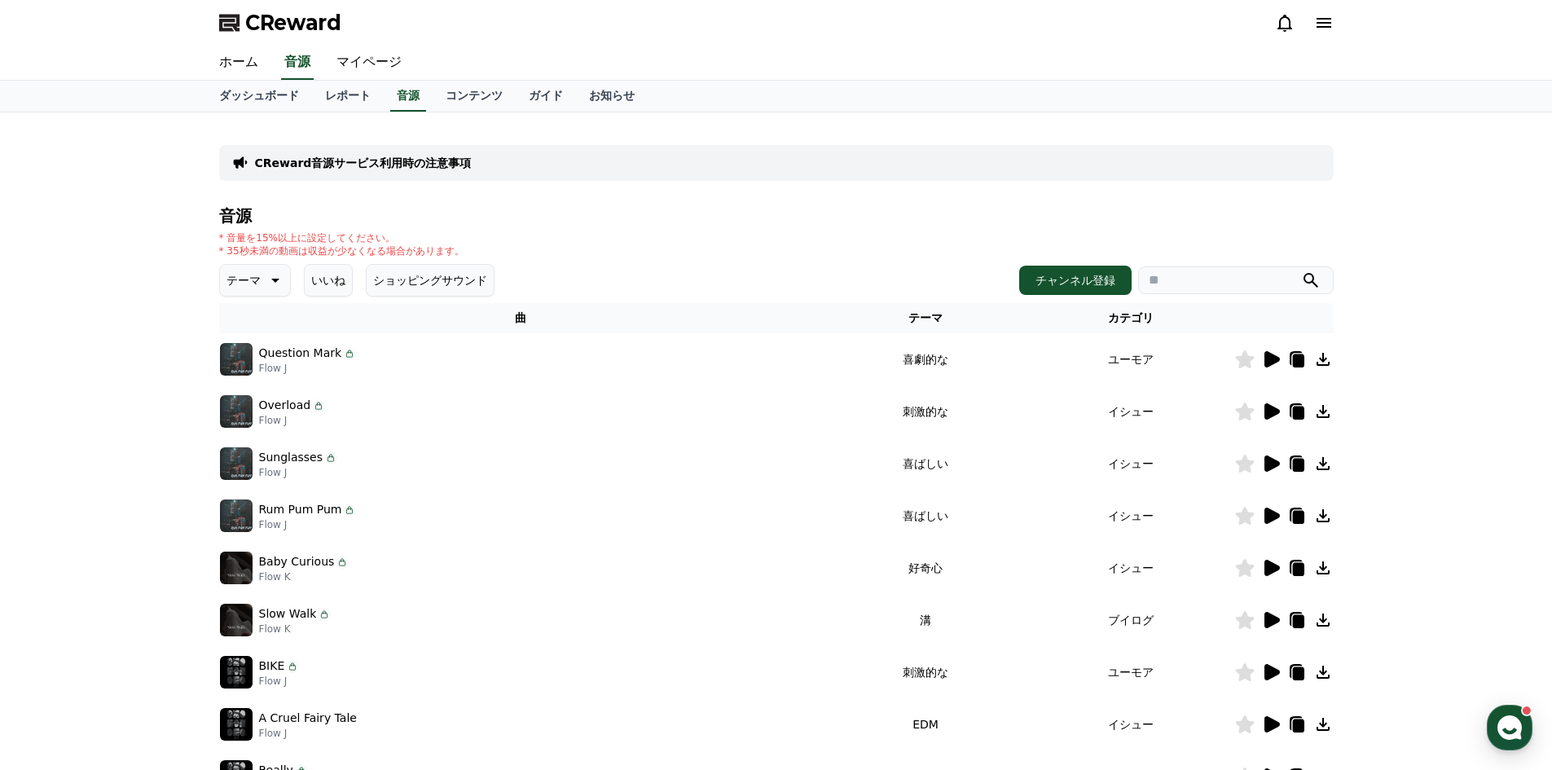
click at [304, 283] on button "いいね" at bounding box center [328, 280] width 49 height 33
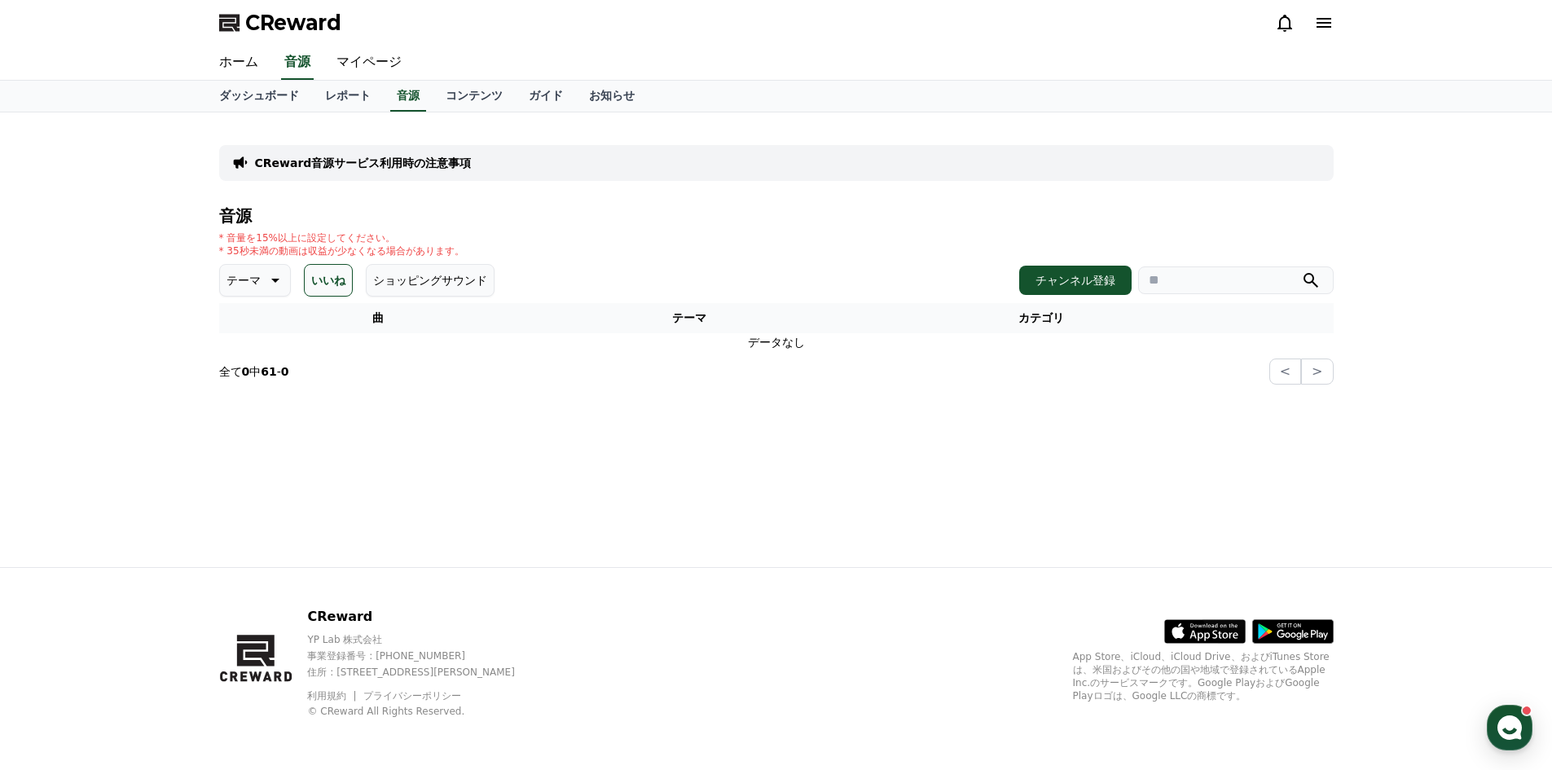
click at [389, 287] on button "ショッピングサウンド" at bounding box center [430, 280] width 129 height 33
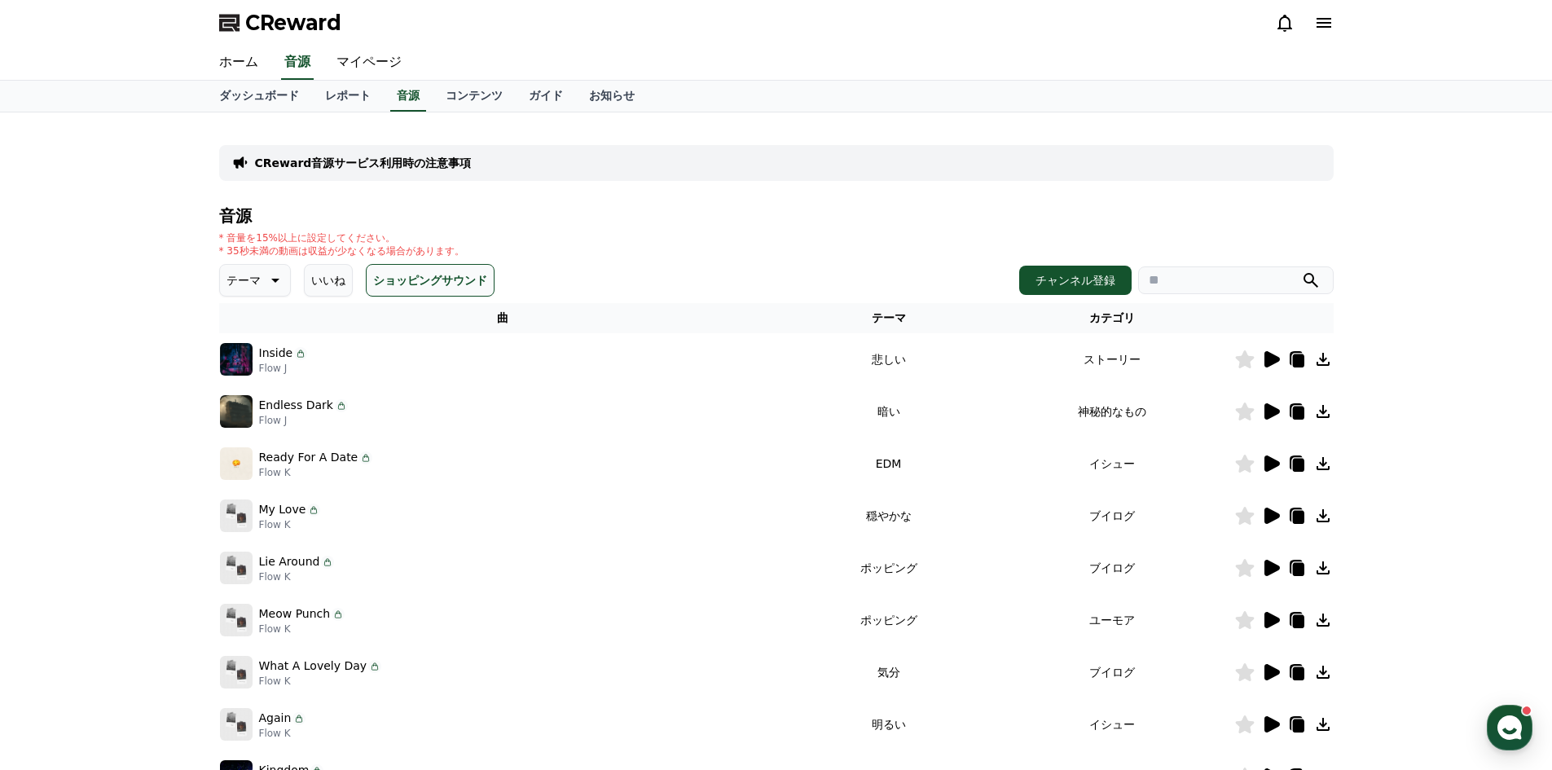
click at [225, 278] on button "テーマ" at bounding box center [255, 280] width 72 height 33
click at [313, 277] on button "いいね" at bounding box center [328, 280] width 49 height 33
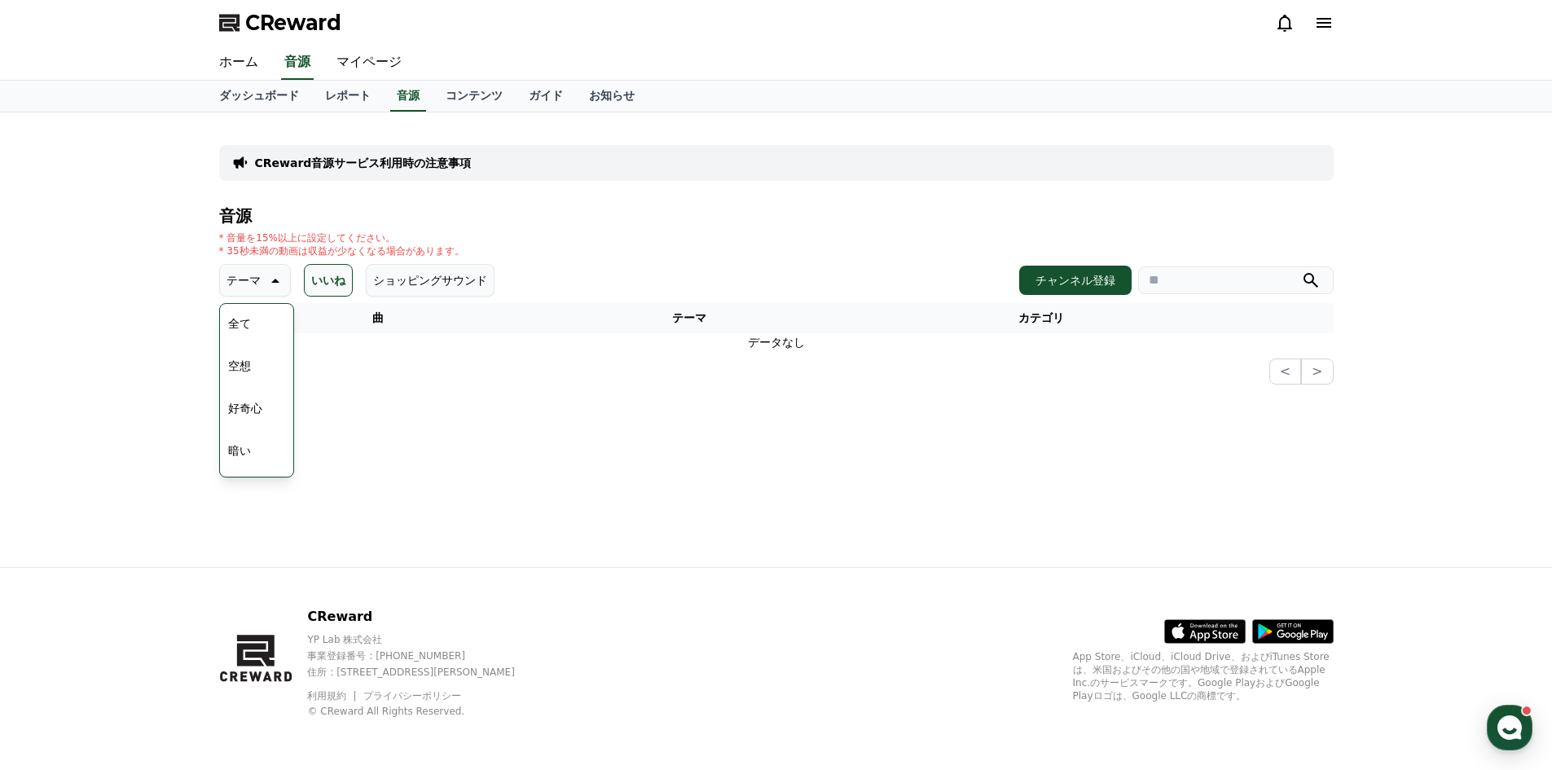
click at [312, 279] on button "いいね" at bounding box center [328, 280] width 49 height 33
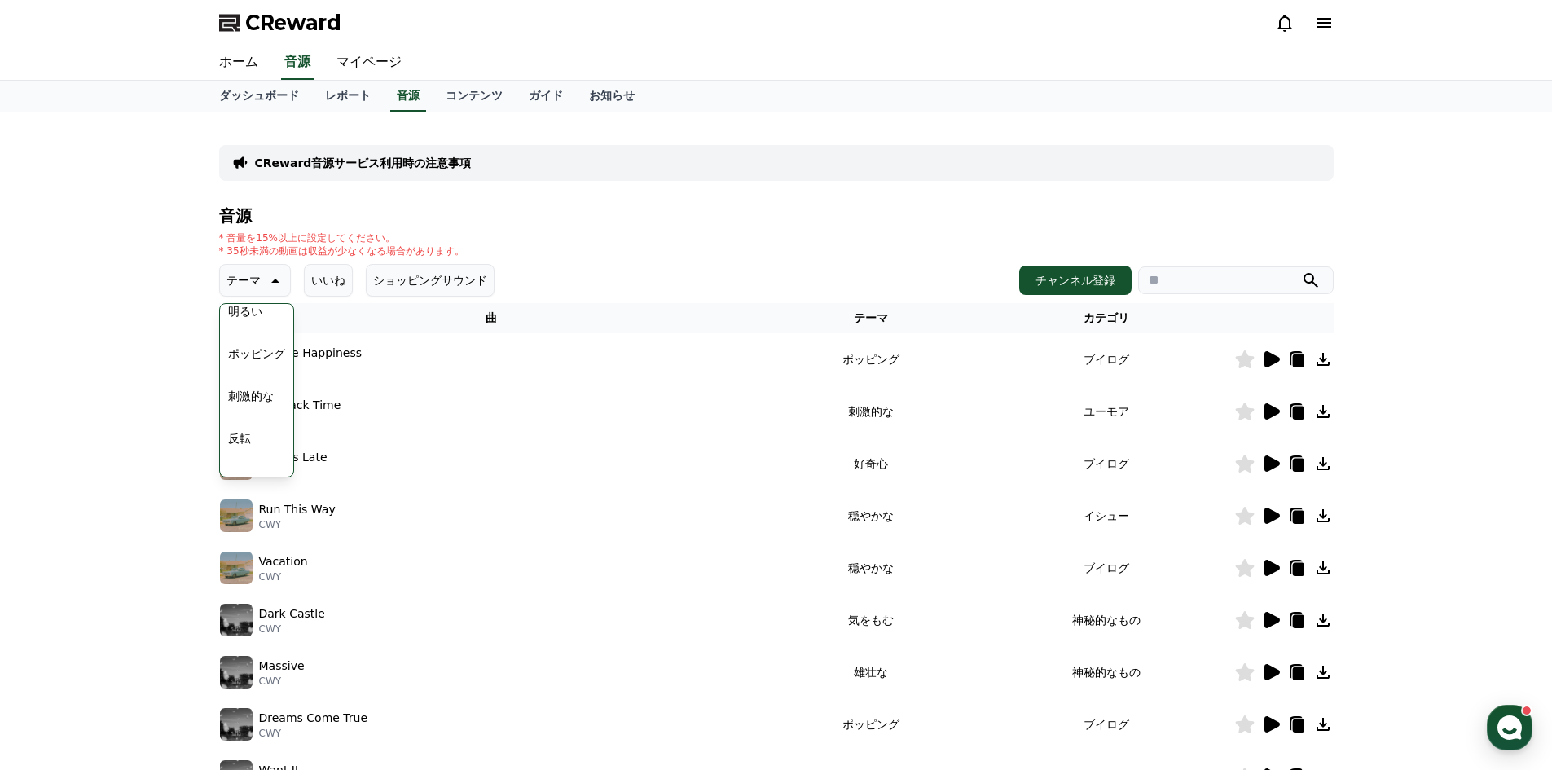
scroll to position [163, 0]
click at [246, 334] on button "明るい" at bounding box center [245, 330] width 47 height 36
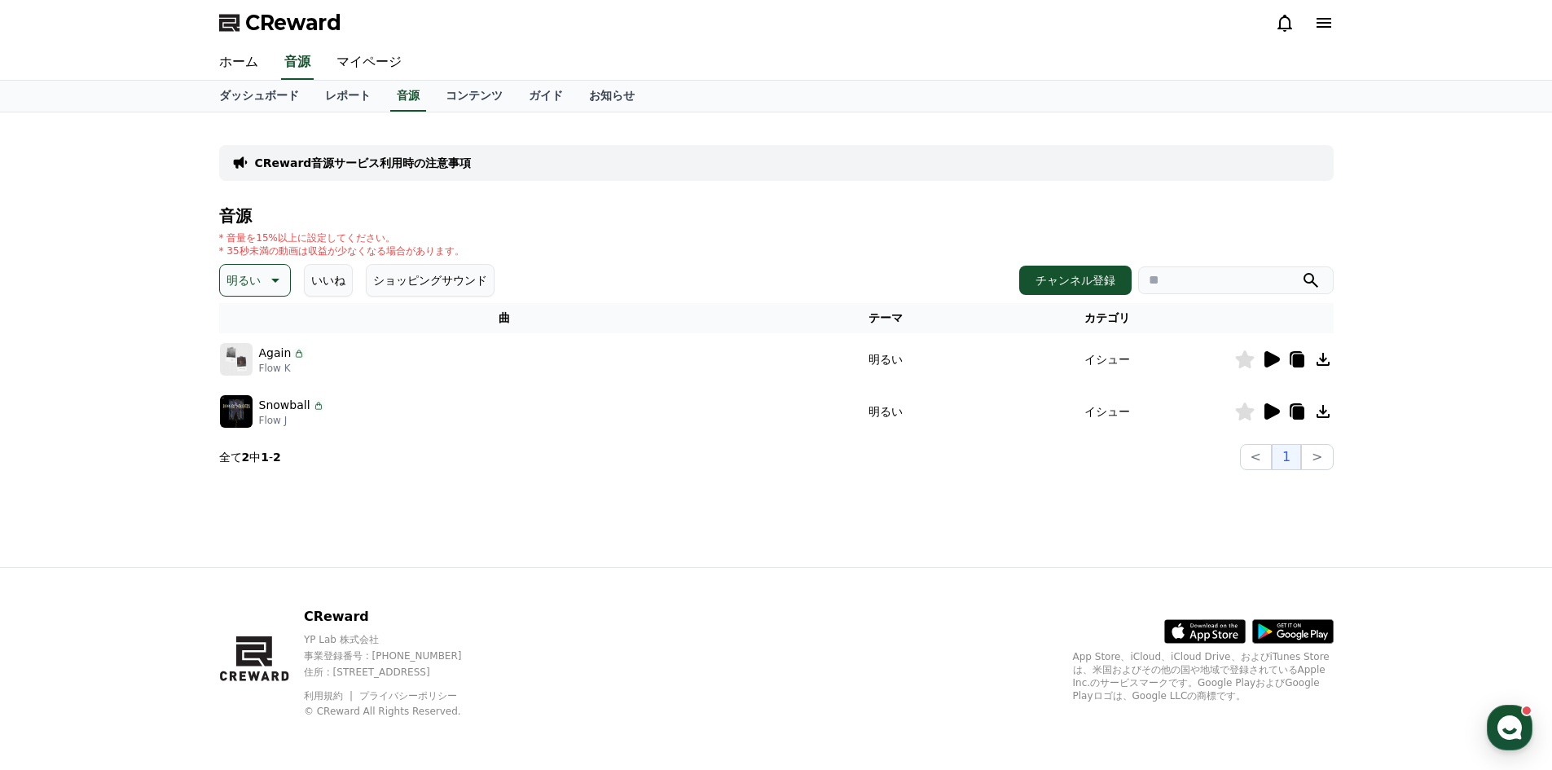
click at [264, 275] on icon at bounding box center [274, 280] width 20 height 20
click at [235, 367] on button "空想" at bounding box center [240, 366] width 36 height 36
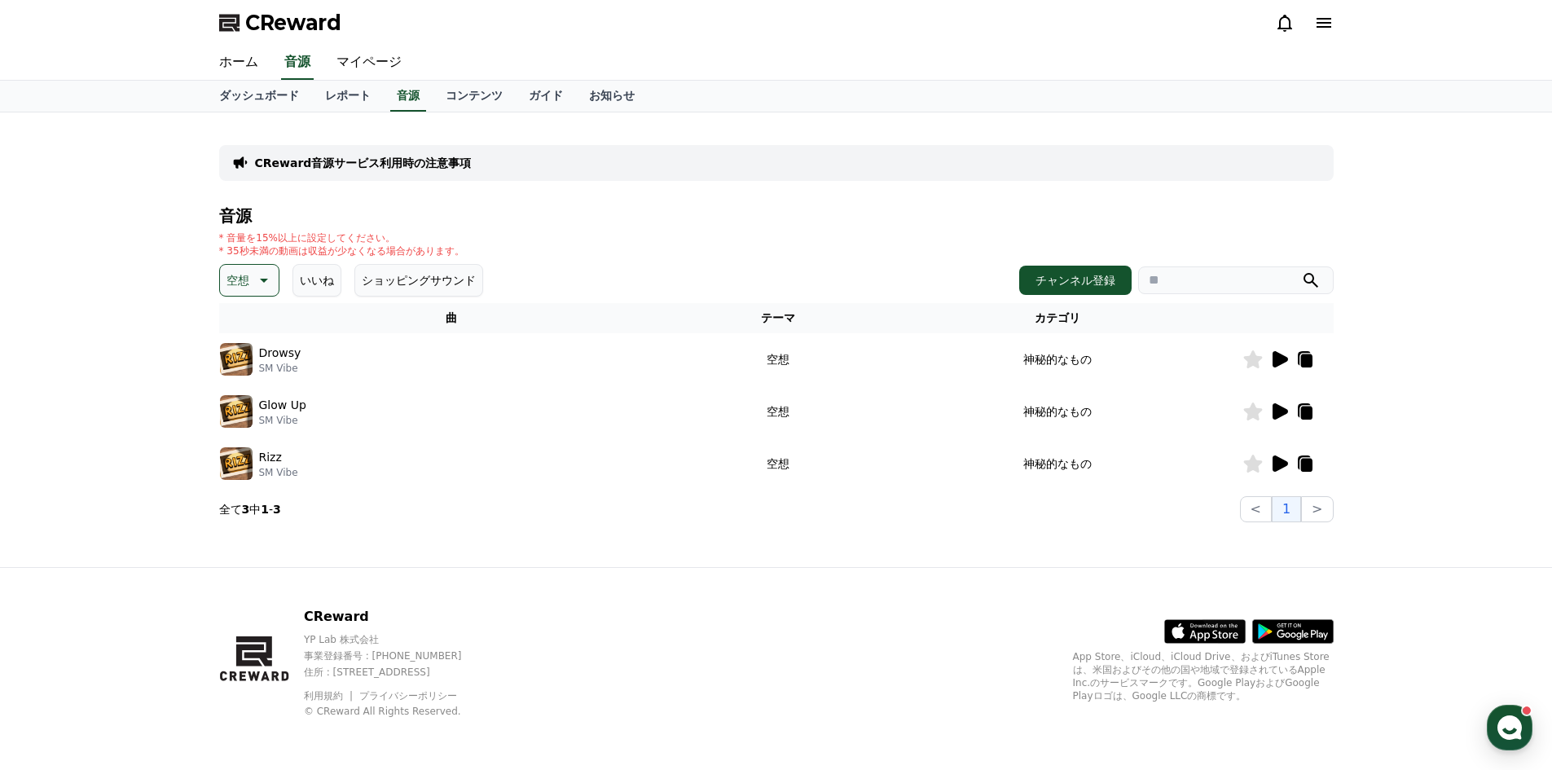
click at [250, 282] on button "空想" at bounding box center [249, 280] width 60 height 33
click at [235, 411] on button "好奇心" at bounding box center [245, 408] width 47 height 36
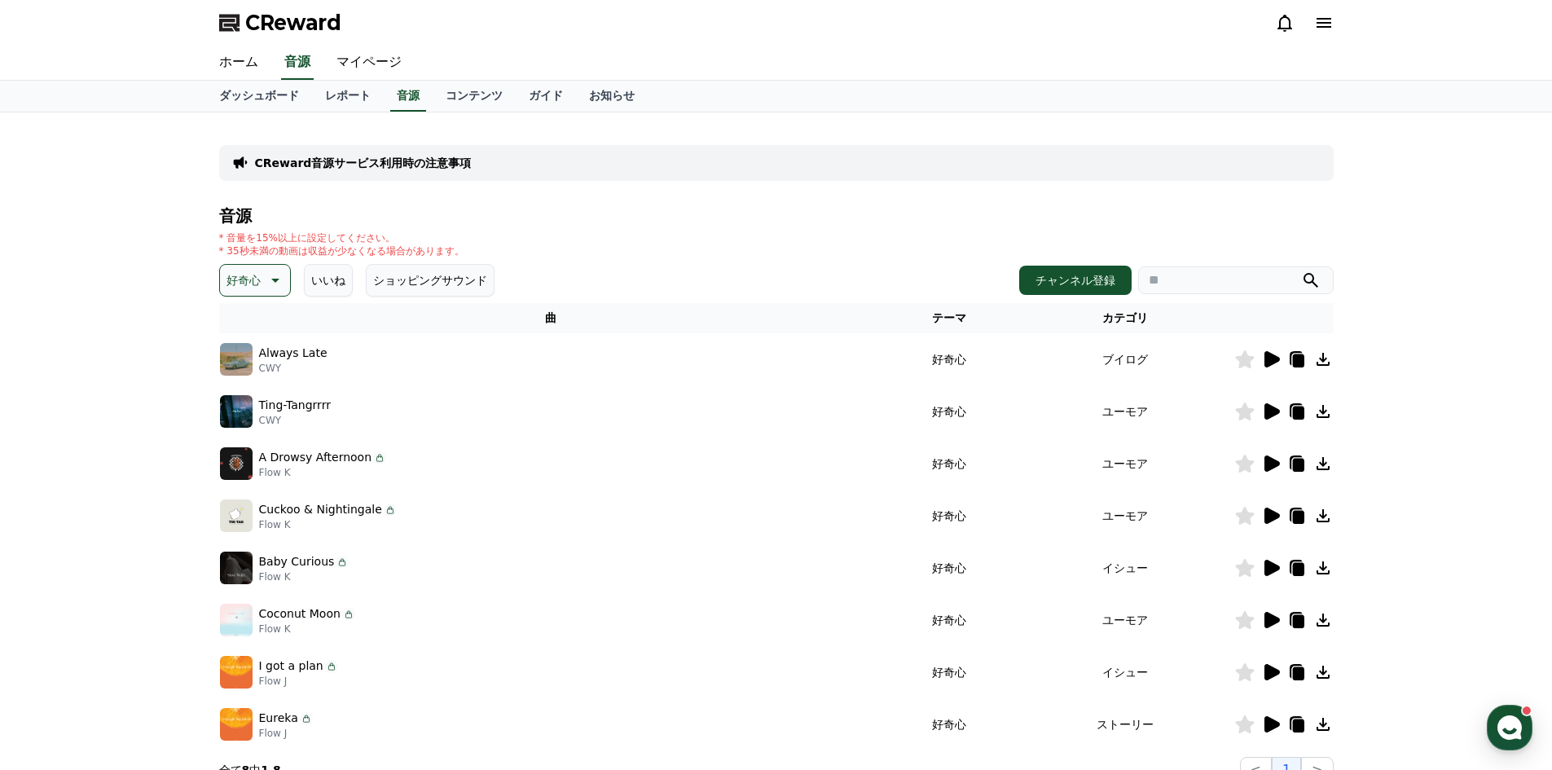
click at [1267, 414] on icon at bounding box center [1271, 411] width 15 height 16
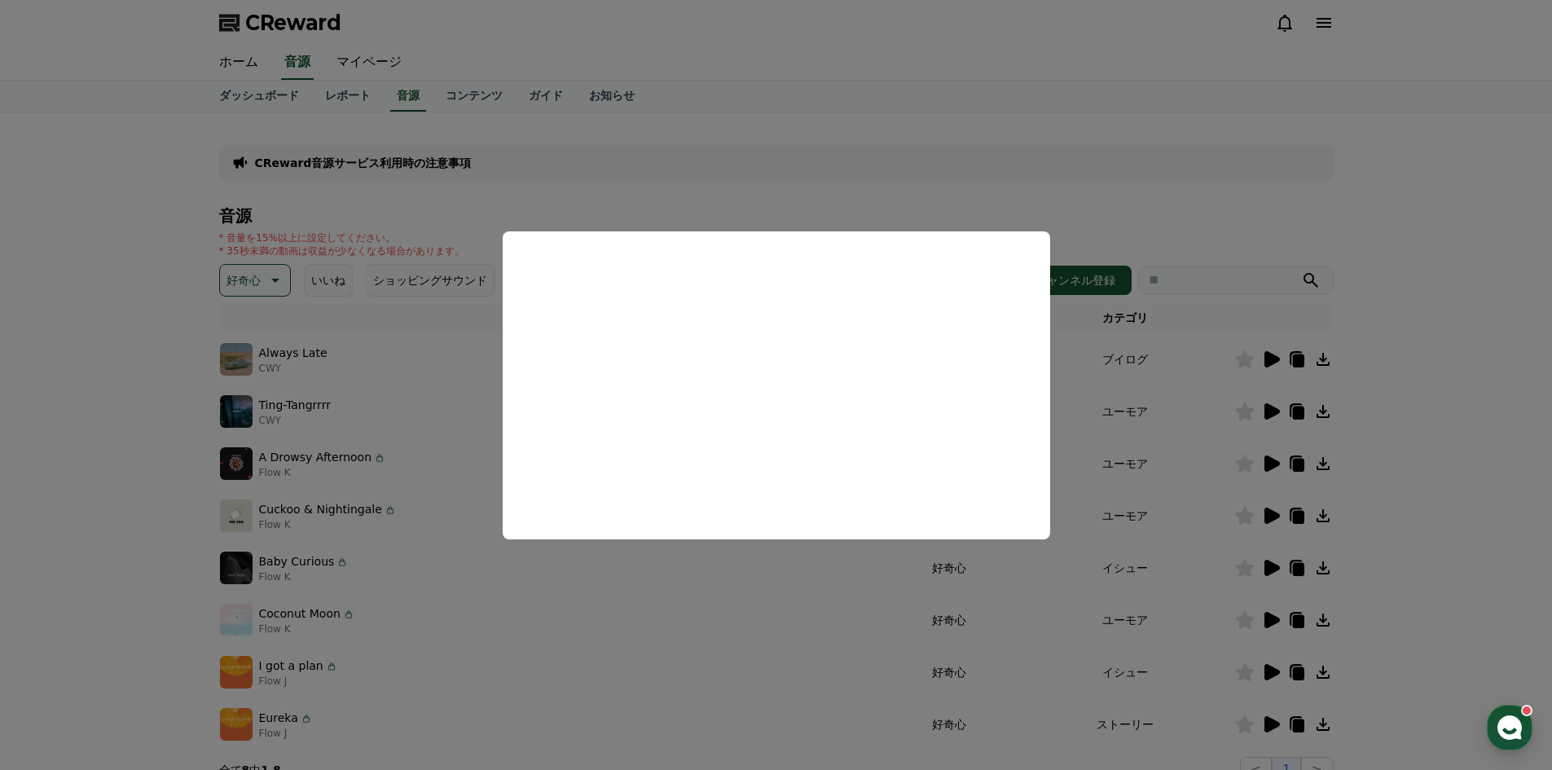
click at [1270, 462] on button "close modal" at bounding box center [776, 385] width 1552 height 770
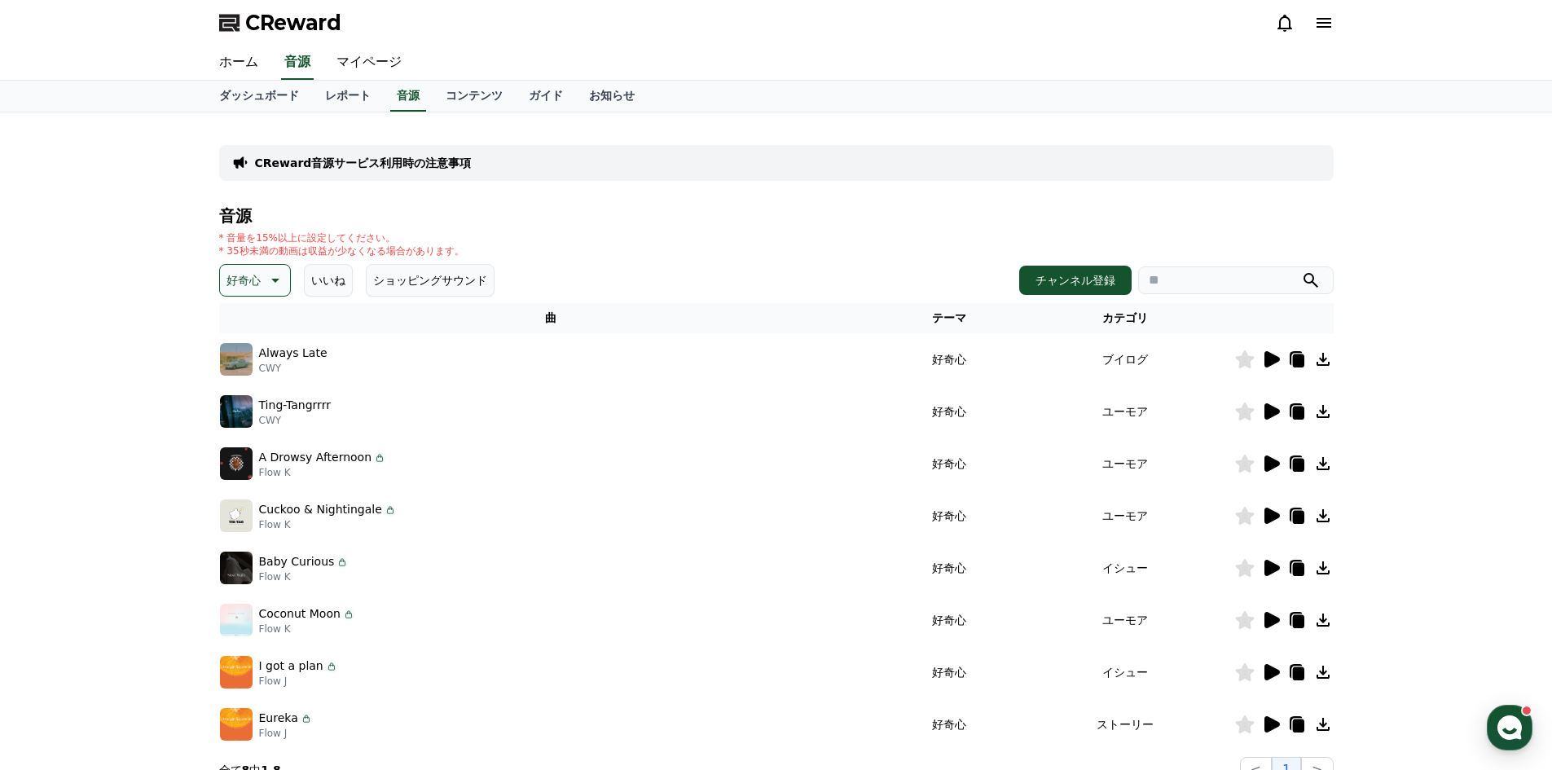
click at [1270, 462] on icon at bounding box center [1271, 463] width 15 height 16
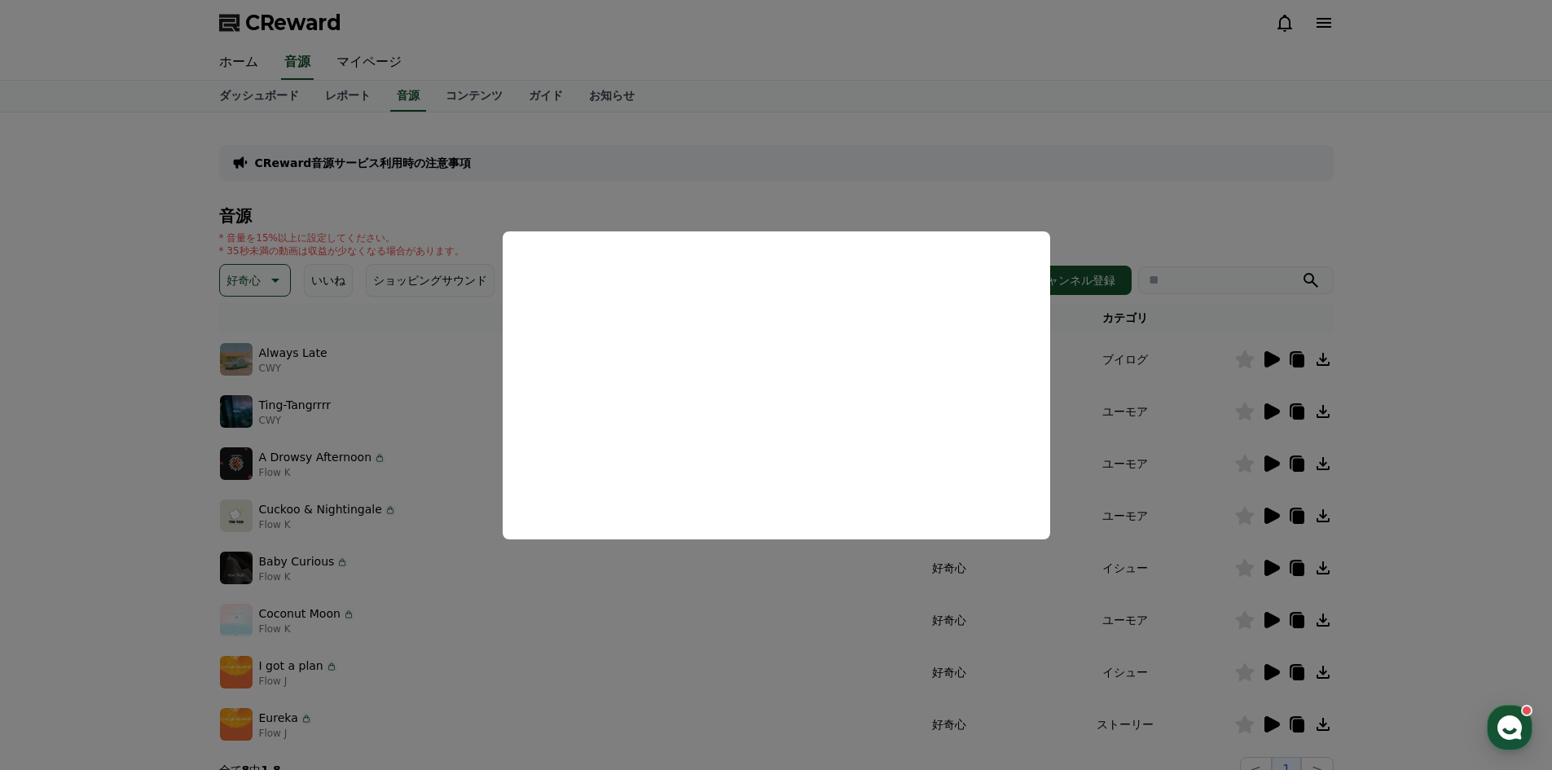
click at [1265, 515] on button "close modal" at bounding box center [776, 385] width 1552 height 770
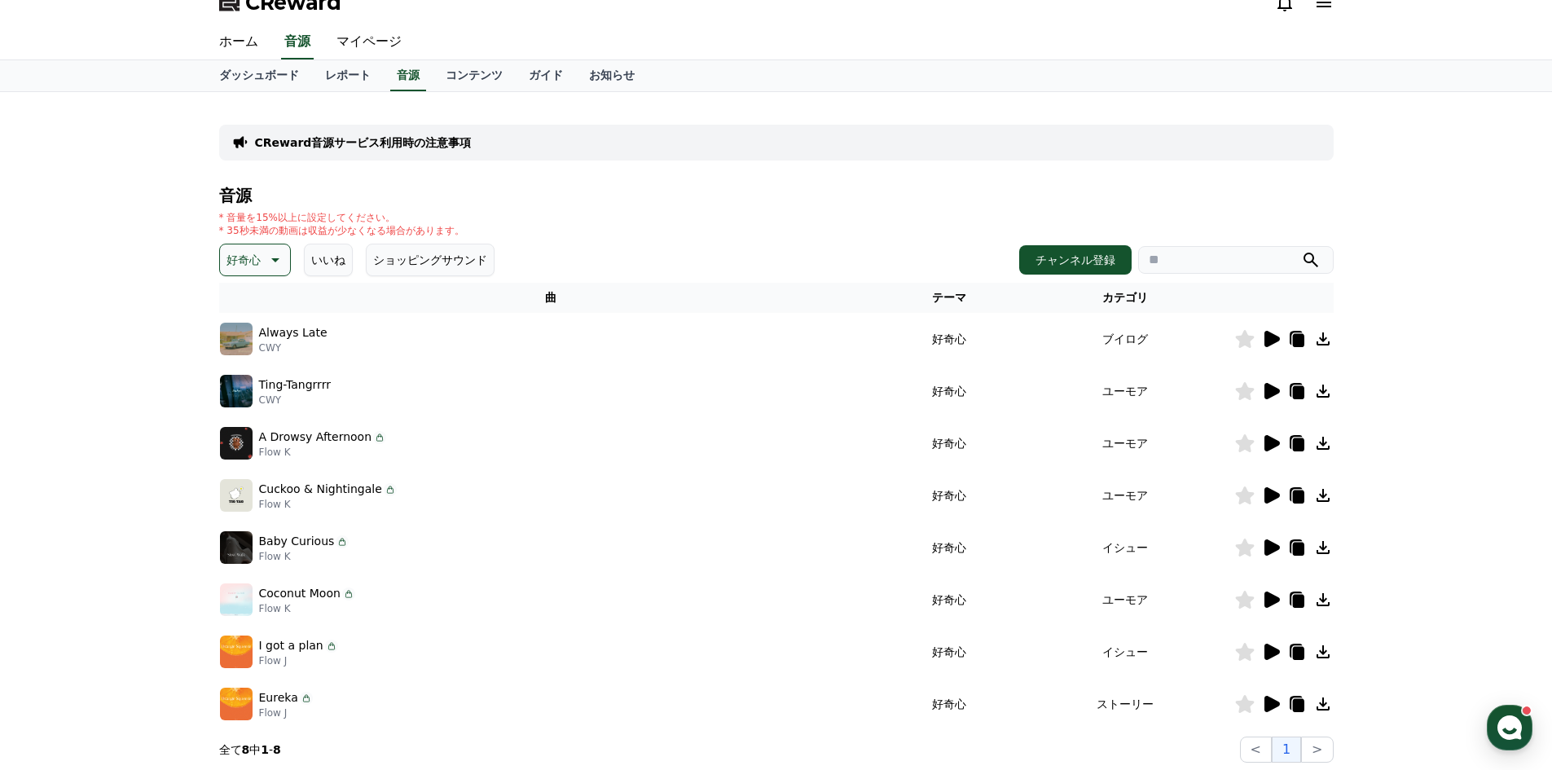
scroll to position [81, 0]
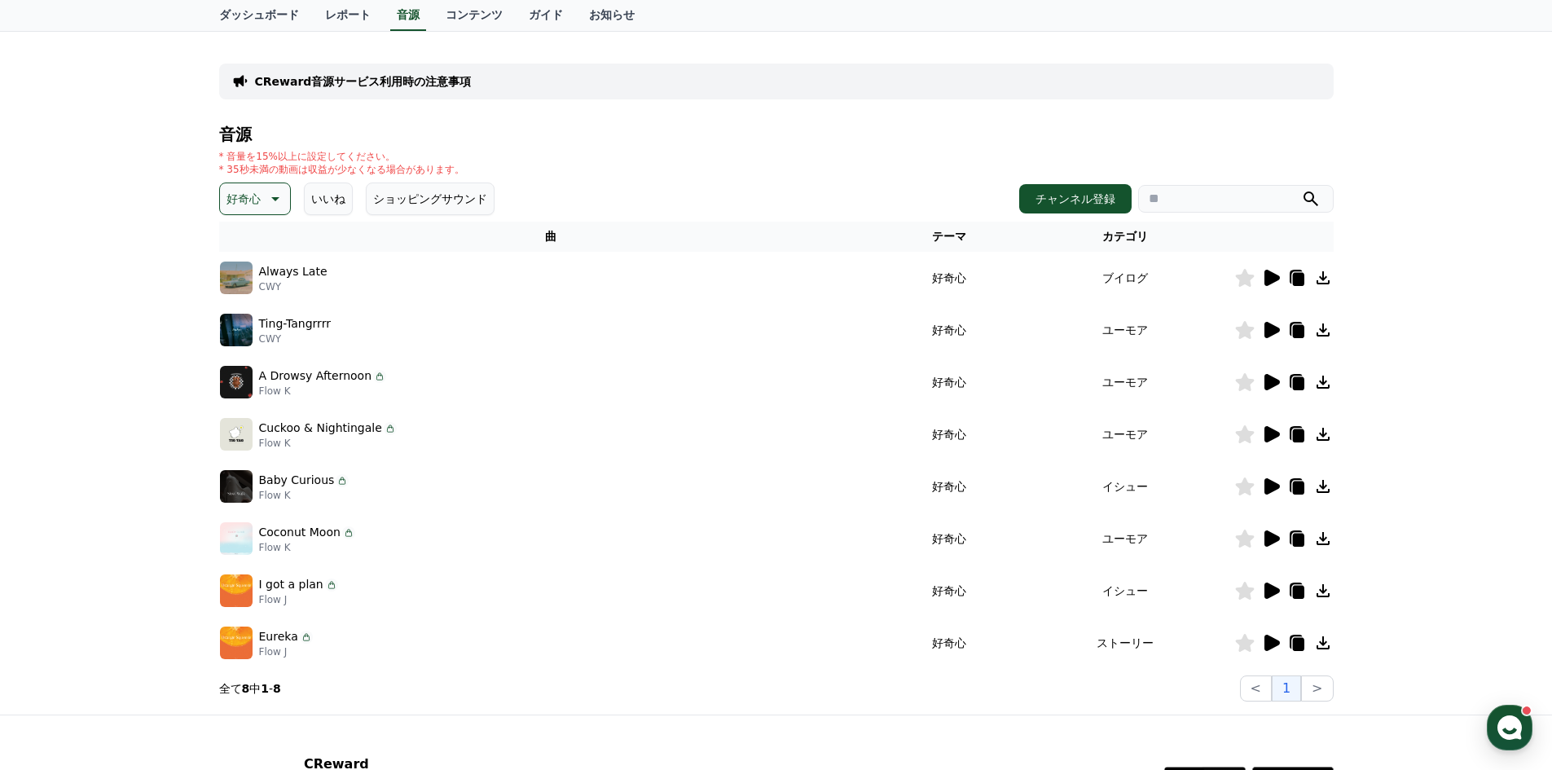
click at [237, 200] on p "好奇心" at bounding box center [243, 198] width 34 height 23
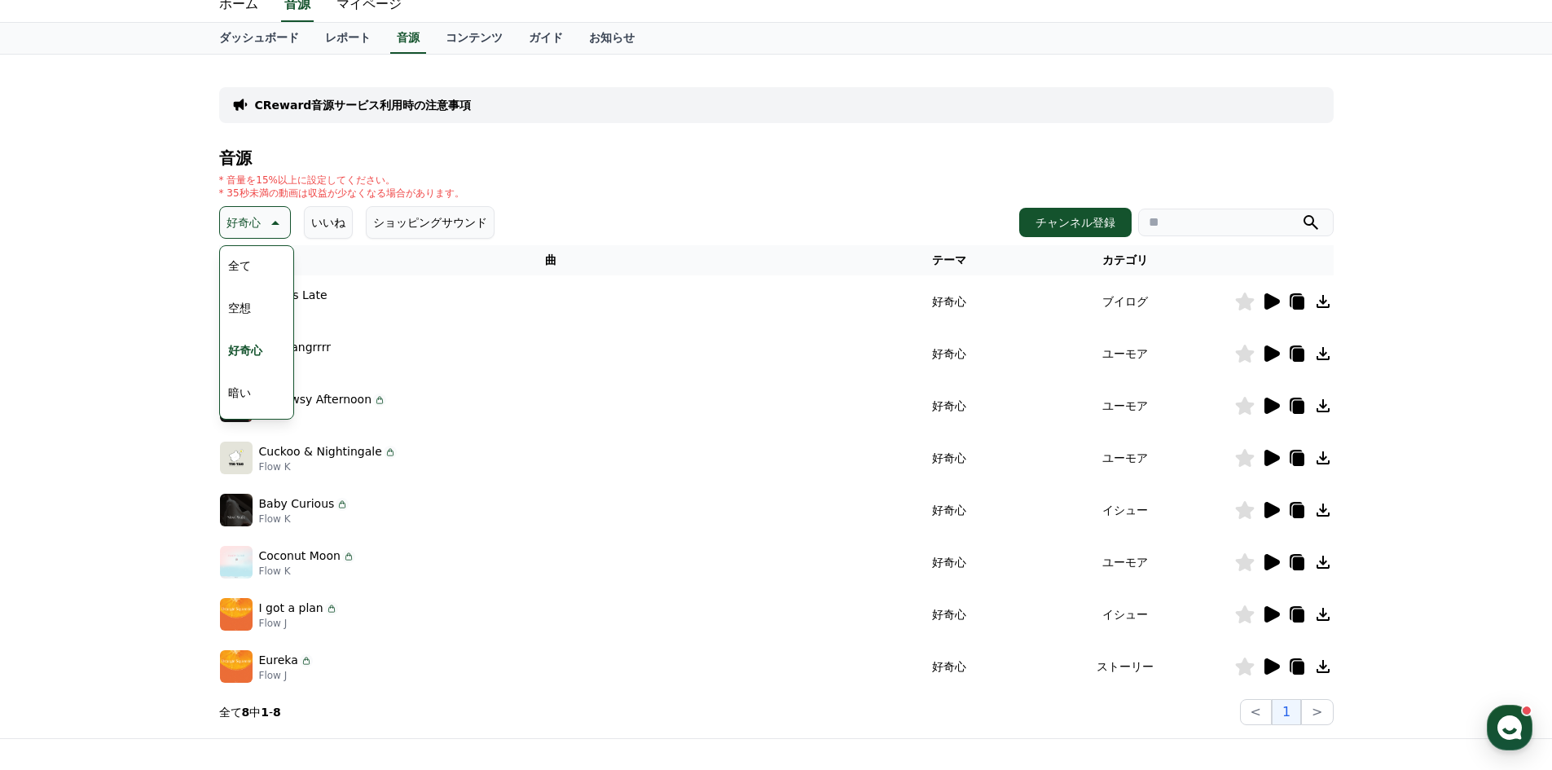
scroll to position [0, 0]
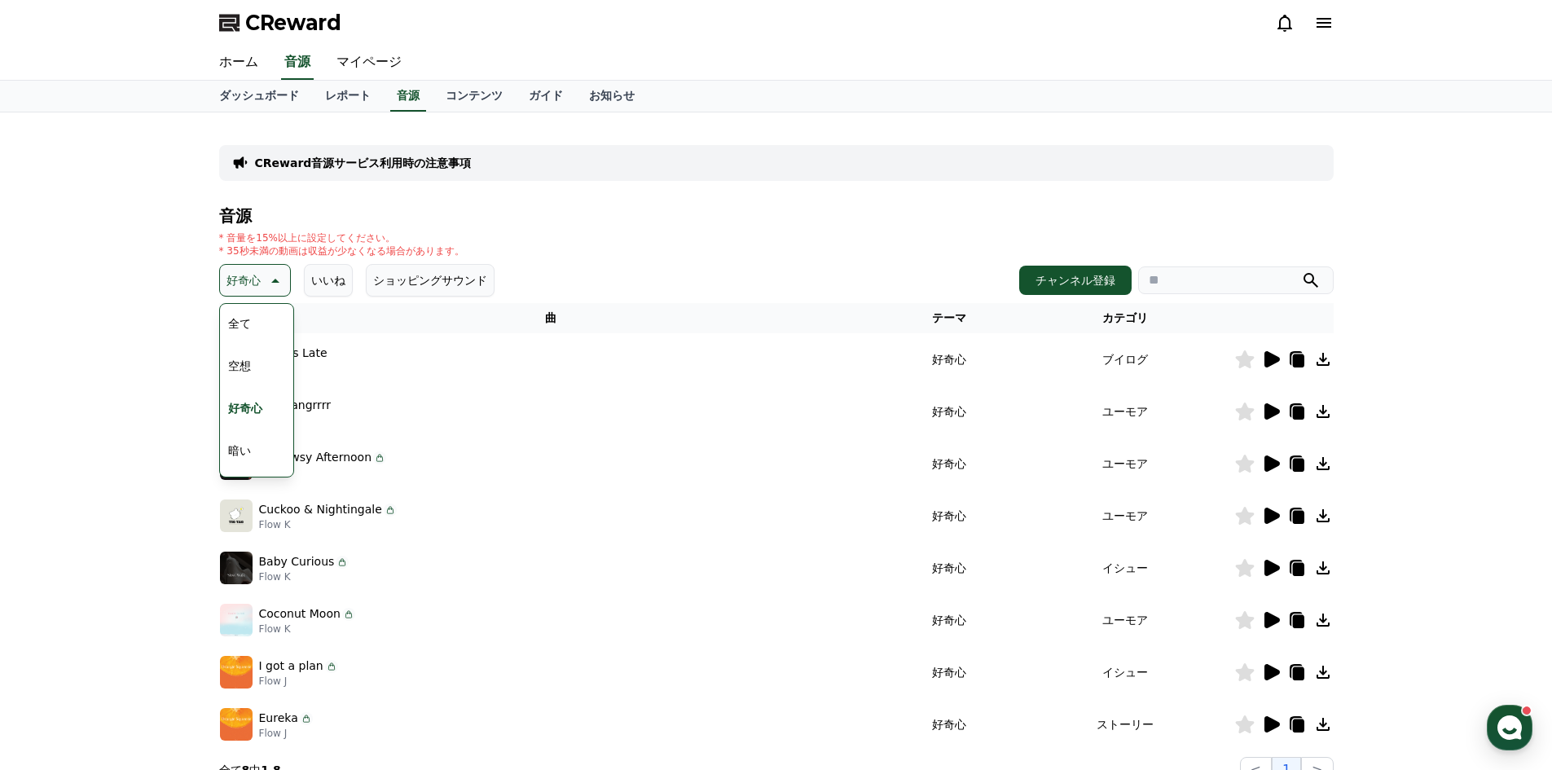
click at [239, 336] on button "全て" at bounding box center [240, 323] width 36 height 36
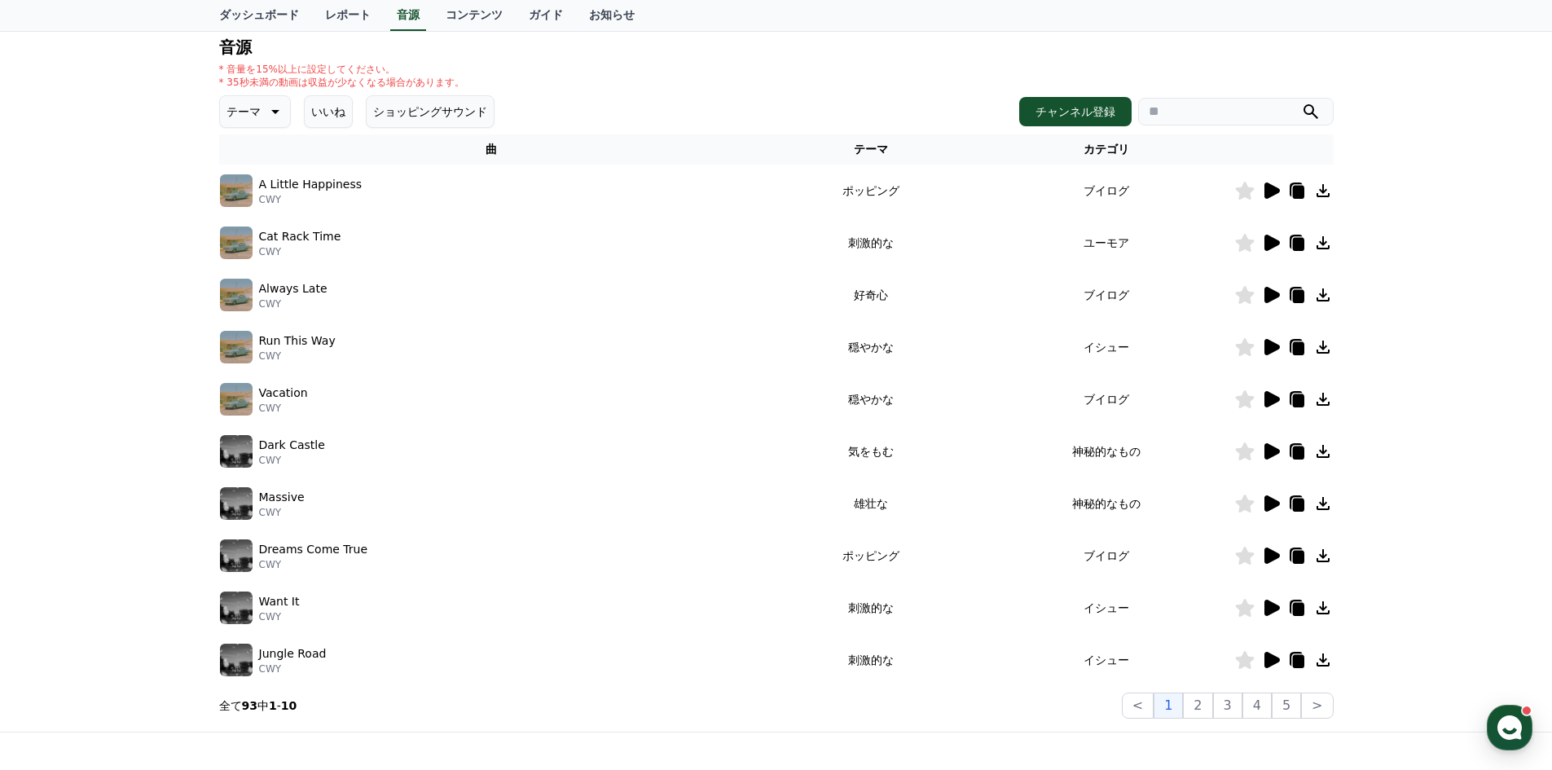
scroll to position [89, 0]
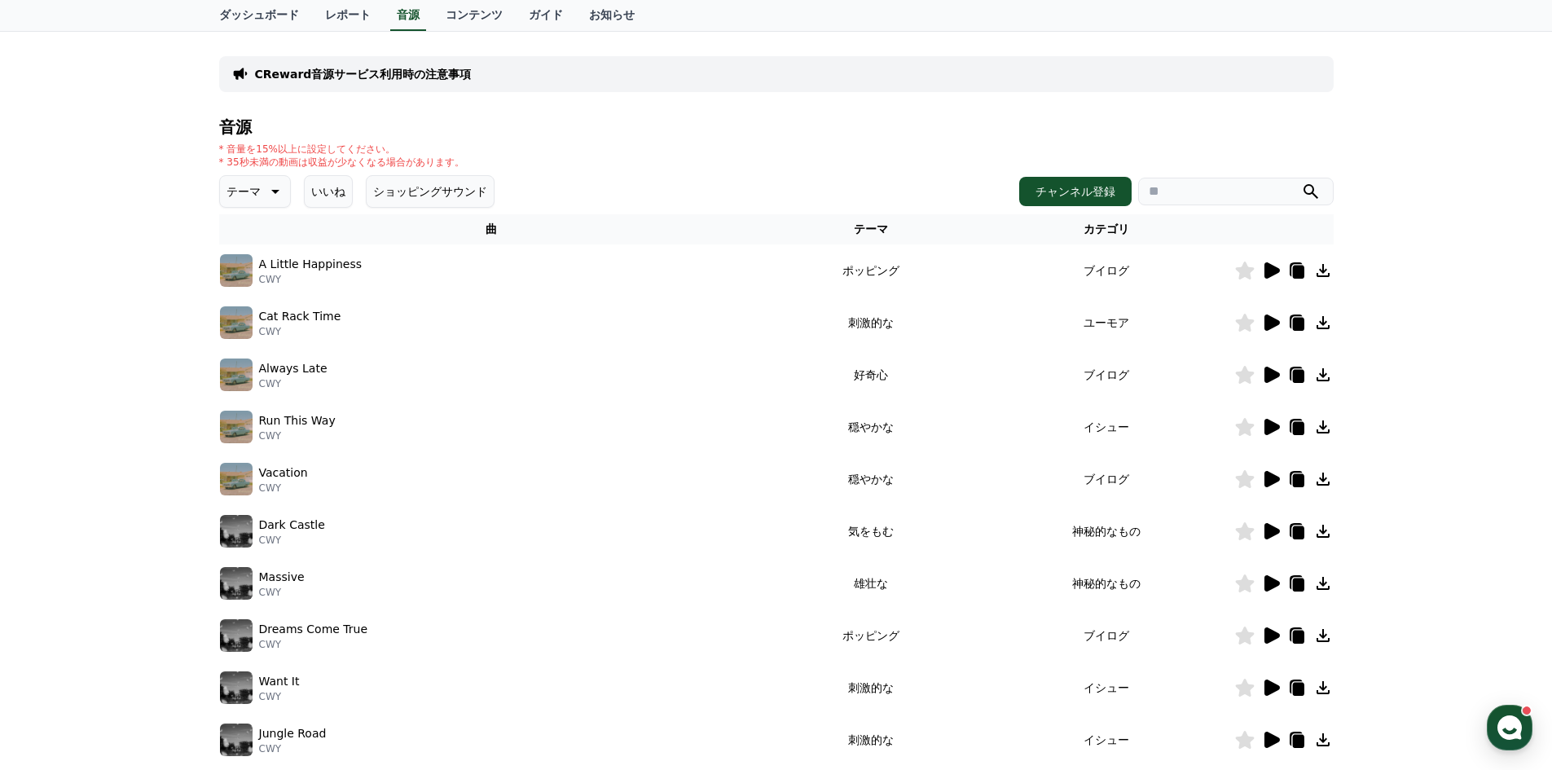
click at [1267, 276] on icon at bounding box center [1271, 270] width 15 height 16
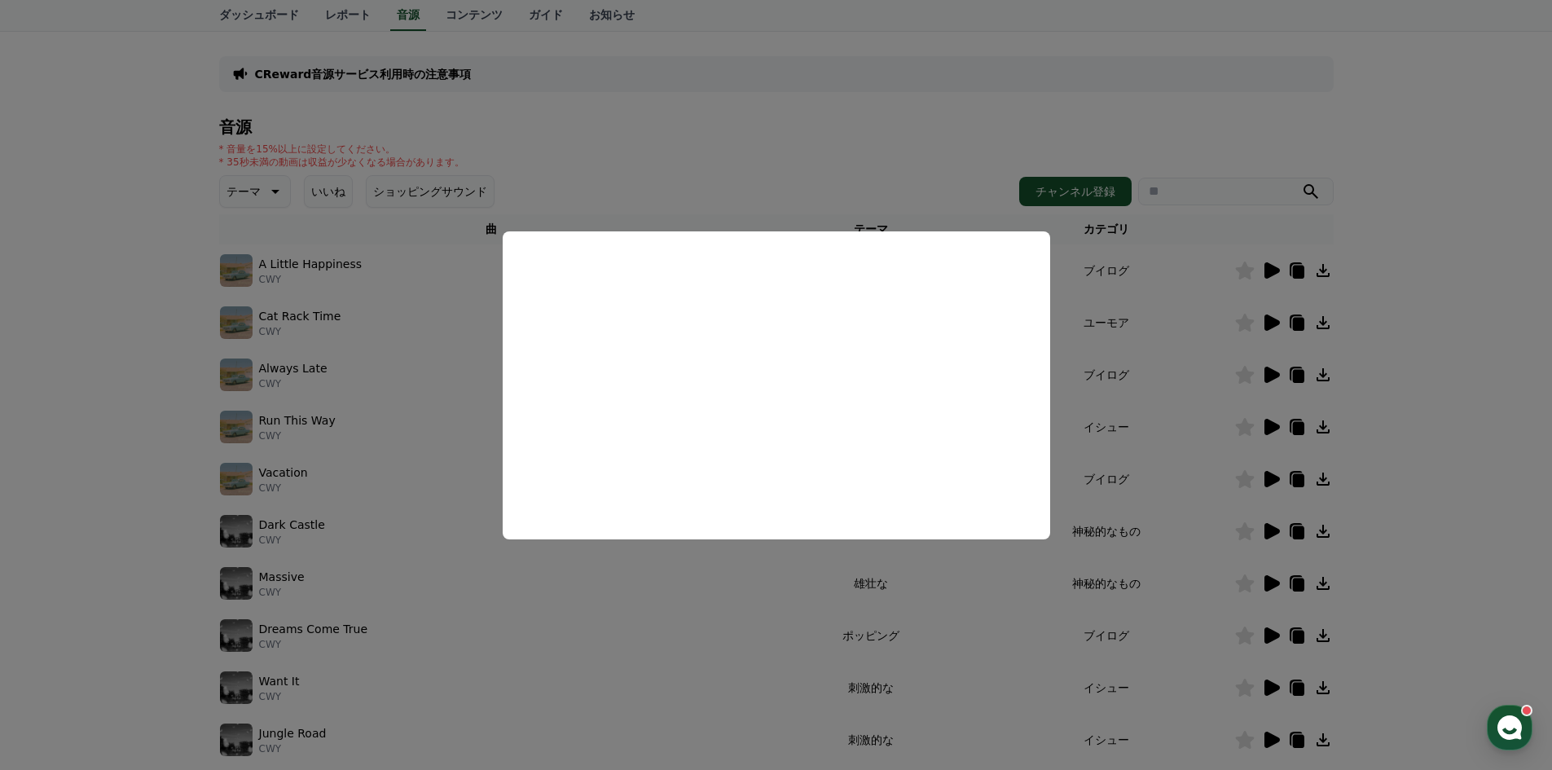
click at [130, 472] on button "close modal" at bounding box center [776, 385] width 1552 height 770
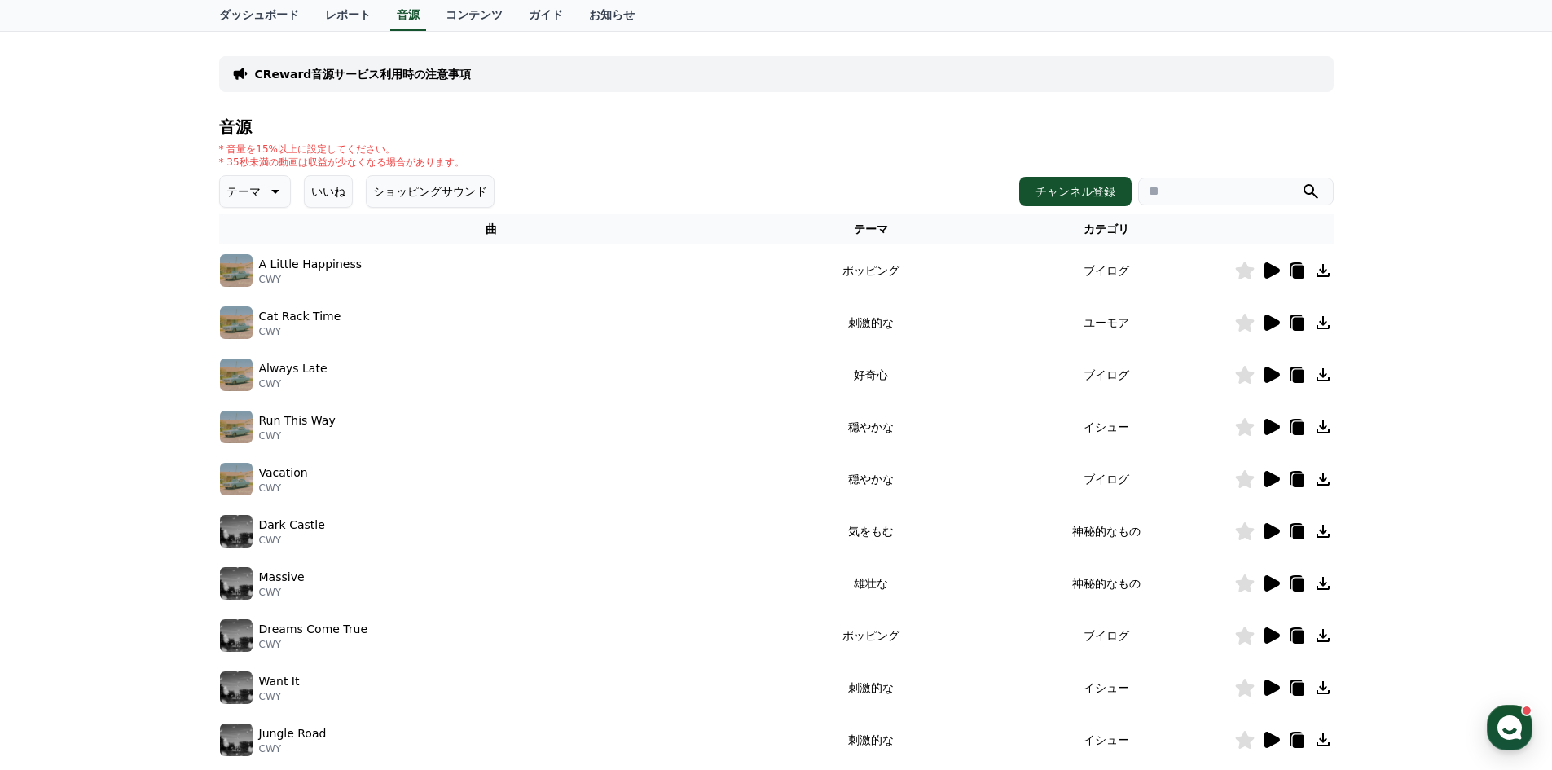
click at [1269, 481] on icon at bounding box center [1271, 479] width 15 height 16
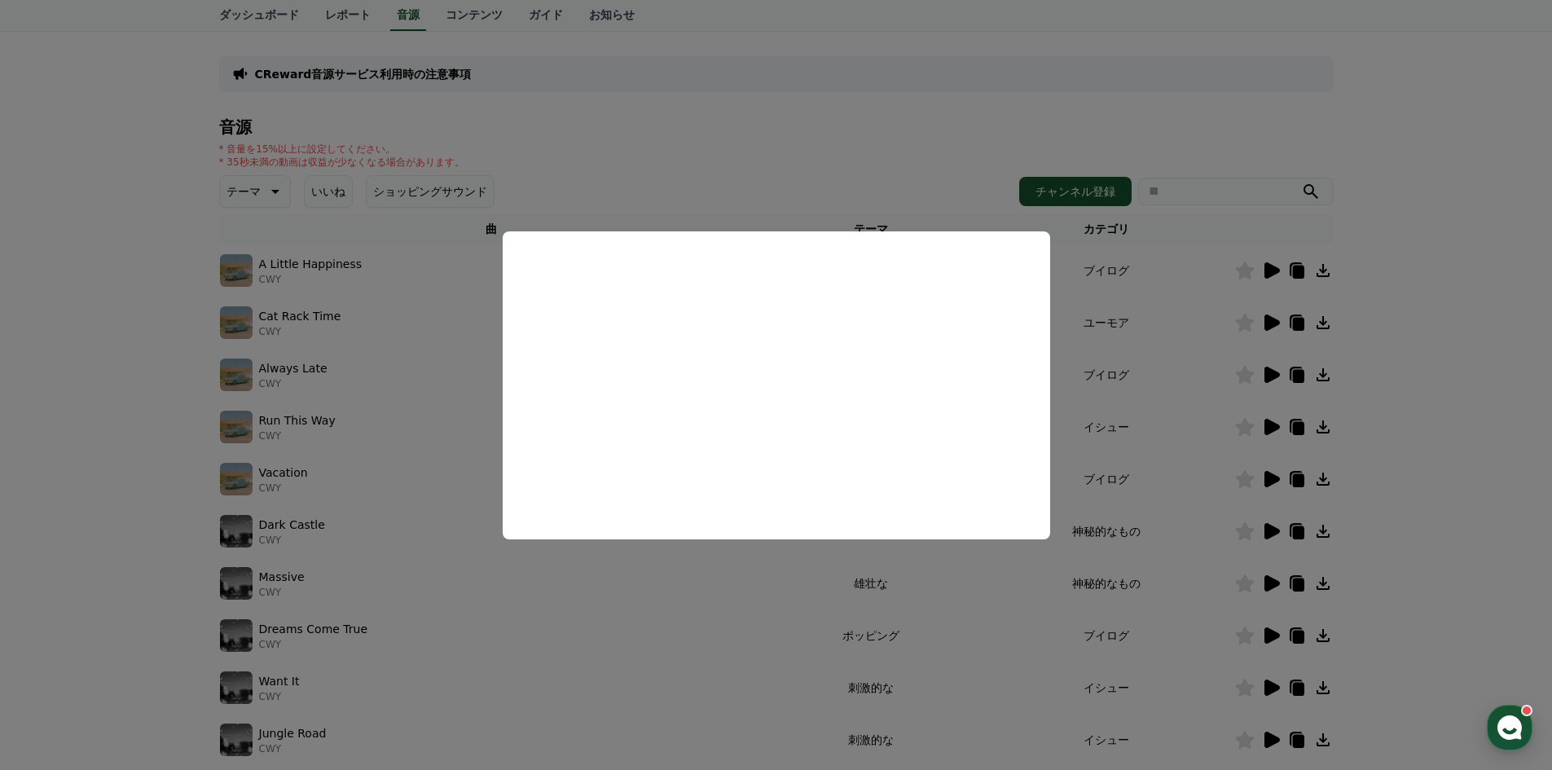
click at [143, 490] on button "close modal" at bounding box center [776, 385] width 1552 height 770
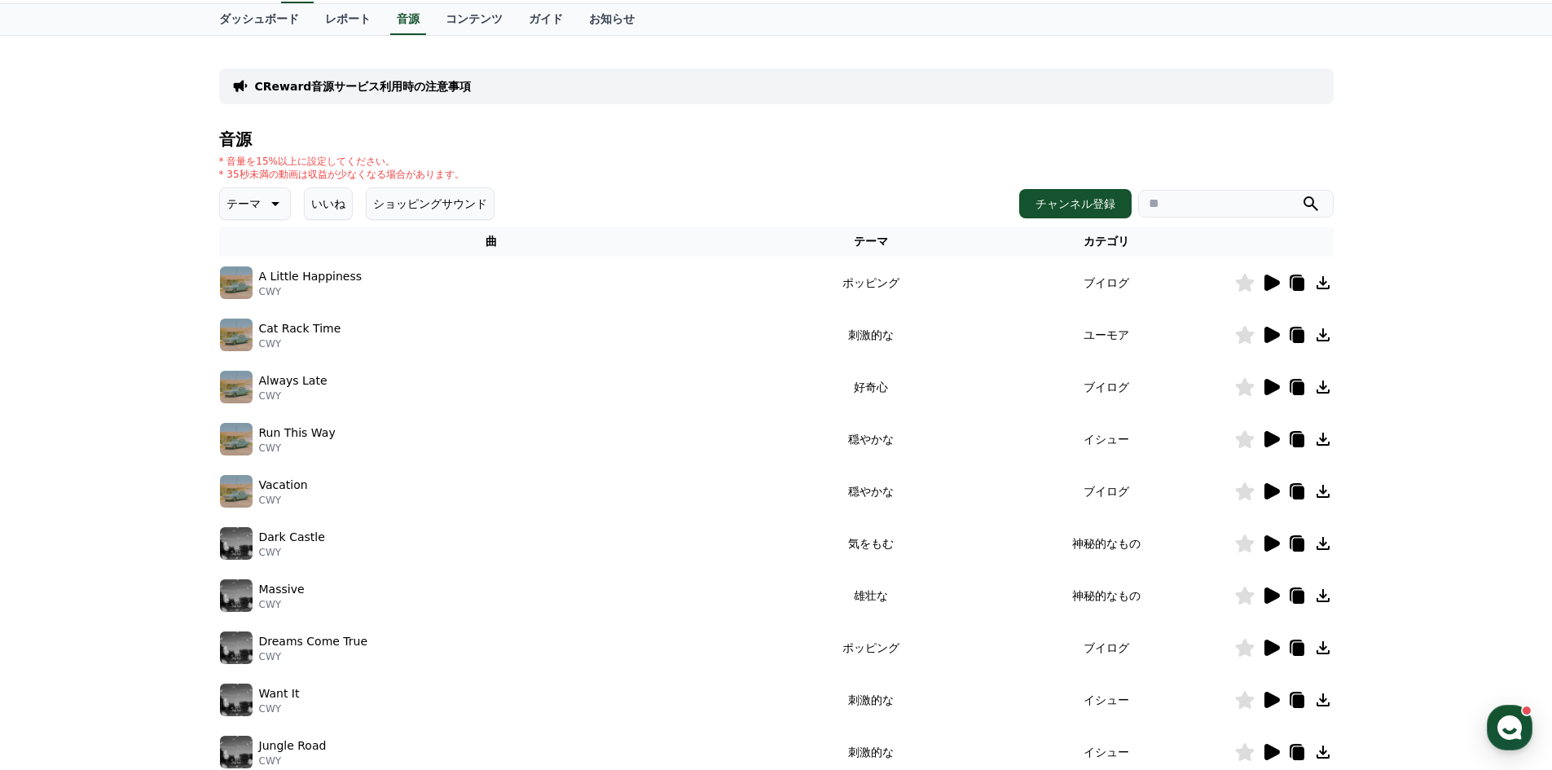
scroll to position [0, 0]
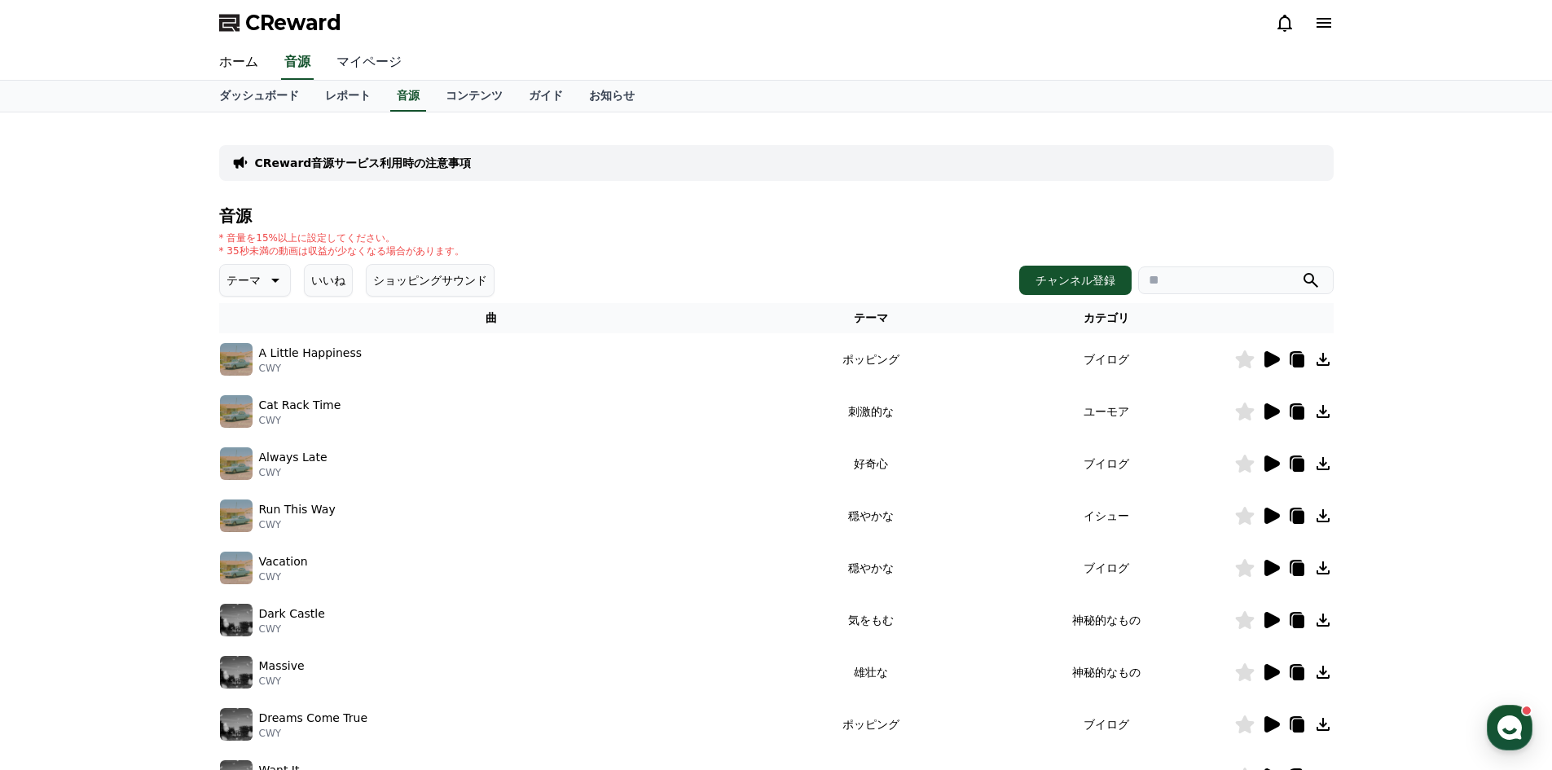
click at [354, 58] on link "マイページ" at bounding box center [368, 63] width 91 height 34
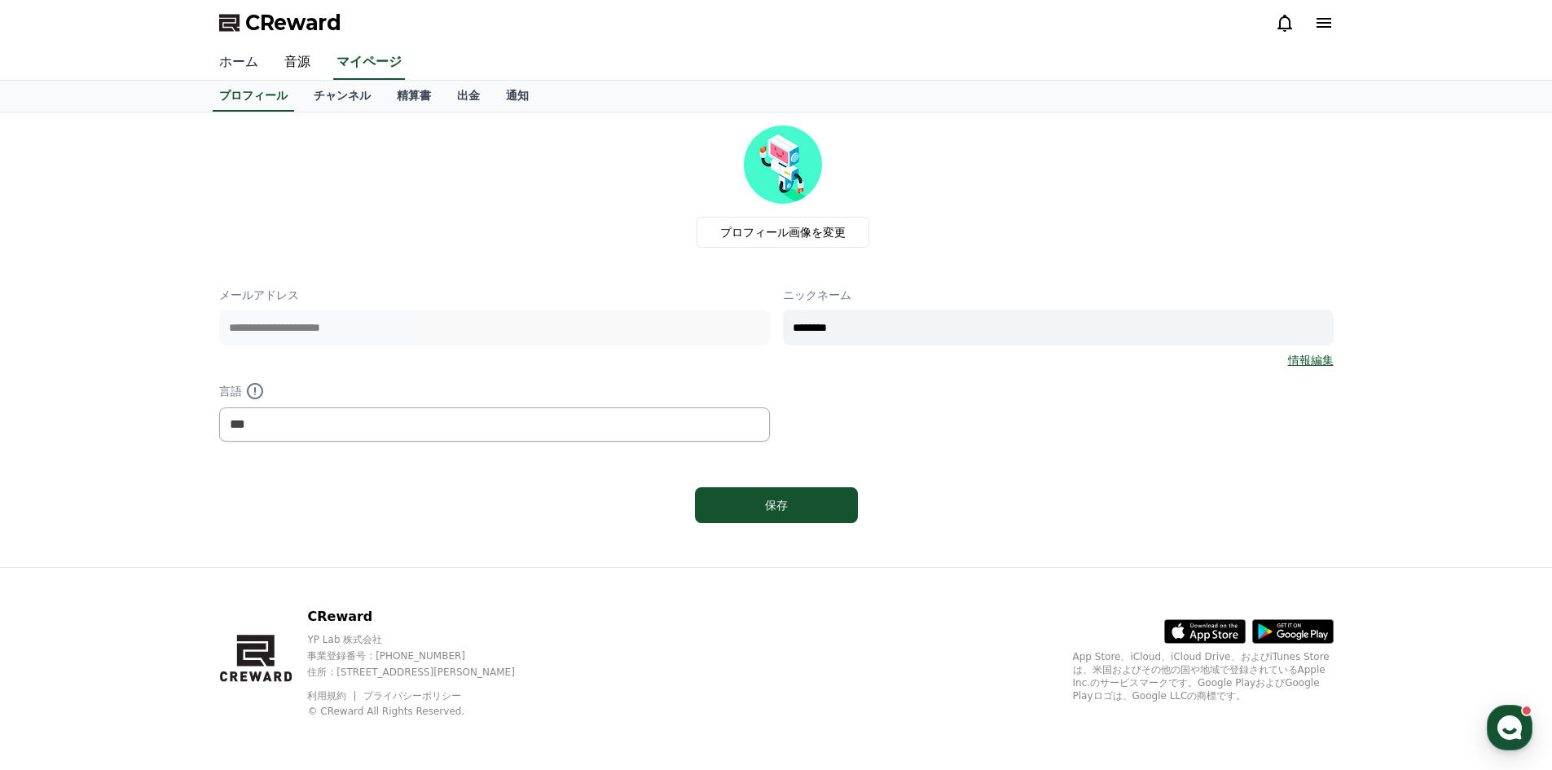
click at [248, 68] on link "ホーム" at bounding box center [238, 63] width 65 height 34
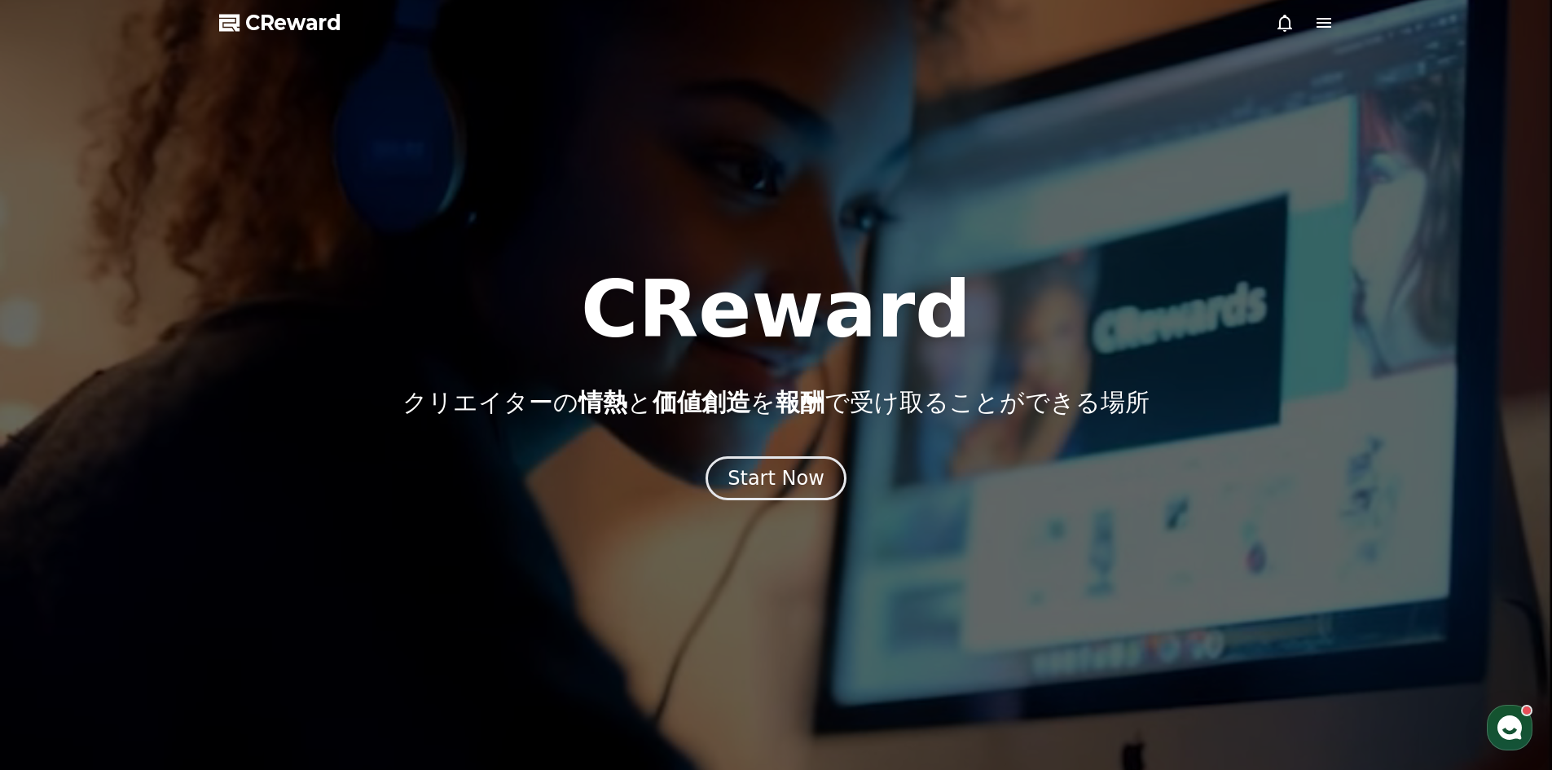
click at [752, 454] on div "CReward クリエイターの 情熱 と 価値創造 を 報酬 で受け取ることができる場所 Start Now" at bounding box center [776, 385] width 1552 height 230
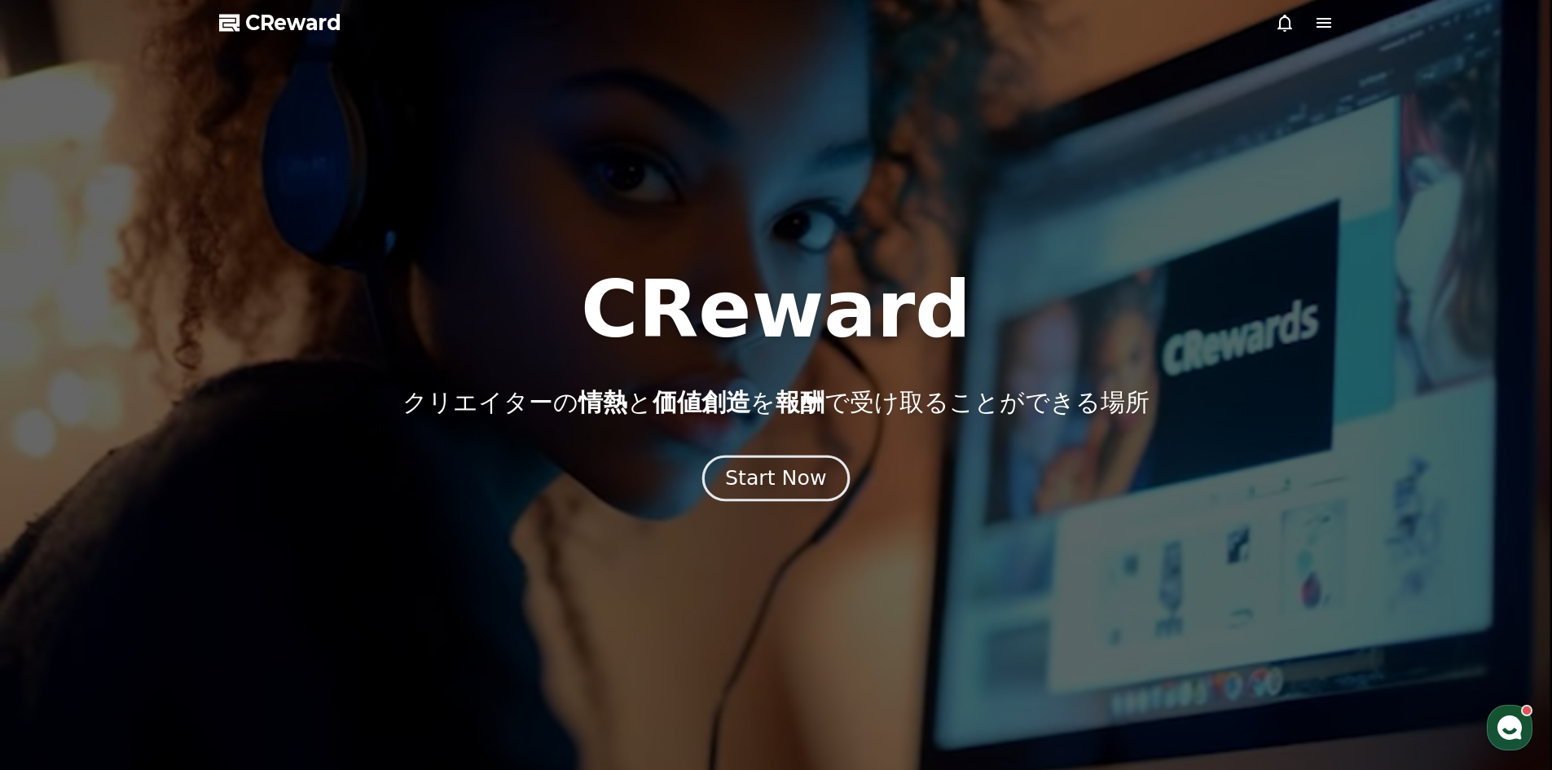
click at [780, 479] on div "Start Now" at bounding box center [775, 478] width 101 height 28
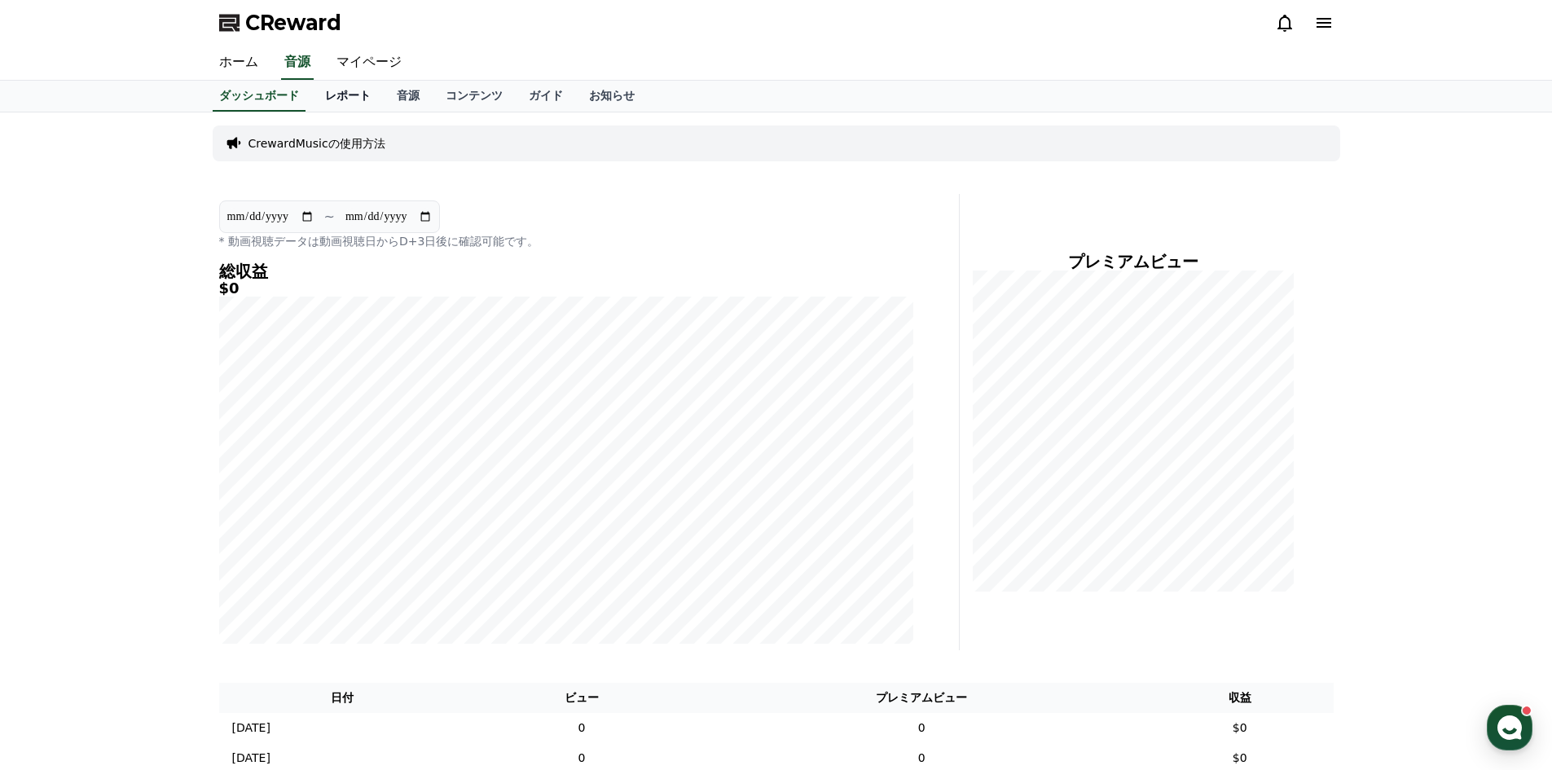
click at [322, 99] on link "レポート" at bounding box center [348, 96] width 72 height 31
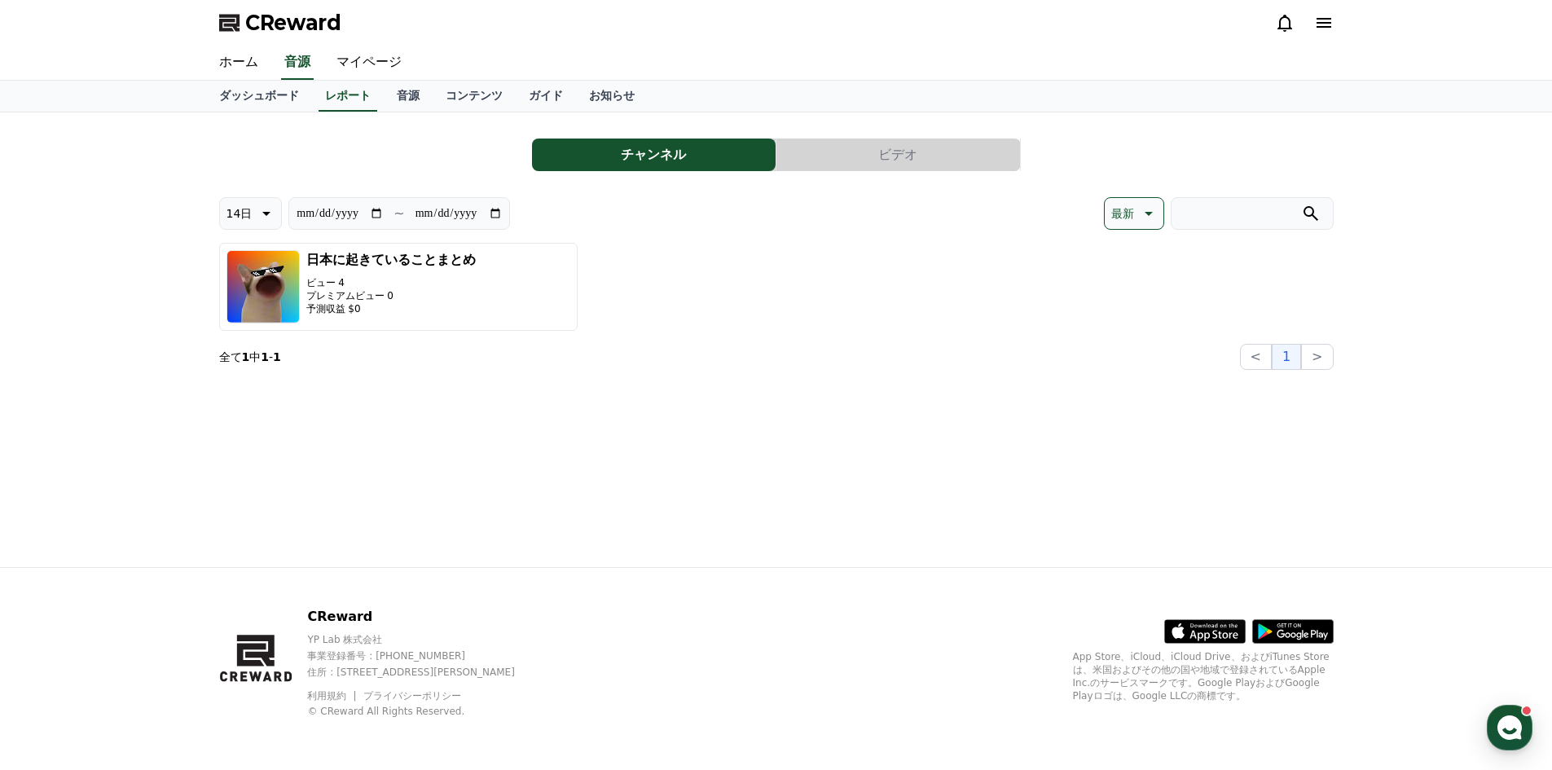
click at [412, 461] on div "**********" at bounding box center [776, 339] width 1140 height 454
drag, startPoint x: 274, startPoint y: 358, endPoint x: 282, endPoint y: 359, distance: 8.3
click at [275, 358] on p "全て 1 中 1 - 1" at bounding box center [250, 357] width 62 height 16
click at [384, 100] on link "音源" at bounding box center [408, 96] width 49 height 31
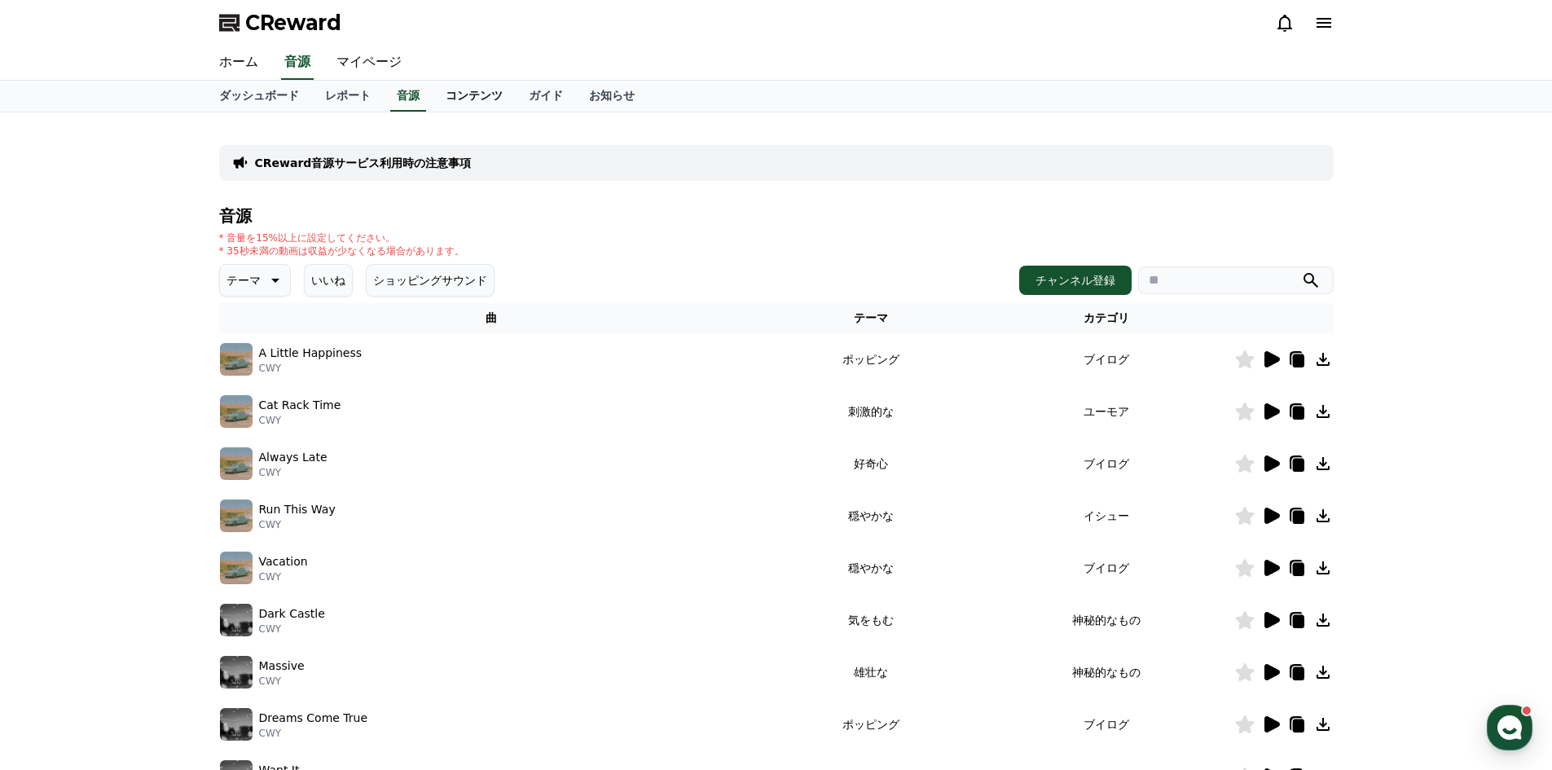
click at [432, 93] on link "コンテンツ" at bounding box center [473, 96] width 83 height 31
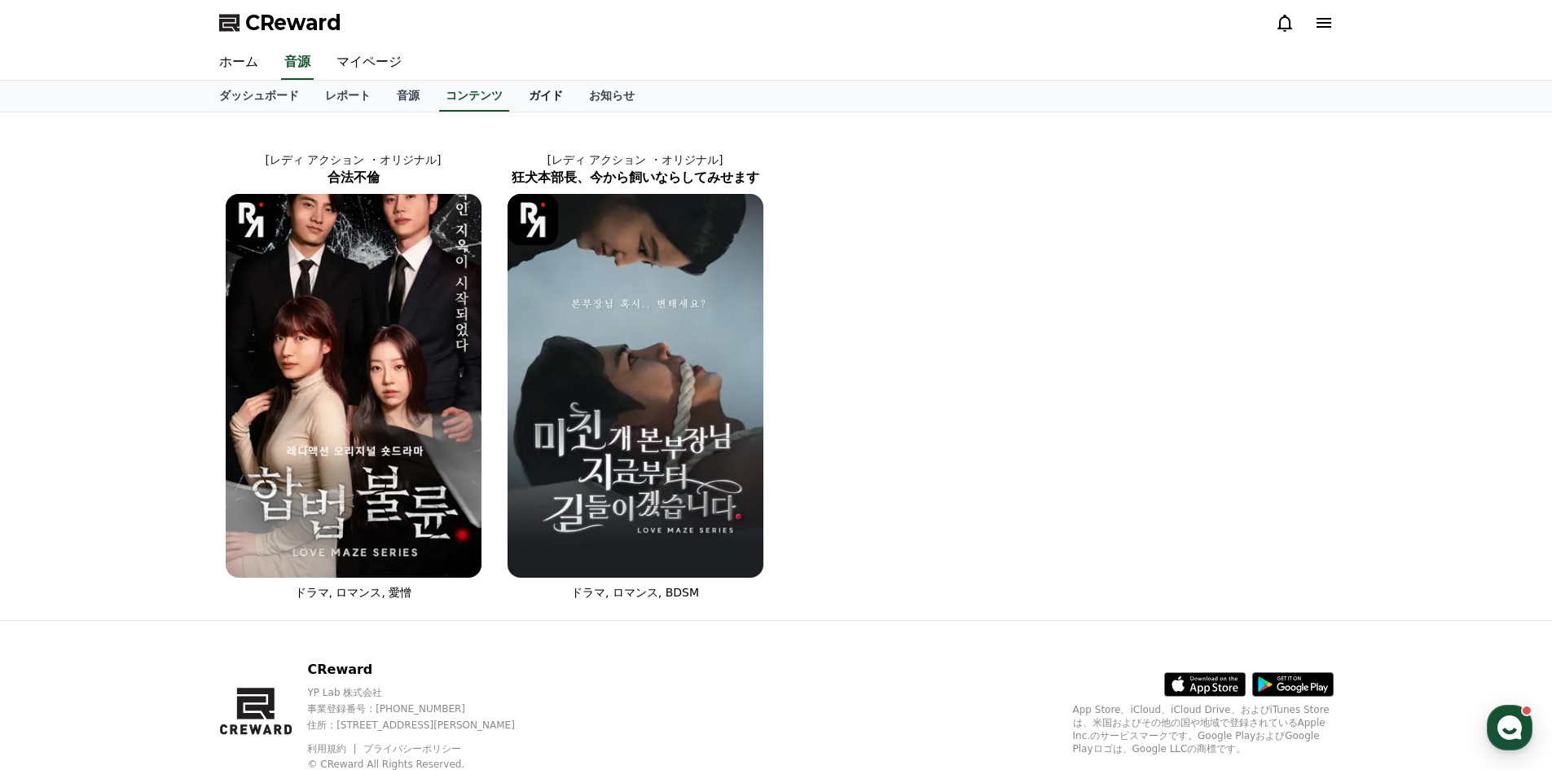
click at [516, 94] on link "ガイド" at bounding box center [546, 96] width 60 height 31
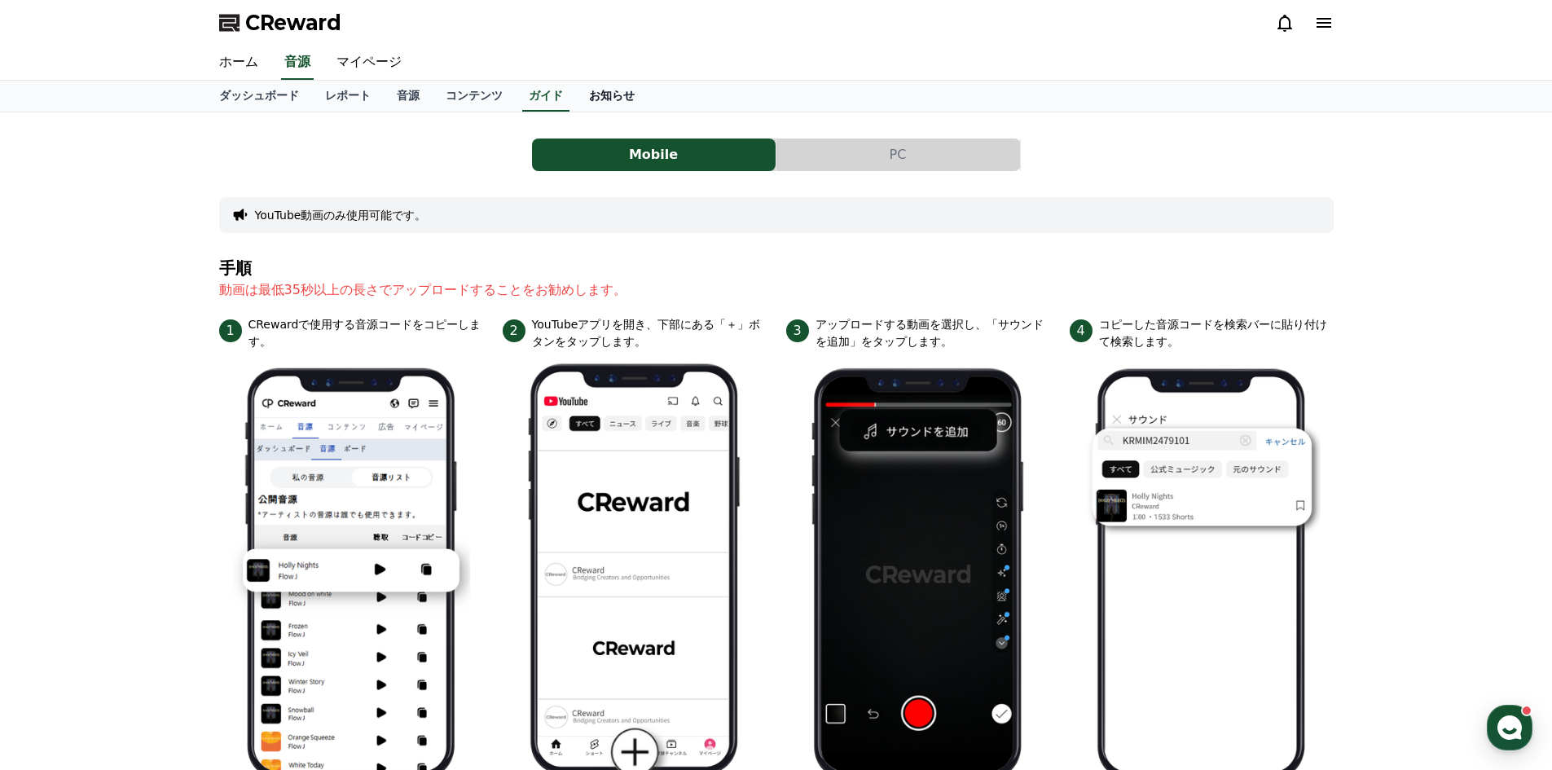
click at [576, 94] on link "お知らせ" at bounding box center [612, 96] width 72 height 31
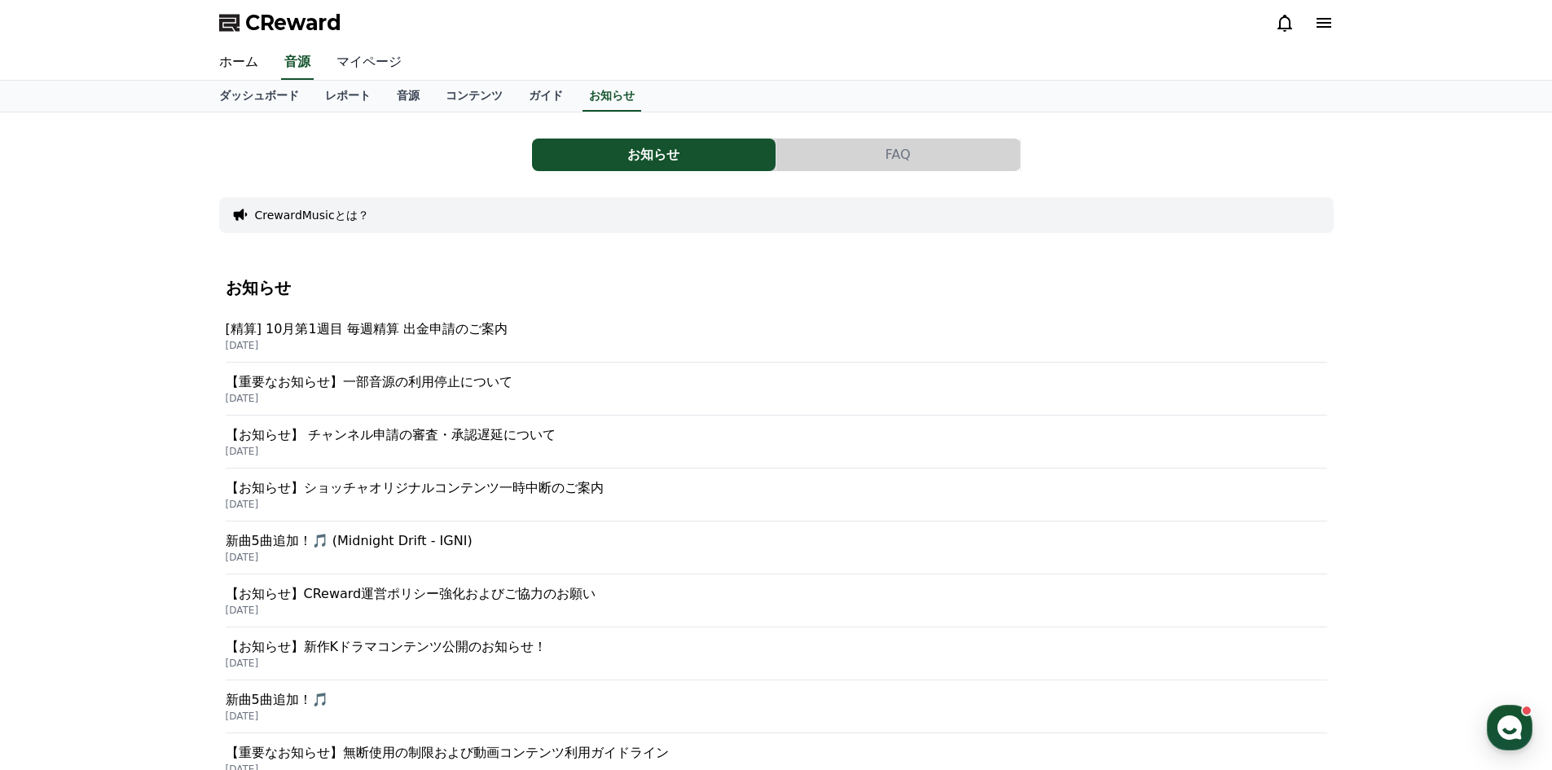
click at [359, 72] on link "マイページ" at bounding box center [368, 63] width 91 height 34
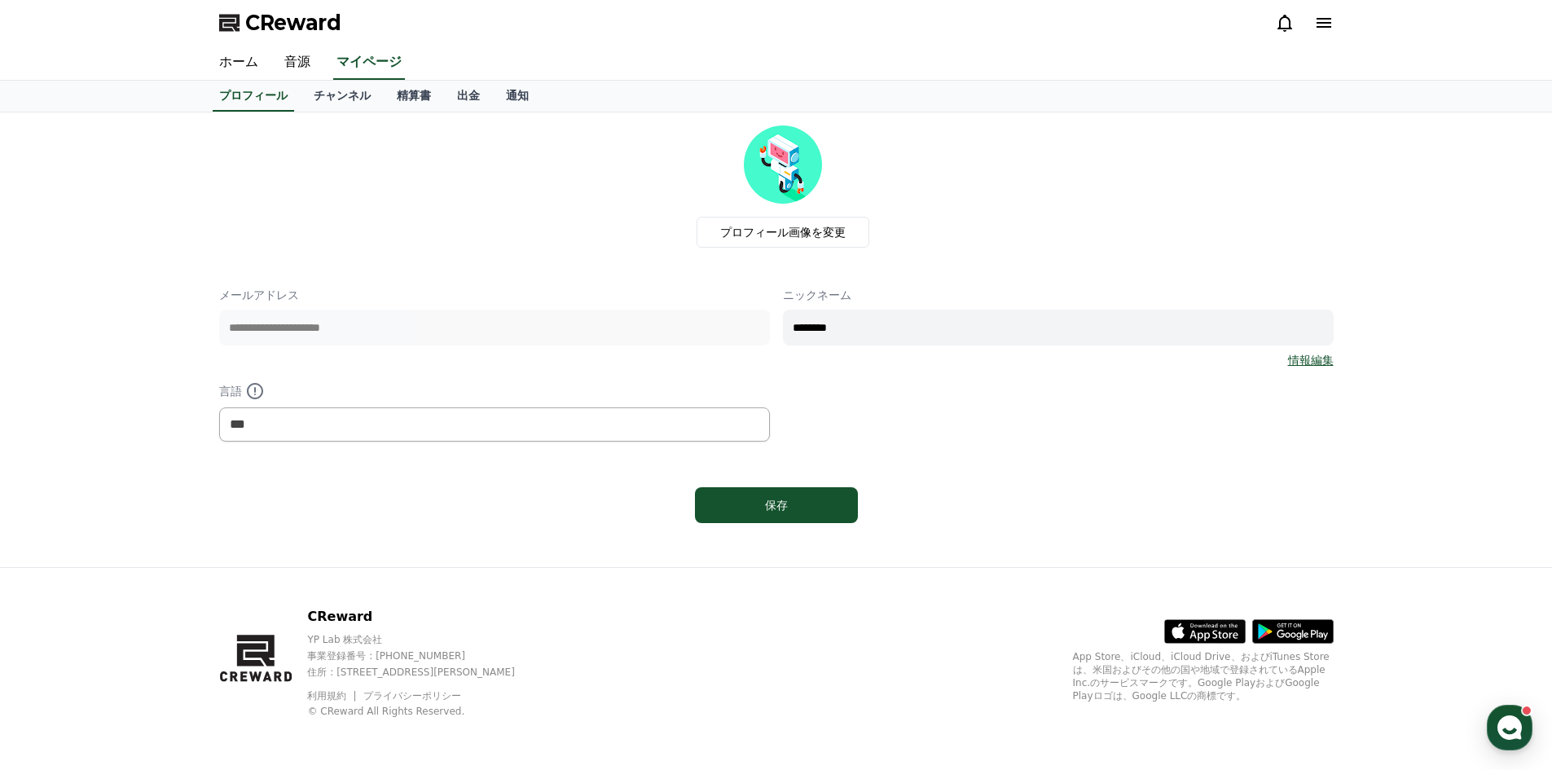
click at [1285, 21] on icon at bounding box center [1285, 23] width 20 height 20
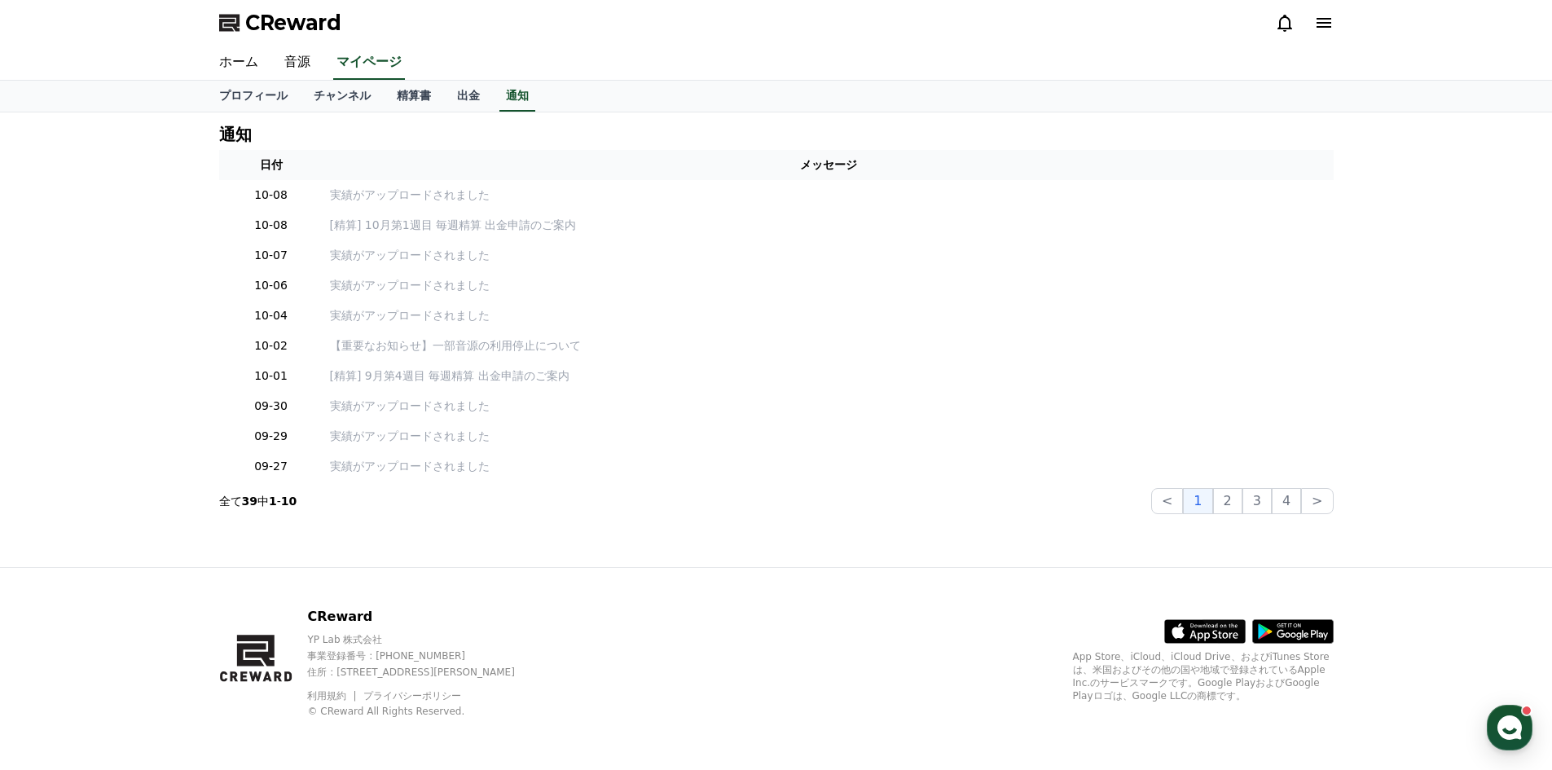
click at [1330, 20] on icon at bounding box center [1324, 23] width 20 height 20
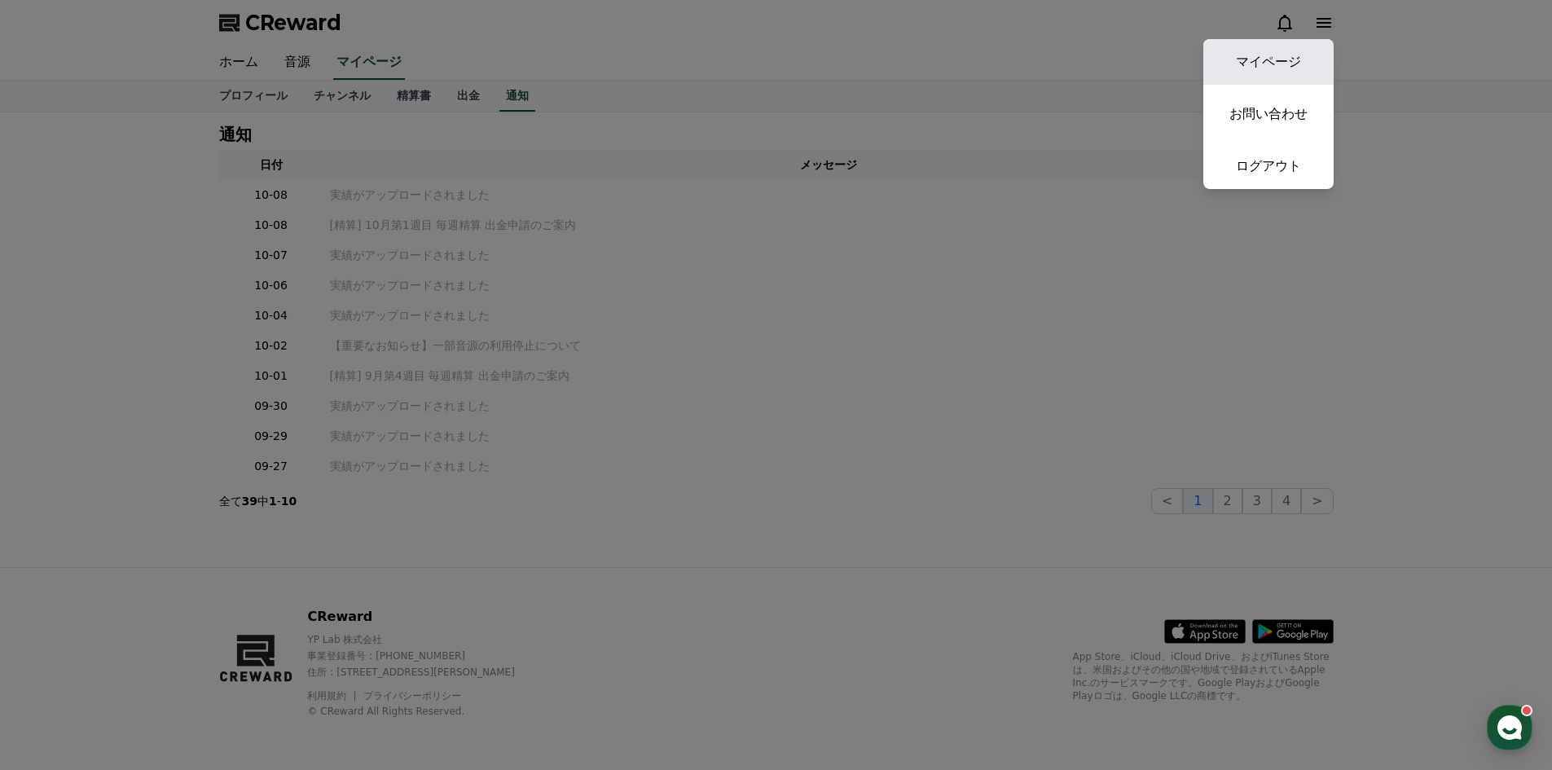
click at [1262, 47] on link "マイページ" at bounding box center [1268, 62] width 130 height 46
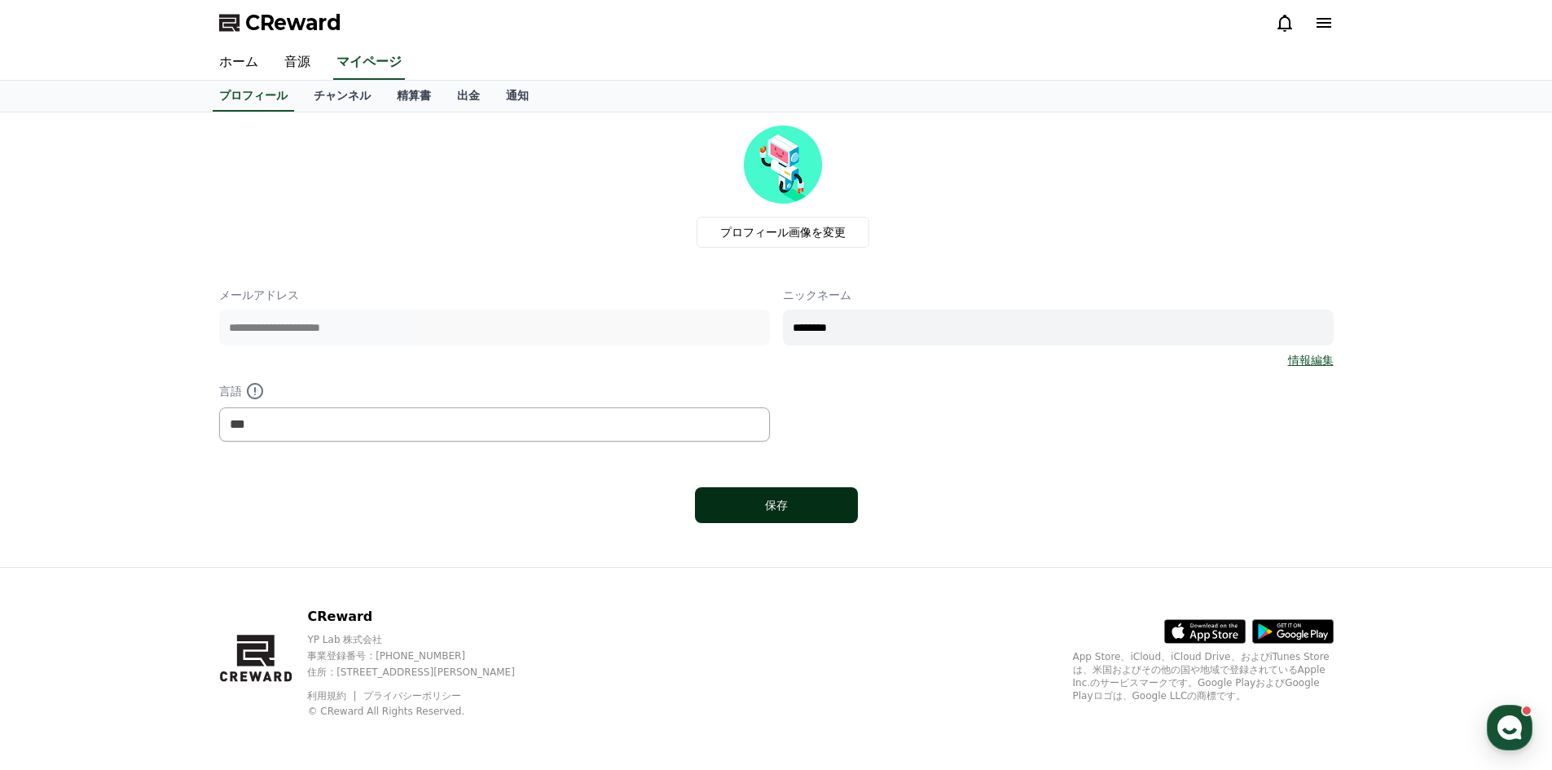
click at [785, 518] on button "保存" at bounding box center [776, 505] width 163 height 36
click at [306, 97] on link "チャンネル" at bounding box center [342, 96] width 83 height 31
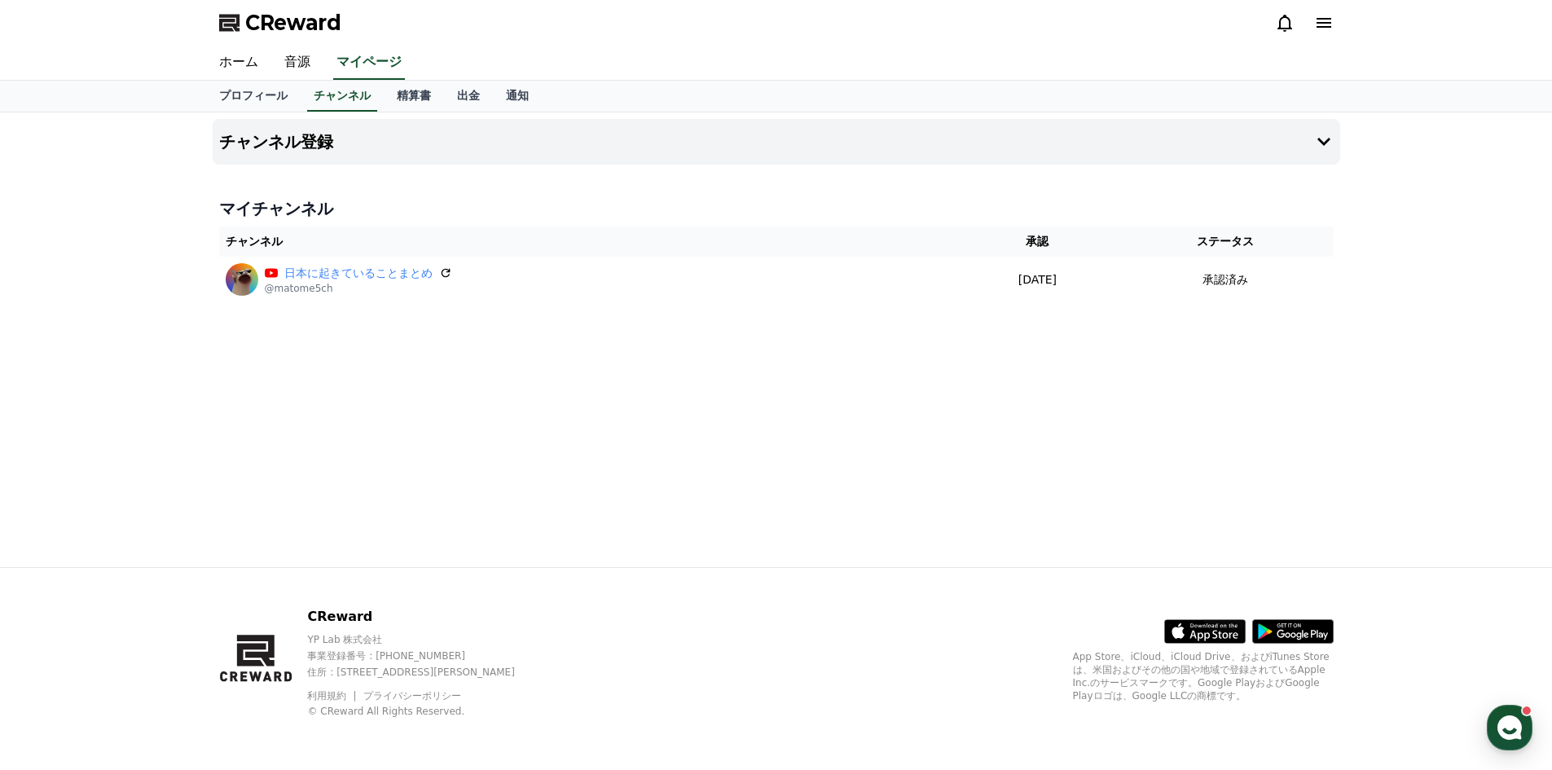
click at [1234, 239] on th "ステータス" at bounding box center [1225, 241] width 216 height 30
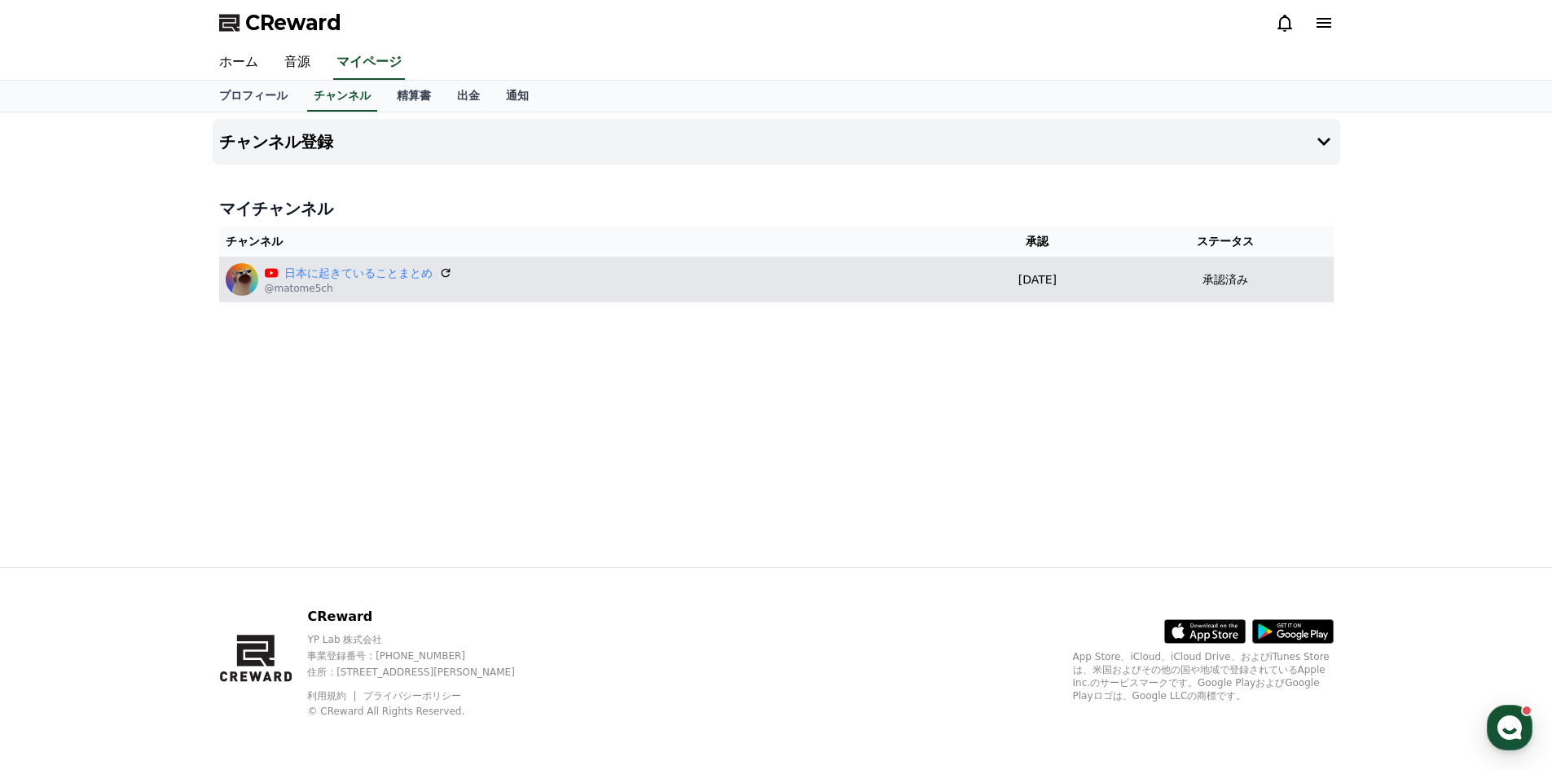
click at [1234, 298] on td "承認済み" at bounding box center [1225, 280] width 216 height 46
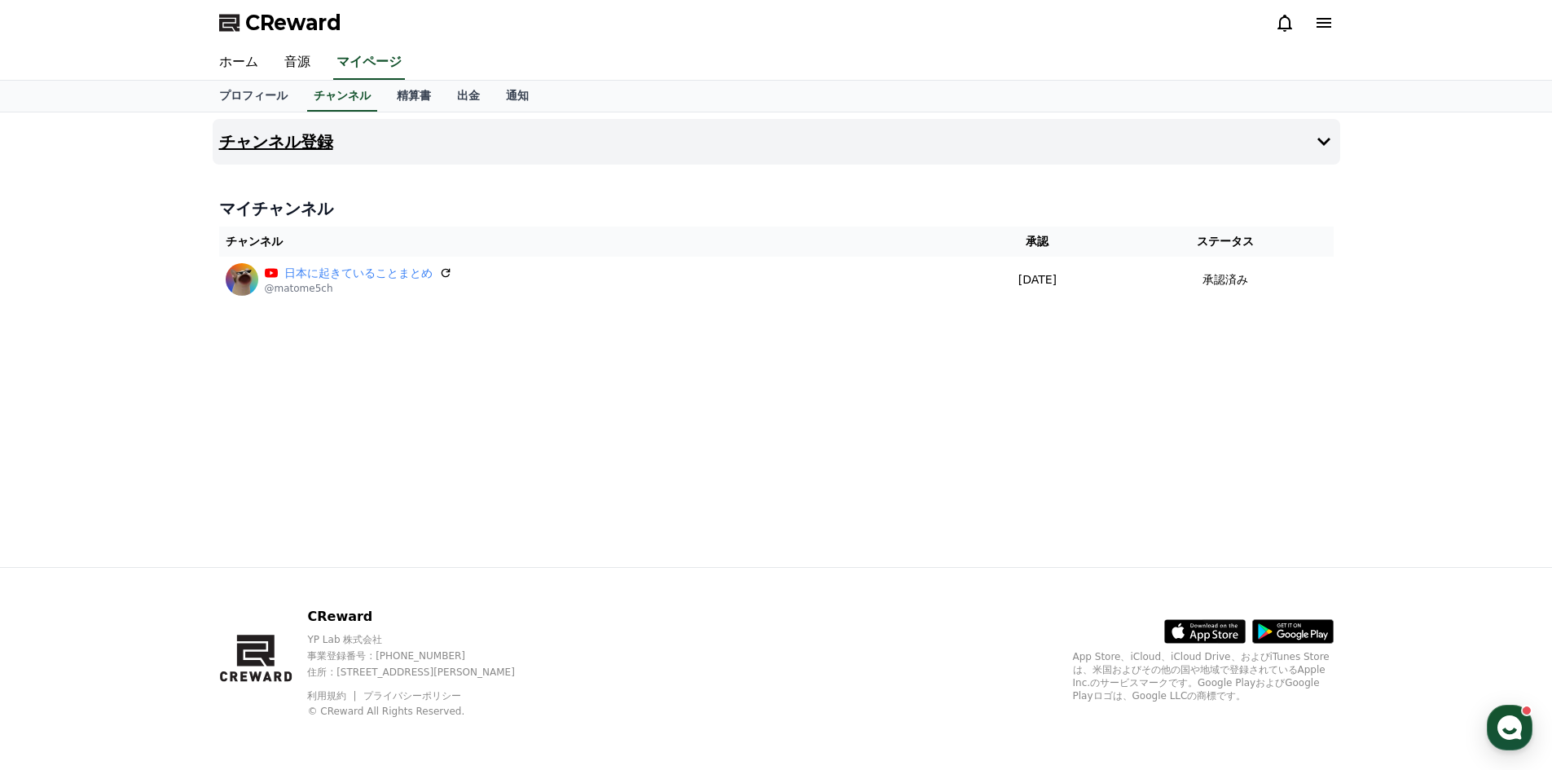
click at [1315, 141] on icon at bounding box center [1324, 142] width 20 height 20
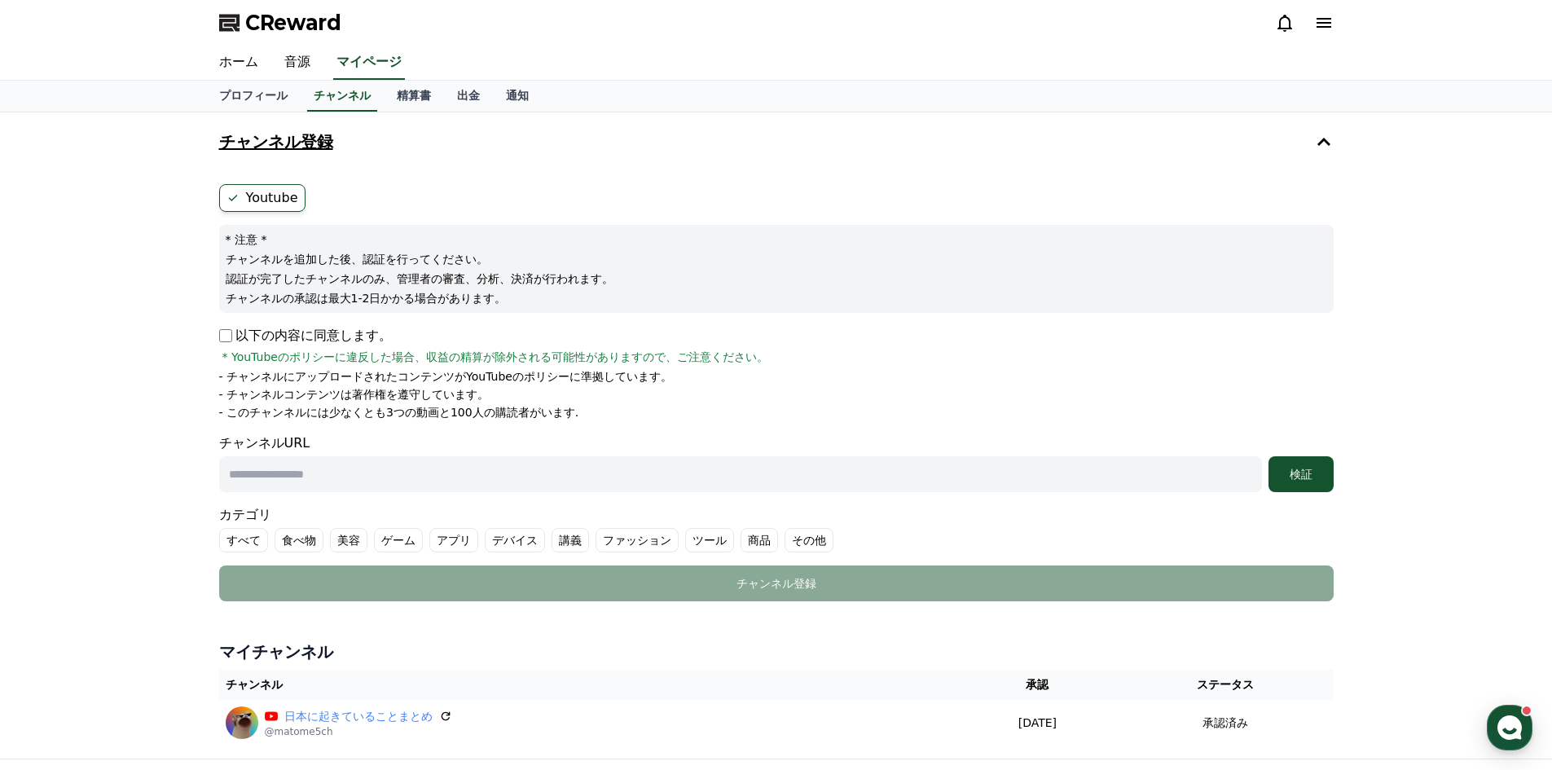
click at [360, 183] on div "Youtube * 注意 * チャンネルを追加した後、認証を行ってください。 認証が完了したチャンネルのみ、管理者の審査、分析、決済が行われます。 チャンネル…" at bounding box center [776, 393] width 1127 height 430
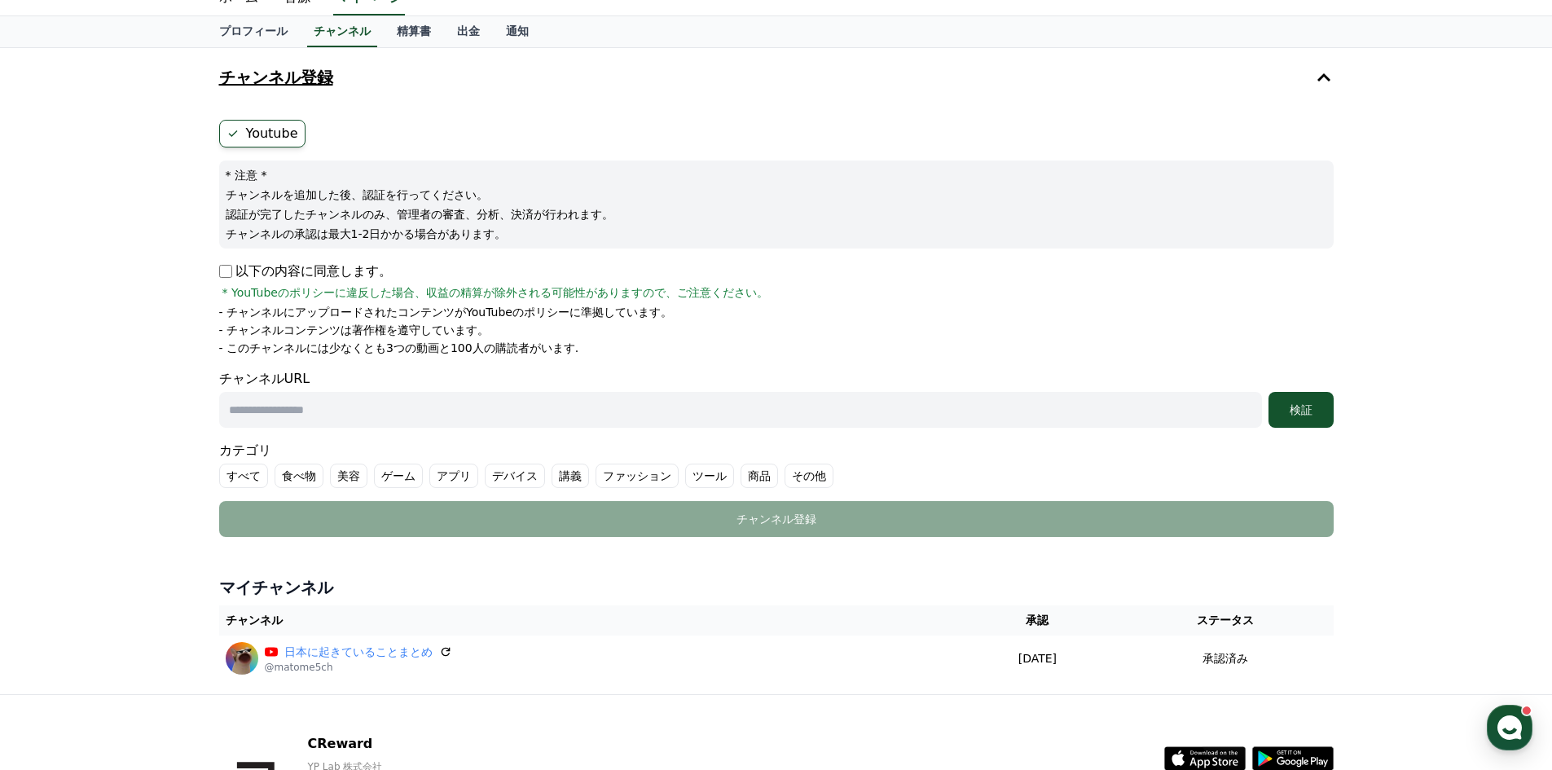
scroll to position [81, 0]
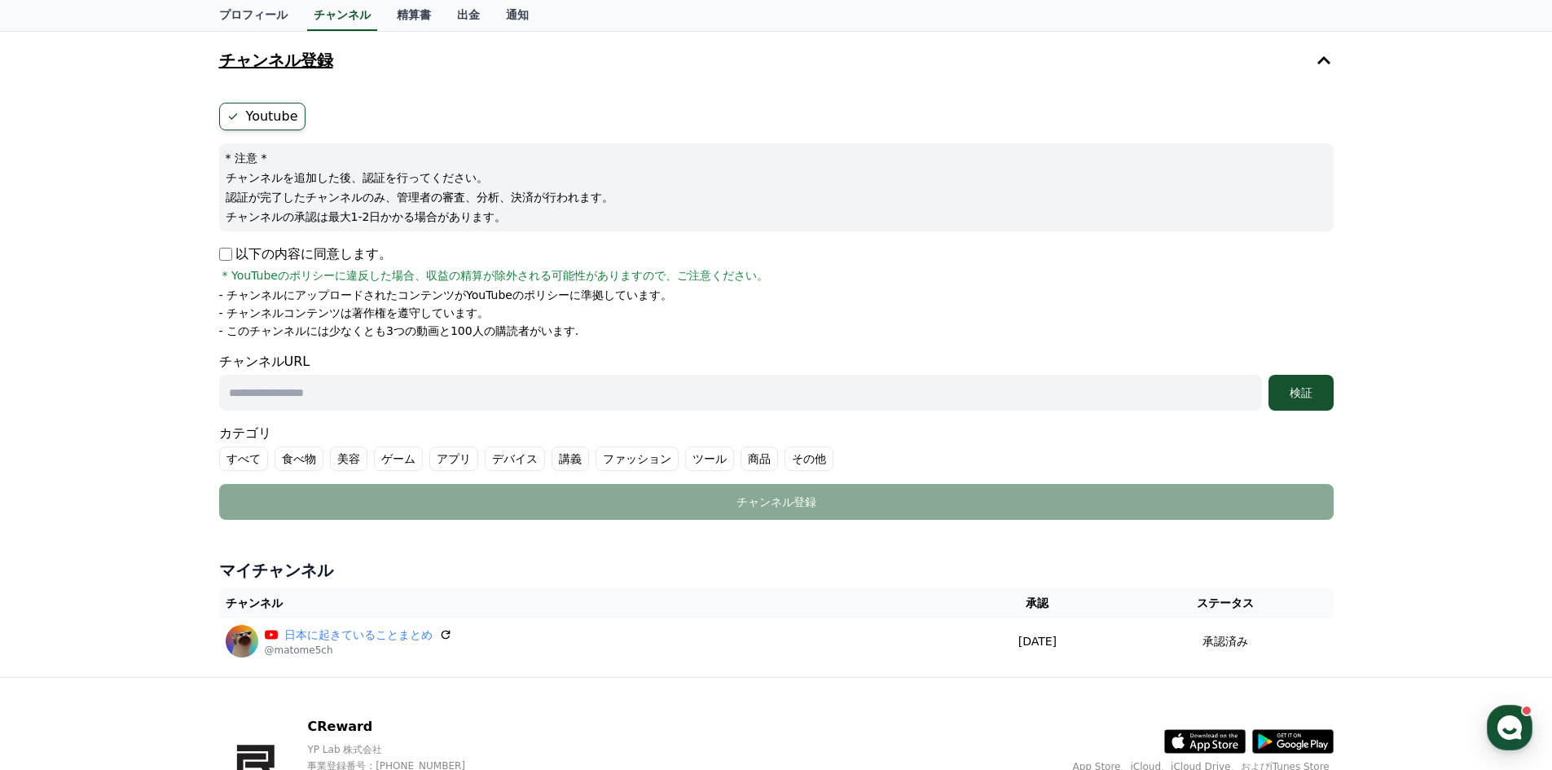
click at [288, 392] on input "text" at bounding box center [740, 393] width 1043 height 36
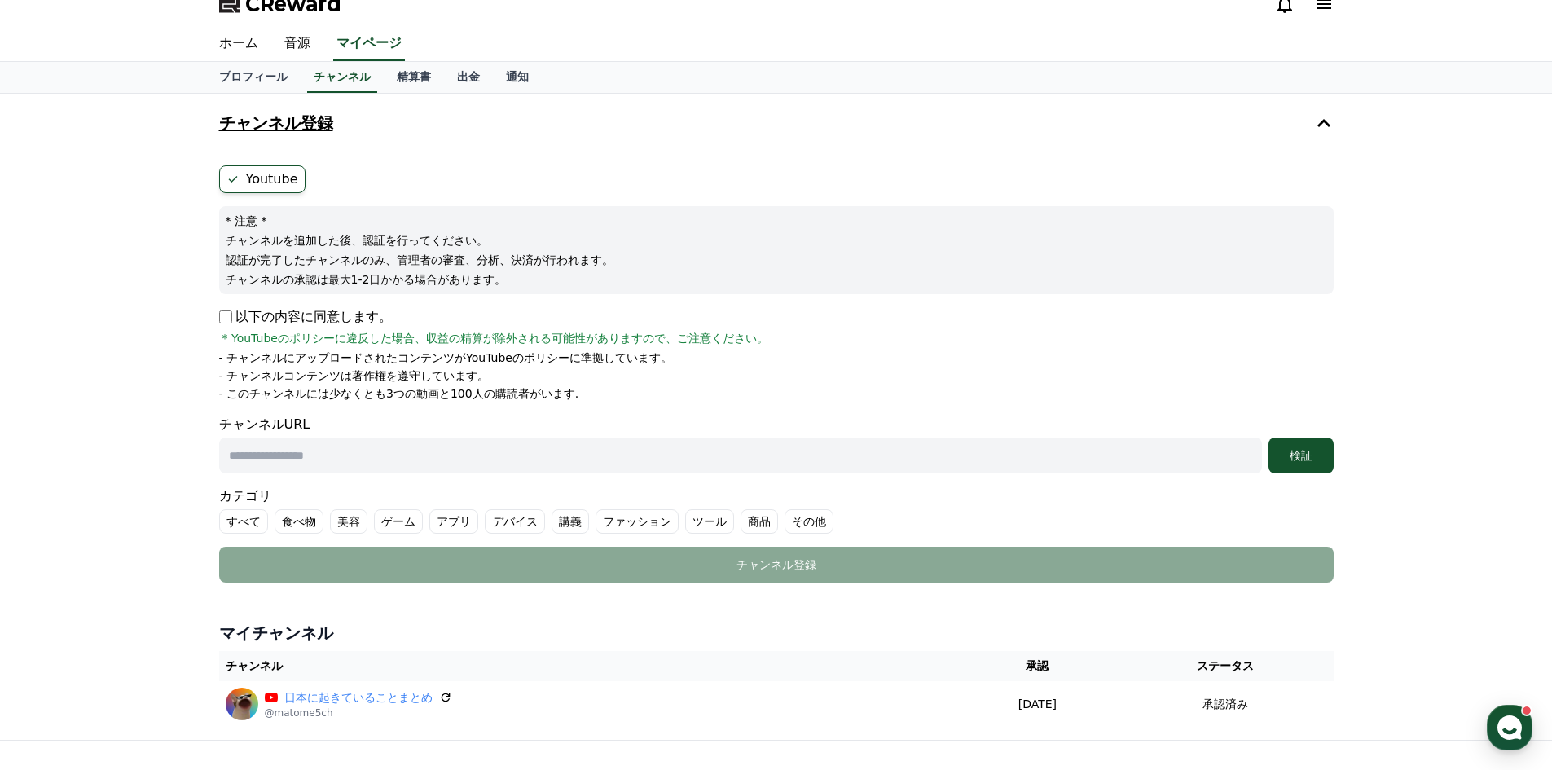
scroll to position [0, 0]
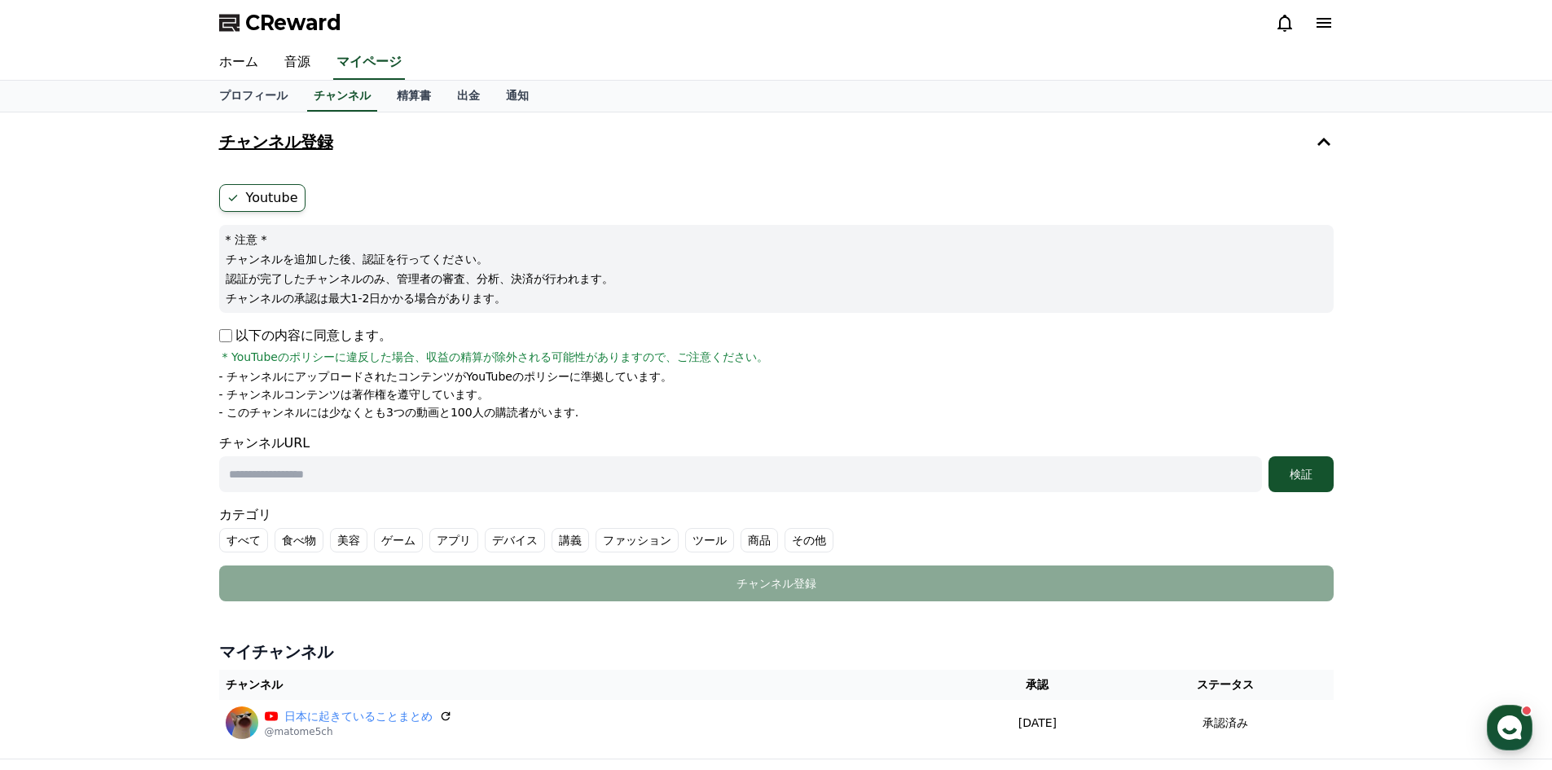
click at [359, 195] on ul "Youtube" at bounding box center [776, 198] width 1114 height 28
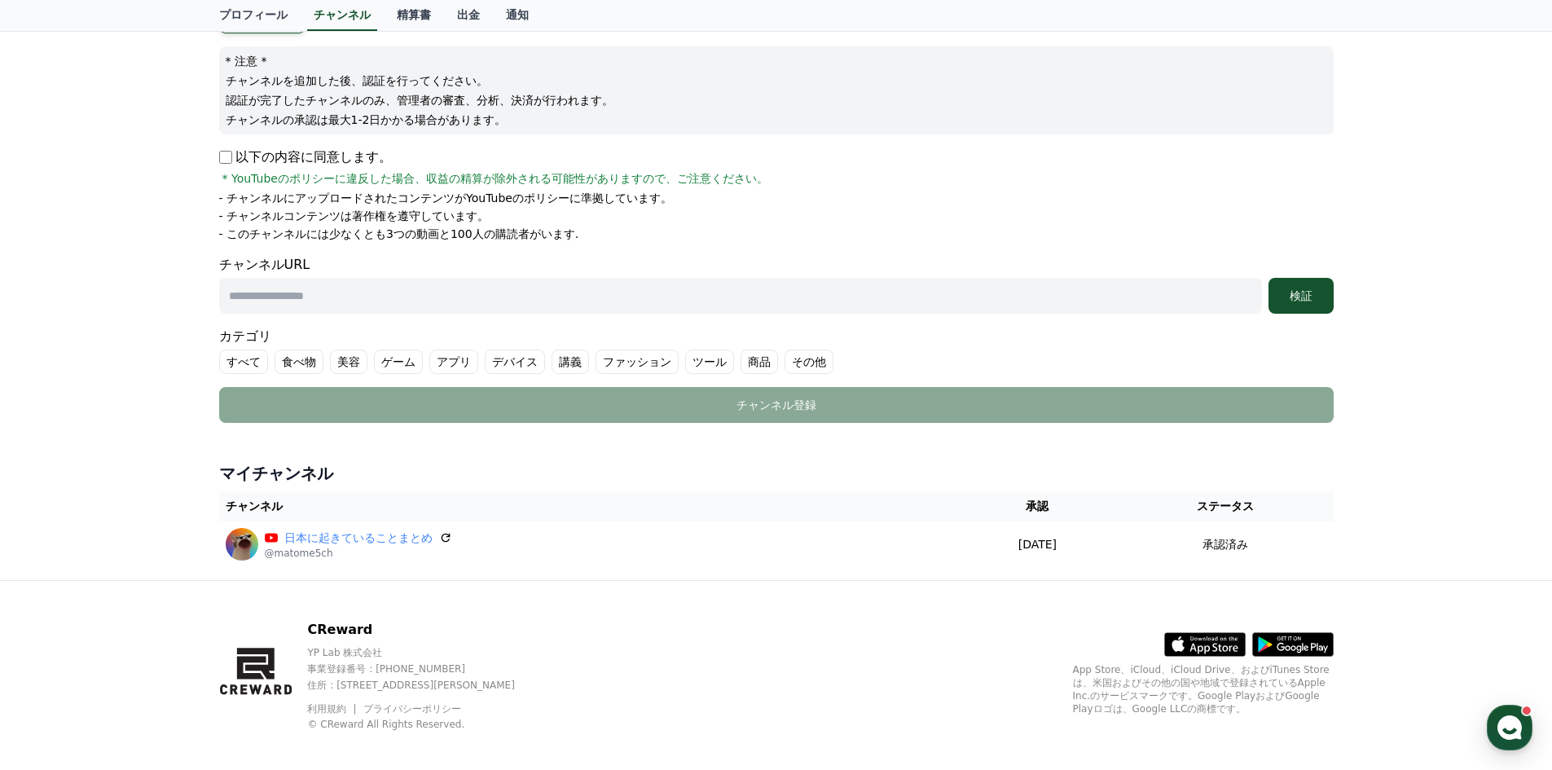
scroll to position [191, 0]
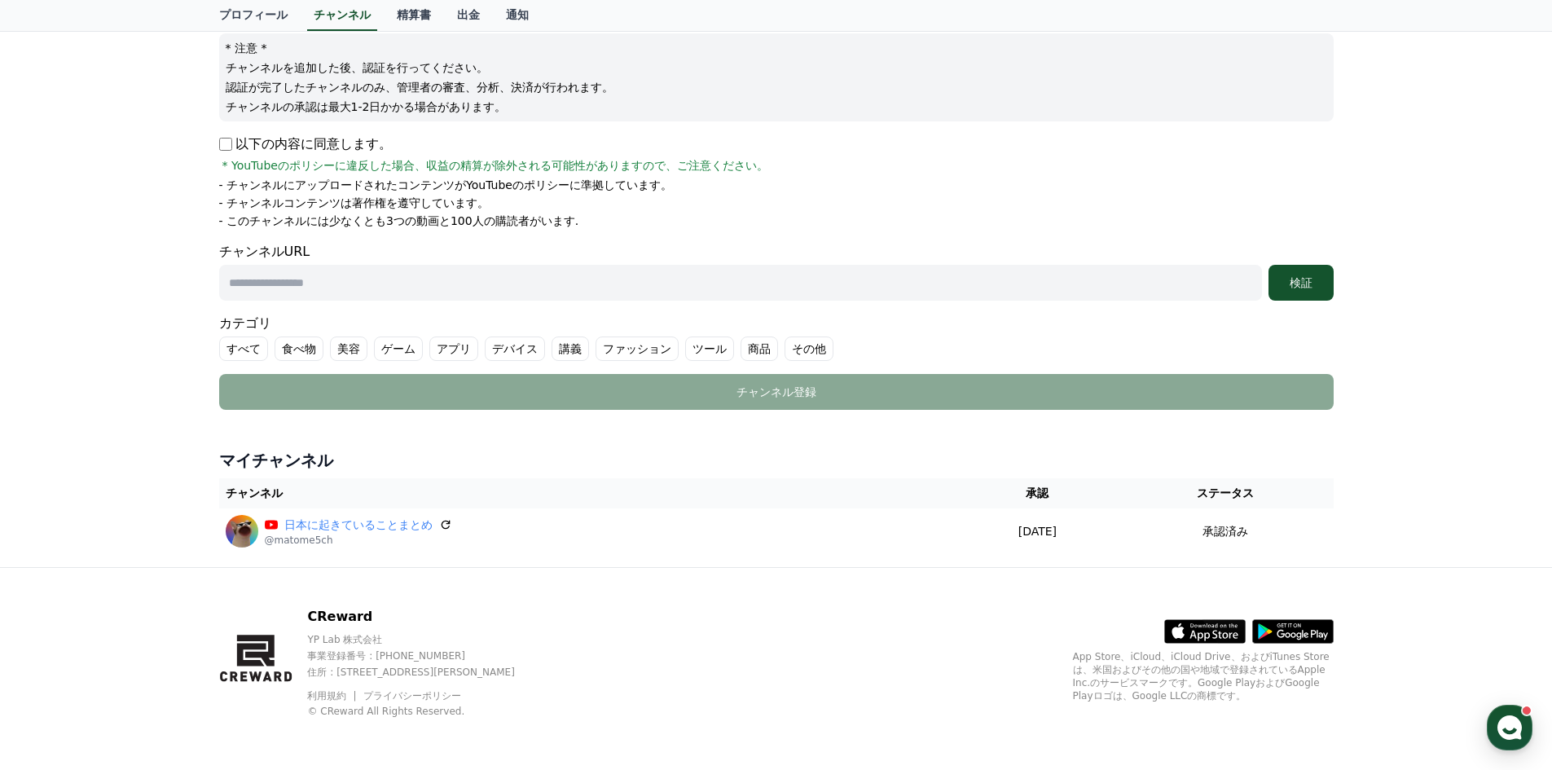
click at [278, 351] on label "食べ物" at bounding box center [298, 348] width 49 height 24
click at [302, 355] on label "食べ物" at bounding box center [308, 348] width 68 height 24
click at [301, 273] on input "text" at bounding box center [740, 283] width 1043 height 36
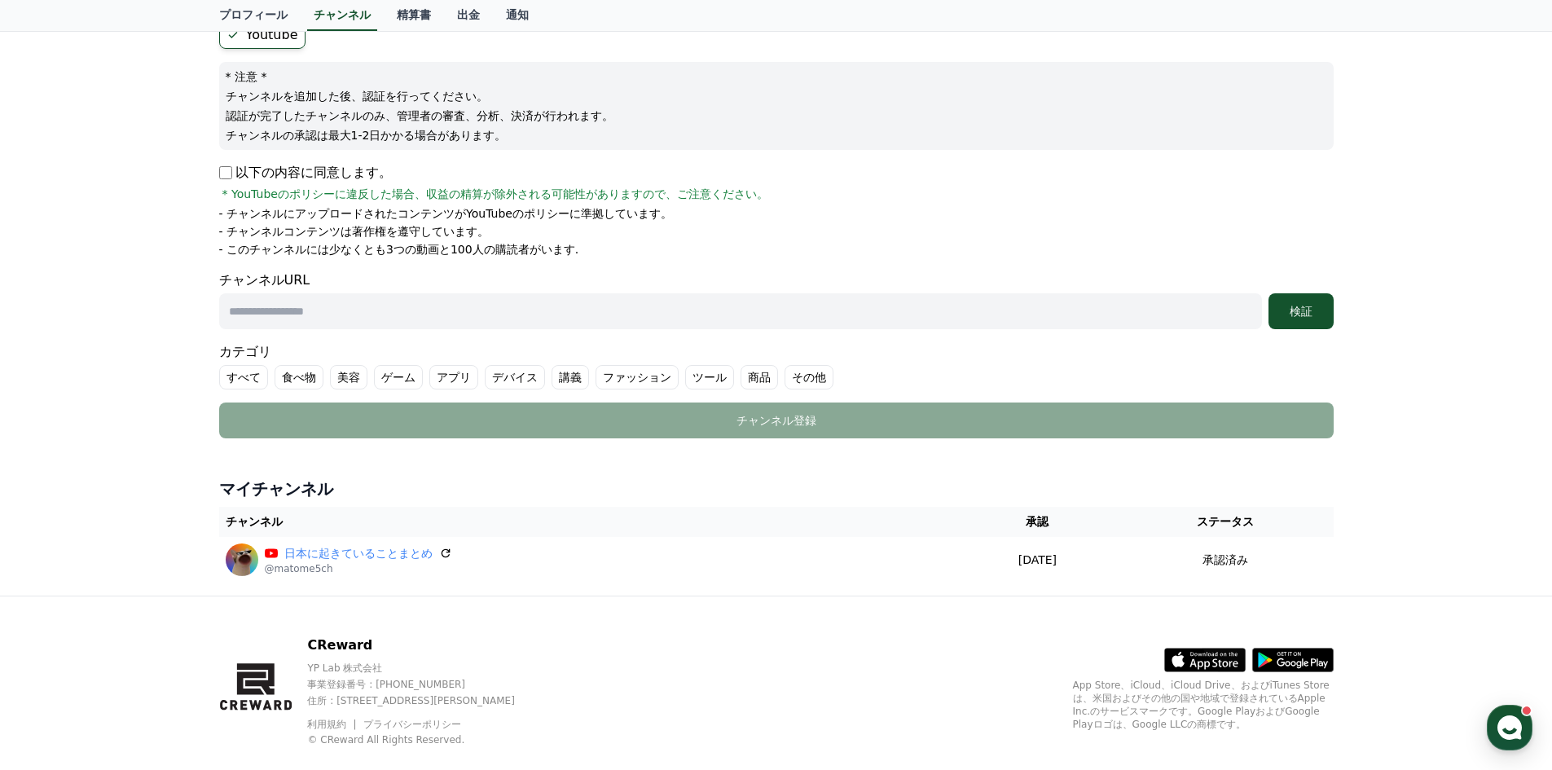
scroll to position [0, 0]
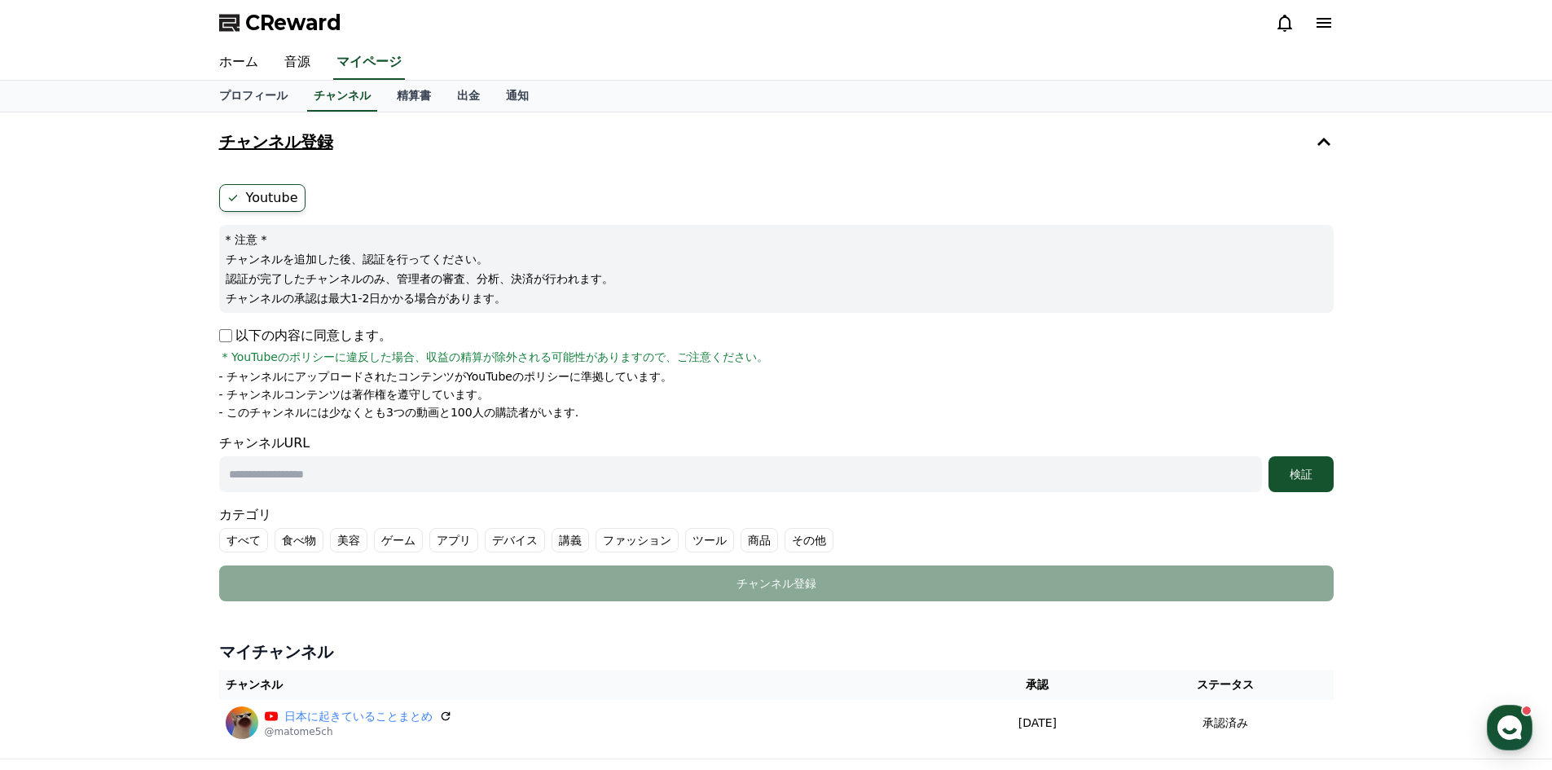
click at [307, 199] on ul "Youtube" at bounding box center [776, 198] width 1114 height 28
click at [272, 200] on label "Youtube" at bounding box center [262, 198] width 86 height 28
click at [377, 204] on ul "Youtube" at bounding box center [776, 198] width 1114 height 28
click at [314, 471] on input "text" at bounding box center [740, 474] width 1043 height 36
drag, startPoint x: 1119, startPoint y: 118, endPoint x: 1121, endPoint y: 83, distance: 35.1
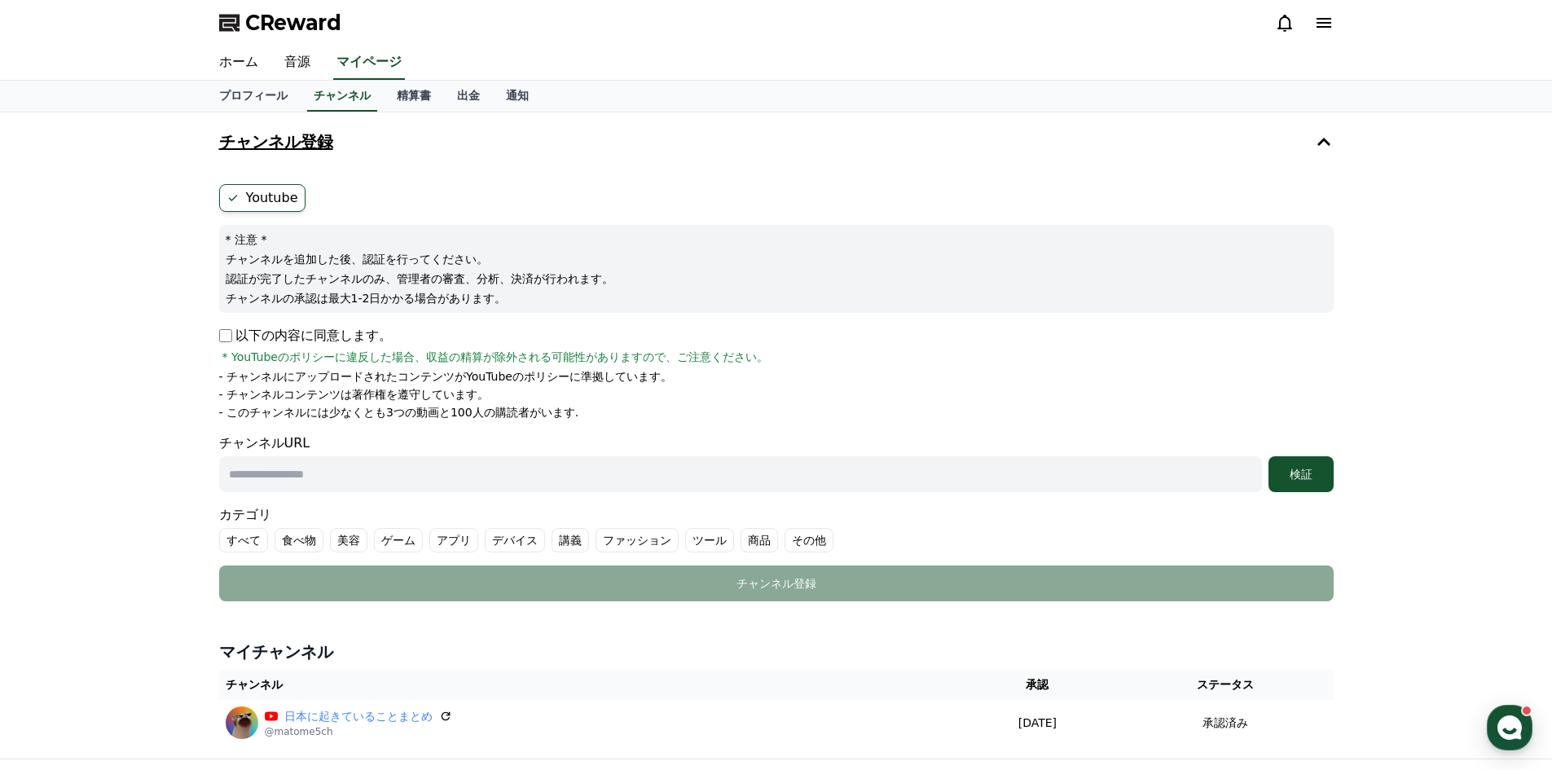
click at [1120, 108] on div "CReward ホーム 音源 マイページ プロフィール チャンネル 精算書 出金 通知 チャンネル登録 Youtube * 注意 * チャンネルを追加した後、…" at bounding box center [776, 480] width 1552 height 961
drag, startPoint x: 356, startPoint y: 20, endPoint x: 248, endPoint y: 28, distance: 107.8
click at [248, 28] on div "CReward" at bounding box center [776, 23] width 1140 height 46
copy span "CReward"
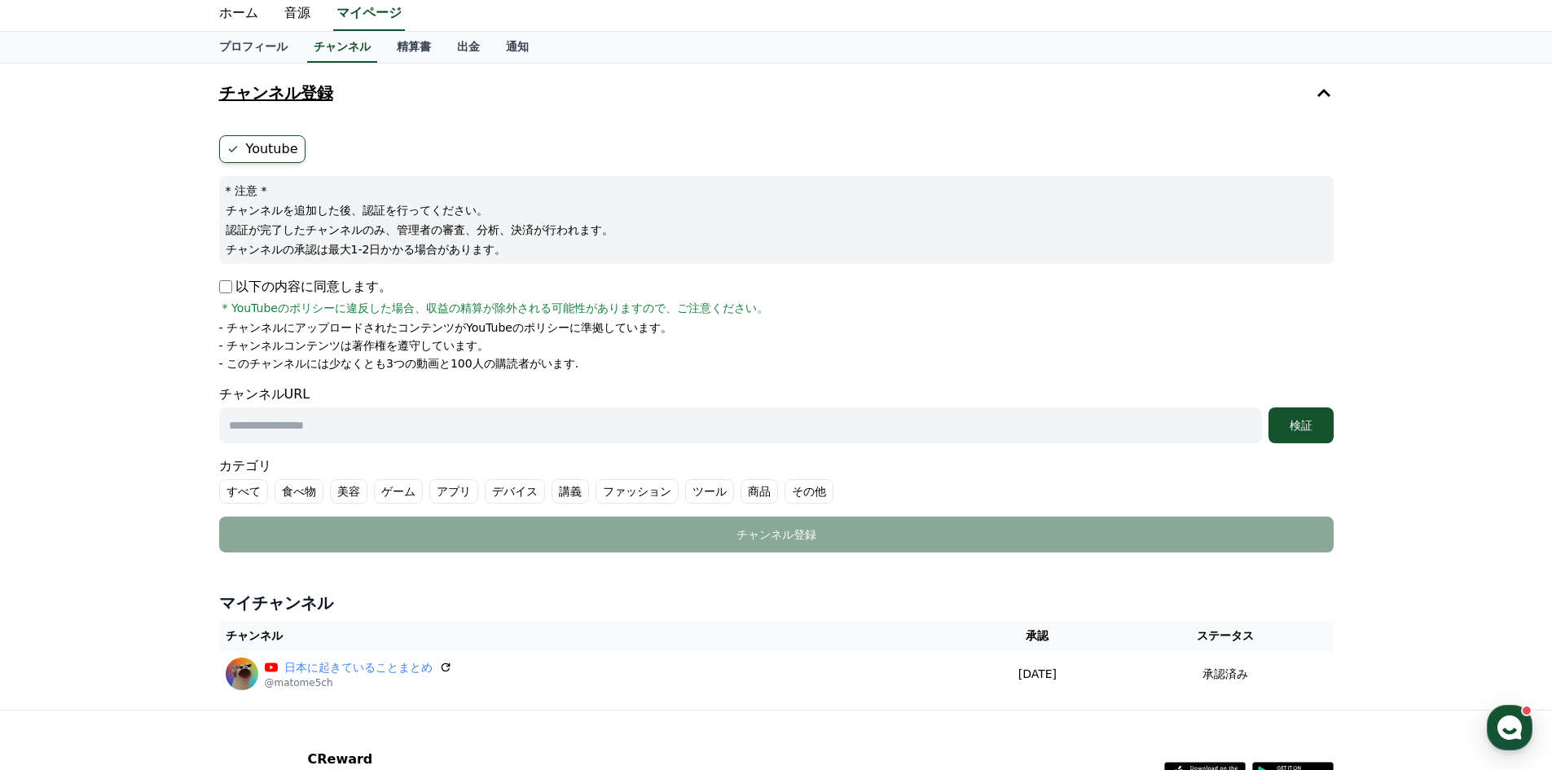
scroll to position [29, 0]
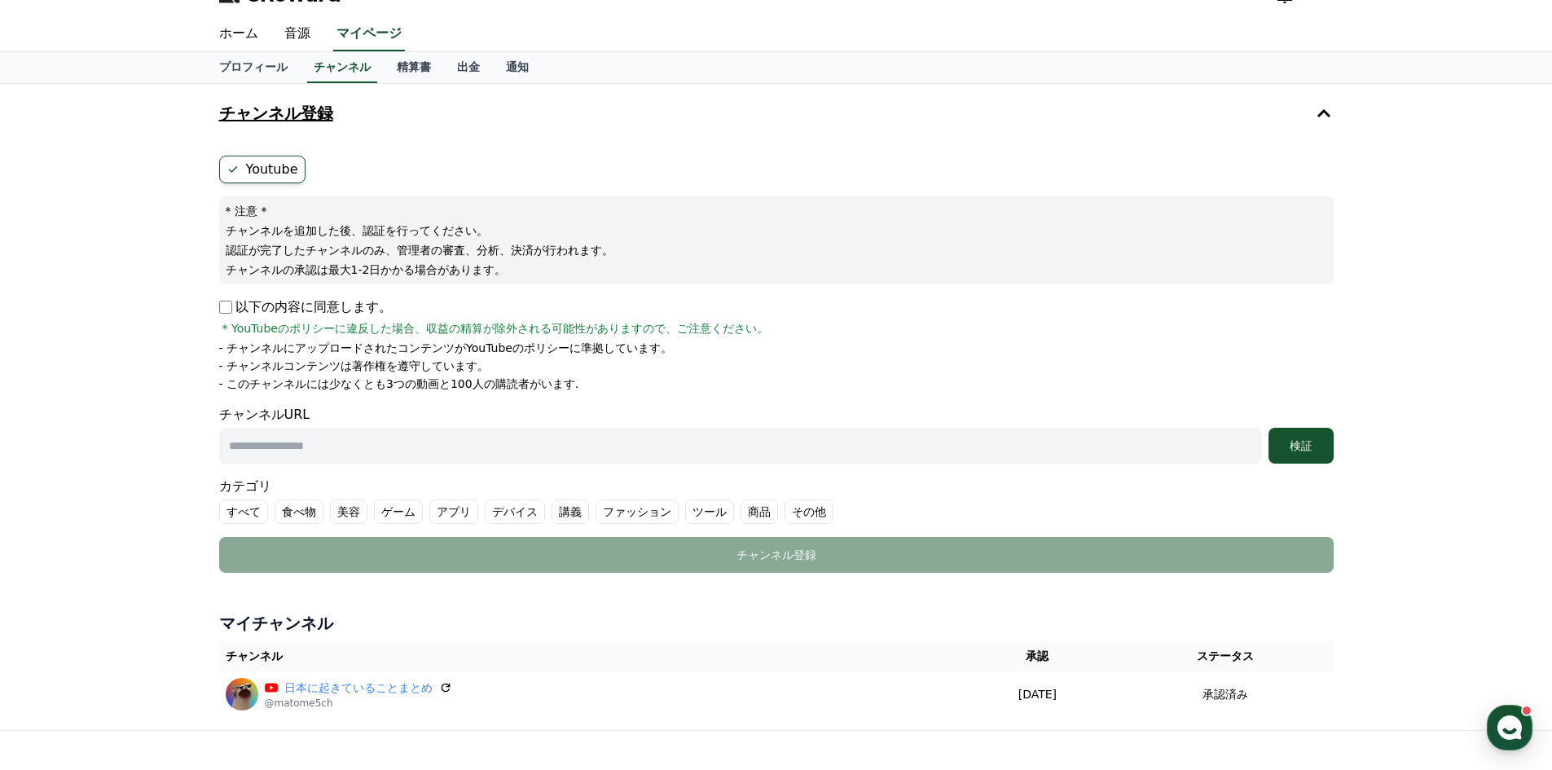
click at [283, 169] on label "Youtube" at bounding box center [262, 170] width 86 height 28
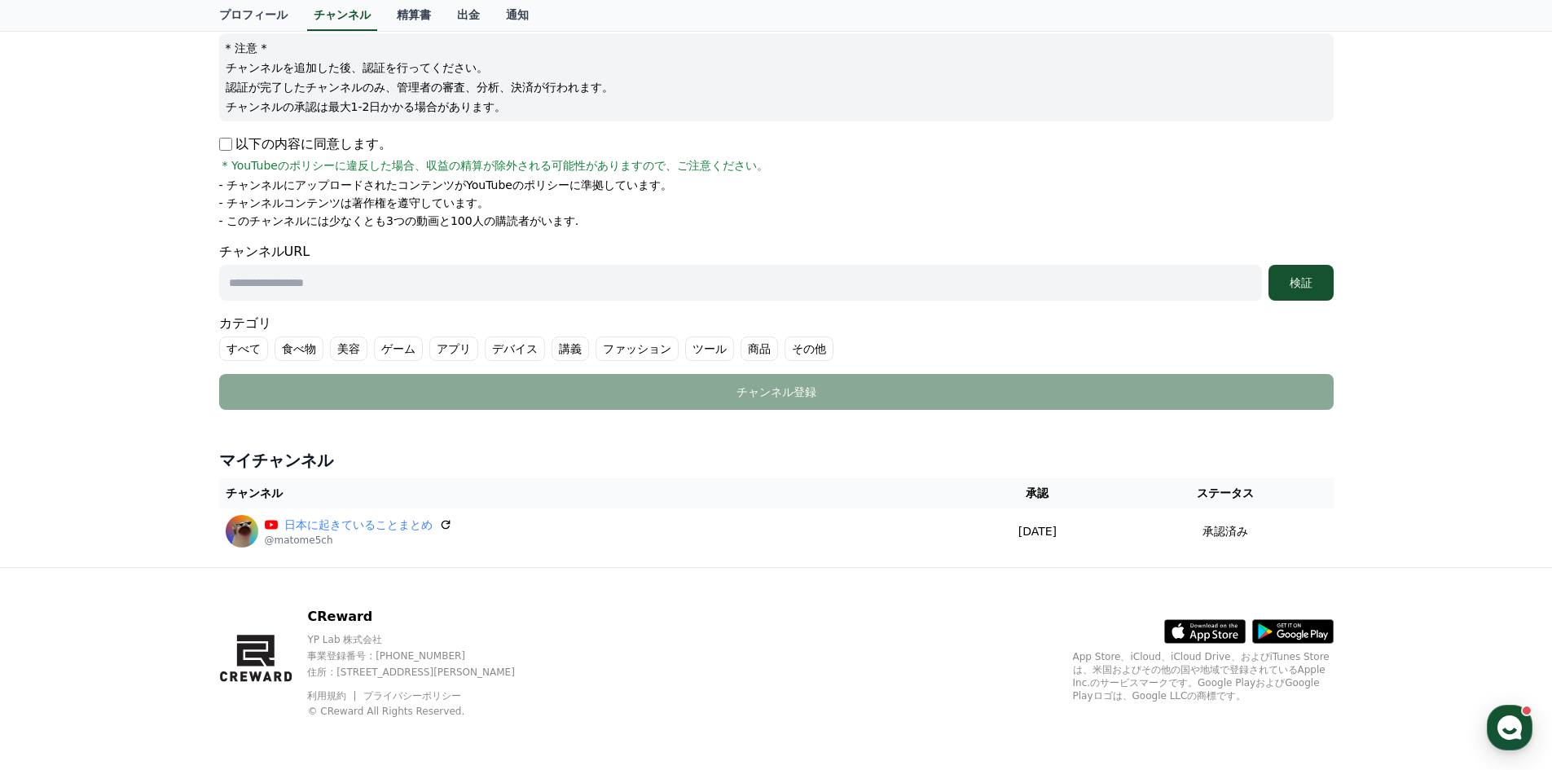
drag, startPoint x: 322, startPoint y: 295, endPoint x: 320, endPoint y: 287, distance: 8.3
click at [321, 295] on input "text" at bounding box center [740, 283] width 1043 height 36
paste input "**********"
type input "**********"
click at [1286, 281] on div "検証" at bounding box center [1301, 282] width 52 height 16
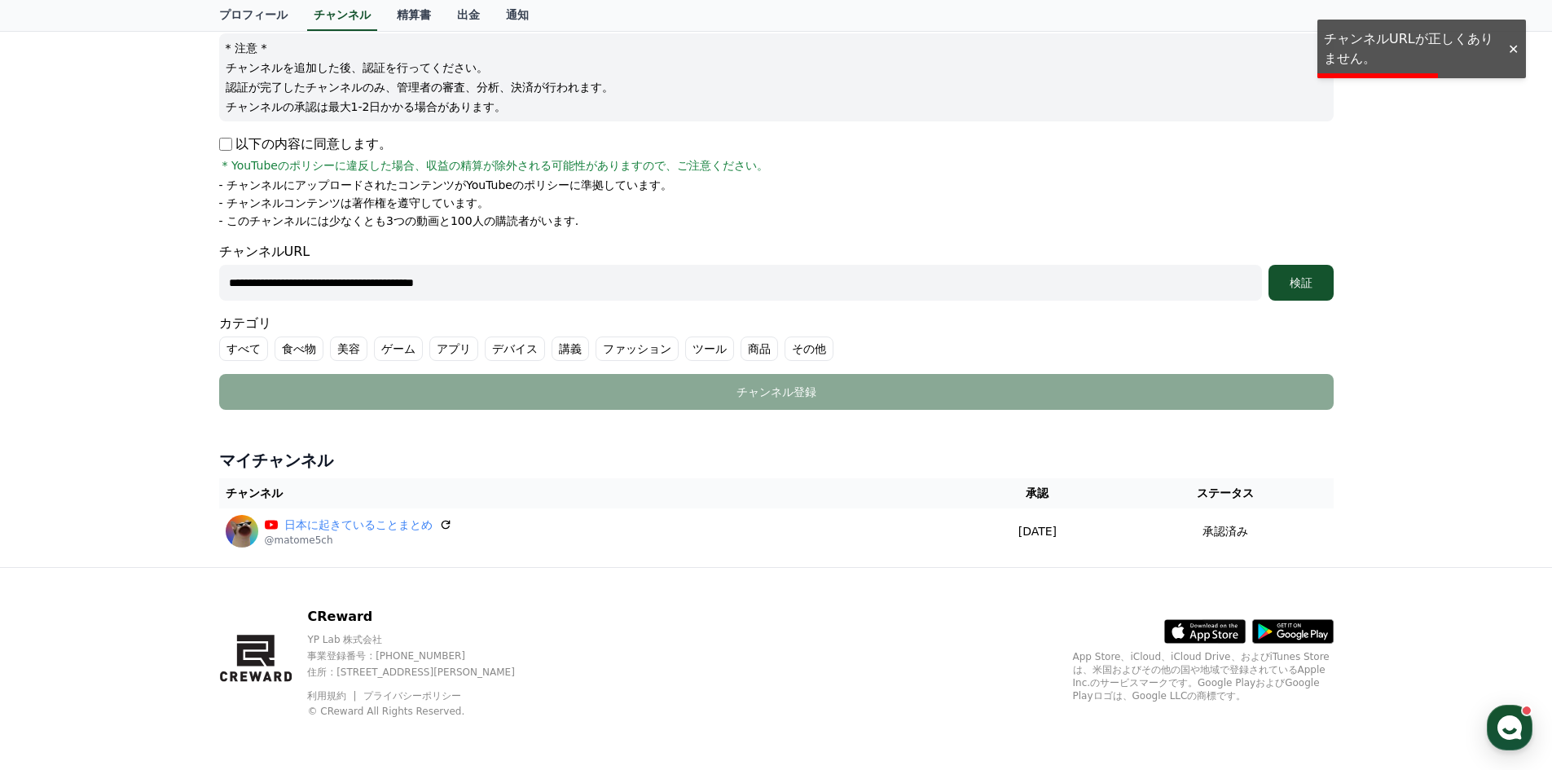
drag, startPoint x: 505, startPoint y: 281, endPoint x: 169, endPoint y: 263, distance: 336.9
click at [158, 264] on div "**********" at bounding box center [776, 244] width 1552 height 646
click at [117, 264] on div "**********" at bounding box center [776, 244] width 1552 height 646
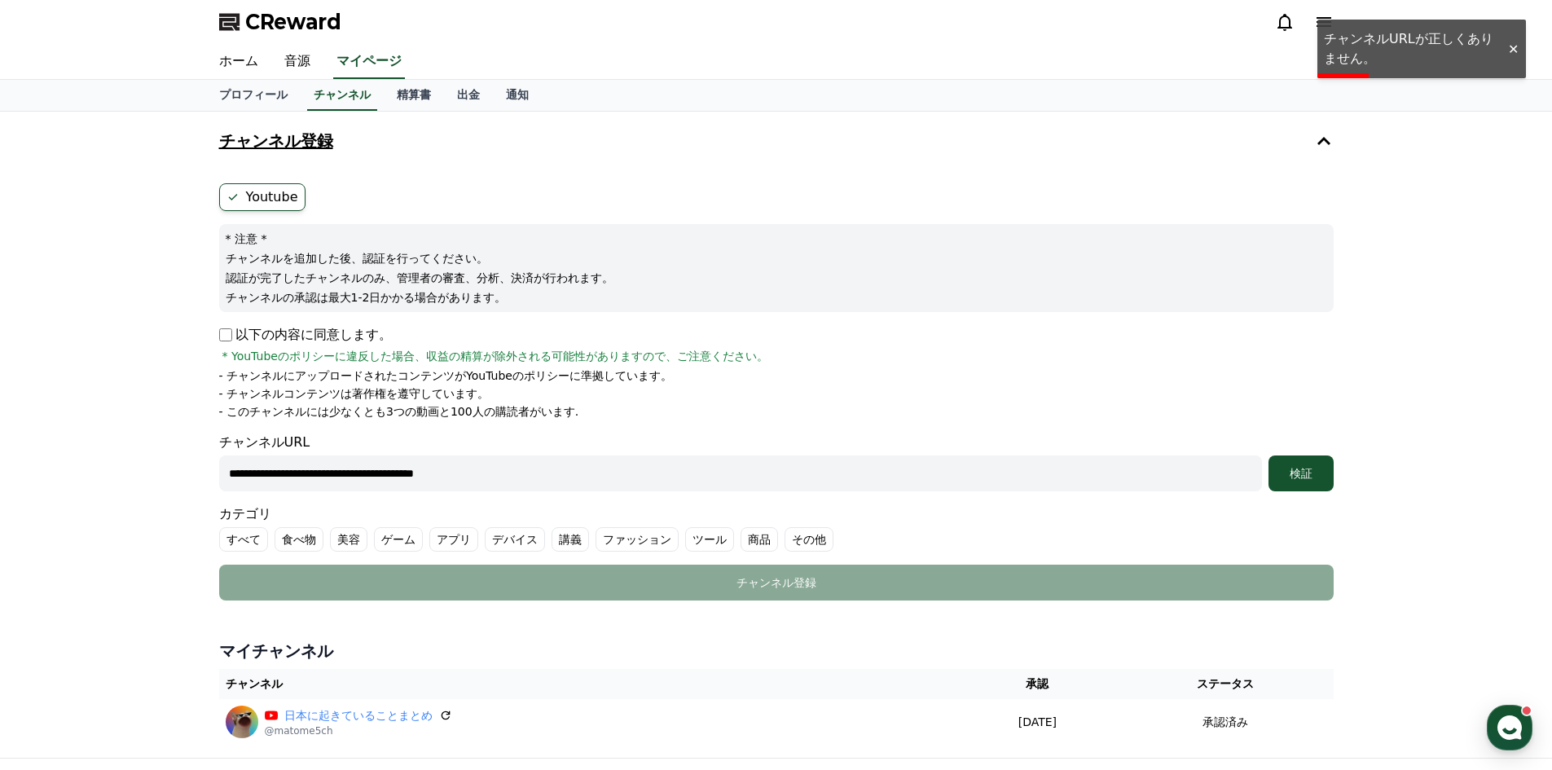
scroll to position [0, 0]
click at [1521, 48] on div at bounding box center [1512, 49] width 26 height 15
click at [1496, 132] on div "**********" at bounding box center [776, 435] width 1552 height 646
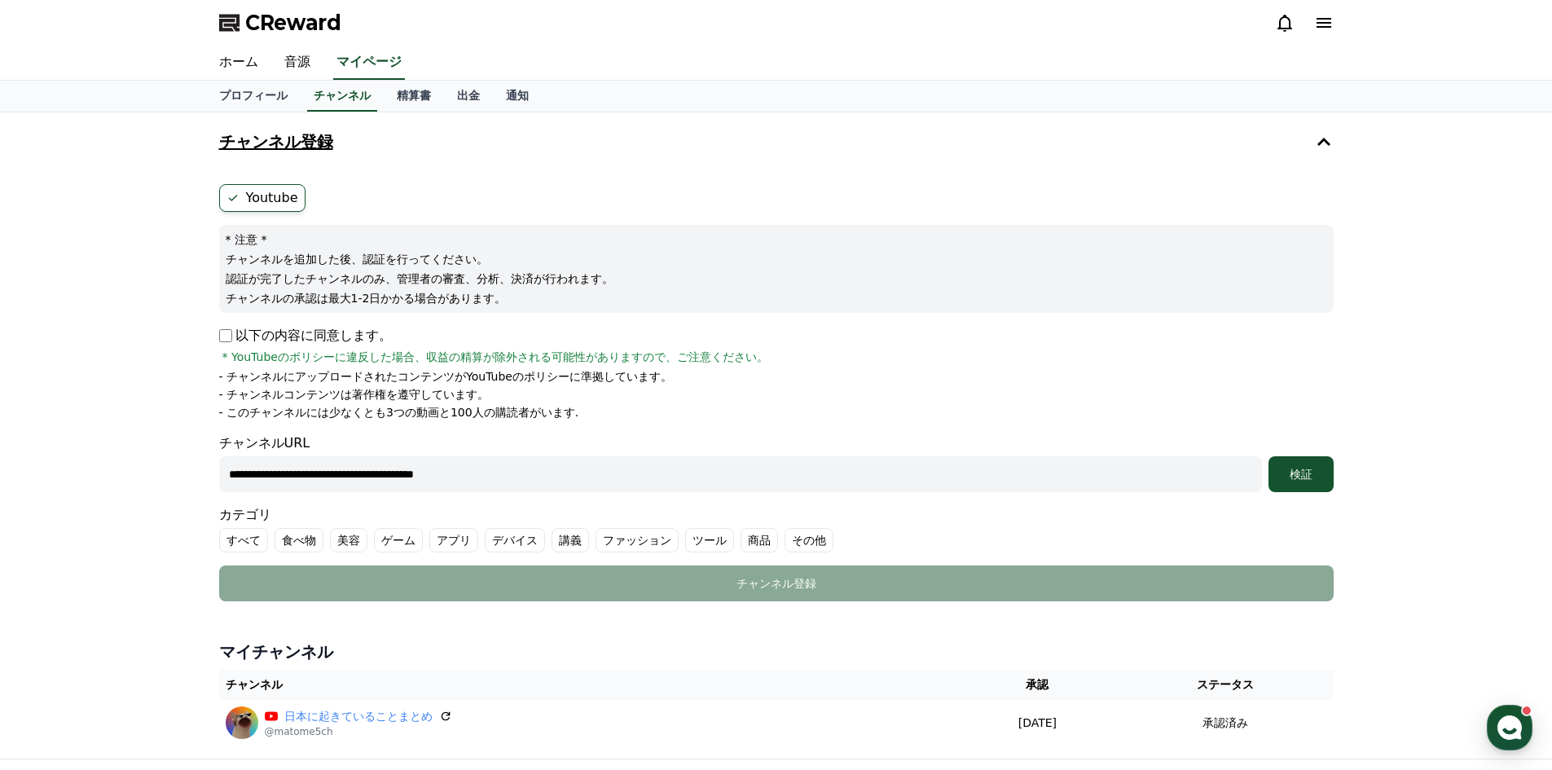
click at [1331, 25] on icon at bounding box center [1324, 23] width 20 height 20
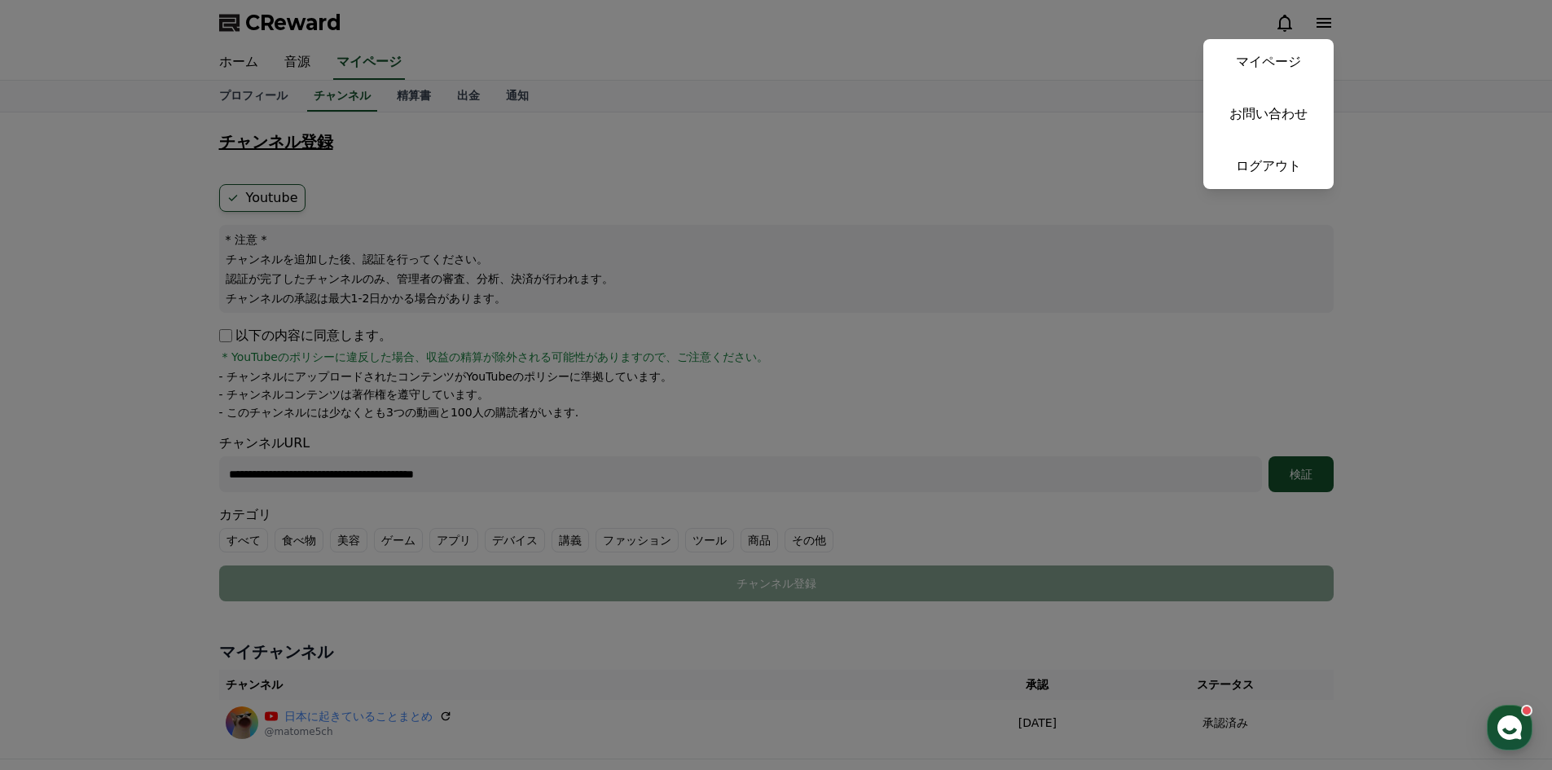
click at [902, 49] on button "close" at bounding box center [776, 385] width 1552 height 770
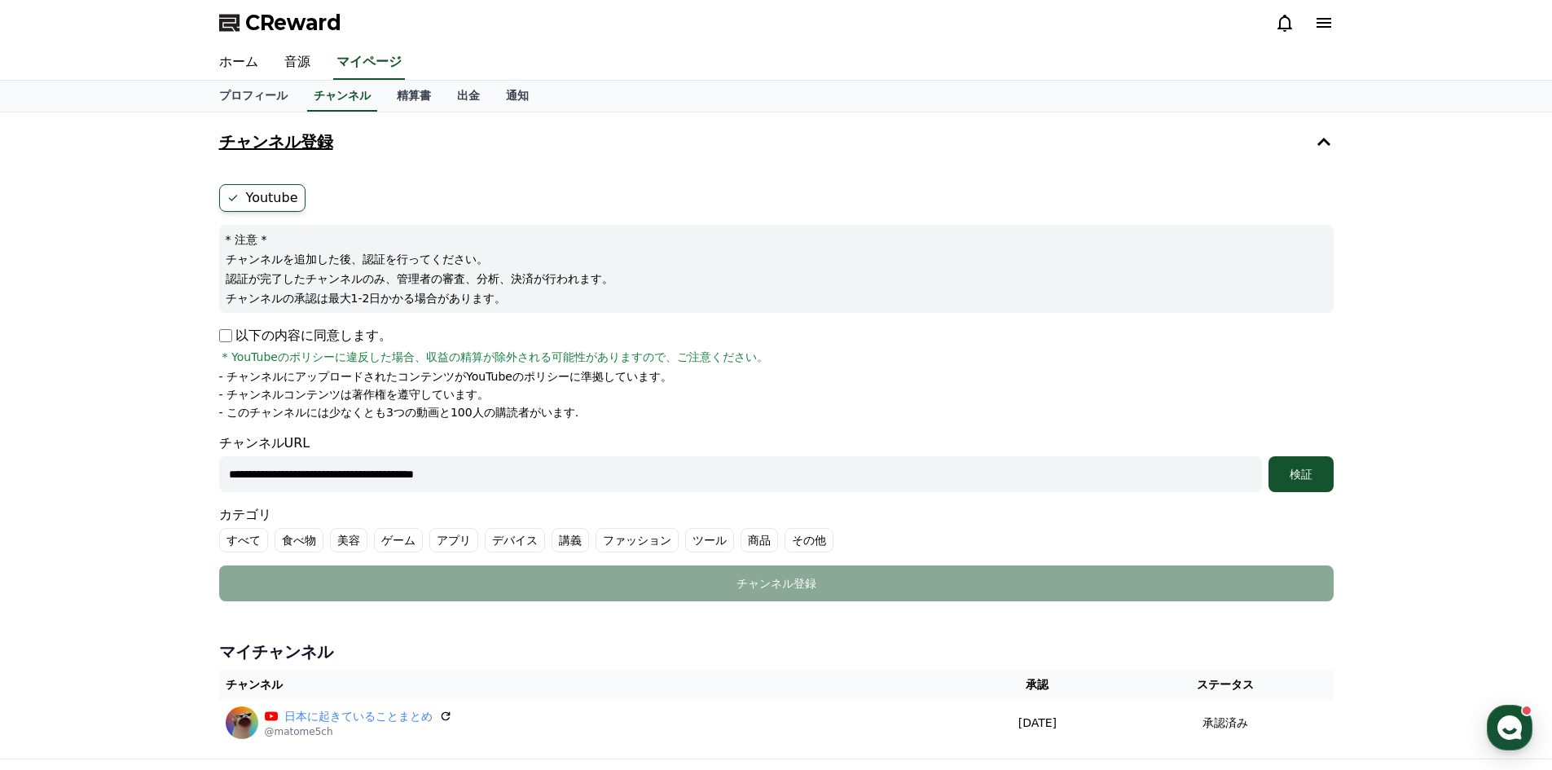
drag, startPoint x: 11, startPoint y: 103, endPoint x: 36, endPoint y: 94, distance: 26.8
click at [13, 102] on div "プロフィール チャンネル 精算書 出金 通知" at bounding box center [776, 97] width 1552 height 32
drag, startPoint x: 1095, startPoint y: 108, endPoint x: 1188, endPoint y: 46, distance: 111.1
click at [1100, 90] on div "プロフィール チャンネル 精算書 出金 通知" at bounding box center [776, 96] width 1140 height 31
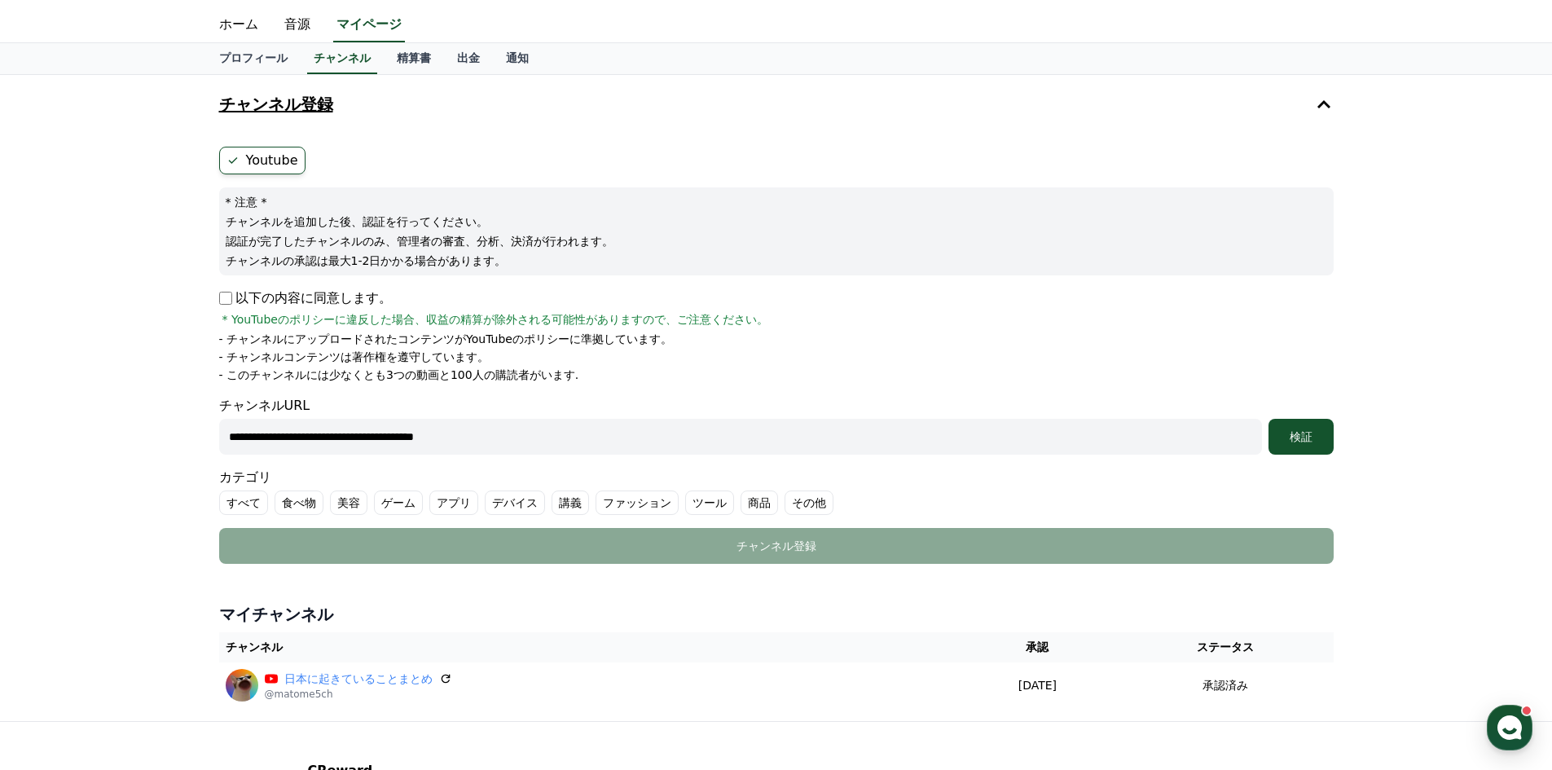
scroll to position [191, 0]
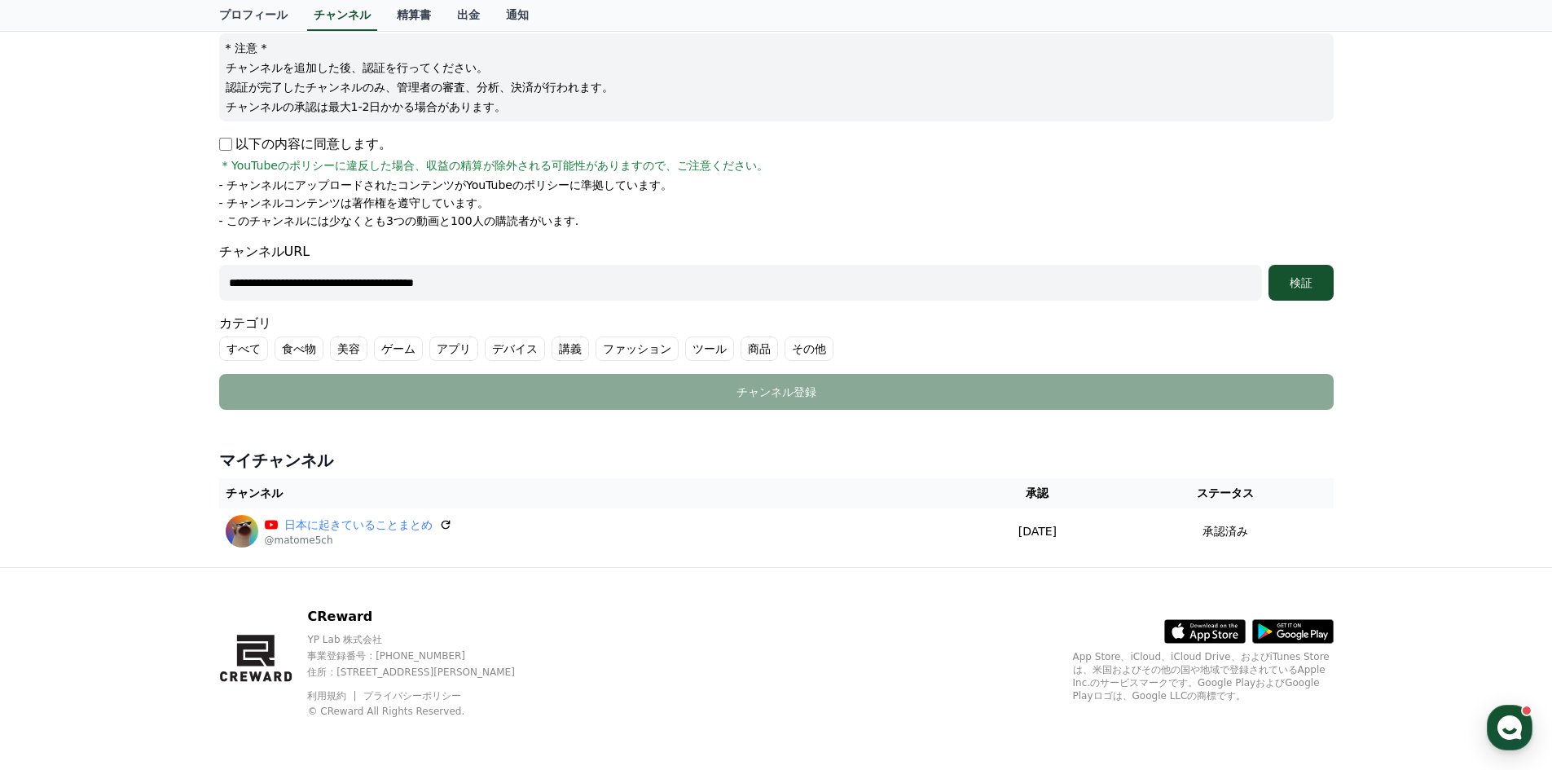
click at [180, 335] on div "**********" at bounding box center [776, 244] width 1552 height 646
drag, startPoint x: 441, startPoint y: 277, endPoint x: 152, endPoint y: 251, distance: 289.5
click at [152, 251] on div "**********" at bounding box center [776, 244] width 1552 height 646
click at [100, 385] on div "チャンネル登録 Youtube * 注意 * チャンネルを追加した後、認証を行ってください。 認証が完了したチャンネルのみ、管理者の審査、分析、決済が行われま…" at bounding box center [776, 244] width 1552 height 646
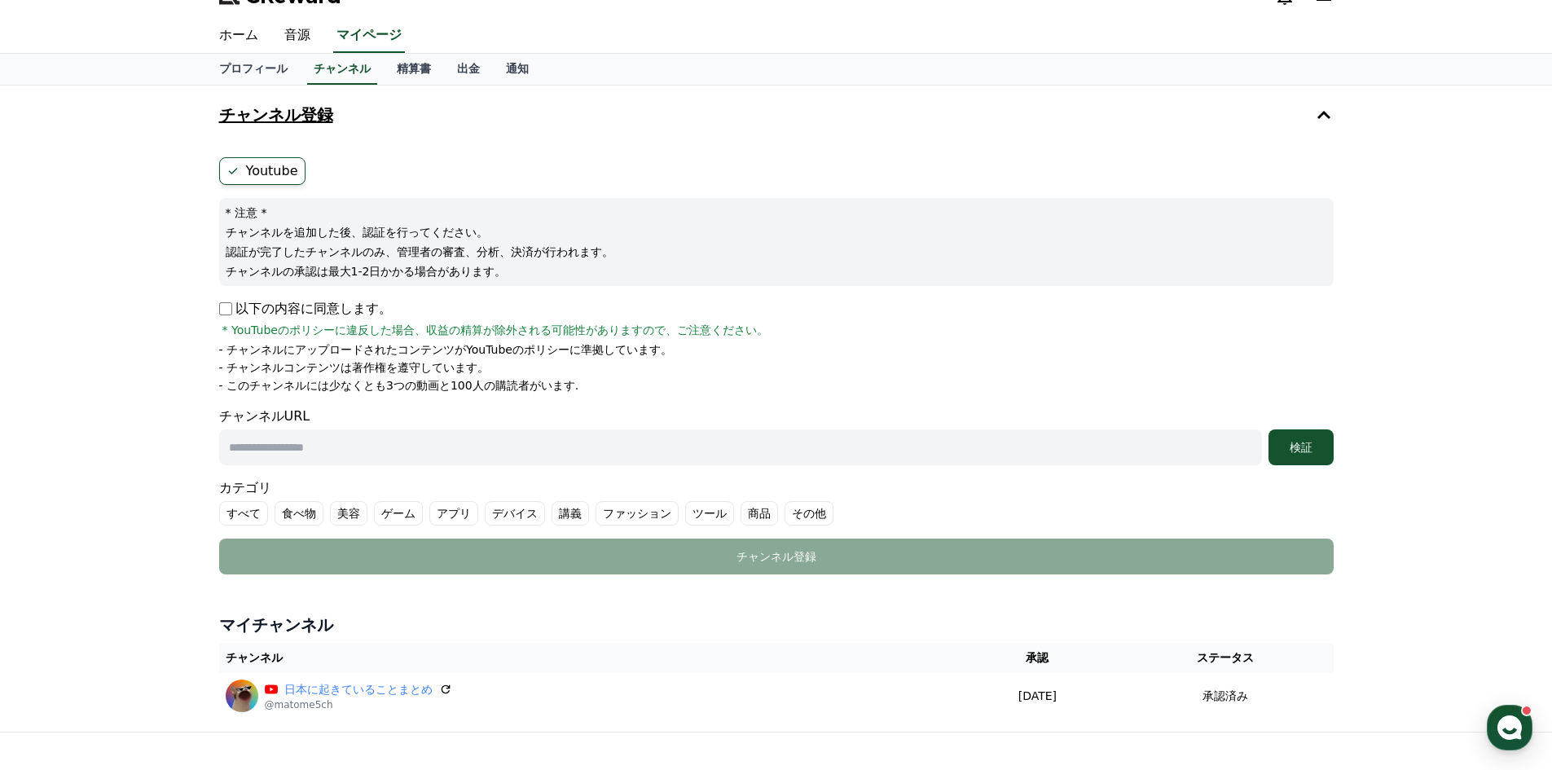
scroll to position [0, 0]
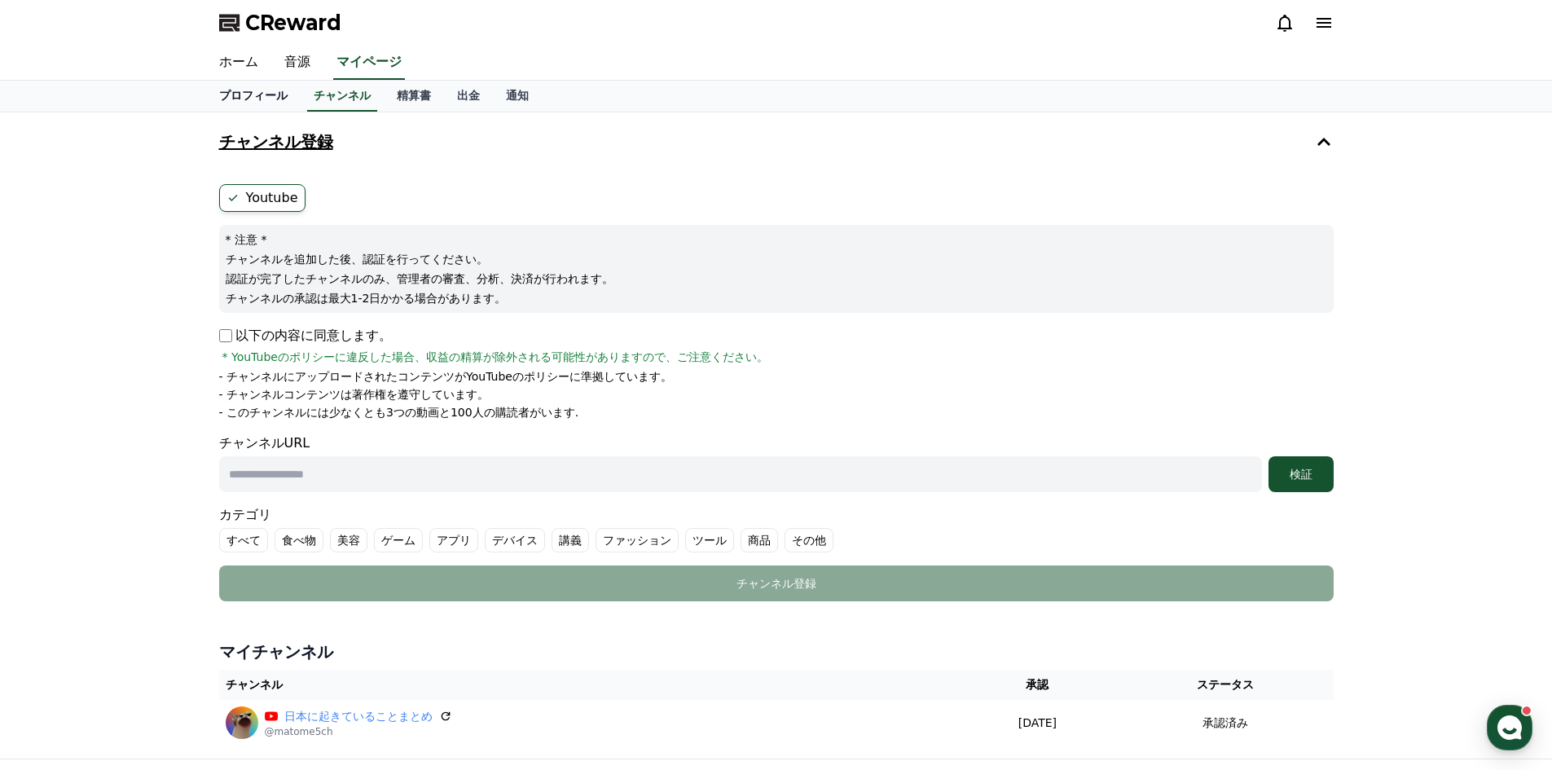
click at [245, 91] on link "プロフィール" at bounding box center [253, 96] width 94 height 31
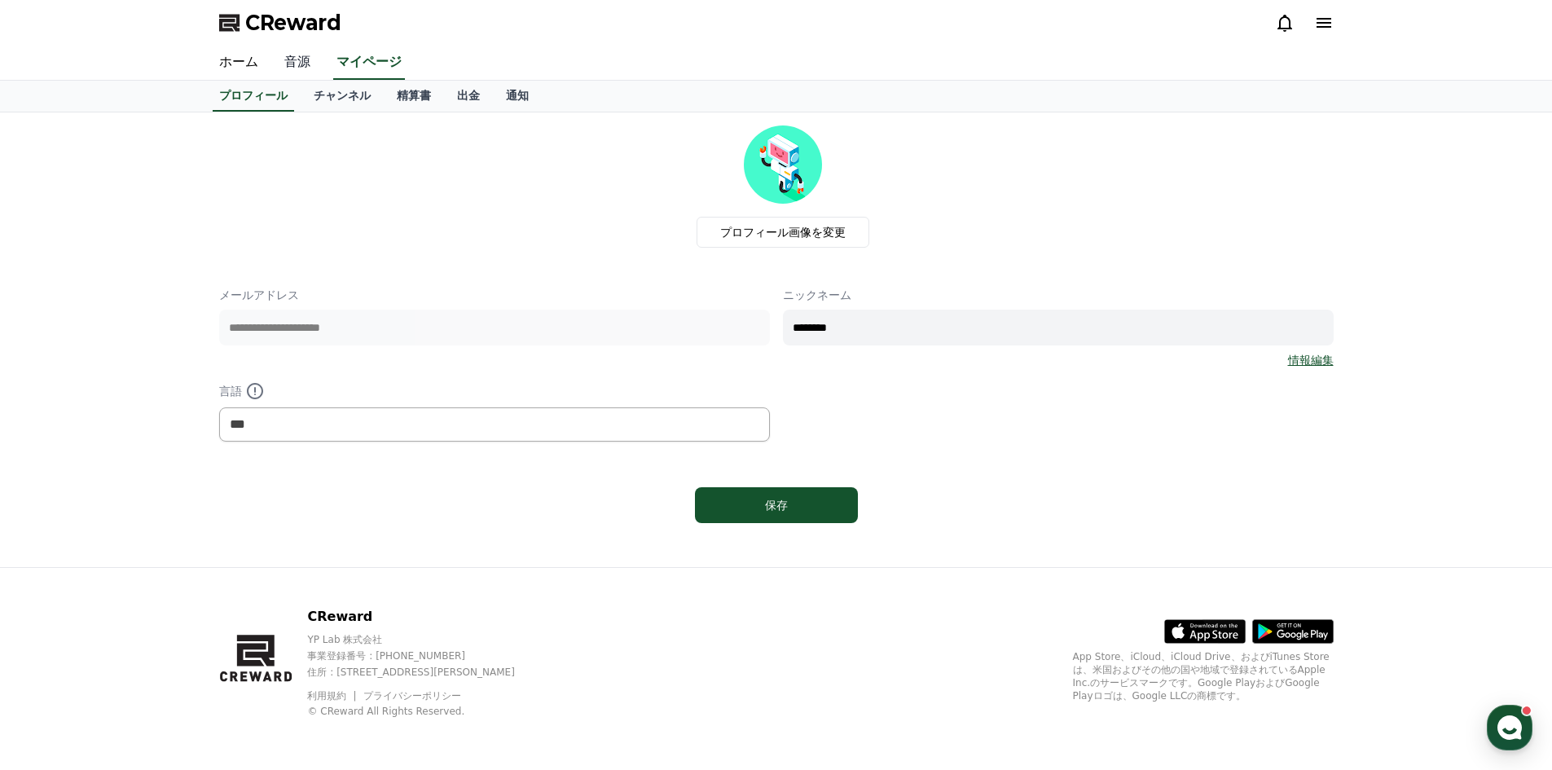
click at [277, 68] on link "音源" at bounding box center [297, 63] width 52 height 34
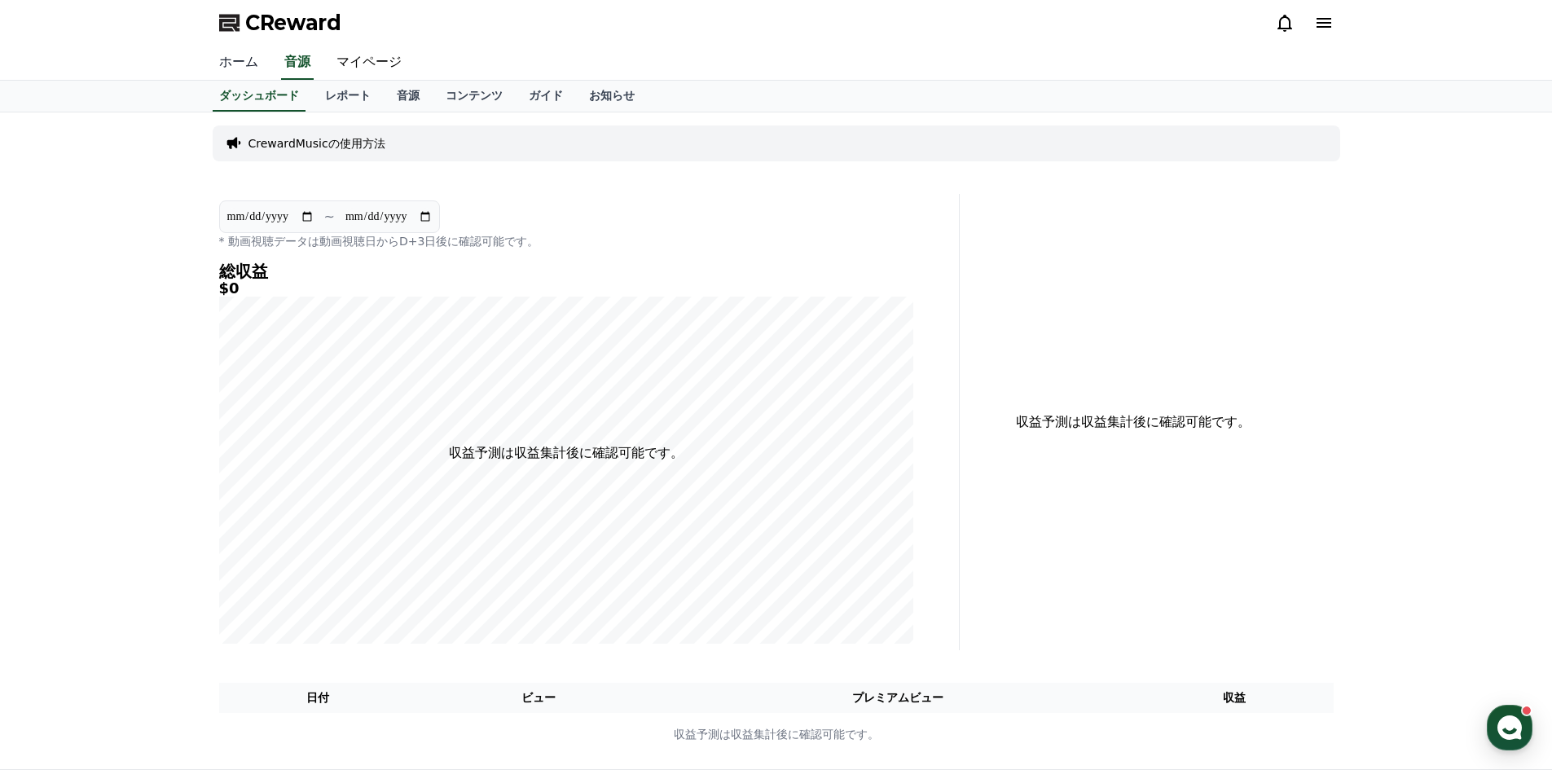
click at [223, 68] on link "ホーム" at bounding box center [238, 63] width 65 height 34
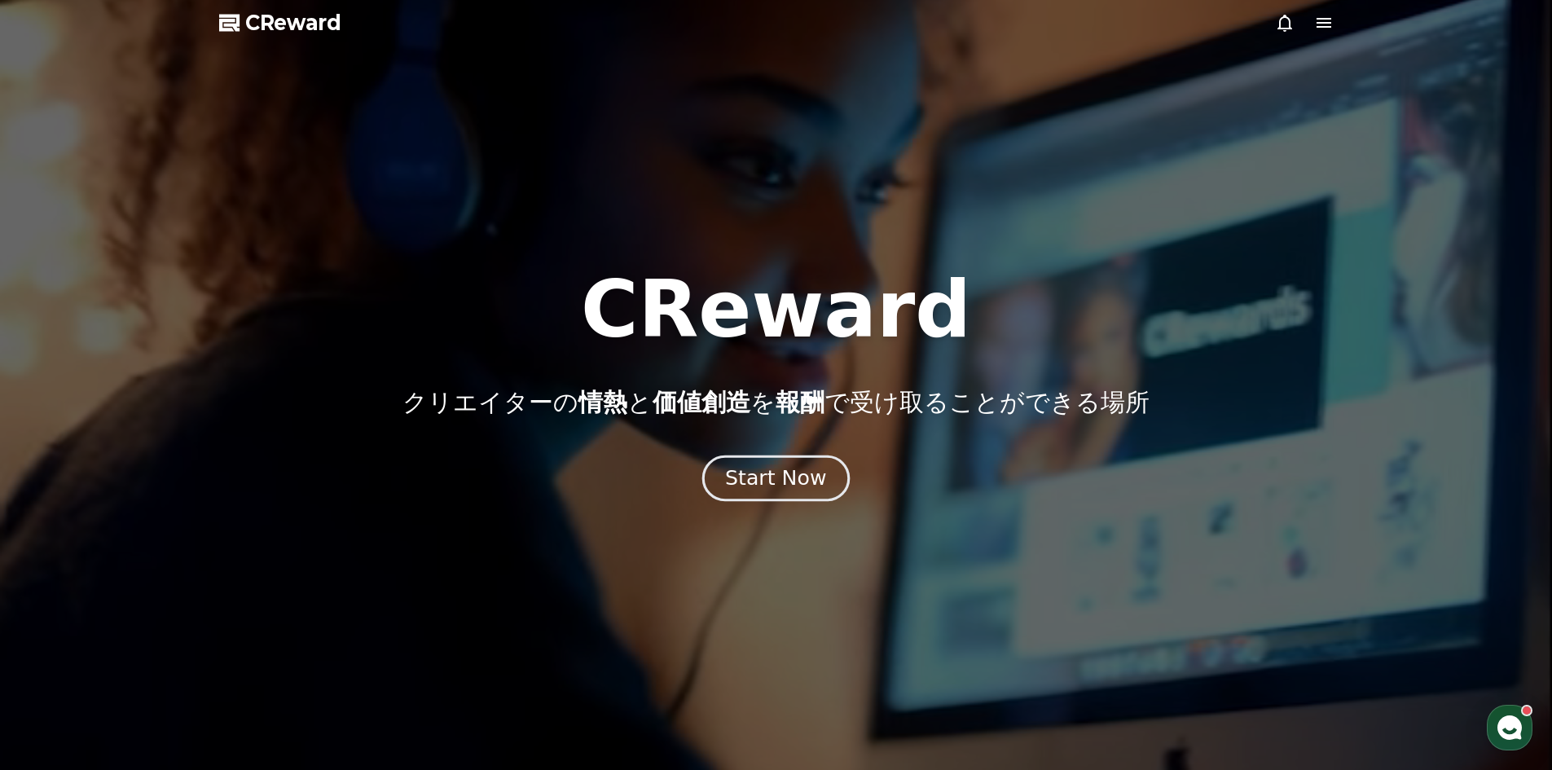
click at [784, 478] on div "Start Now" at bounding box center [775, 478] width 101 height 28
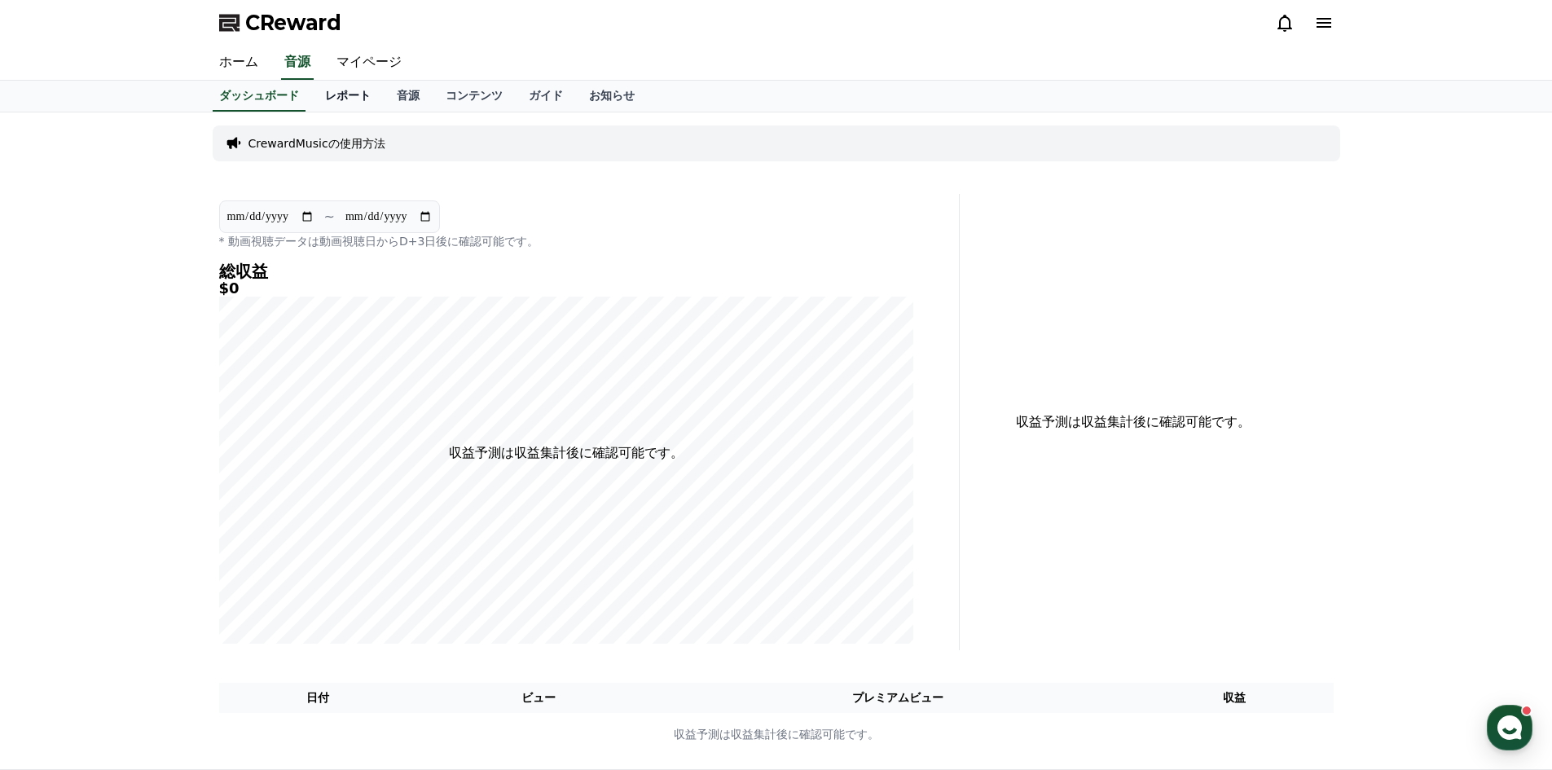
click at [331, 98] on link "レポート" at bounding box center [348, 96] width 72 height 31
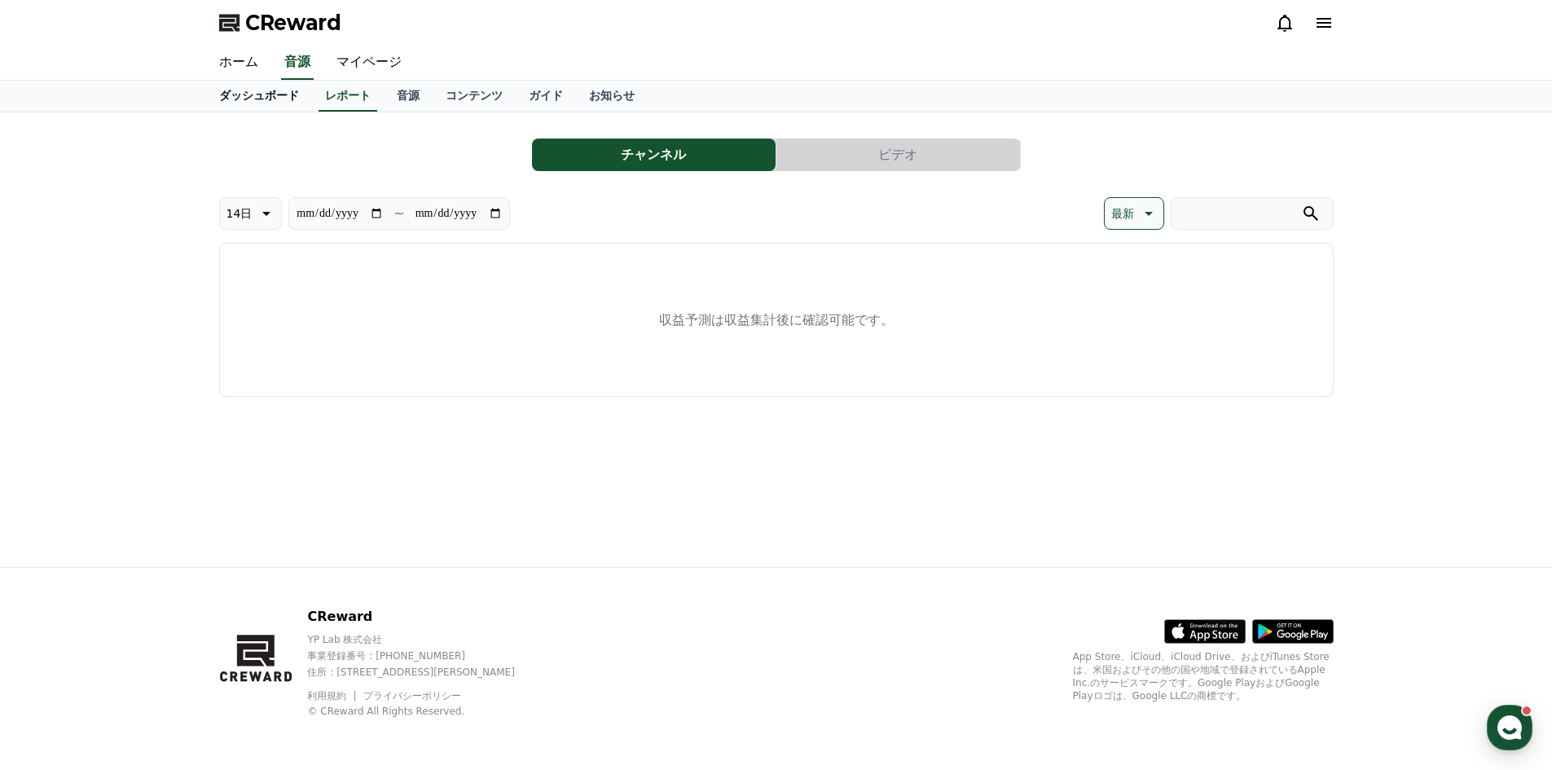
click at [258, 104] on link "ダッシュボード" at bounding box center [259, 96] width 106 height 31
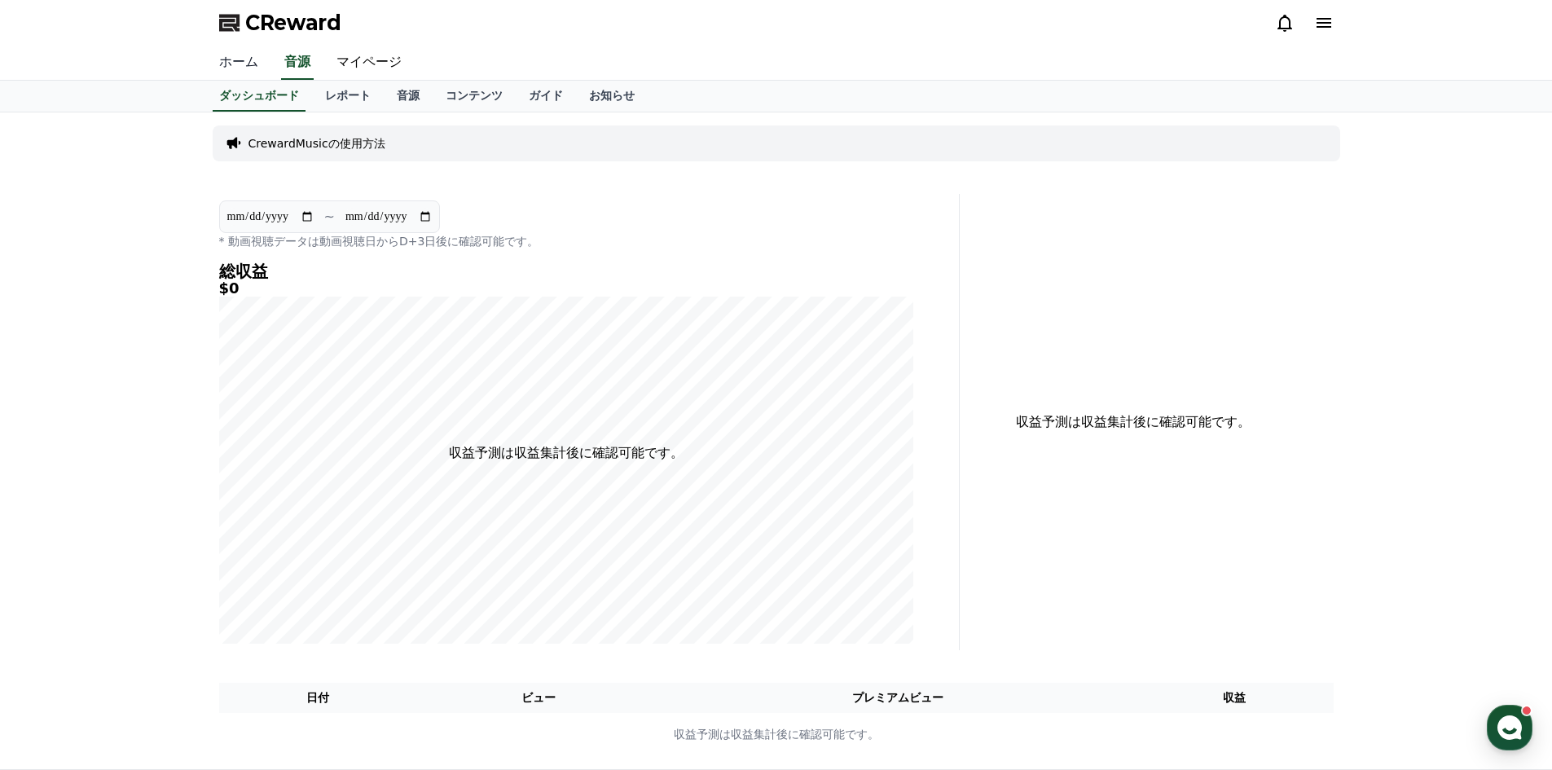
click at [231, 55] on link "ホーム" at bounding box center [238, 63] width 65 height 34
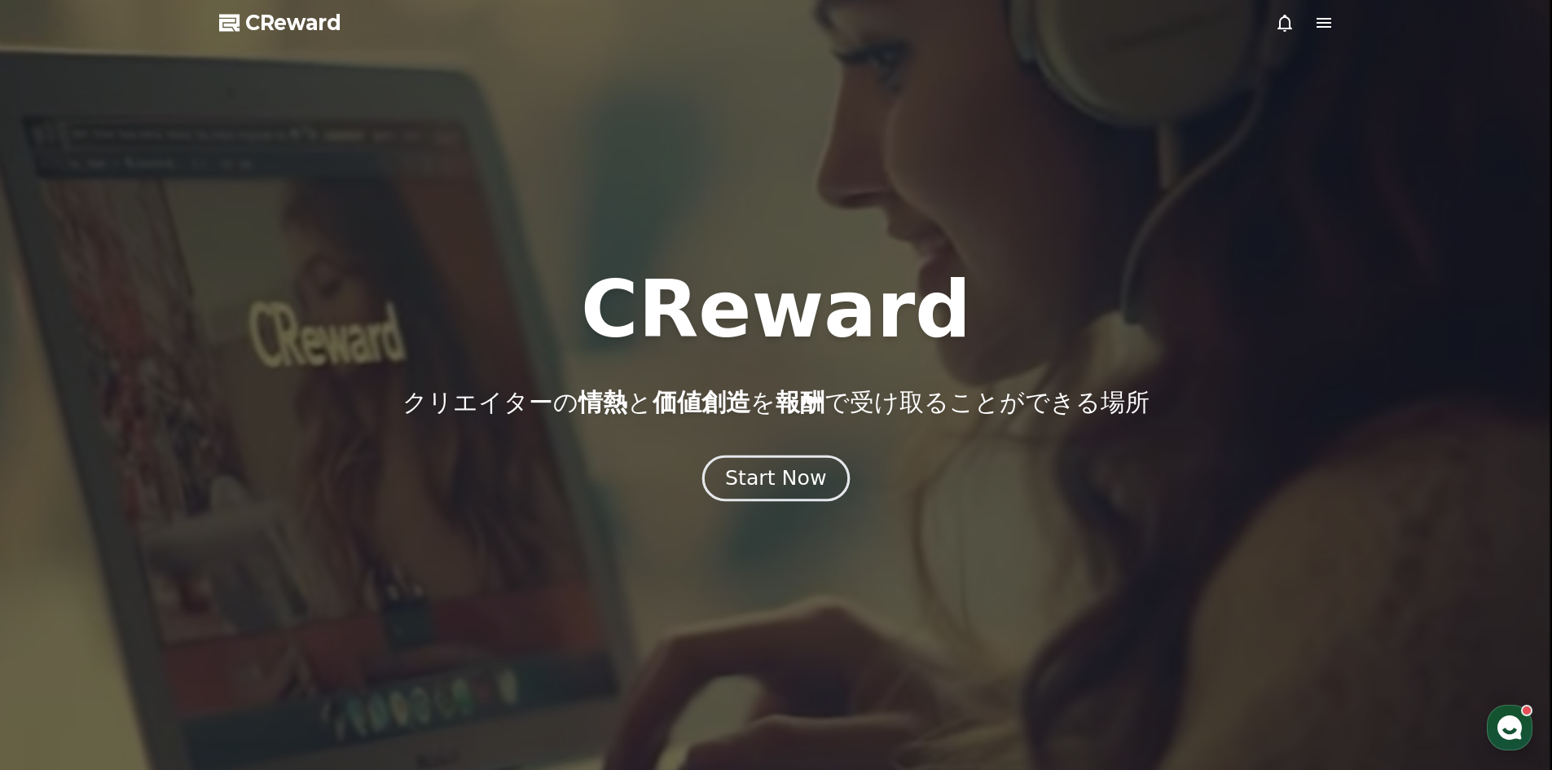
click at [805, 470] on div "Start Now" at bounding box center [775, 478] width 101 height 28
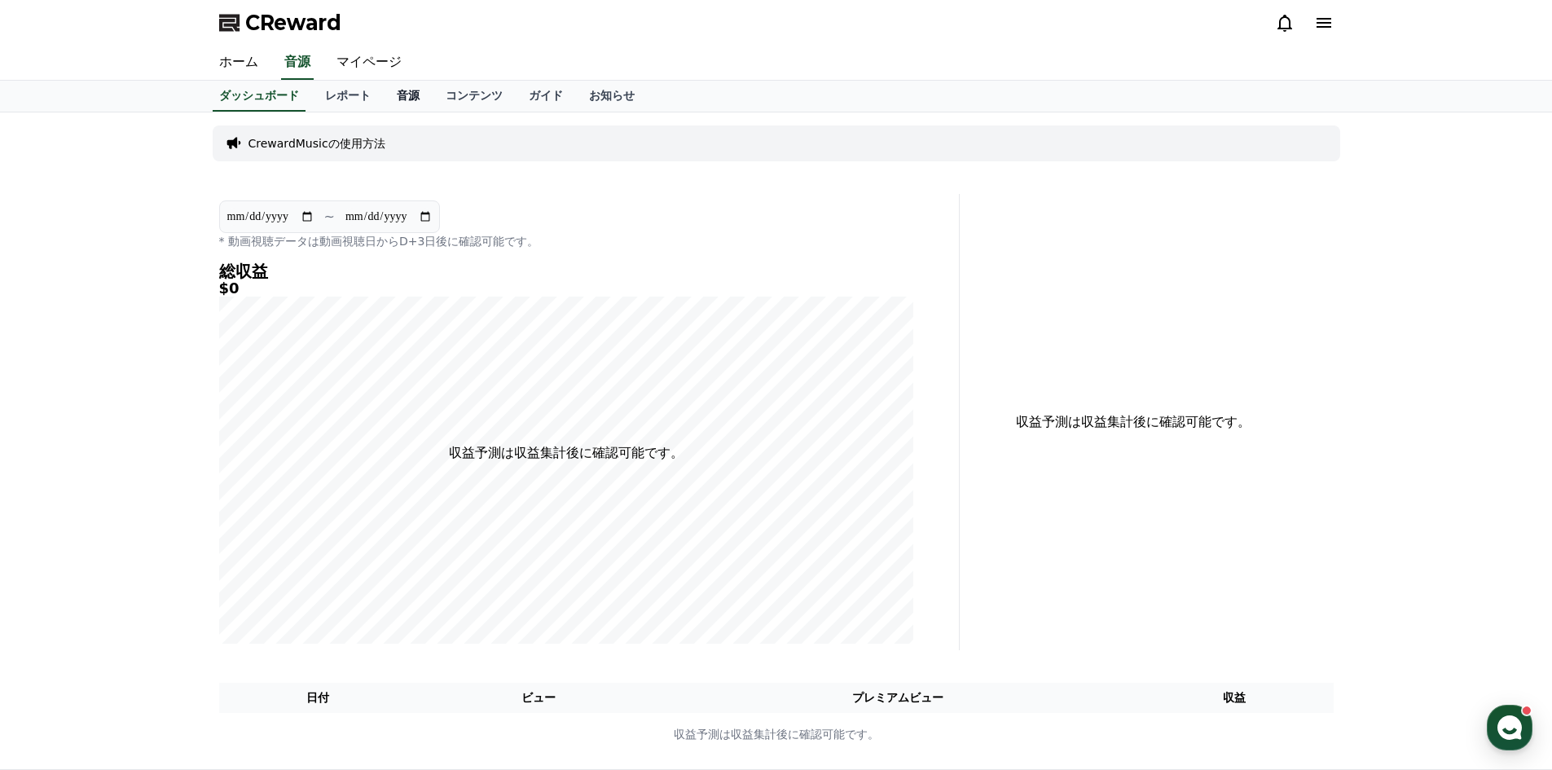
click at [384, 96] on link "音源" at bounding box center [408, 96] width 49 height 31
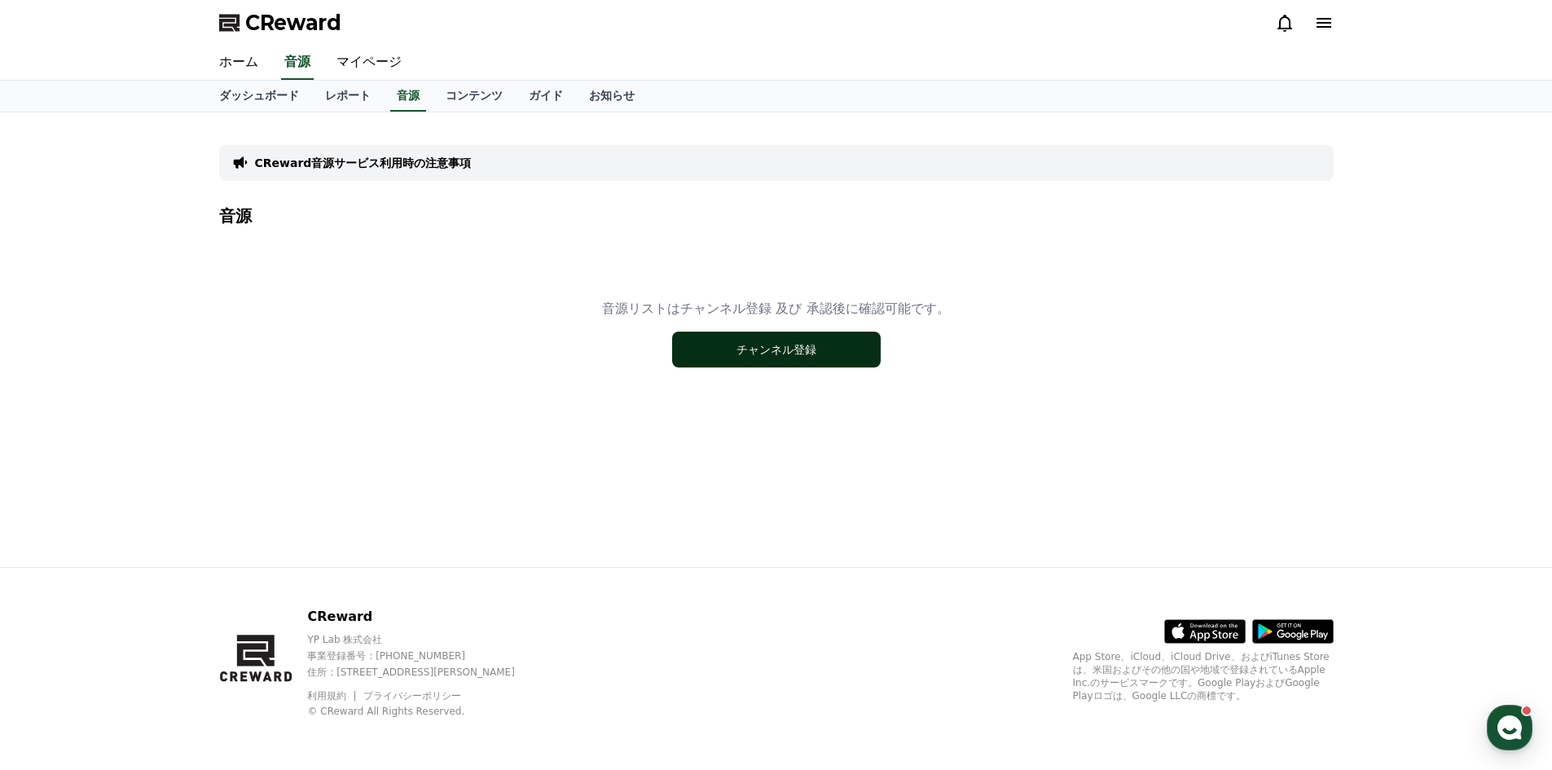
click at [733, 350] on button "チャンネル登録" at bounding box center [776, 349] width 209 height 36
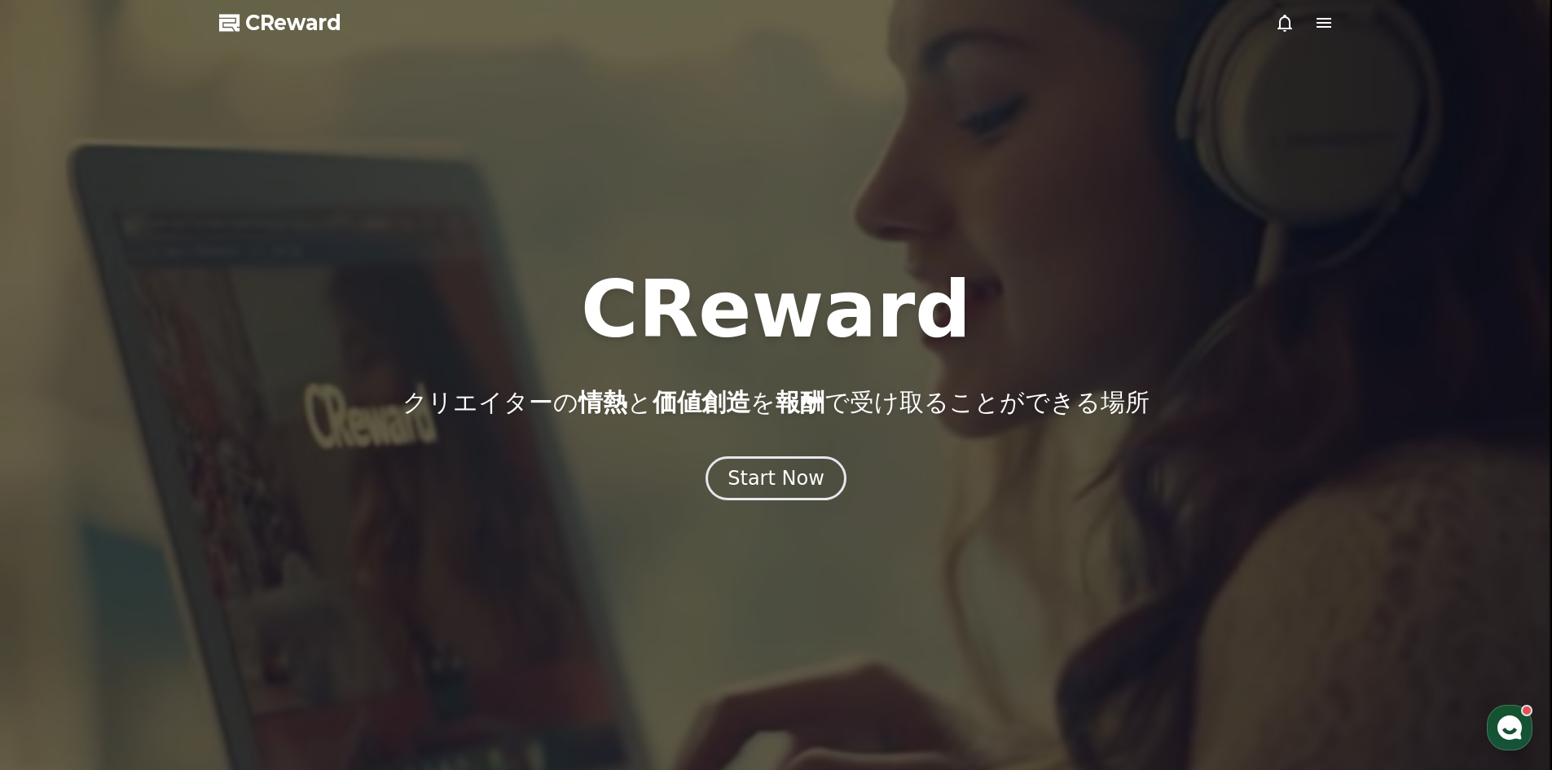
click at [1328, 20] on icon at bounding box center [1324, 23] width 20 height 20
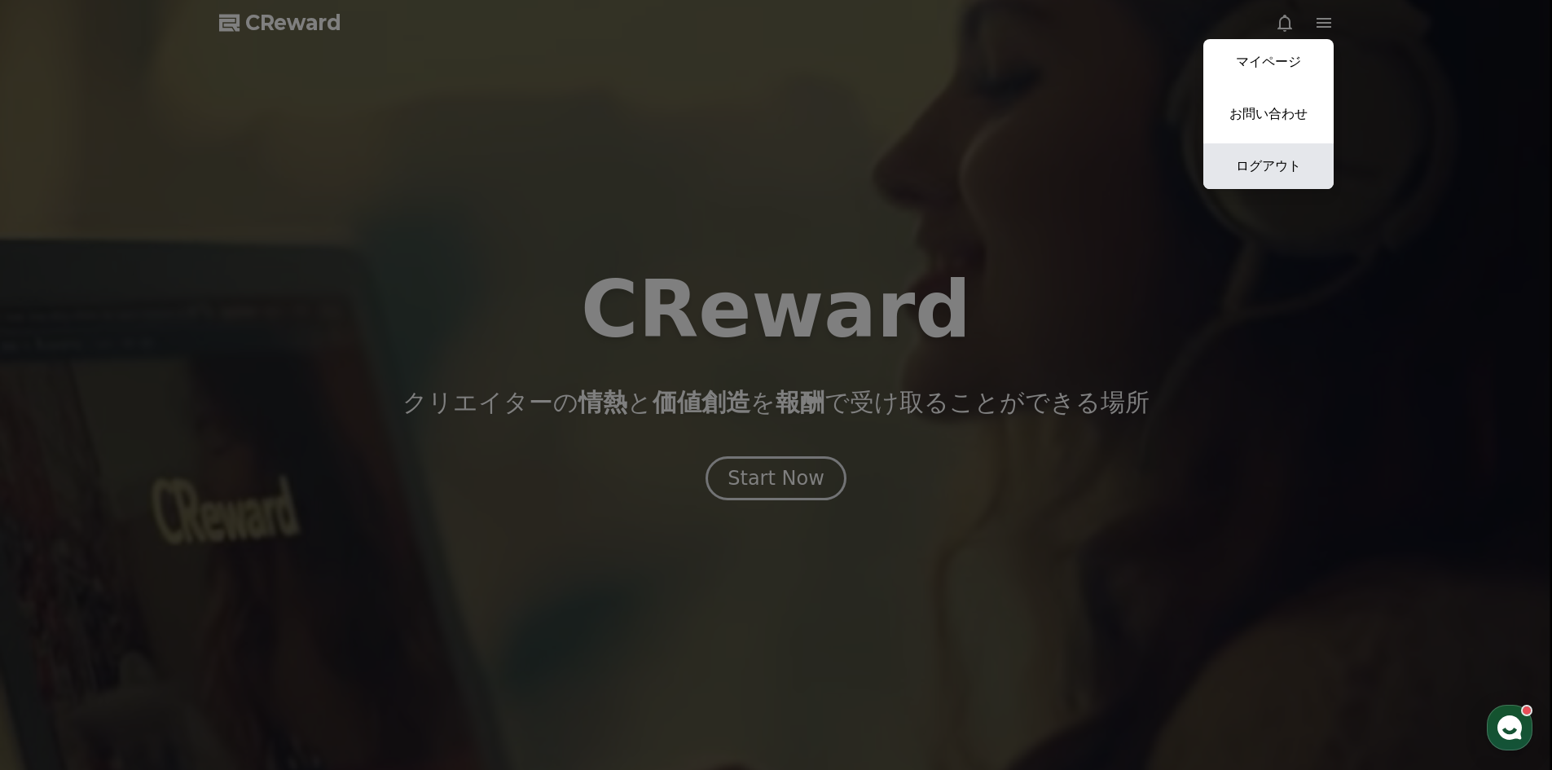
click at [1269, 168] on link "ログアウト" at bounding box center [1268, 166] width 130 height 46
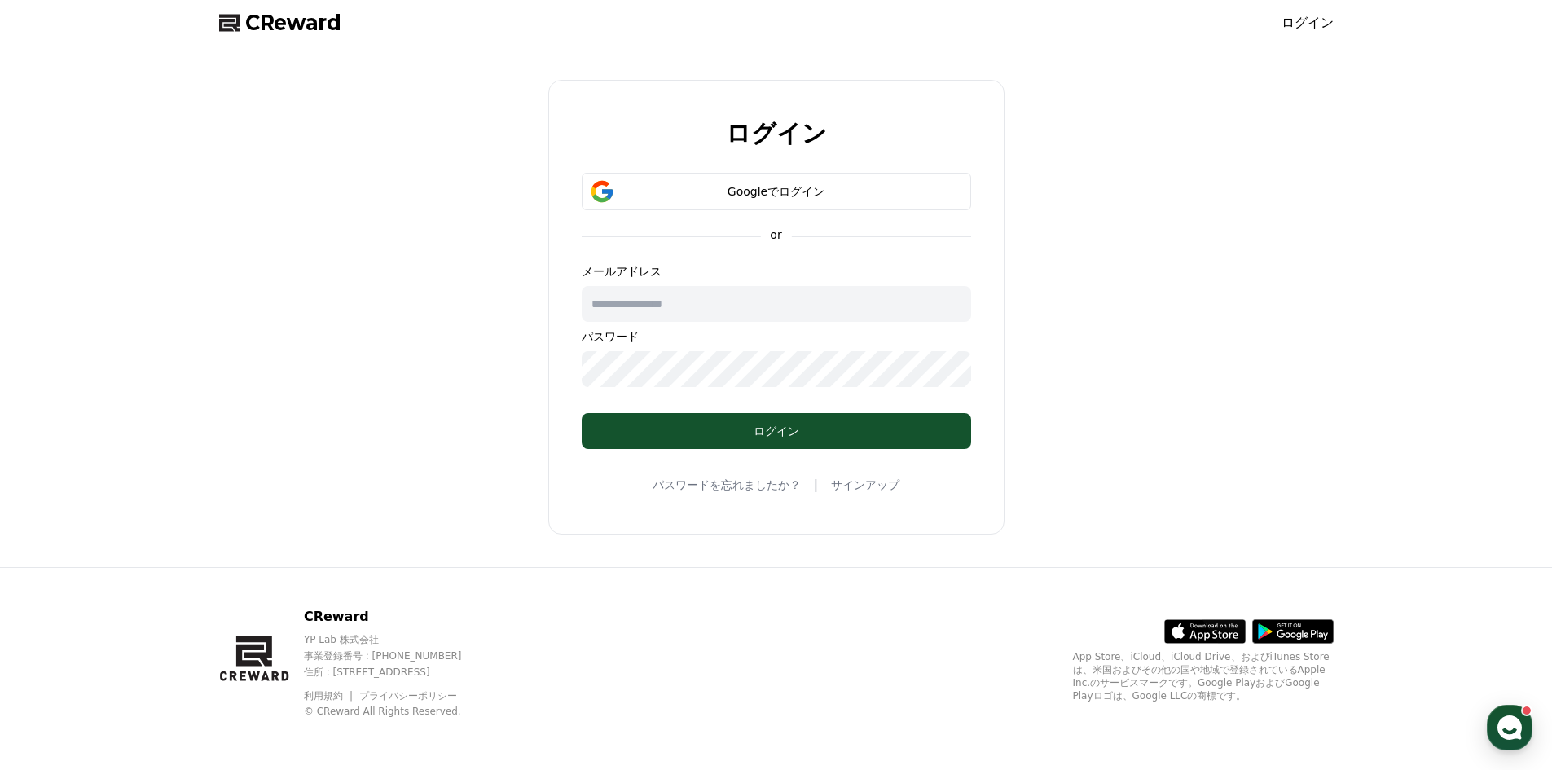
click at [683, 305] on input "text" at bounding box center [776, 304] width 389 height 36
click at [763, 189] on div "Googleでログイン" at bounding box center [776, 191] width 342 height 16
